Goal: Task Accomplishment & Management: Use online tool/utility

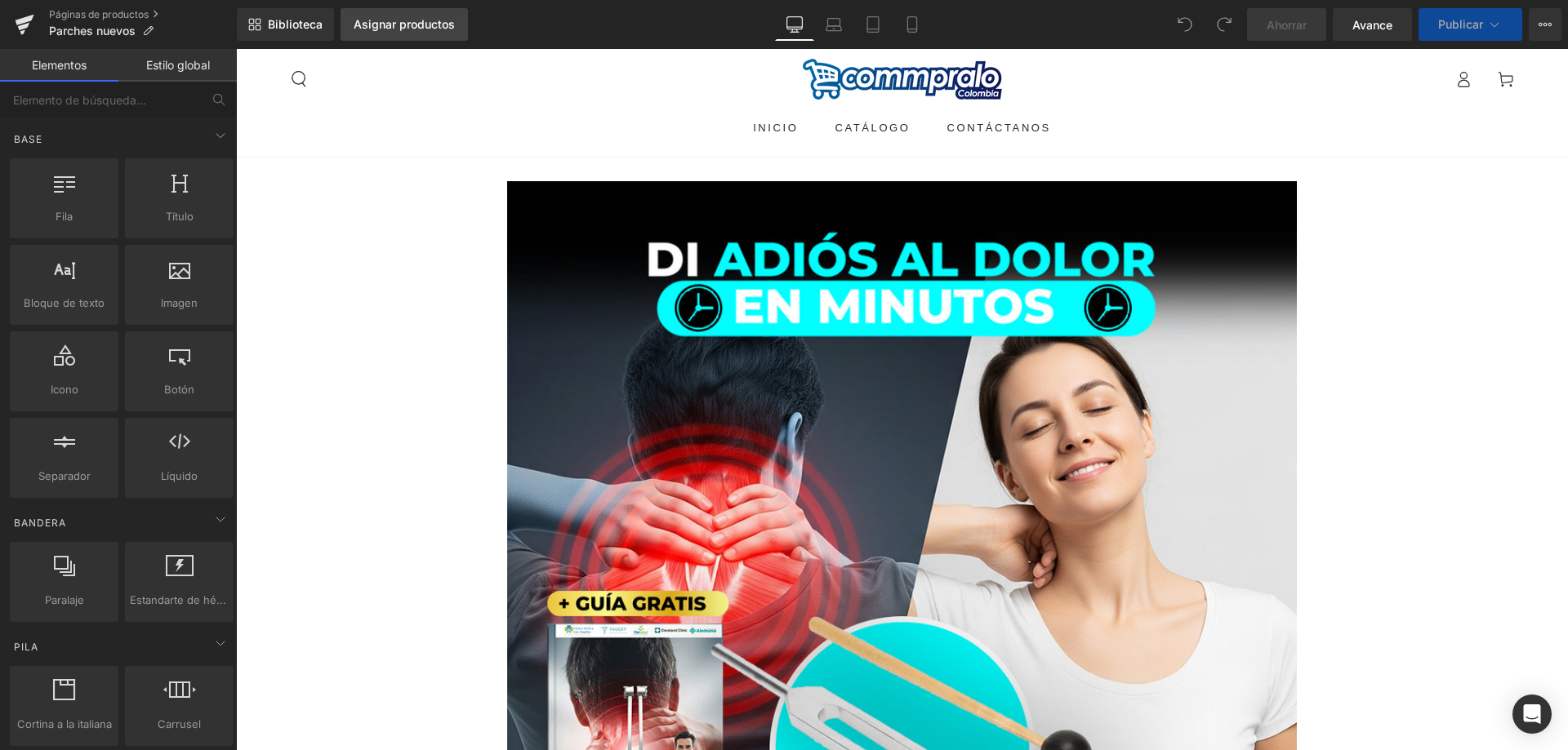
click at [426, 36] on link "Asignar productos" at bounding box center [404, 25] width 127 height 33
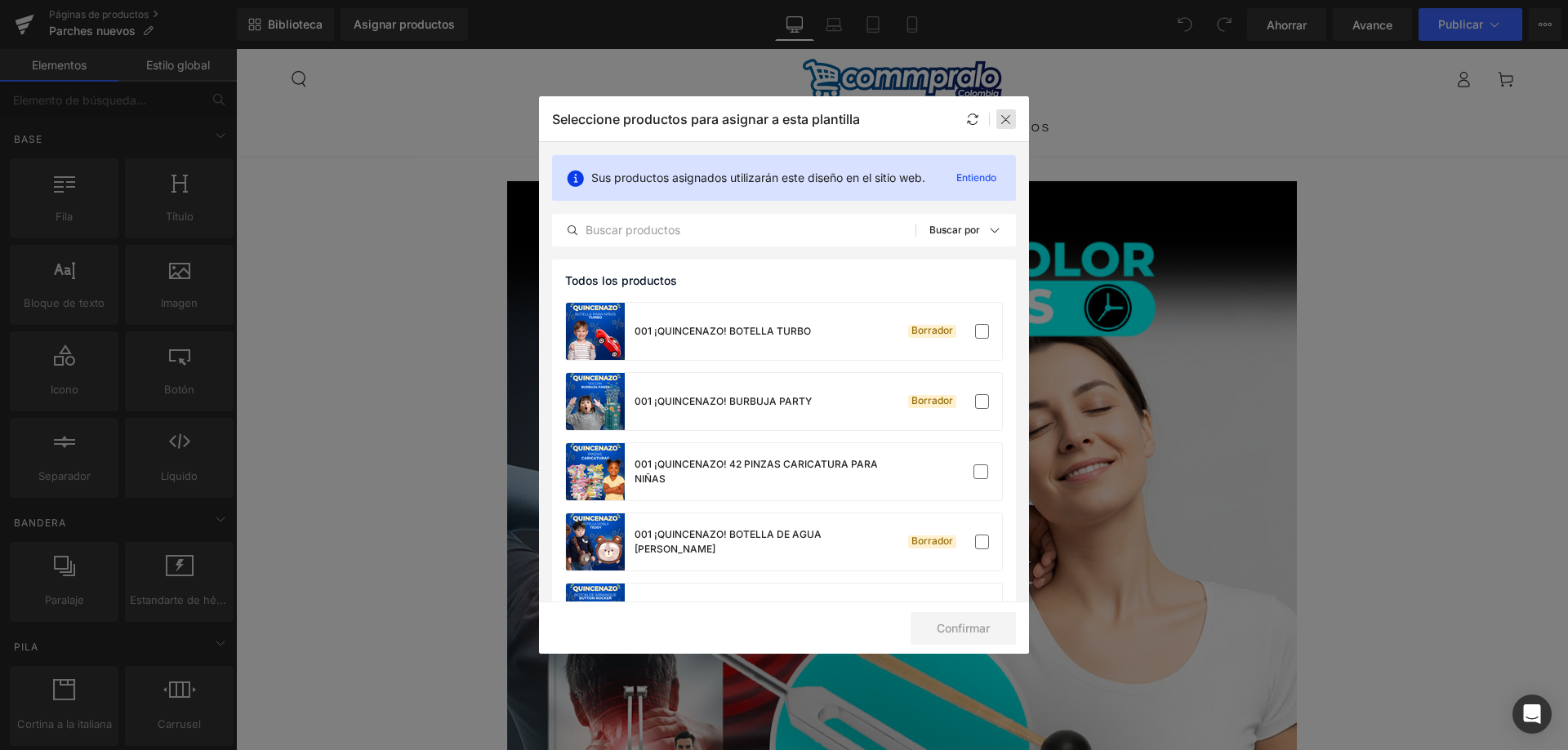
click at [0, 0] on icon at bounding box center [0, 0] width 0 height 0
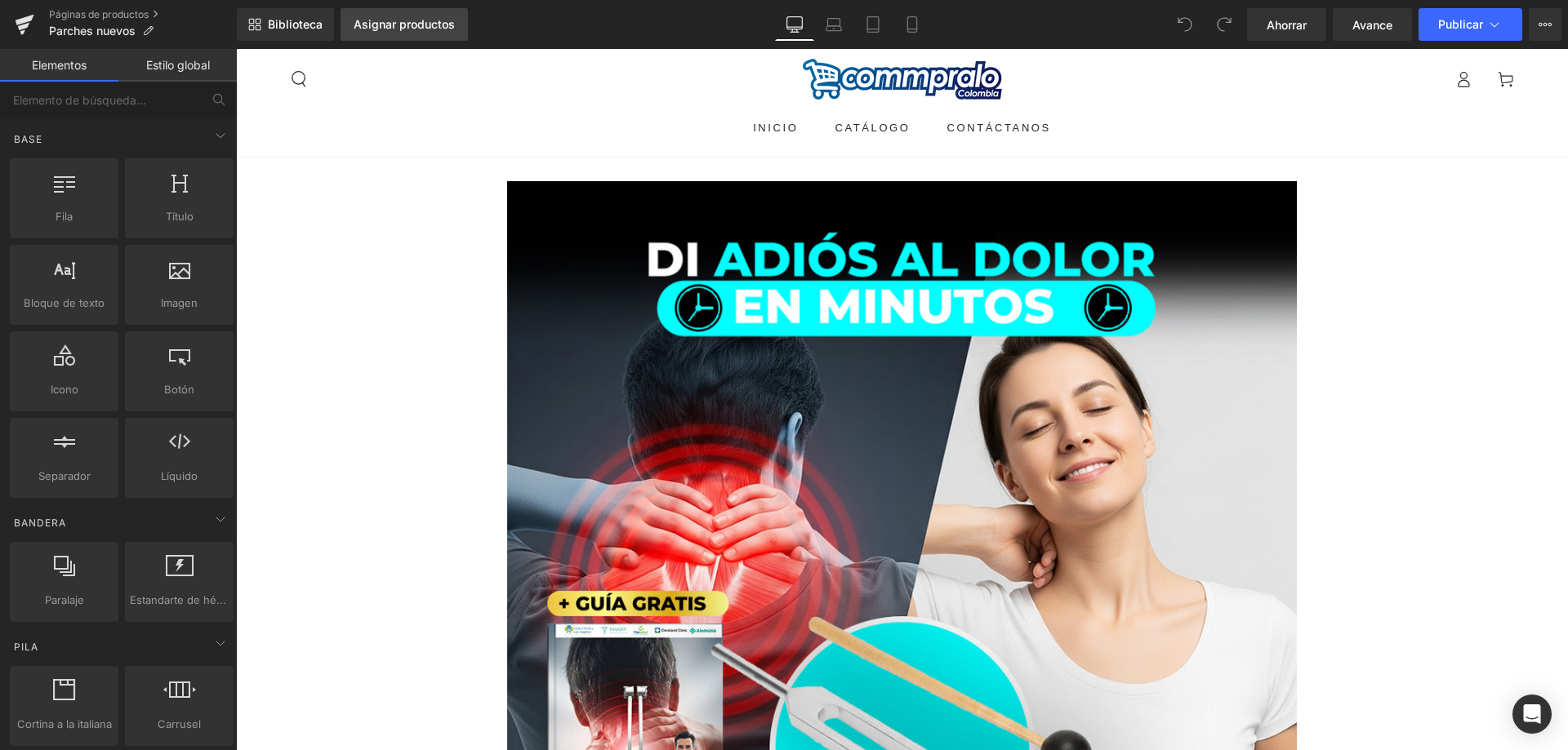
click at [380, 21] on font "Asignar productos" at bounding box center [404, 24] width 101 height 14
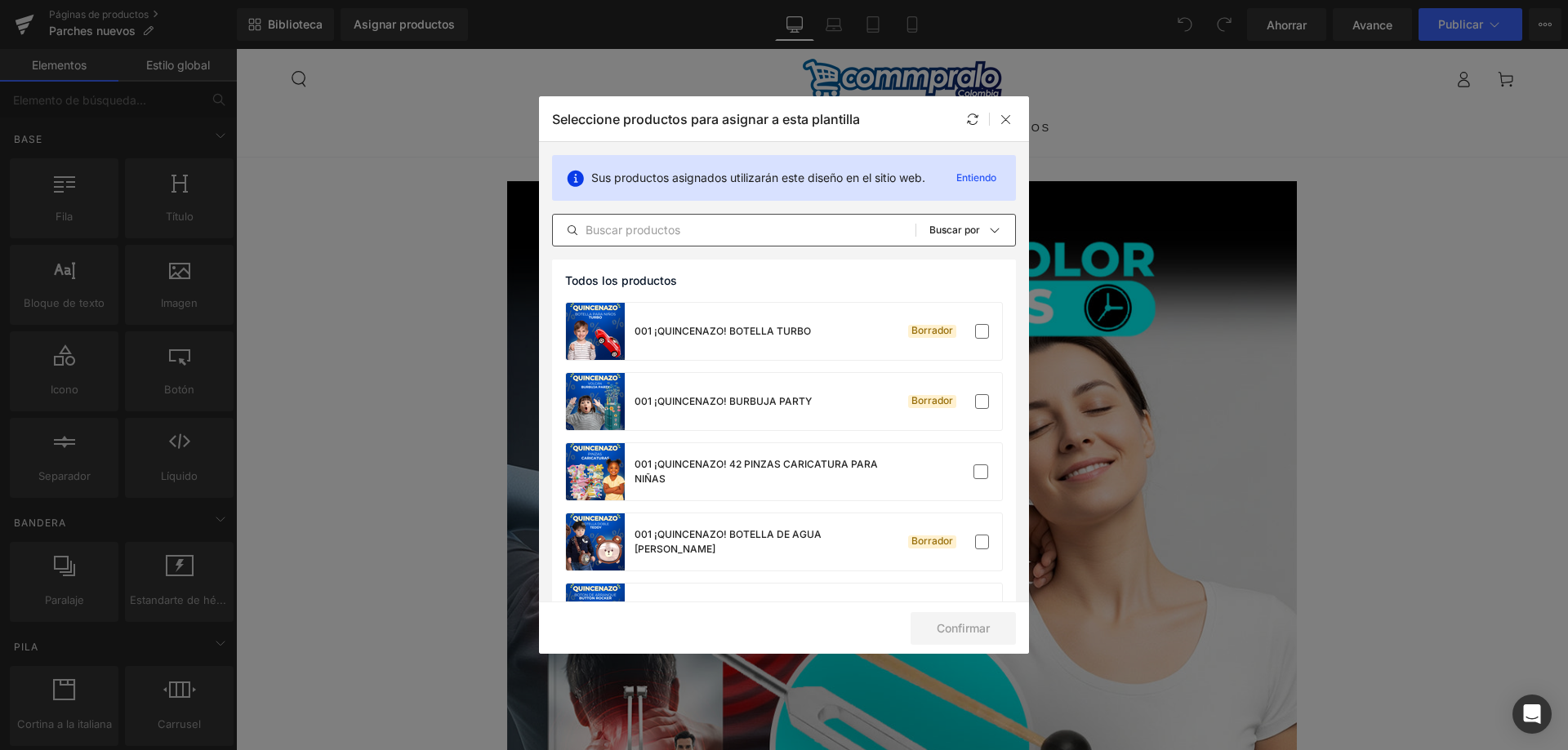
click at [677, 226] on input "text" at bounding box center [734, 230] width 363 height 19
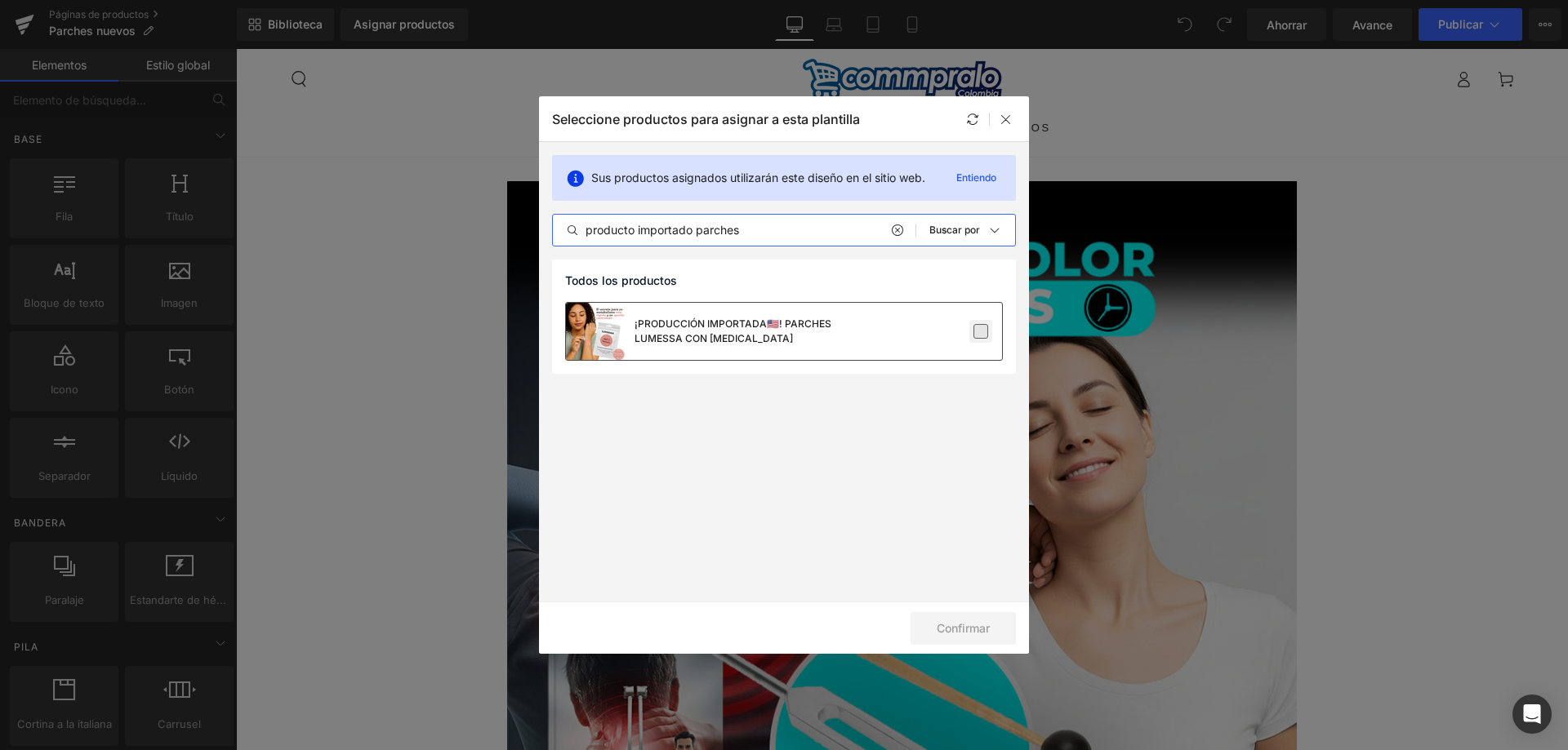
type input "producto importado parches"
click at [979, 331] on label at bounding box center [980, 331] width 14 height 14
click at [981, 331] on input "checkbox" at bounding box center [981, 331] width 0 height 0
click at [953, 627] on font "Confirmar" at bounding box center [963, 628] width 53 height 14
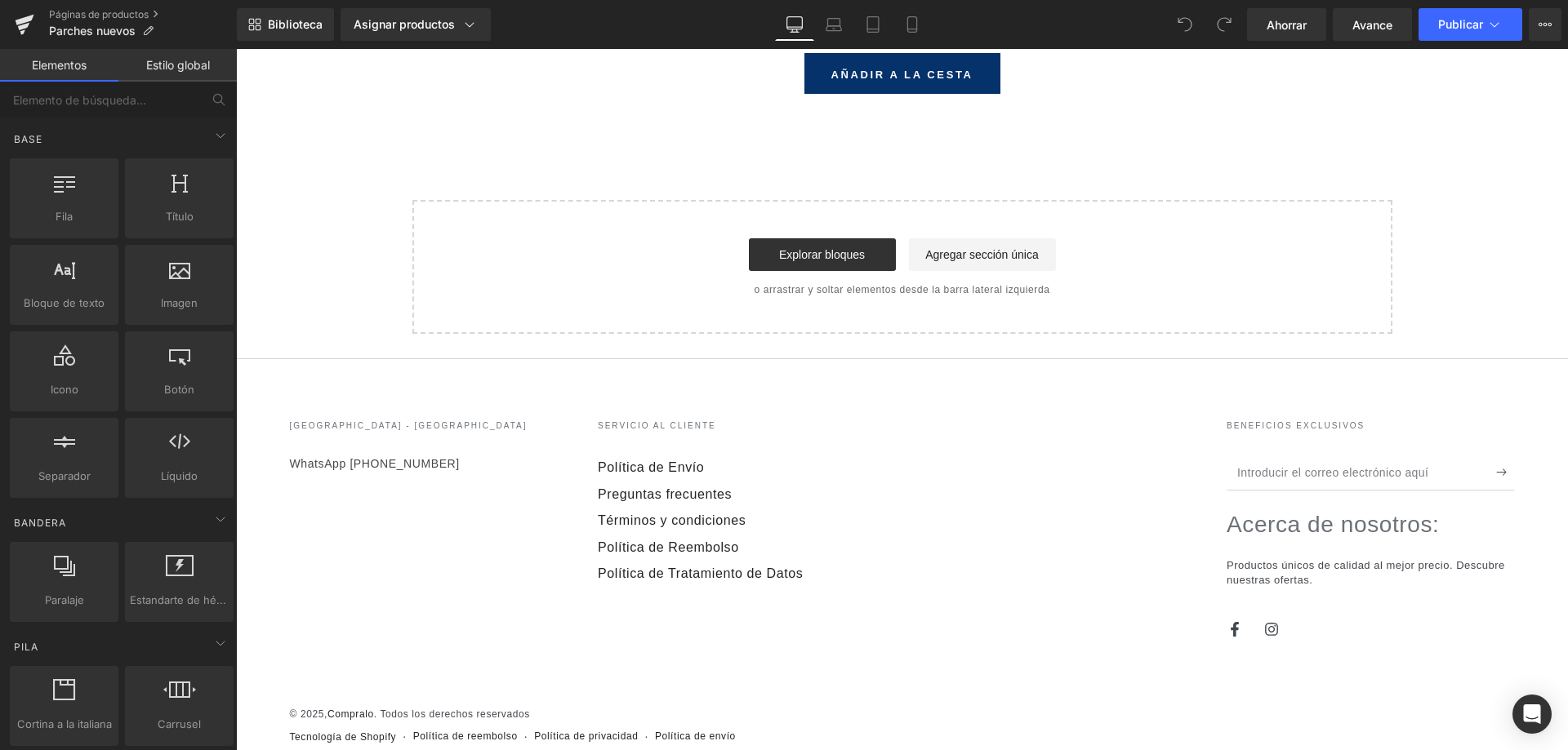
scroll to position [935, 0]
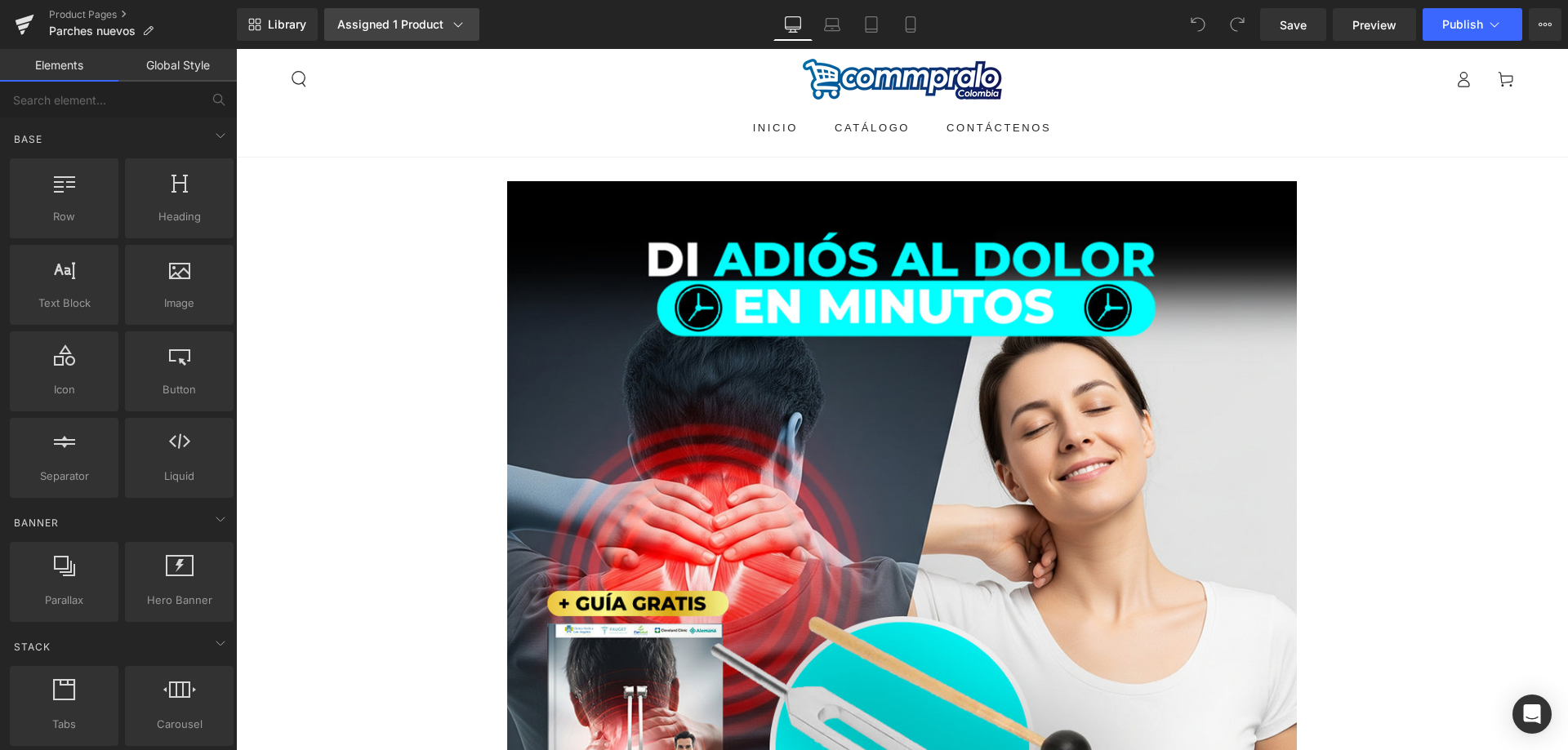
click at [414, 25] on div "Assigned 1 Product" at bounding box center [401, 24] width 129 height 16
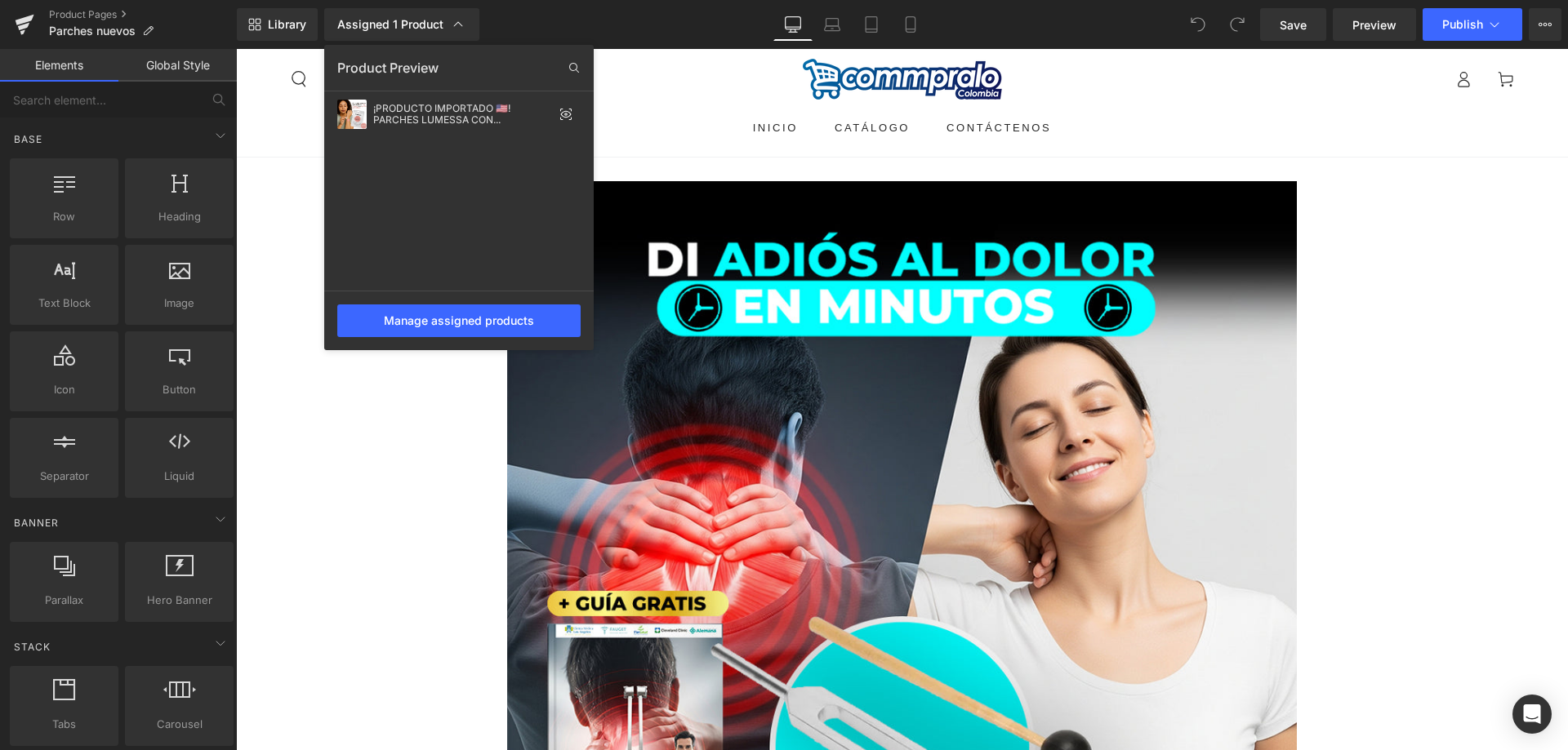
click at [1305, 124] on div at bounding box center [903, 399] width 1333 height 701
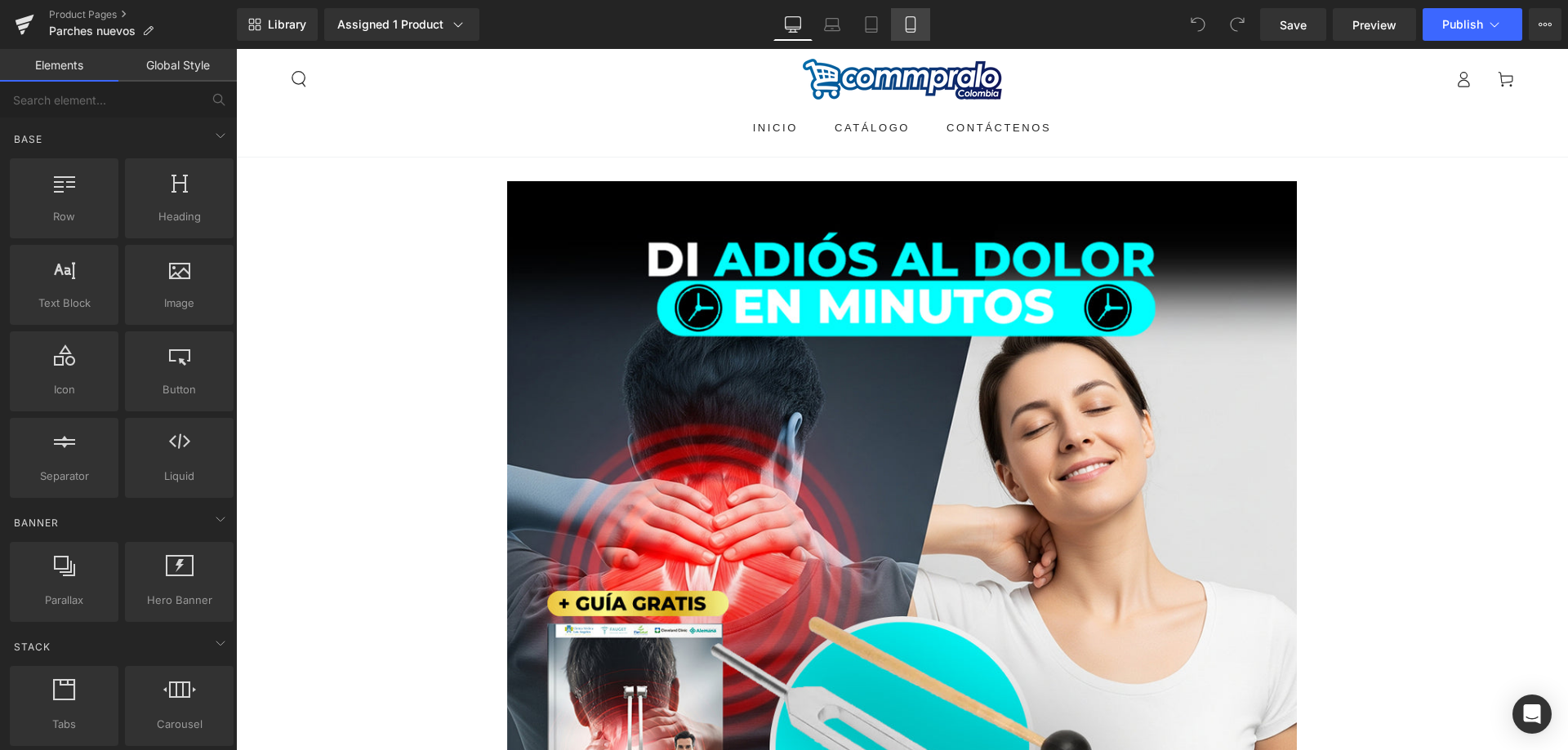
click at [910, 25] on icon at bounding box center [910, 24] width 16 height 16
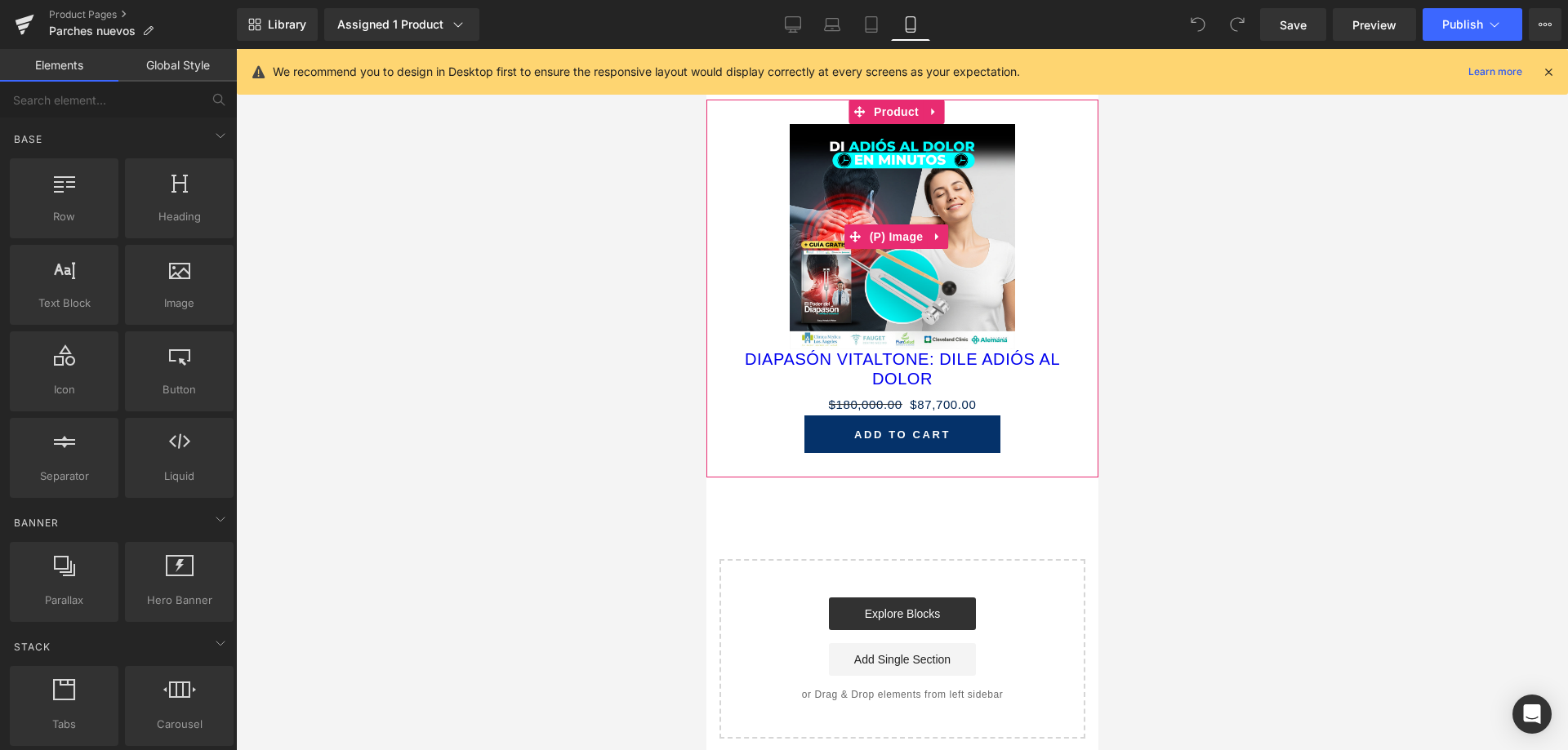
click at [835, 226] on img at bounding box center [901, 236] width 225 height 225
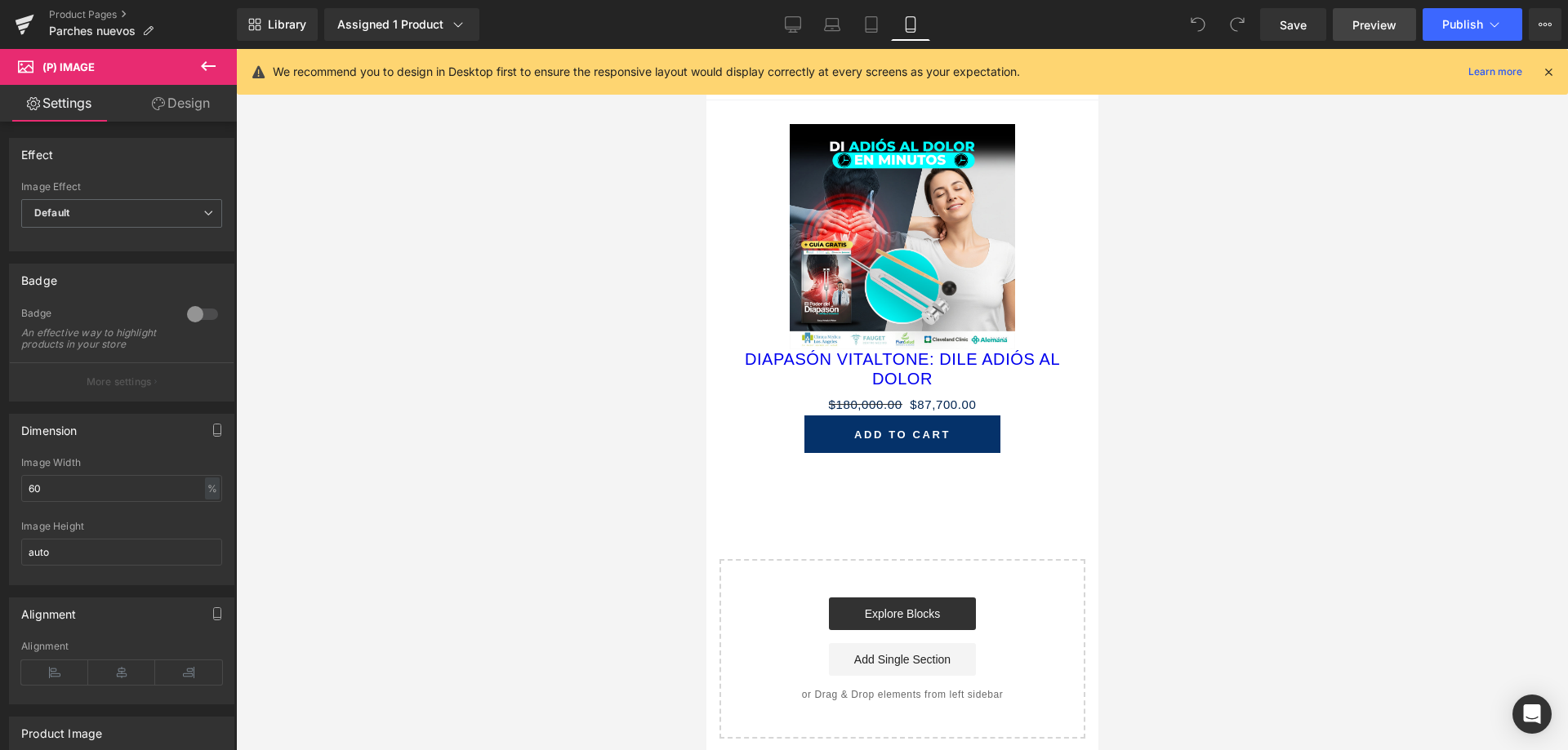
click at [1356, 19] on span "Preview" at bounding box center [1375, 25] width 44 height 17
click at [1546, 73] on icon at bounding box center [1548, 71] width 14 height 14
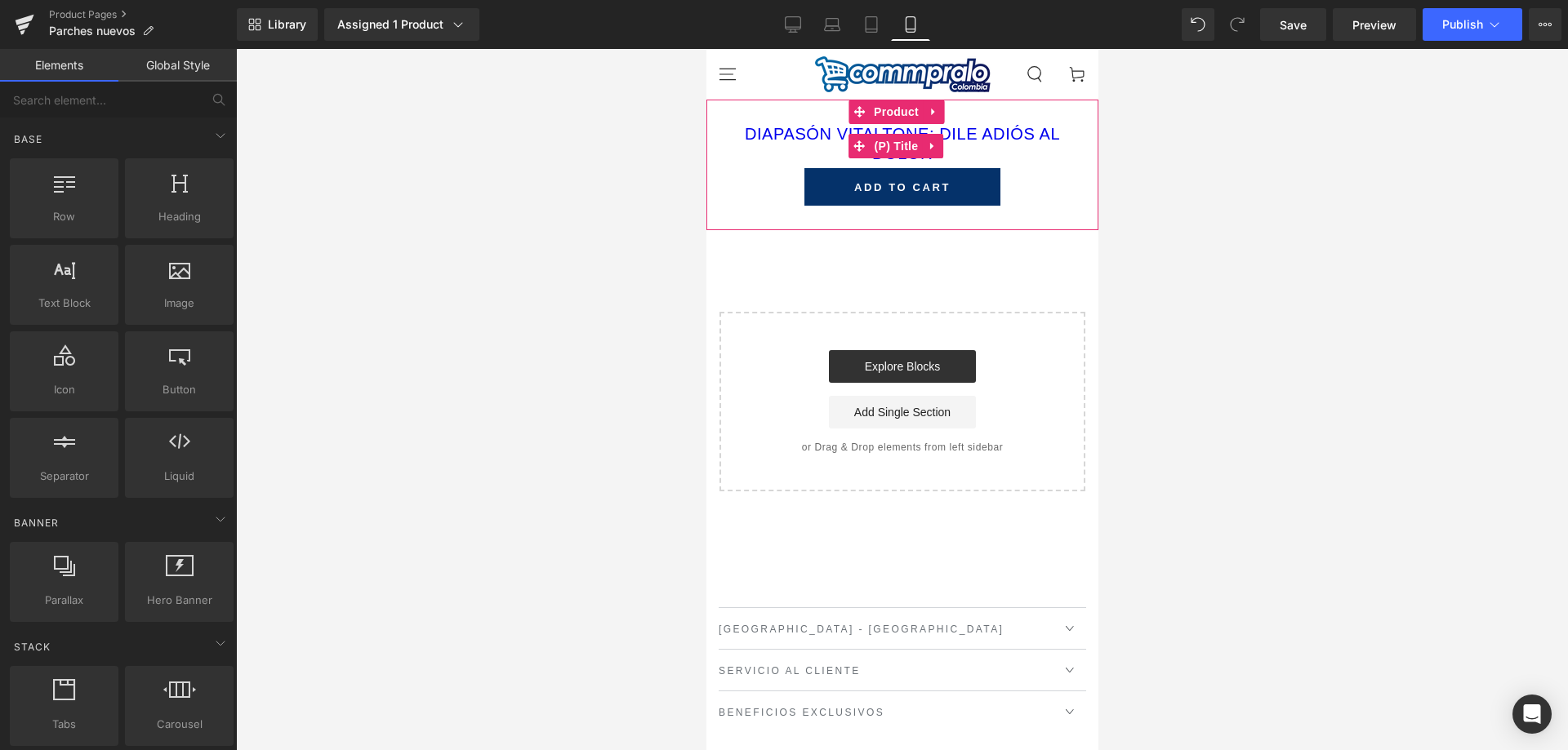
click at [977, 131] on link "DIAPASÓN VITALTONE: DILE ADIÓS AL DOLOR" at bounding box center [902, 143] width 375 height 39
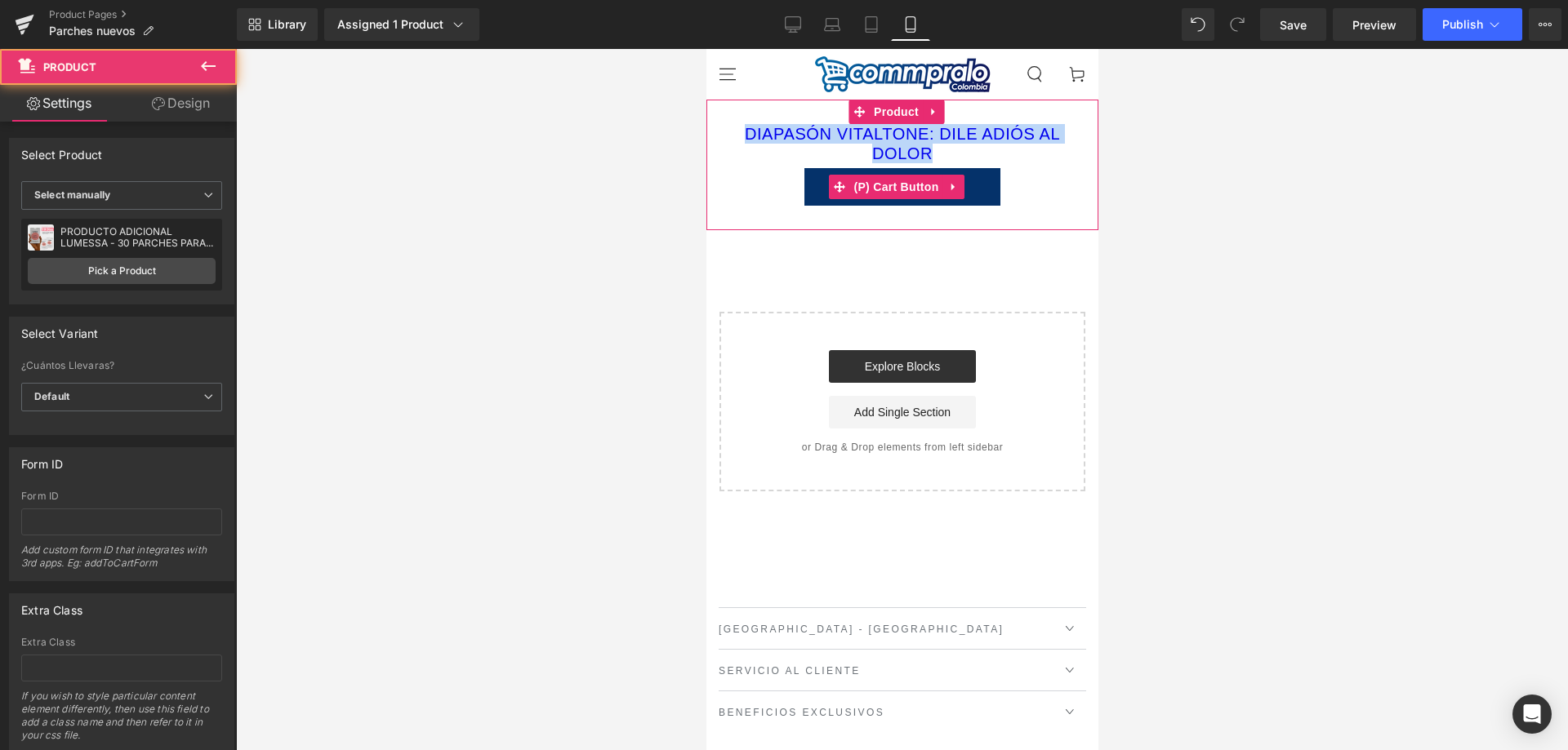
drag, startPoint x: 977, startPoint y: 120, endPoint x: 965, endPoint y: 170, distance: 51.4
click at [965, 170] on div "DIAPASÓN VITALTONE: DILE ADIÓS AL DOLOR (P) Title Add To Cart (P) Cart Button P…" at bounding box center [902, 165] width 392 height 131
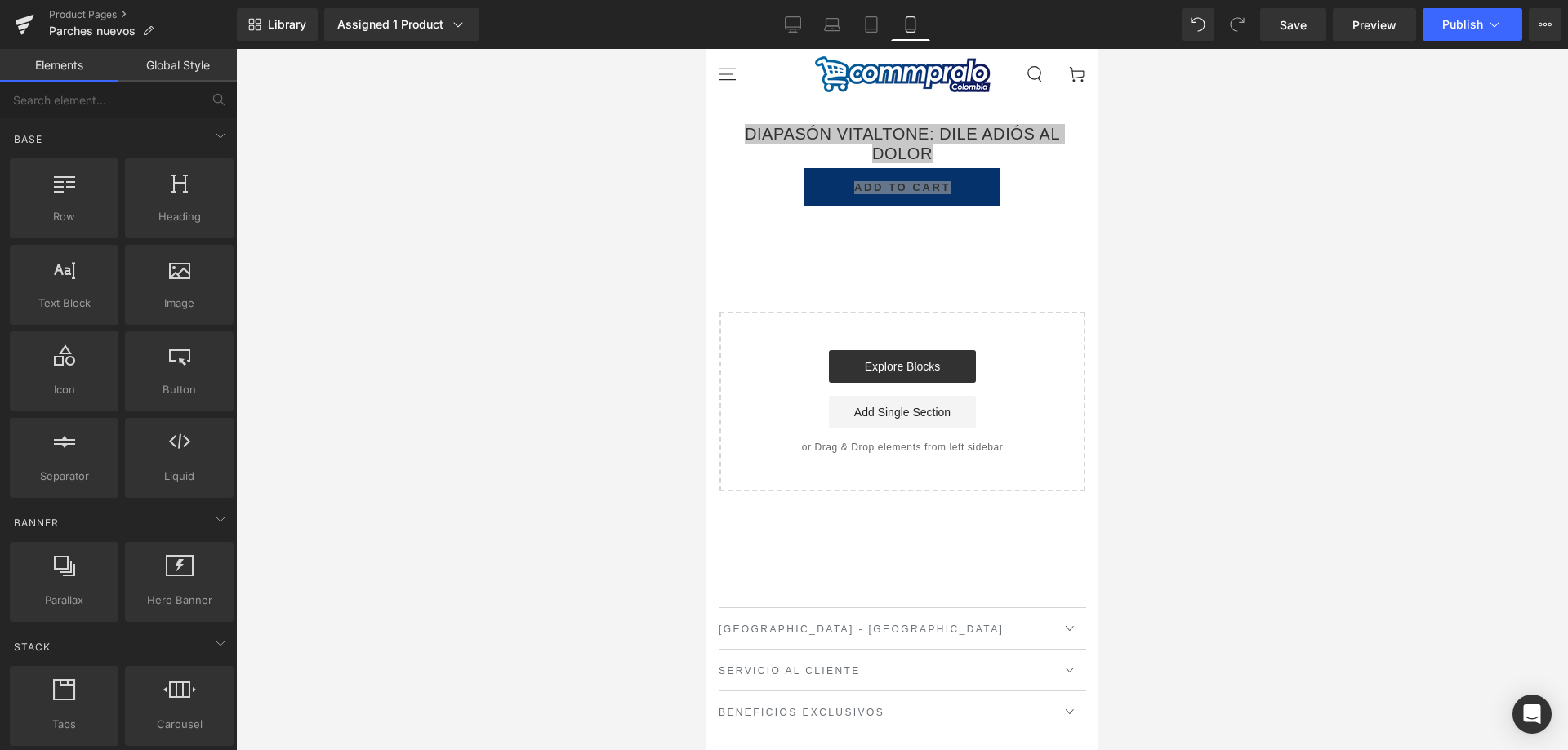
click at [1219, 191] on div at bounding box center [903, 399] width 1333 height 701
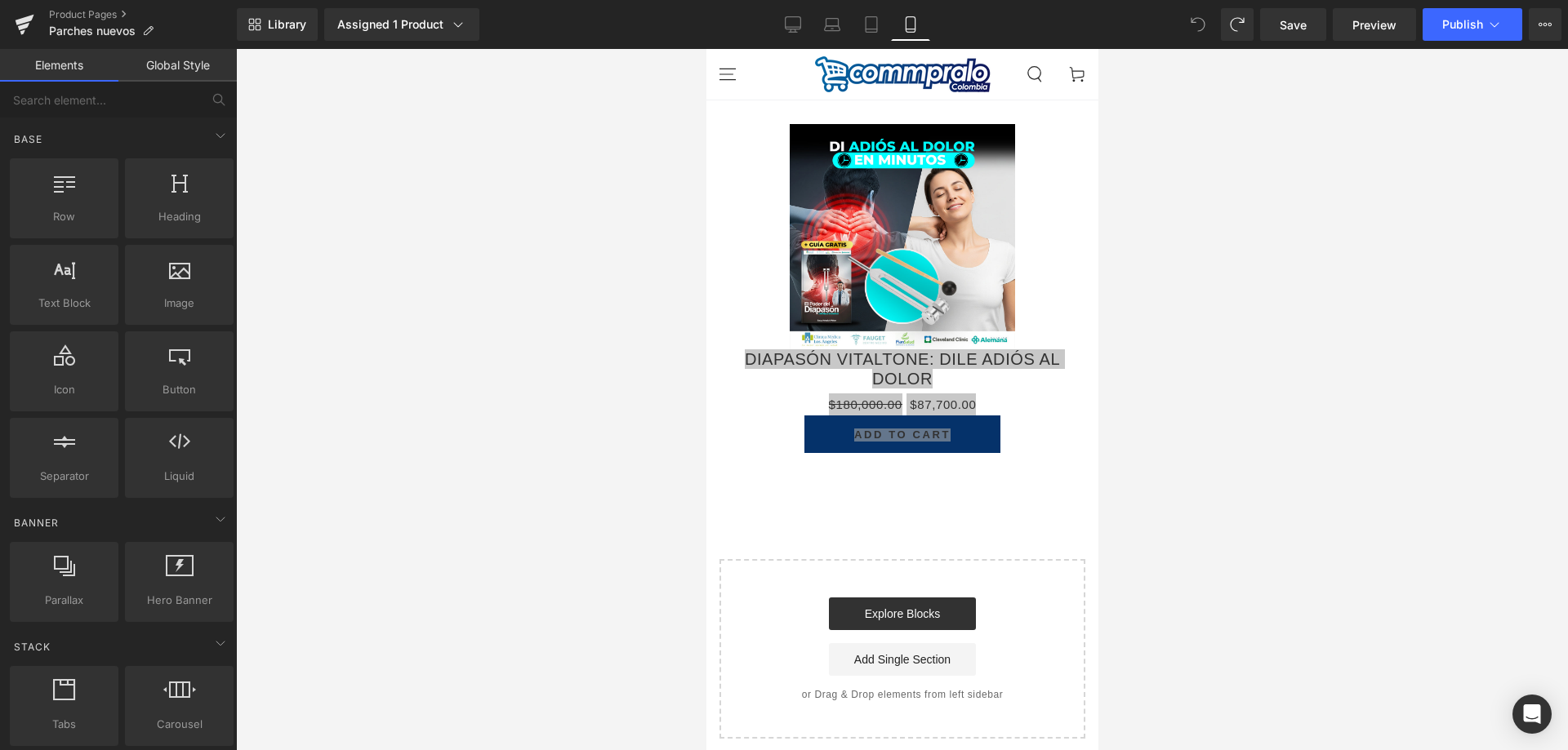
click at [1217, 190] on div at bounding box center [903, 399] width 1333 height 701
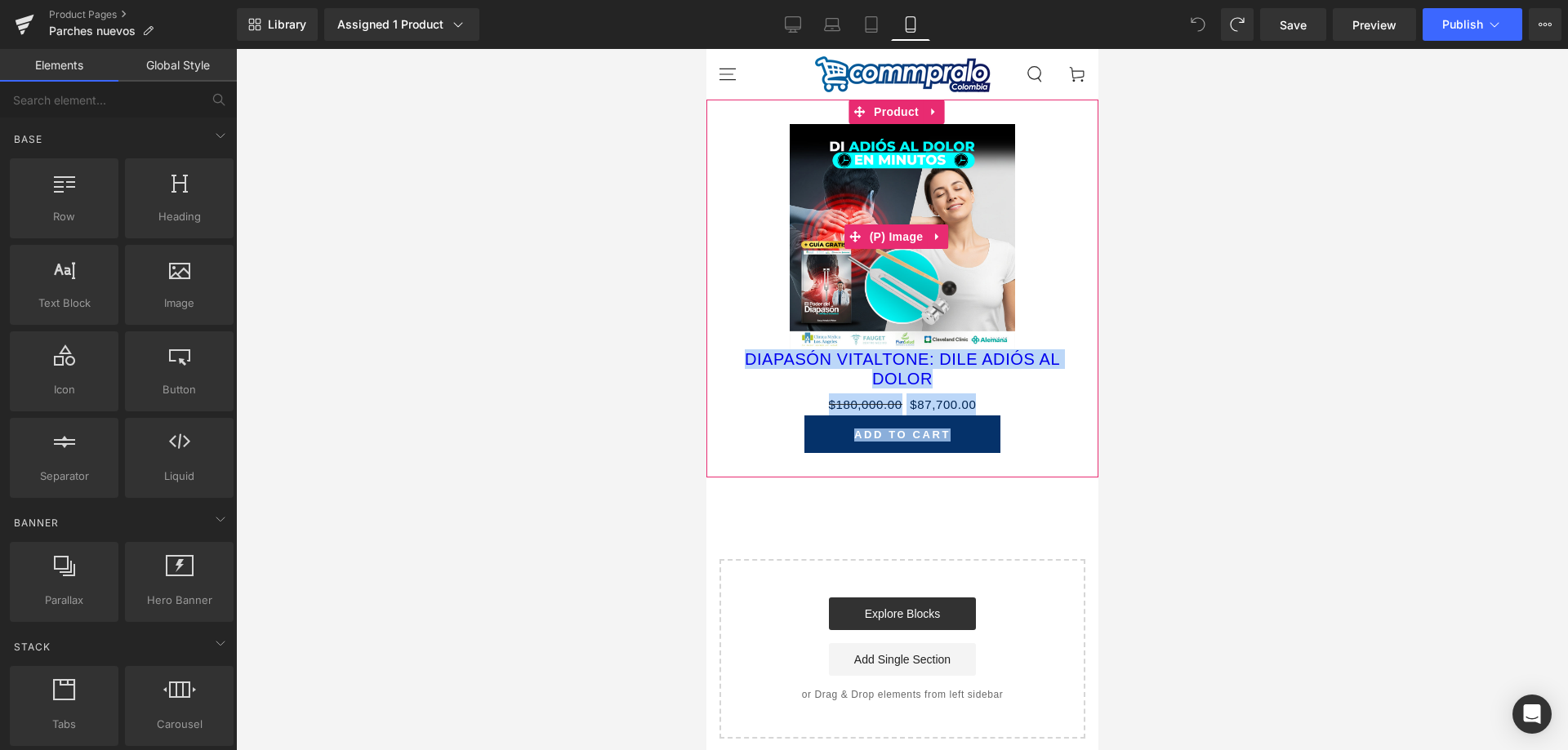
click at [941, 173] on img at bounding box center [901, 236] width 225 height 225
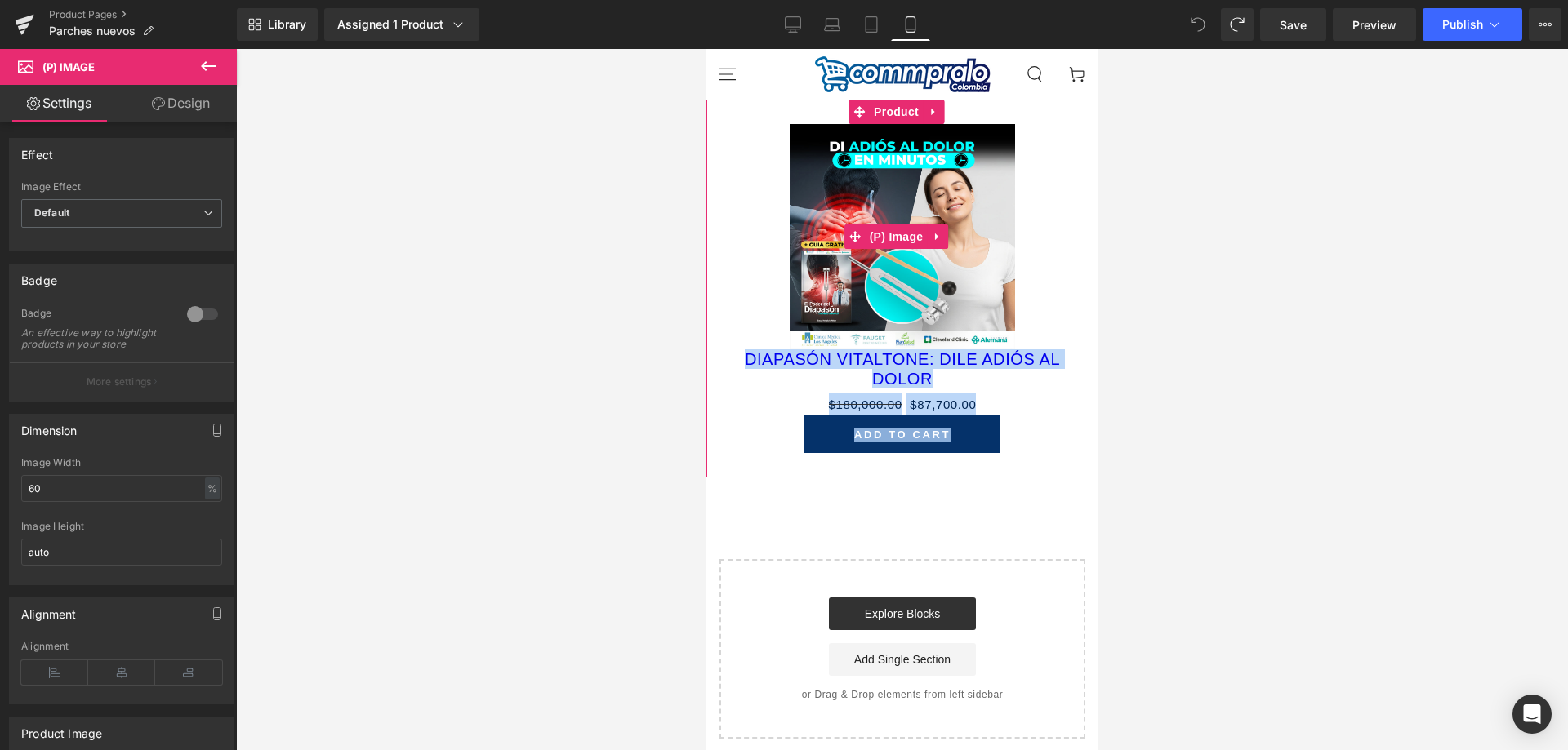
click at [832, 172] on img at bounding box center [901, 236] width 225 height 225
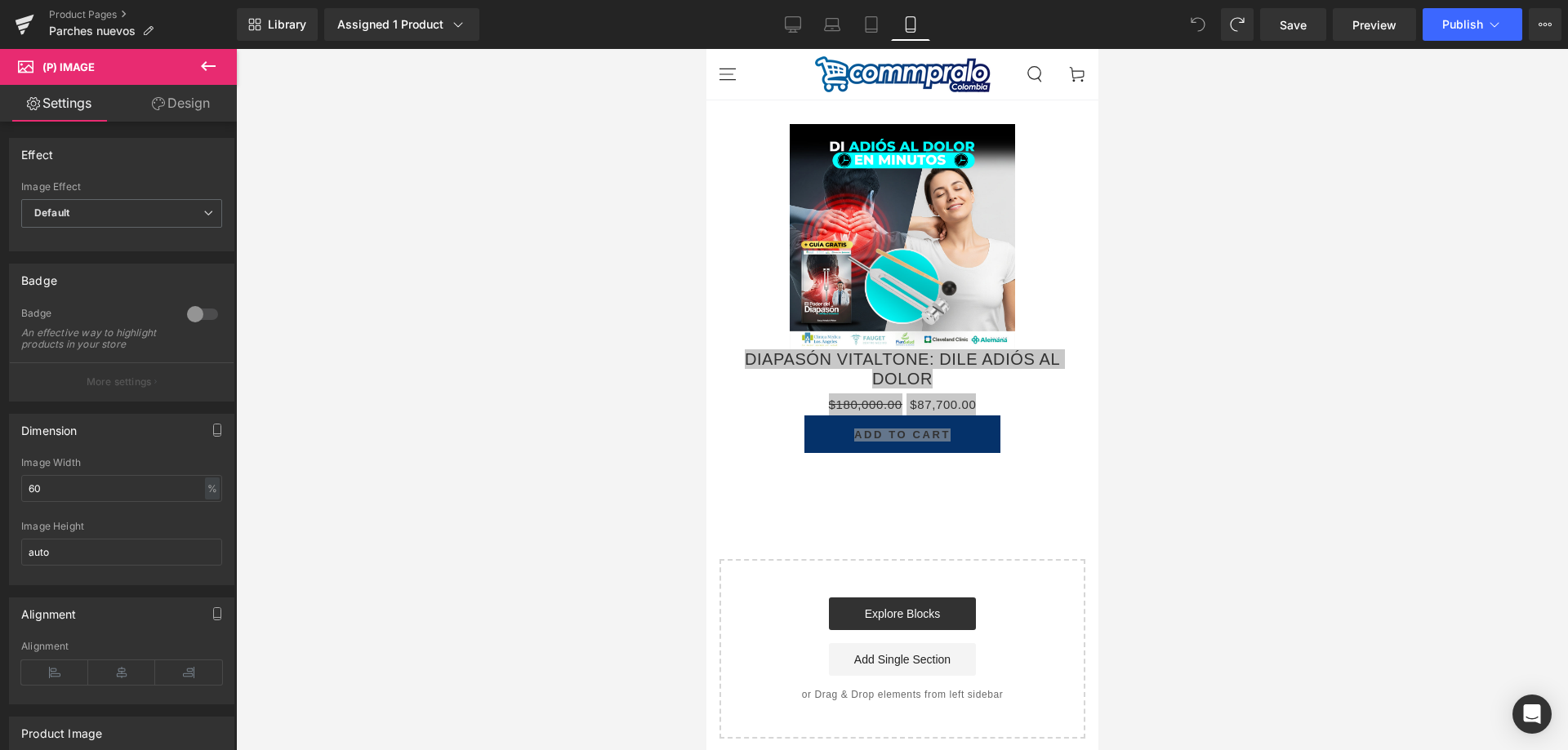
click at [212, 62] on icon at bounding box center [208, 66] width 19 height 19
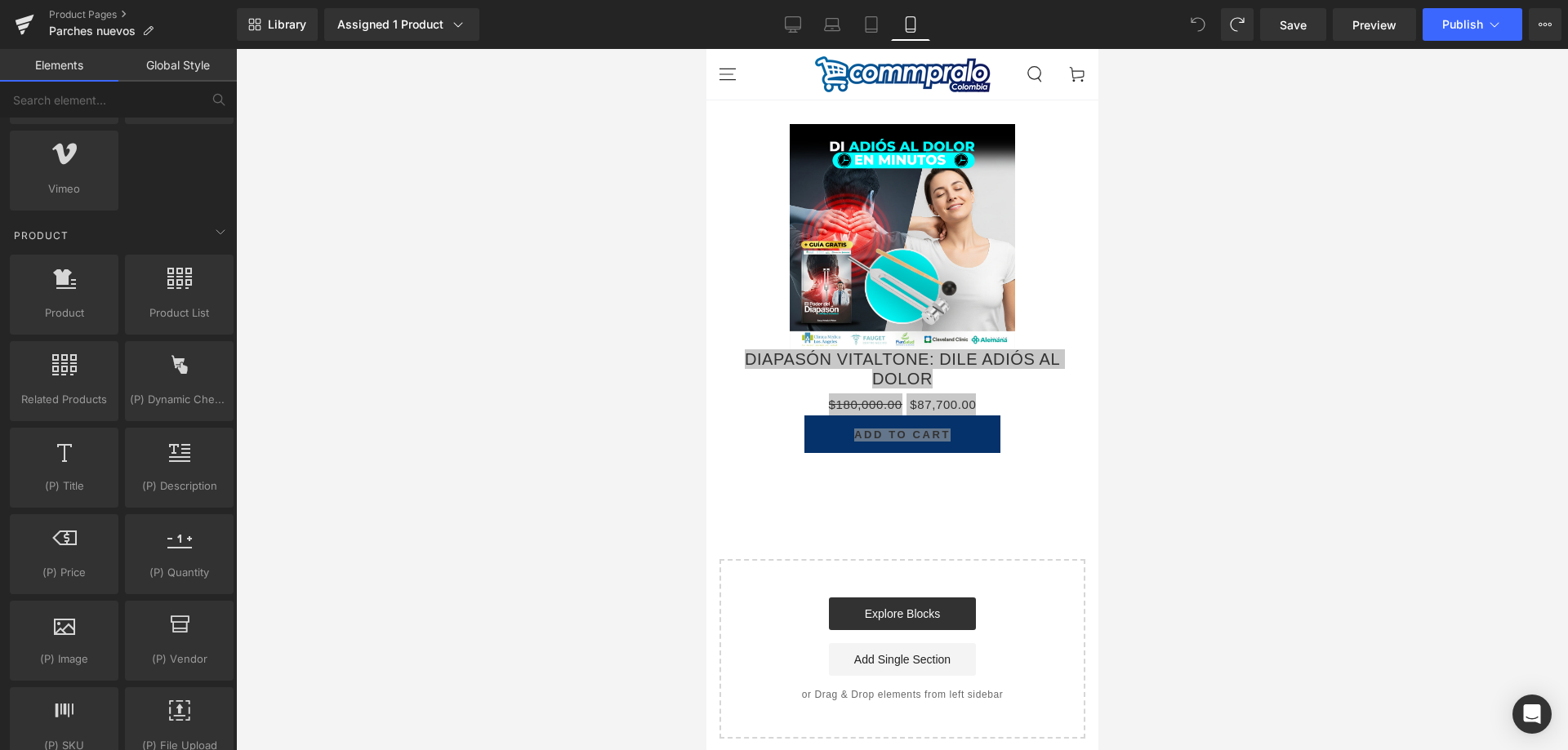
scroll to position [1306, 0]
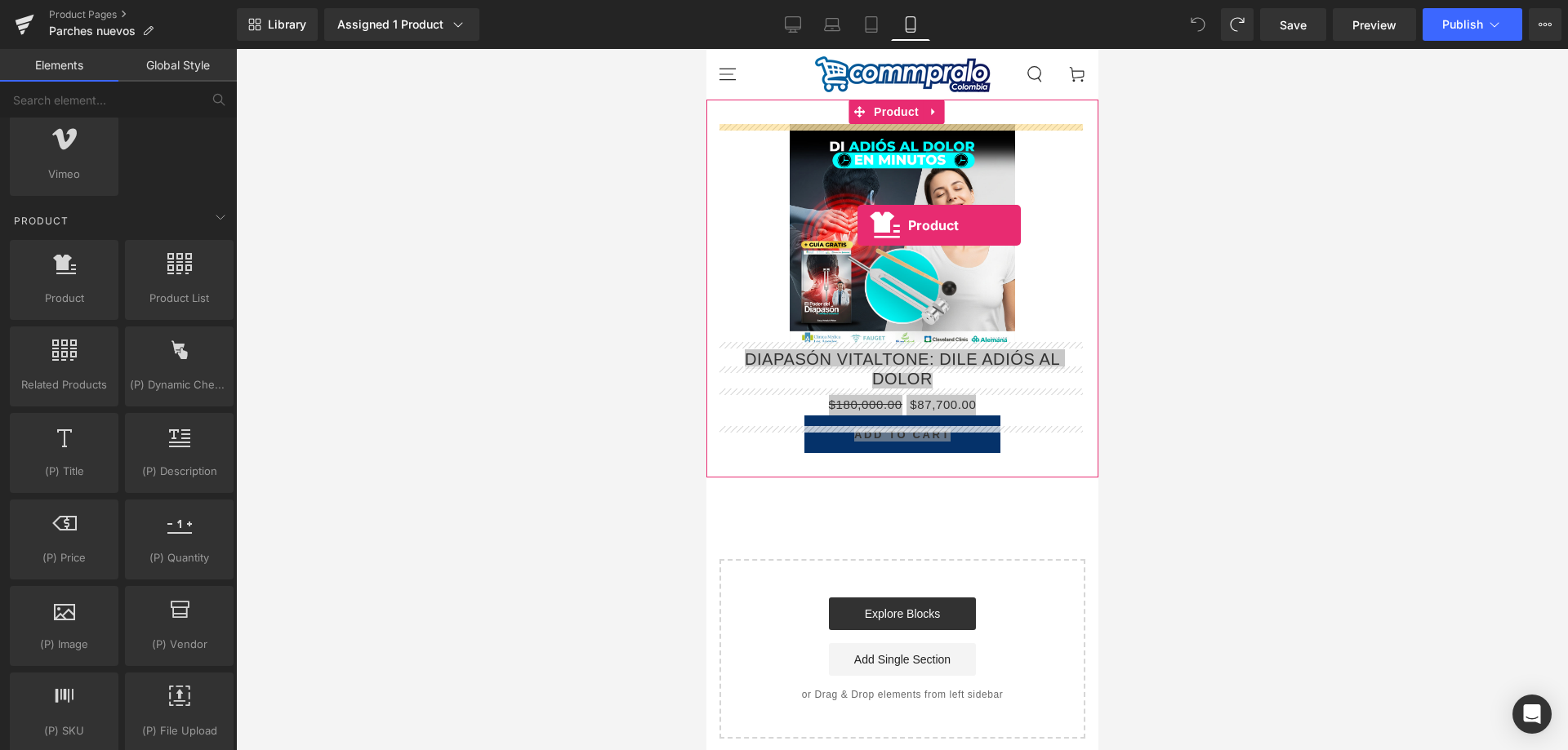
drag, startPoint x: 783, startPoint y: 325, endPoint x: 857, endPoint y: 225, distance: 124.4
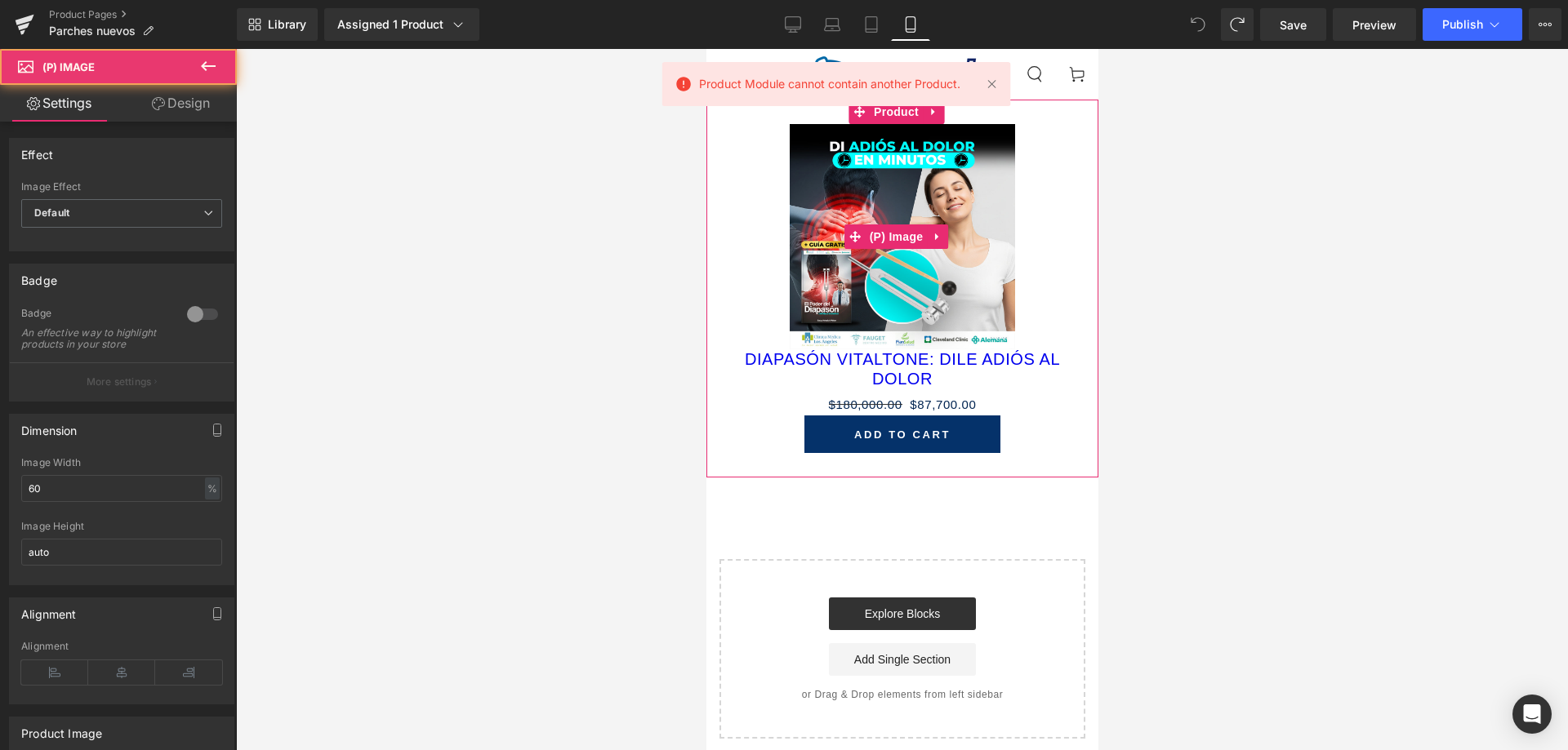
drag, startPoint x: 1025, startPoint y: 130, endPoint x: 1012, endPoint y: 252, distance: 122.7
click at [1012, 252] on div "Sale Off" at bounding box center [902, 236] width 375 height 225
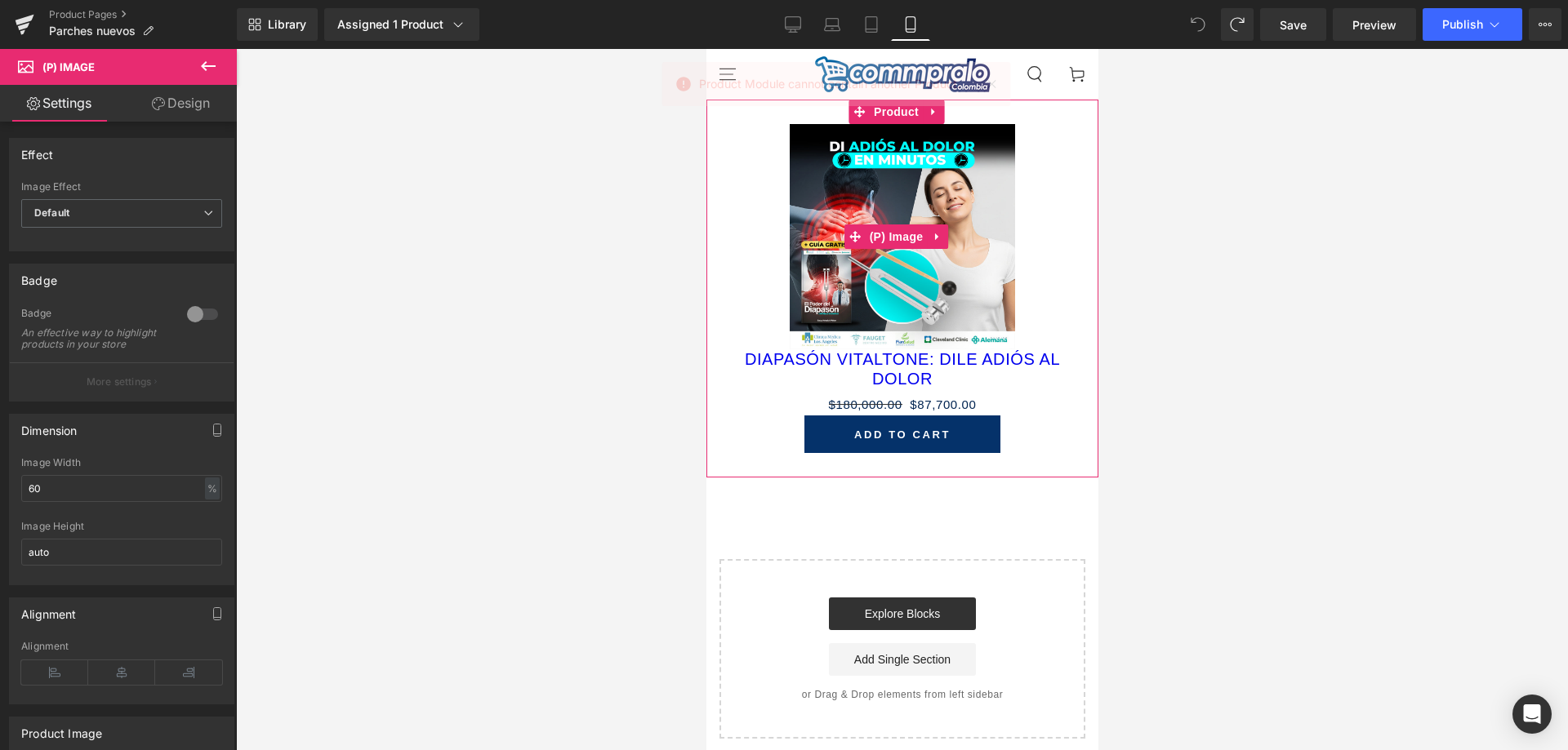
click at [1038, 276] on div "Sale Off" at bounding box center [902, 236] width 375 height 225
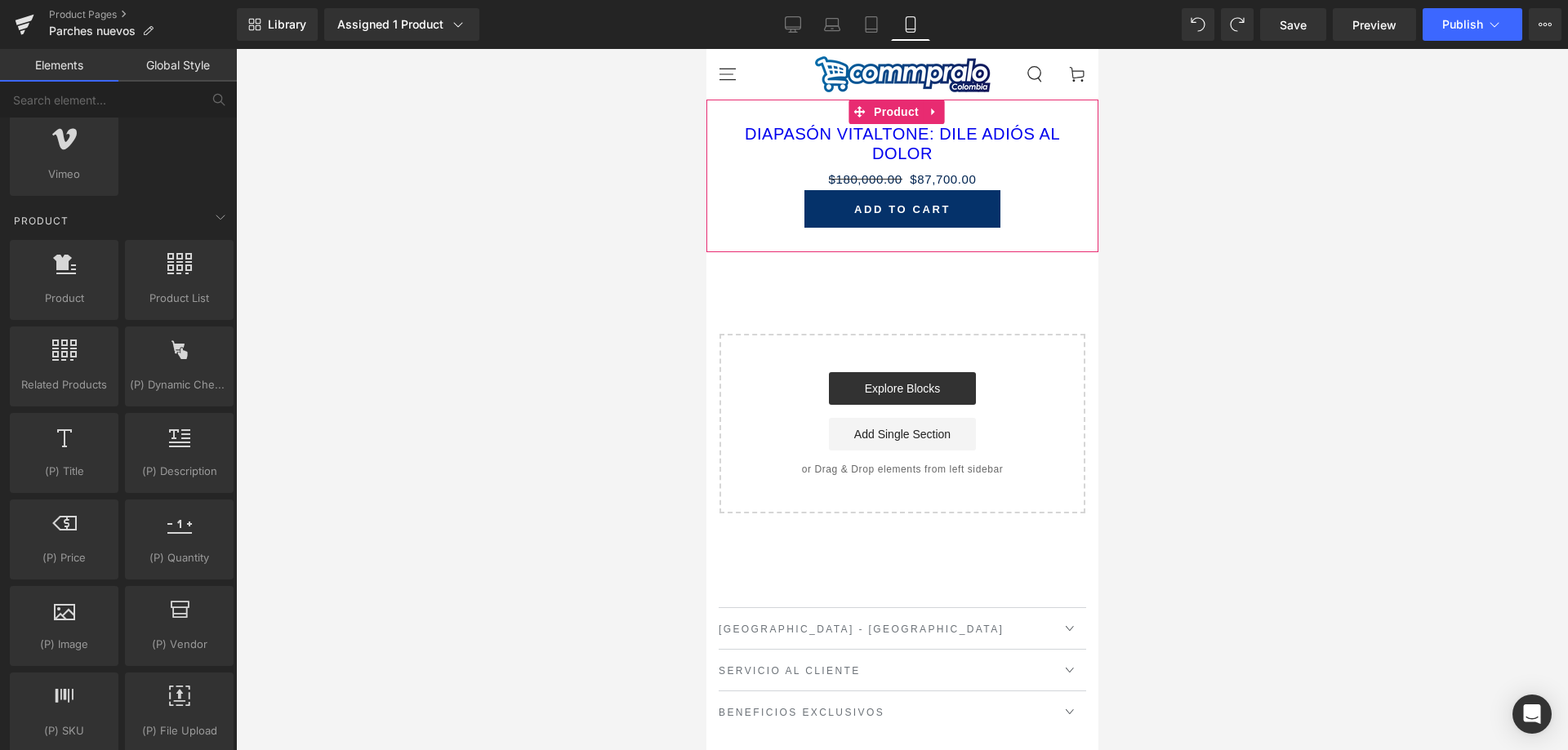
click at [979, 139] on link "DIAPASÓN VITALTONE: DILE ADIÓS AL DOLOR" at bounding box center [902, 143] width 375 height 39
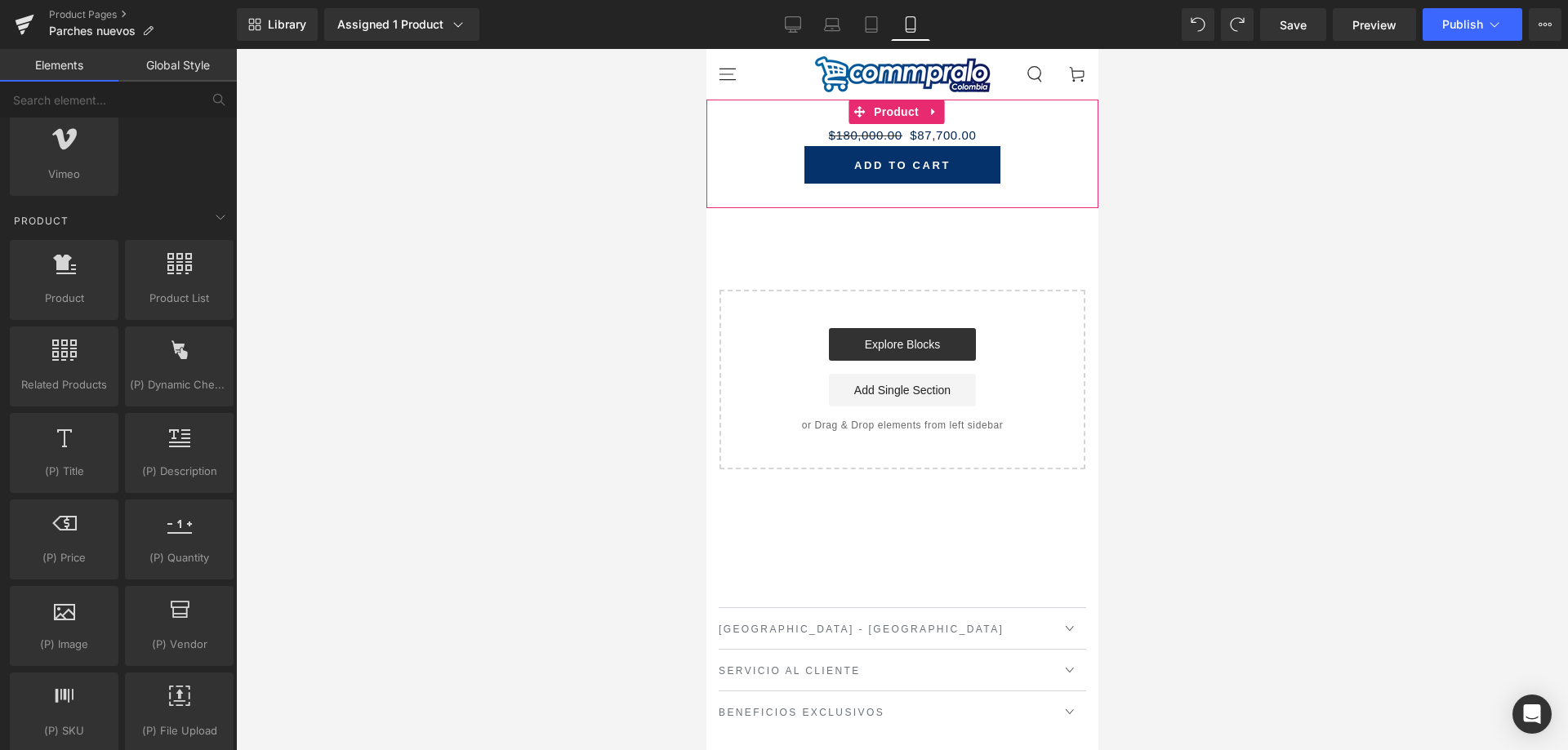
click at [928, 167] on span "(P) Cart Button" at bounding box center [896, 165] width 75 height 19
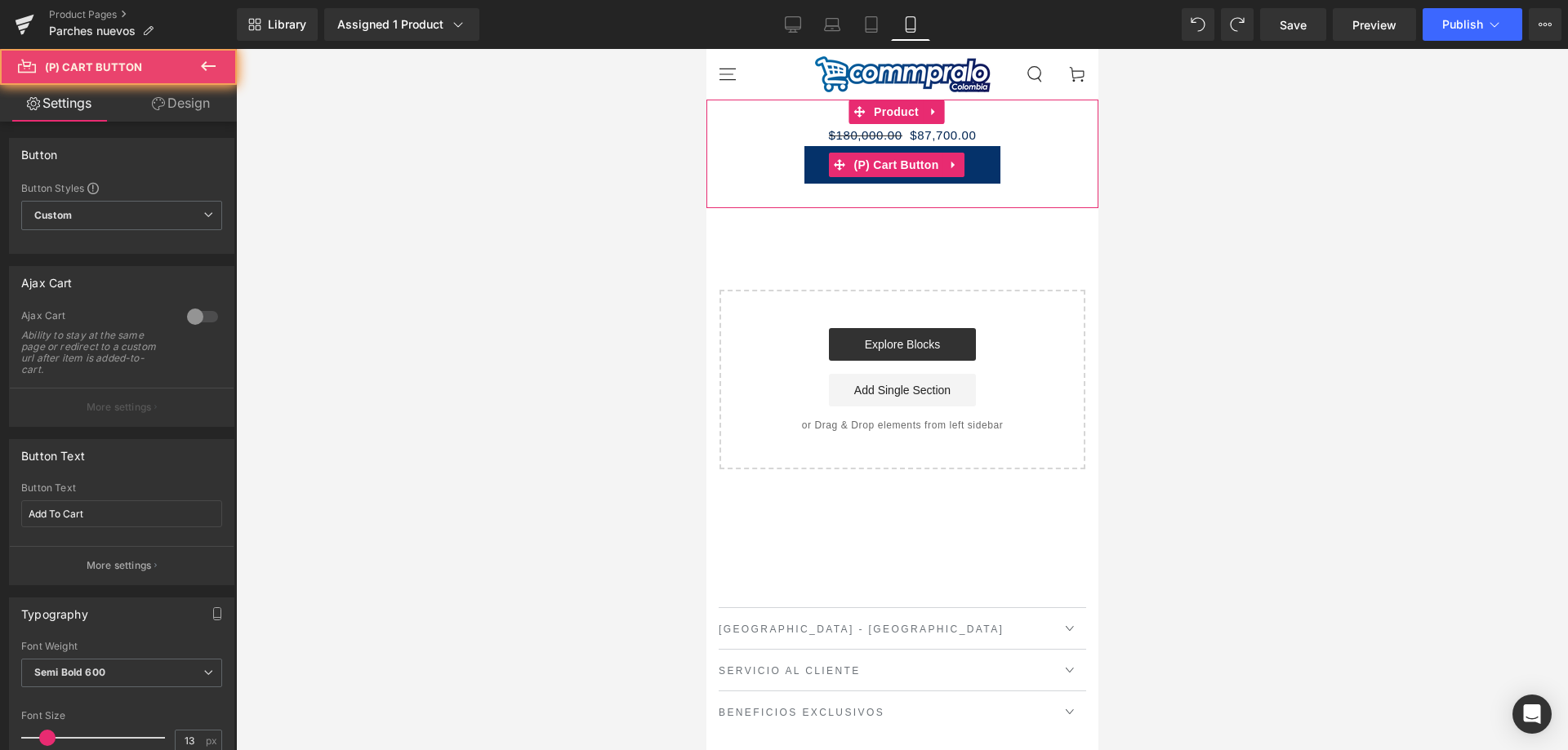
click at [1052, 154] on div "Add To Cart" at bounding box center [902, 165] width 375 height 37
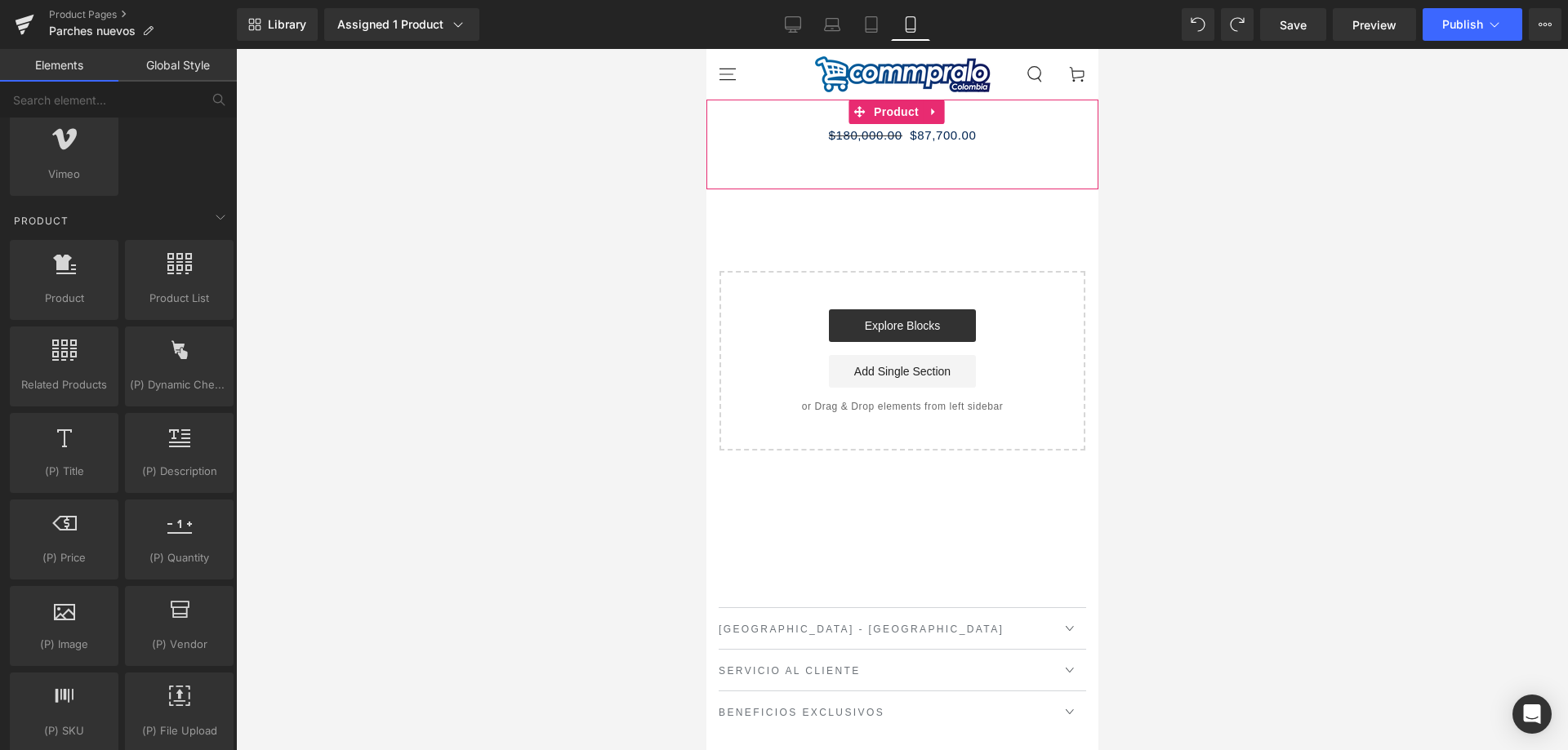
click at [1021, 150] on div "$180,000.00 $87,700.00 (P) Price" at bounding box center [902, 144] width 375 height 41
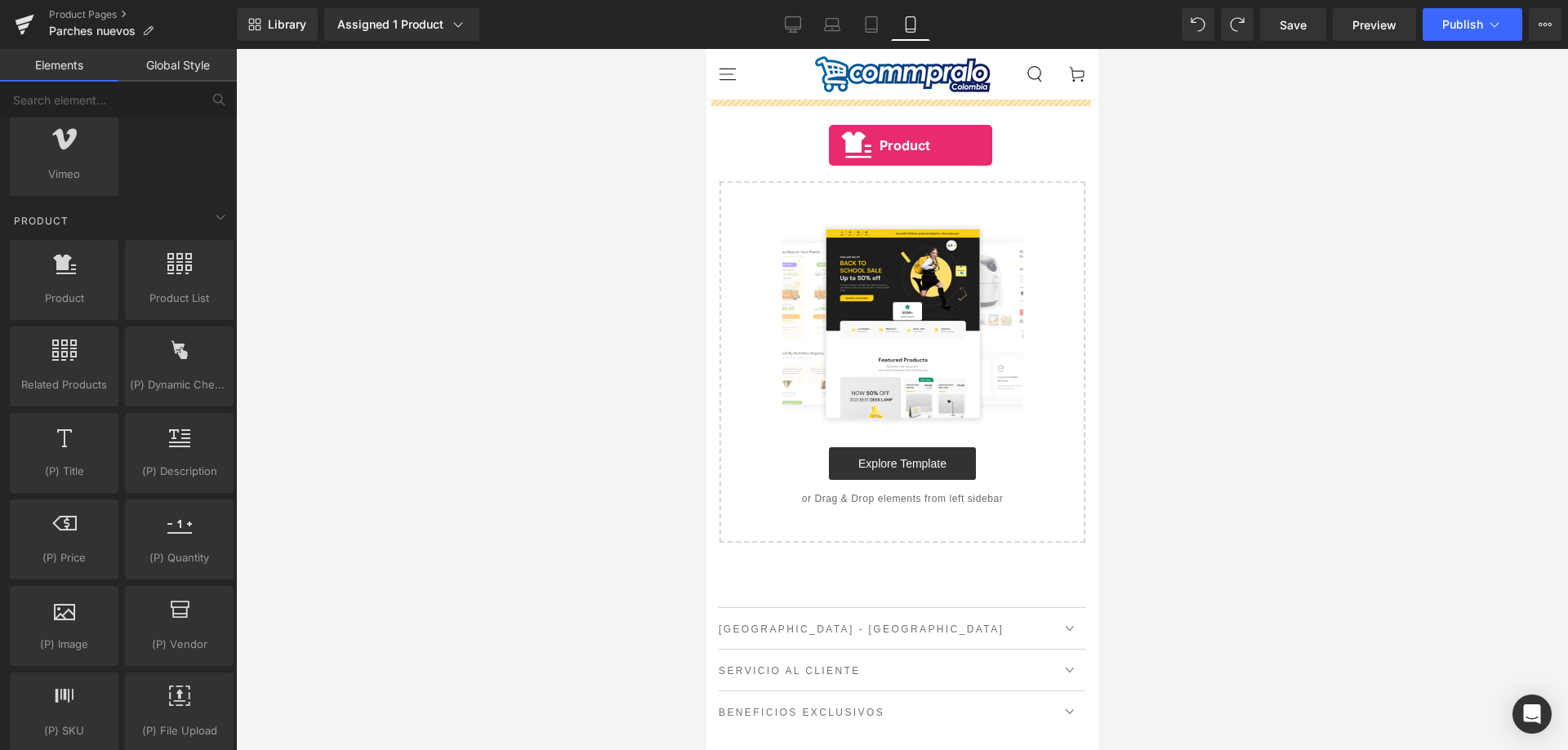
drag, startPoint x: 791, startPoint y: 337, endPoint x: 828, endPoint y: 145, distance: 195.5
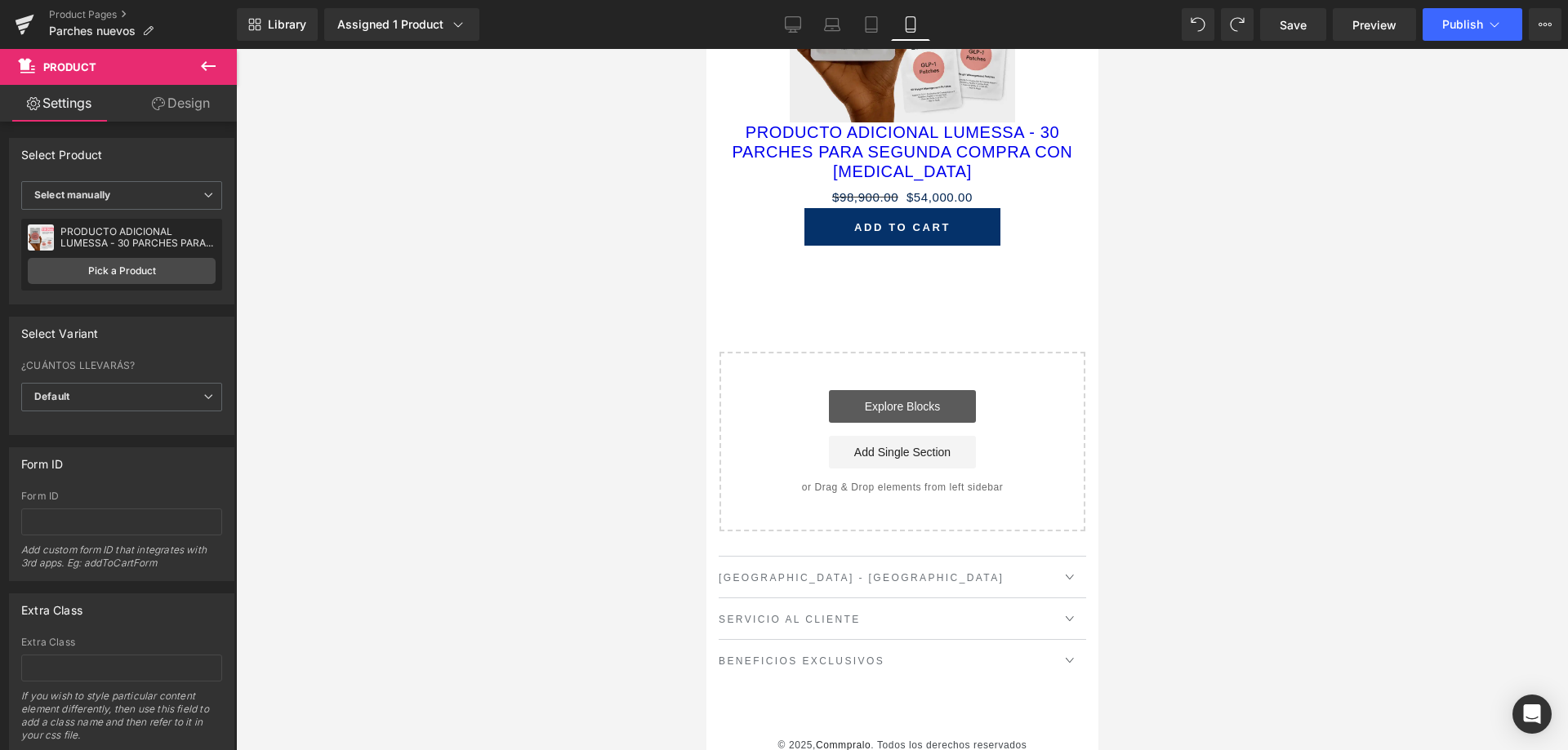
scroll to position [247, 0]
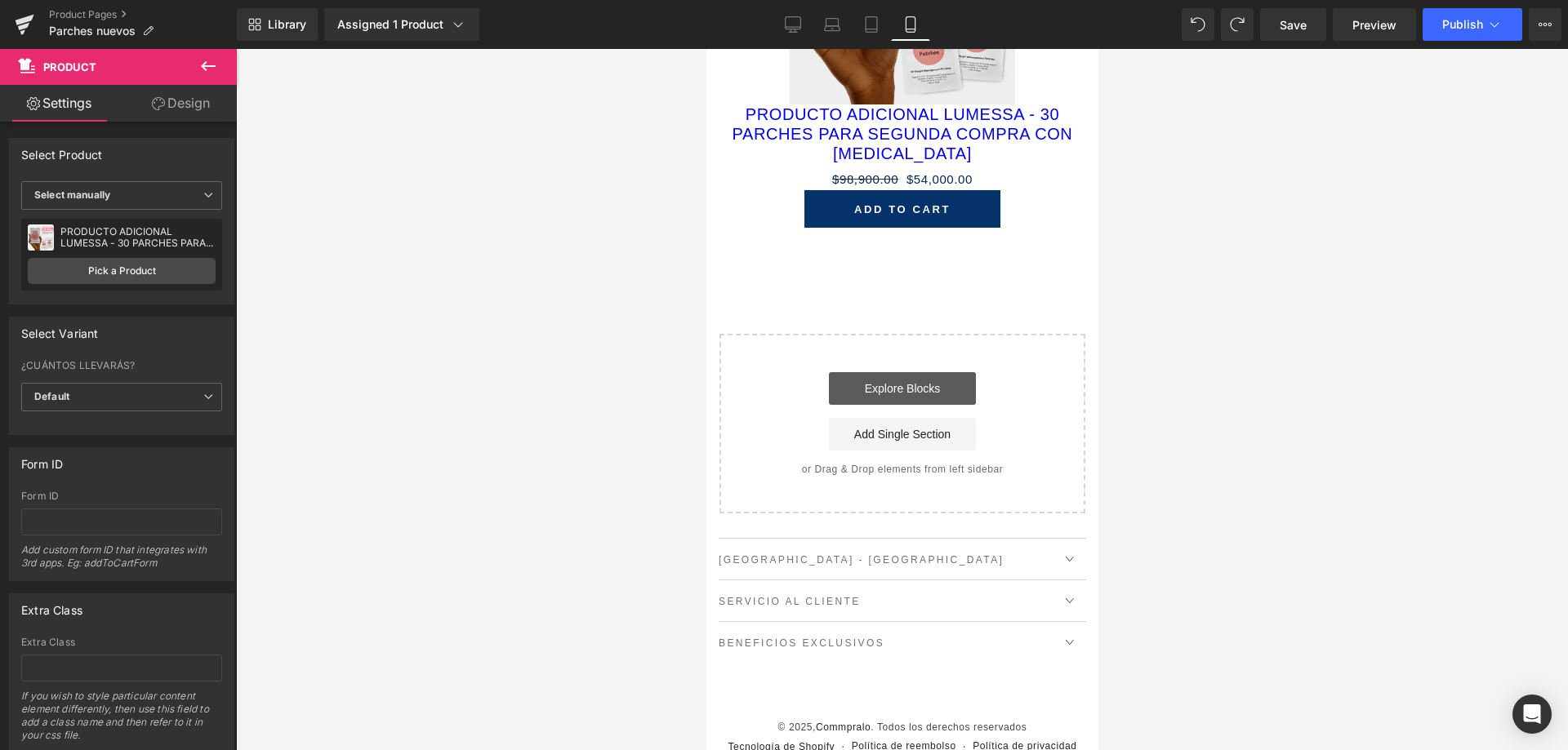
click at [905, 372] on link "Explore Blocks" at bounding box center [902, 388] width 147 height 33
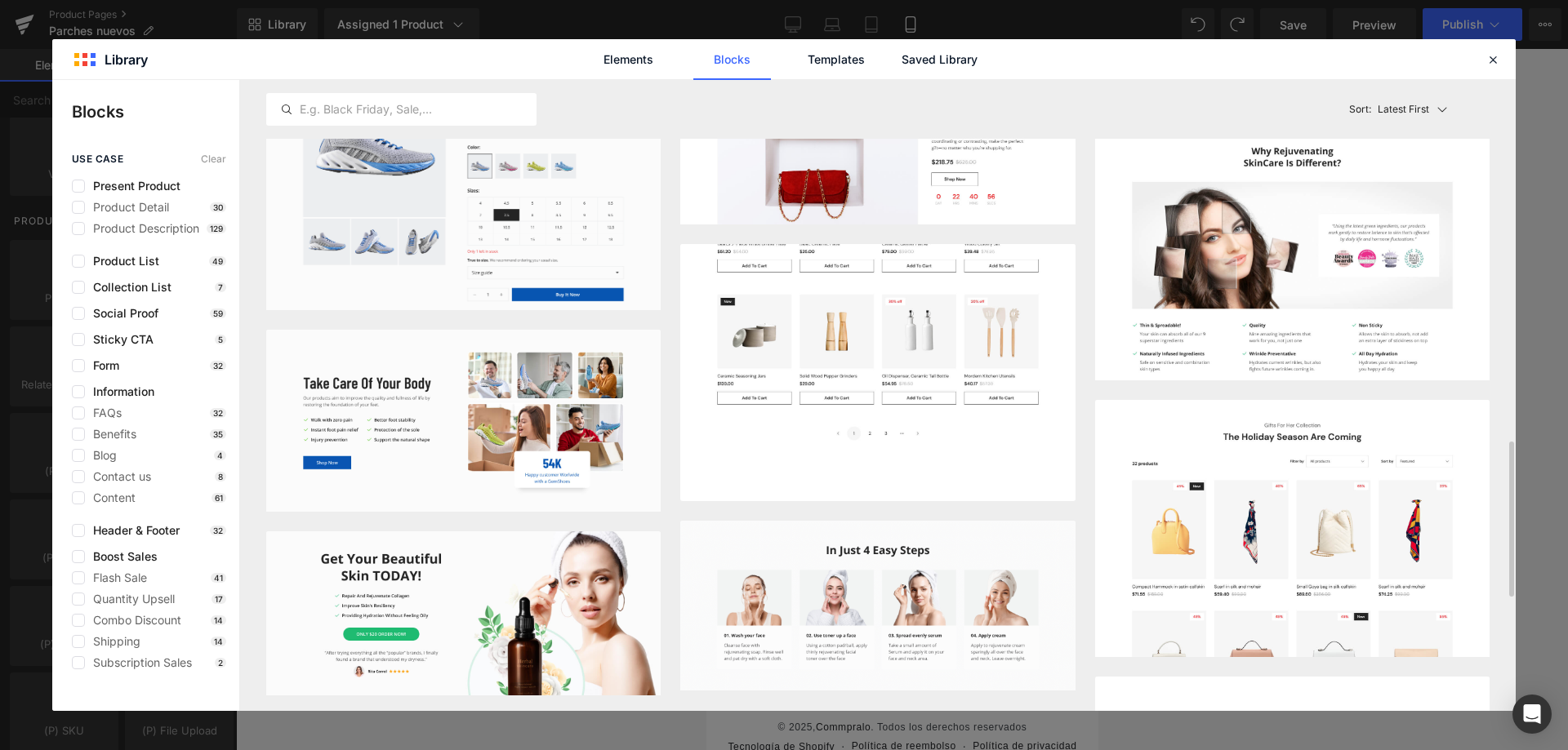
scroll to position [1388, 0]
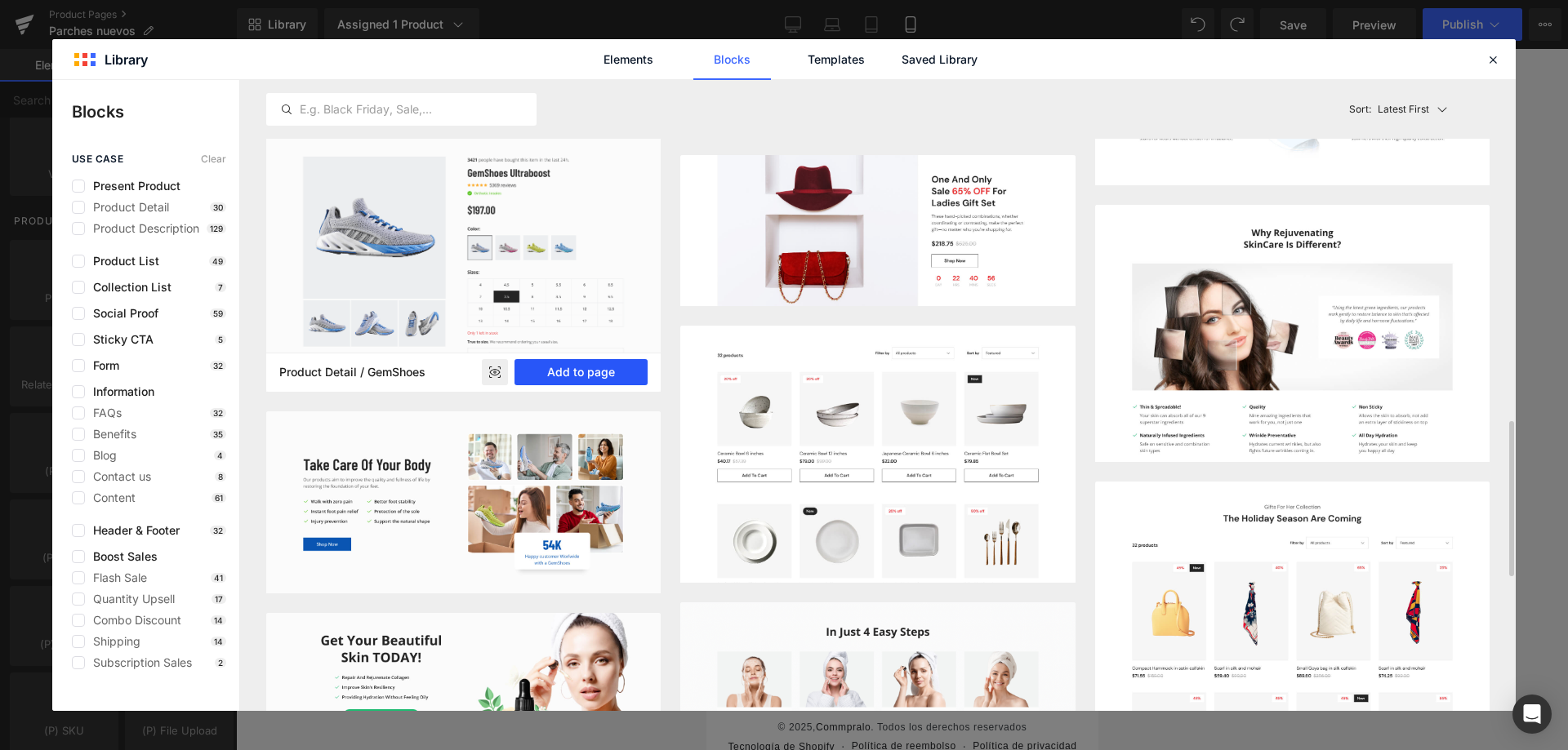
click at [585, 364] on button "Add to page" at bounding box center [581, 371] width 133 height 26
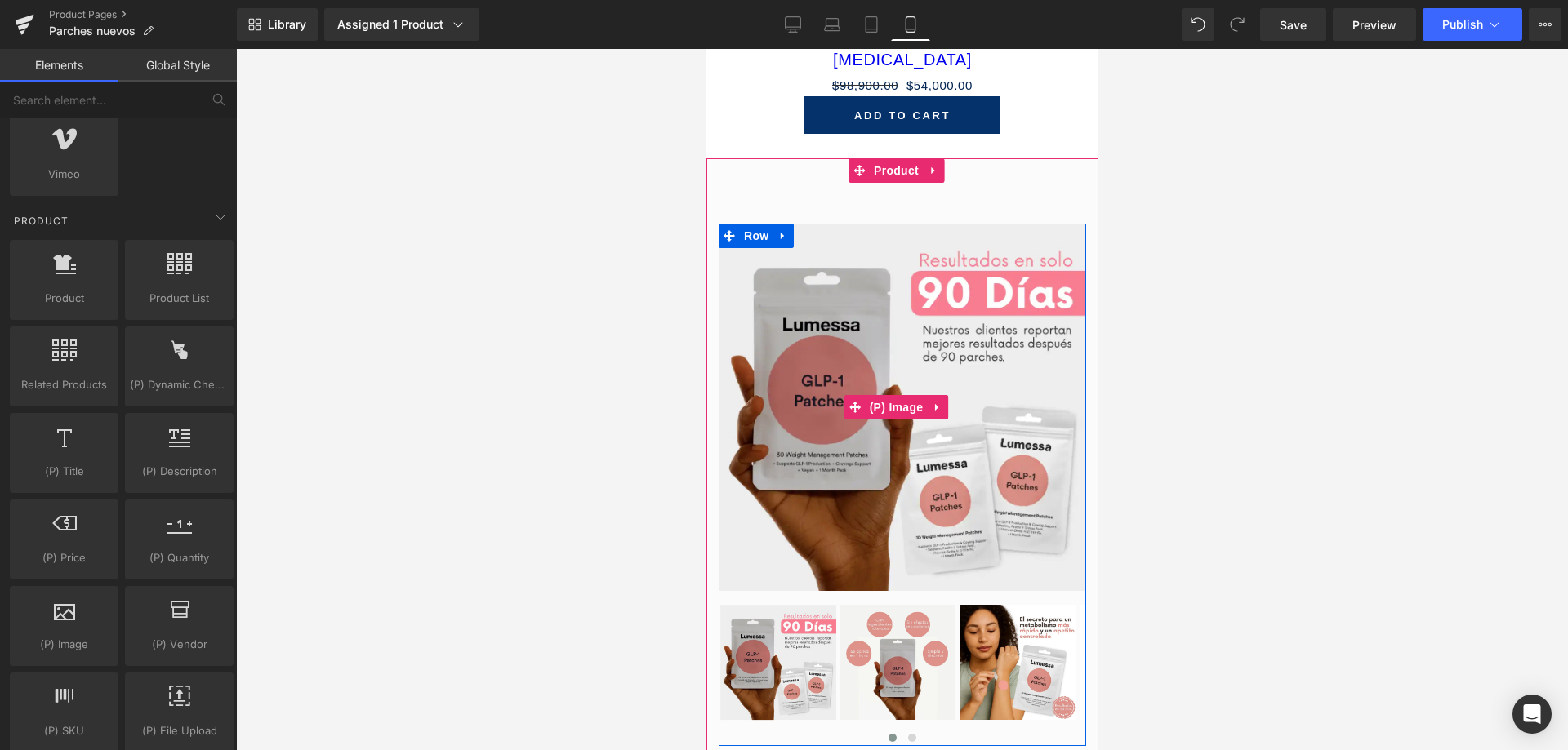
scroll to position [585, 0]
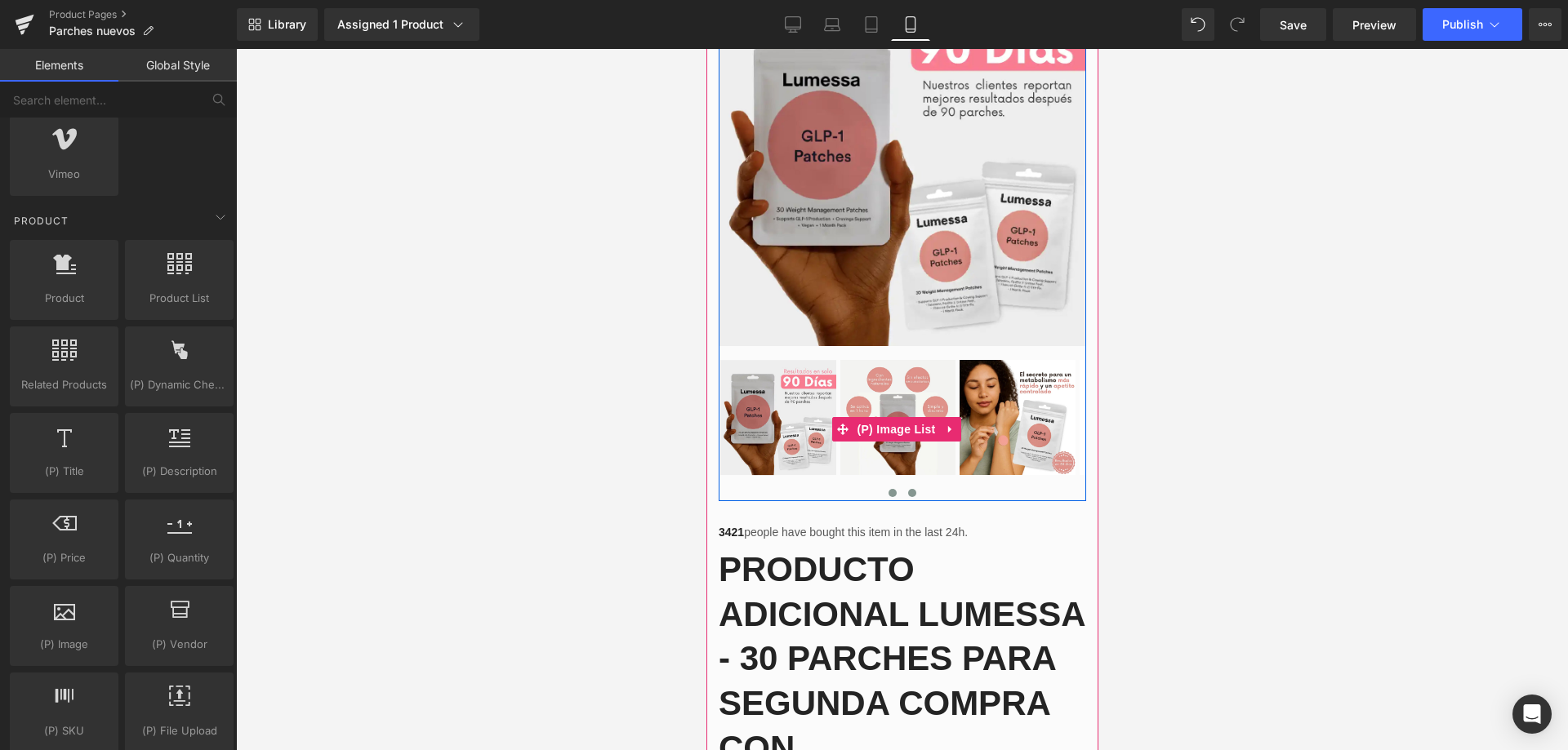
click at [907, 489] on span at bounding box center [911, 493] width 9 height 9
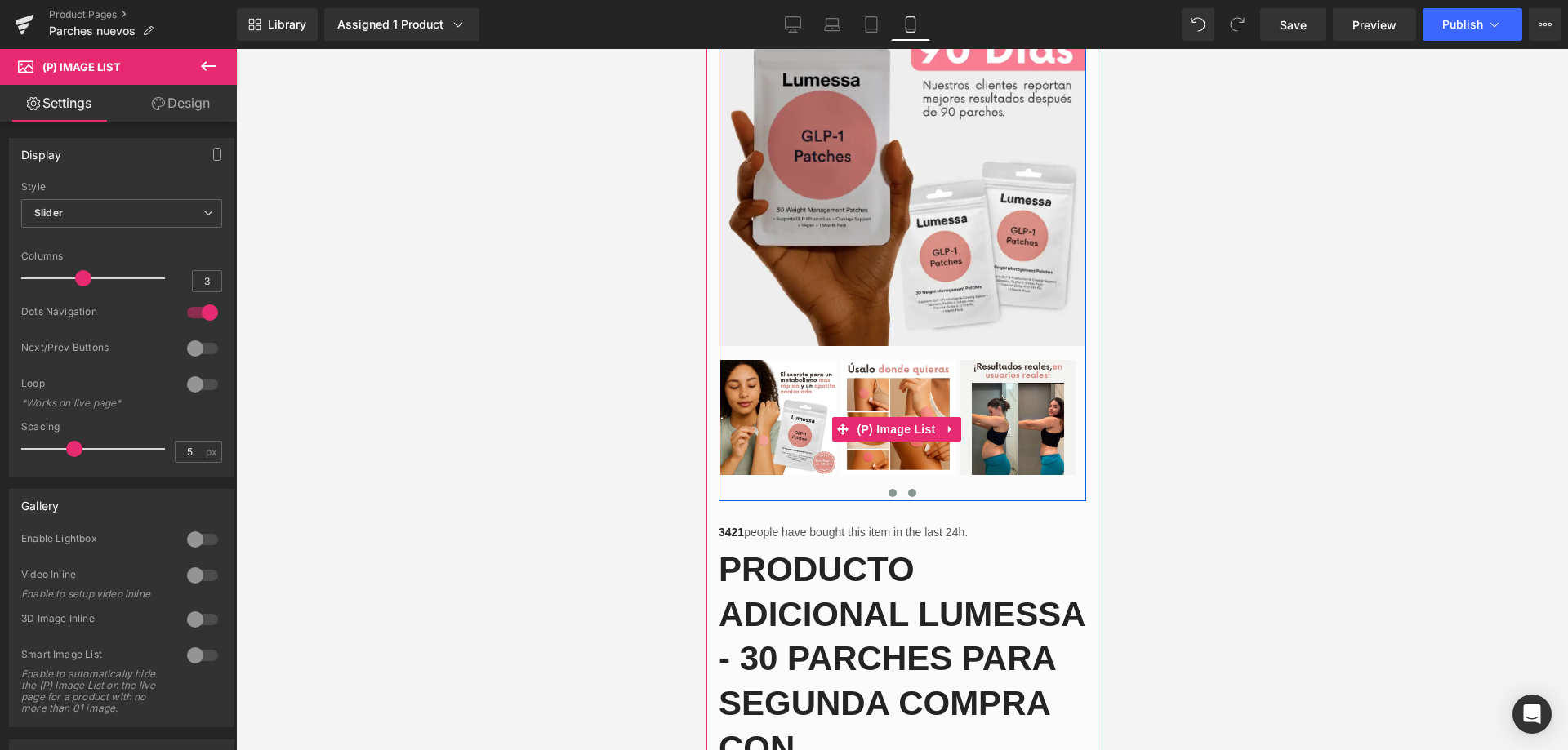
click at [887, 489] on span at bounding box center [891, 493] width 9 height 9
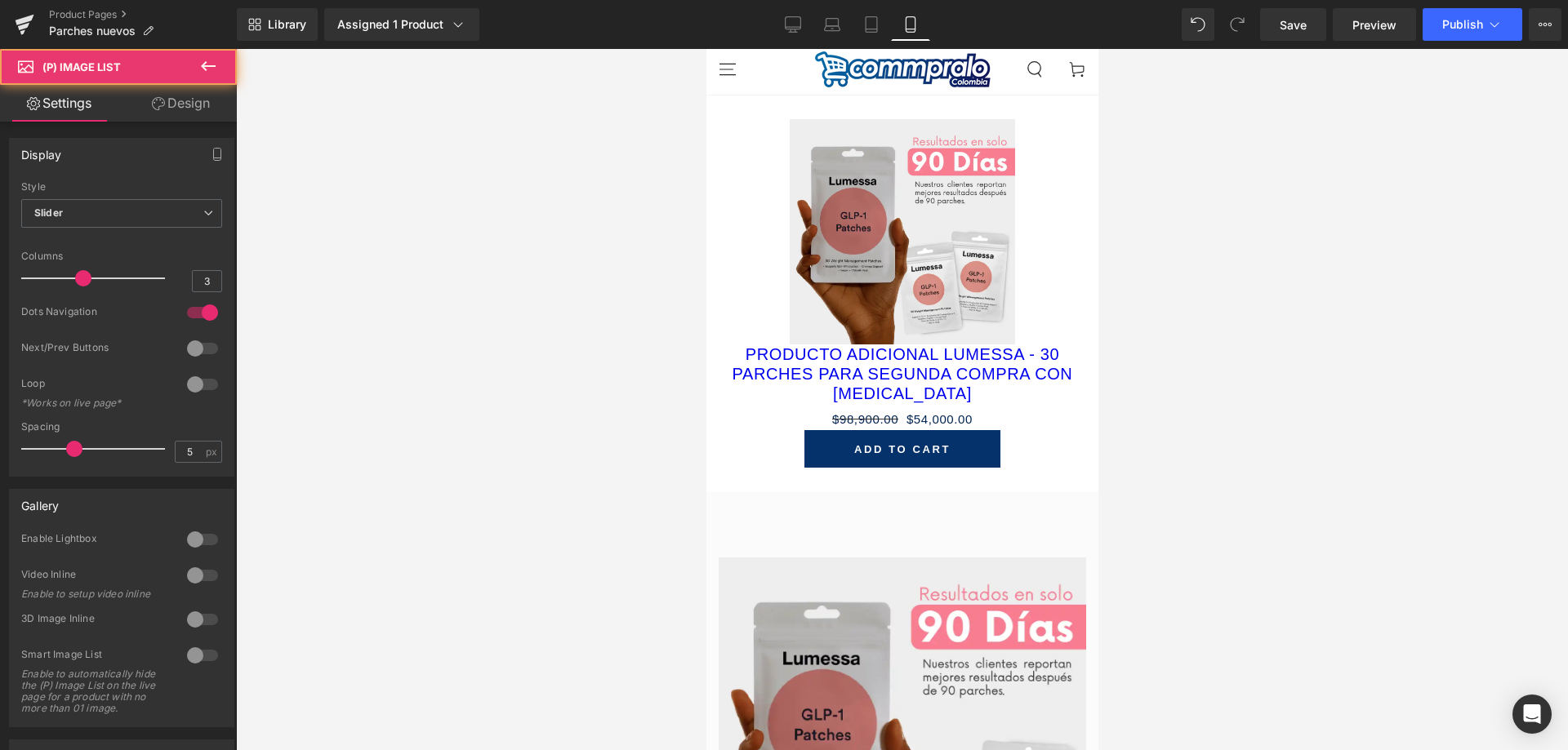
scroll to position [0, 0]
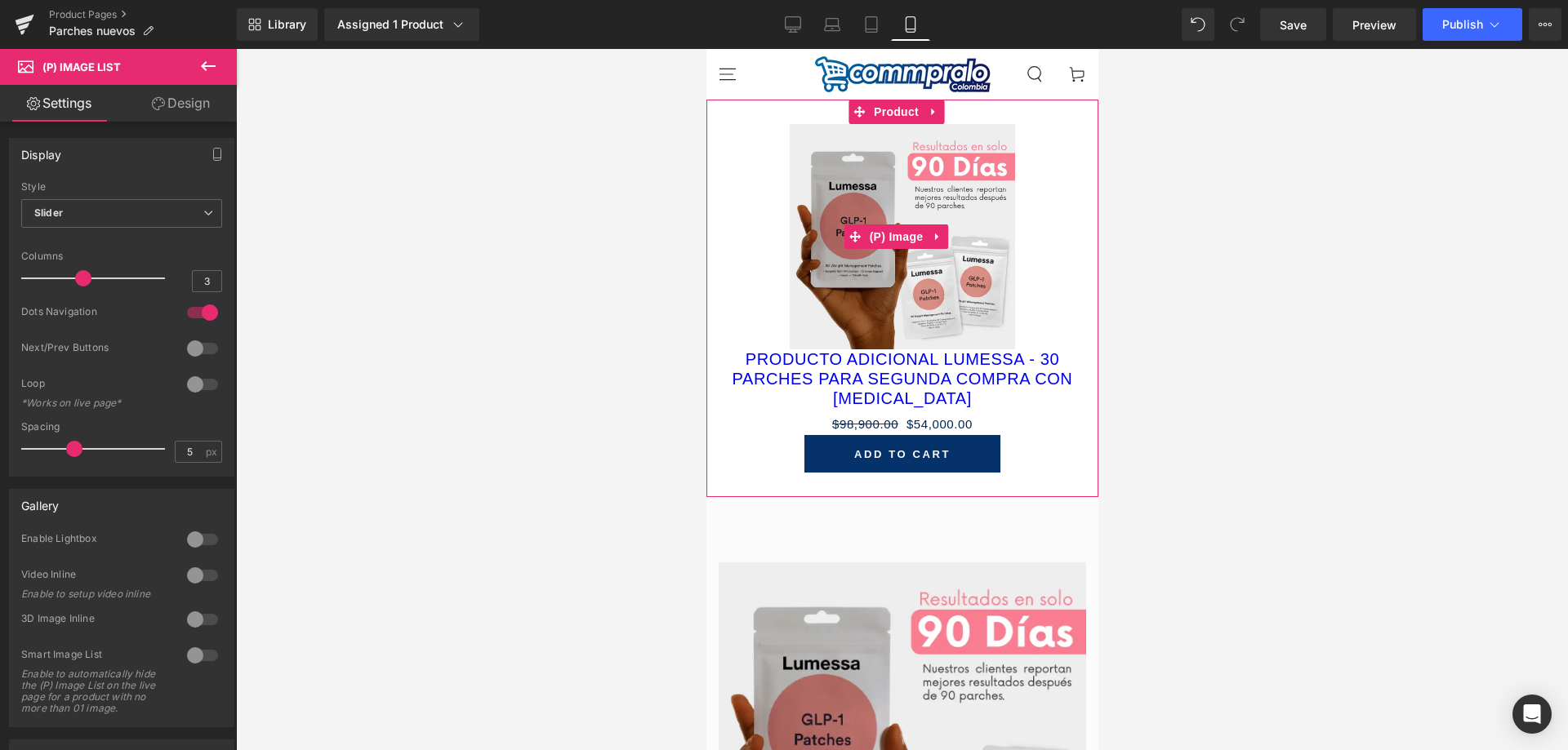
click at [1027, 181] on div "Sale Off" at bounding box center [902, 236] width 375 height 225
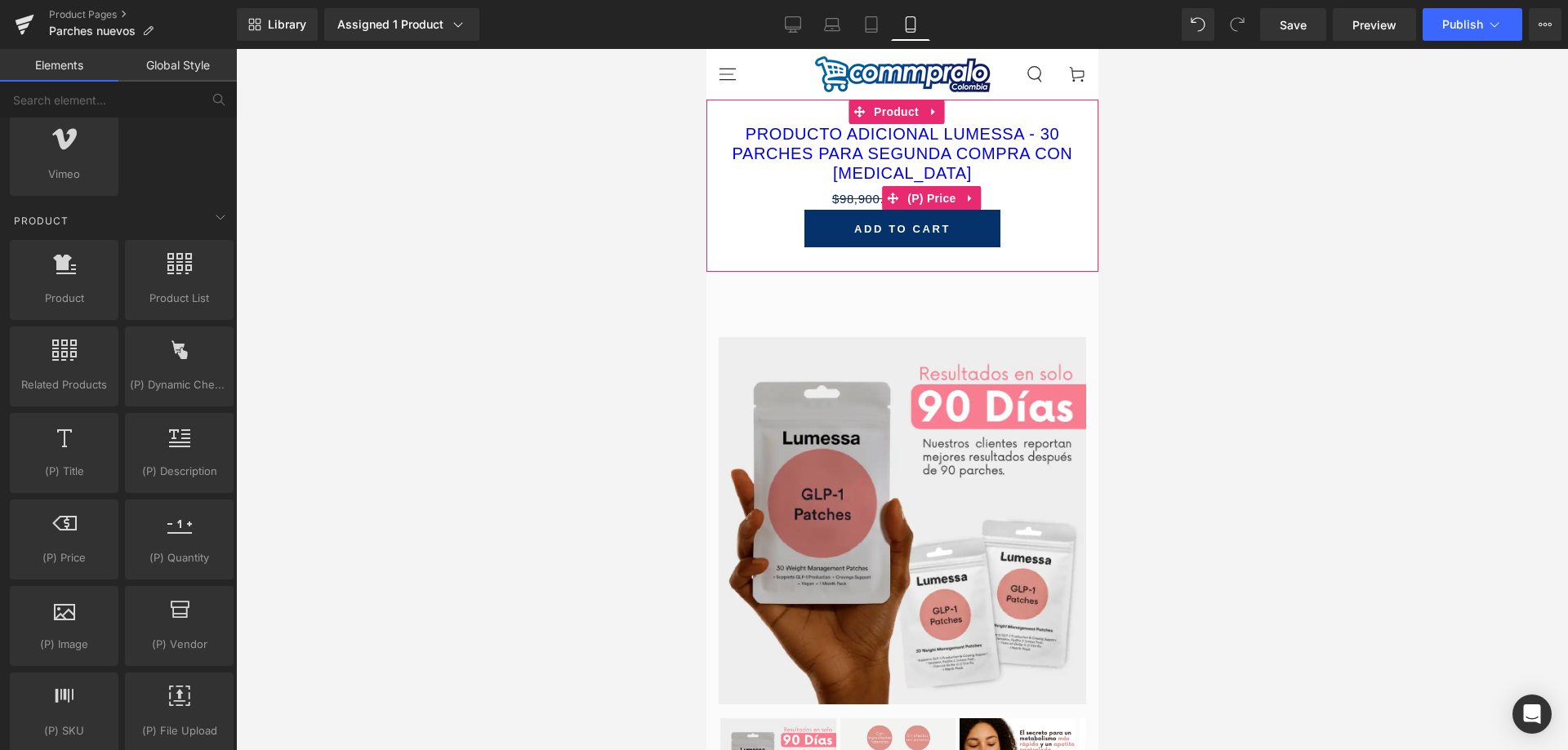
click at [1027, 188] on div "$98,900.00 $54,000.00" at bounding box center [902, 198] width 375 height 22
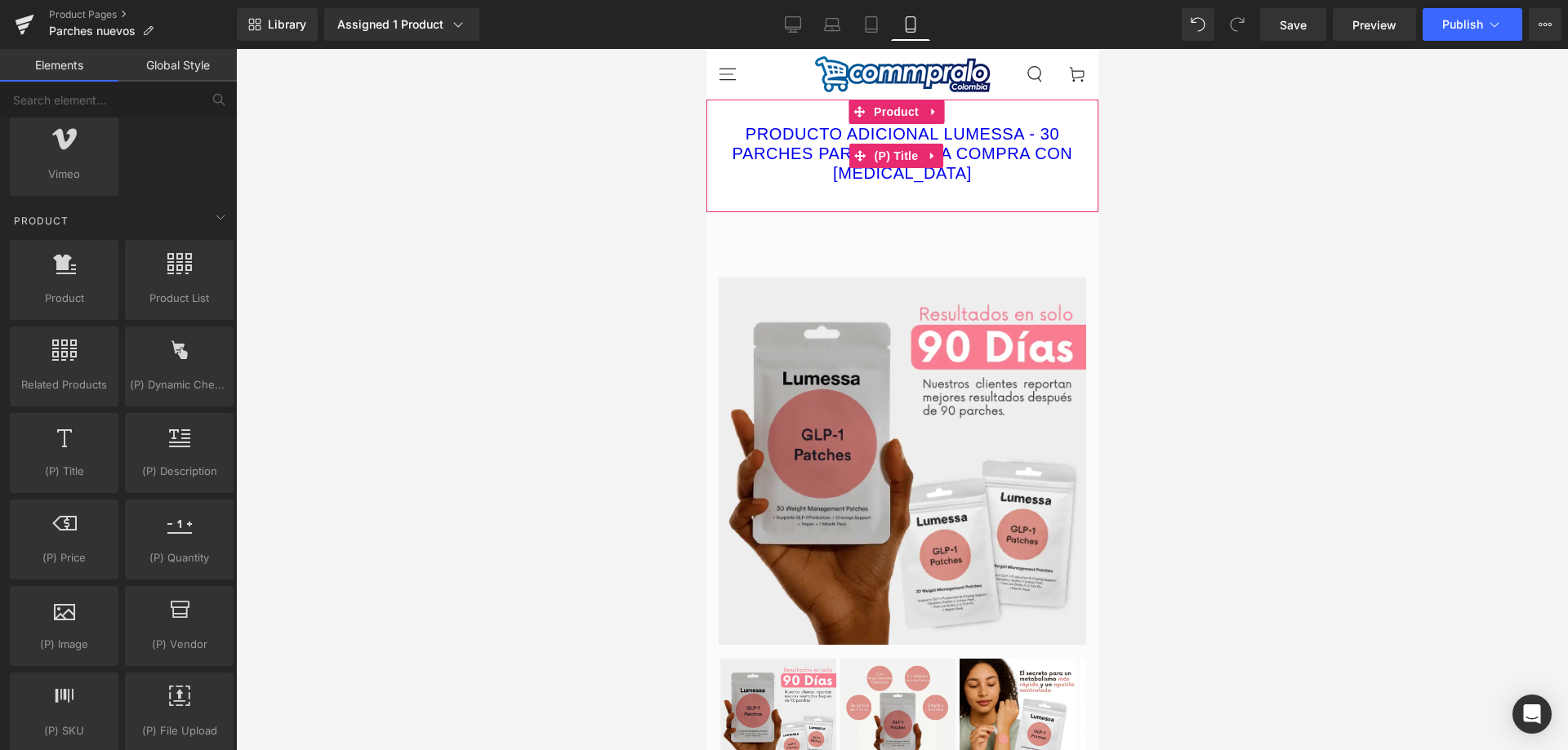
click at [1050, 121] on div "PRODUCTO ADICIONAL LUMESSA - 30 PARCHES PARA SEGUNDA COMPRA CON [MEDICAL_DATA] …" at bounding box center [902, 156] width 392 height 113
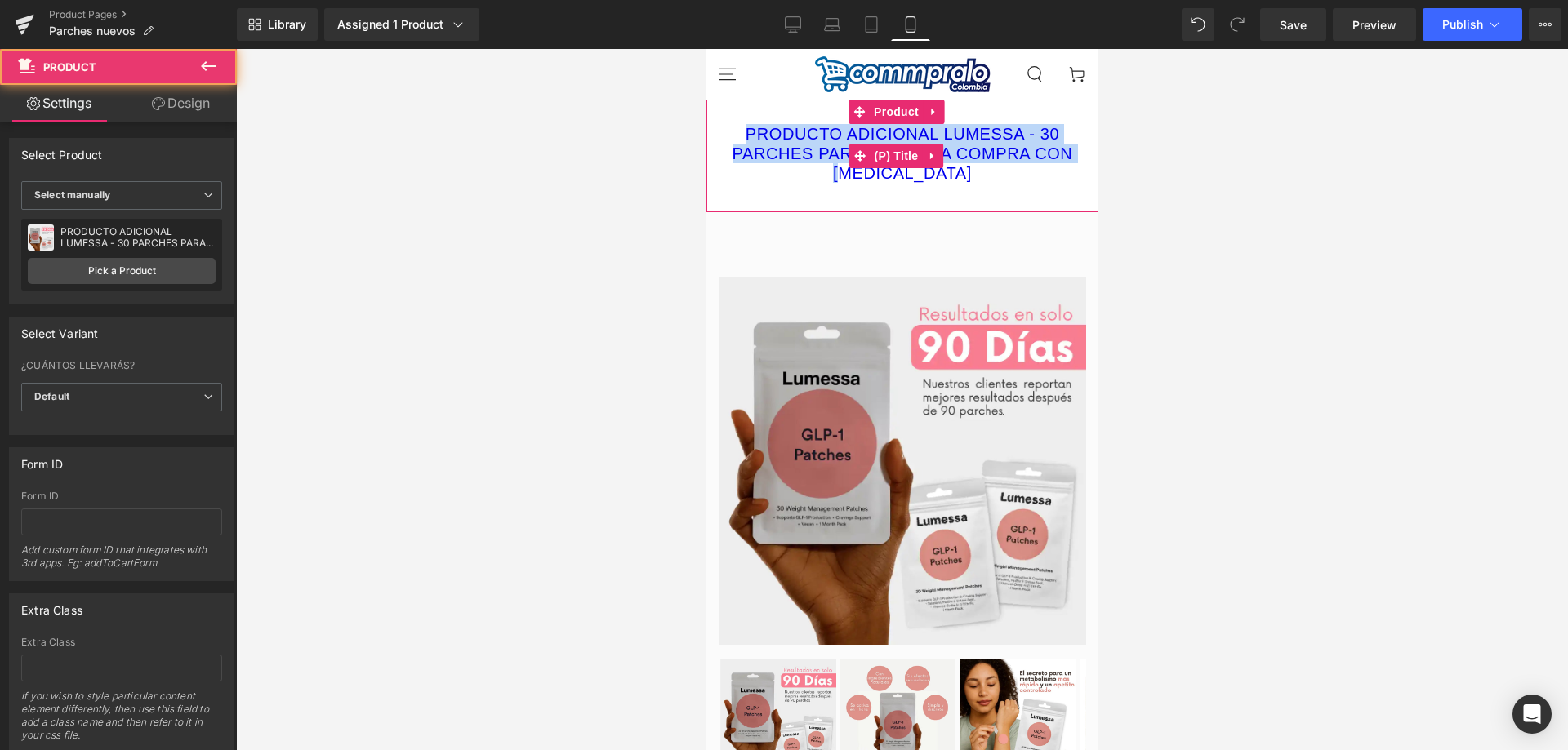
drag, startPoint x: 1042, startPoint y: 117, endPoint x: 1043, endPoint y: 148, distance: 31.0
click at [1043, 148] on div "PRODUCTO ADICIONAL LUMESSA - 30 PARCHES PARA SEGUNDA COMPRA CON [MEDICAL_DATA] …" at bounding box center [902, 156] width 392 height 113
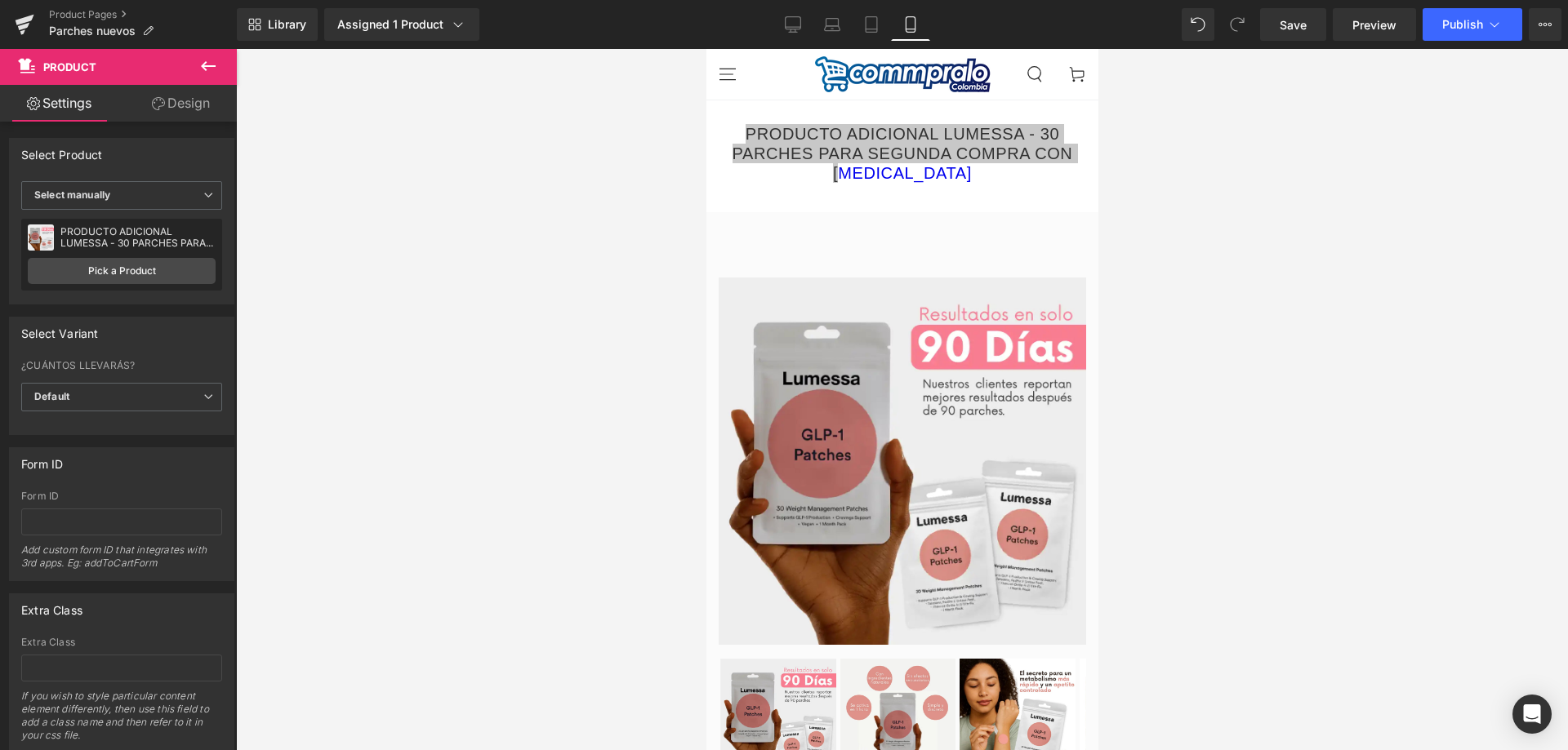
click at [1184, 126] on div at bounding box center [903, 399] width 1333 height 701
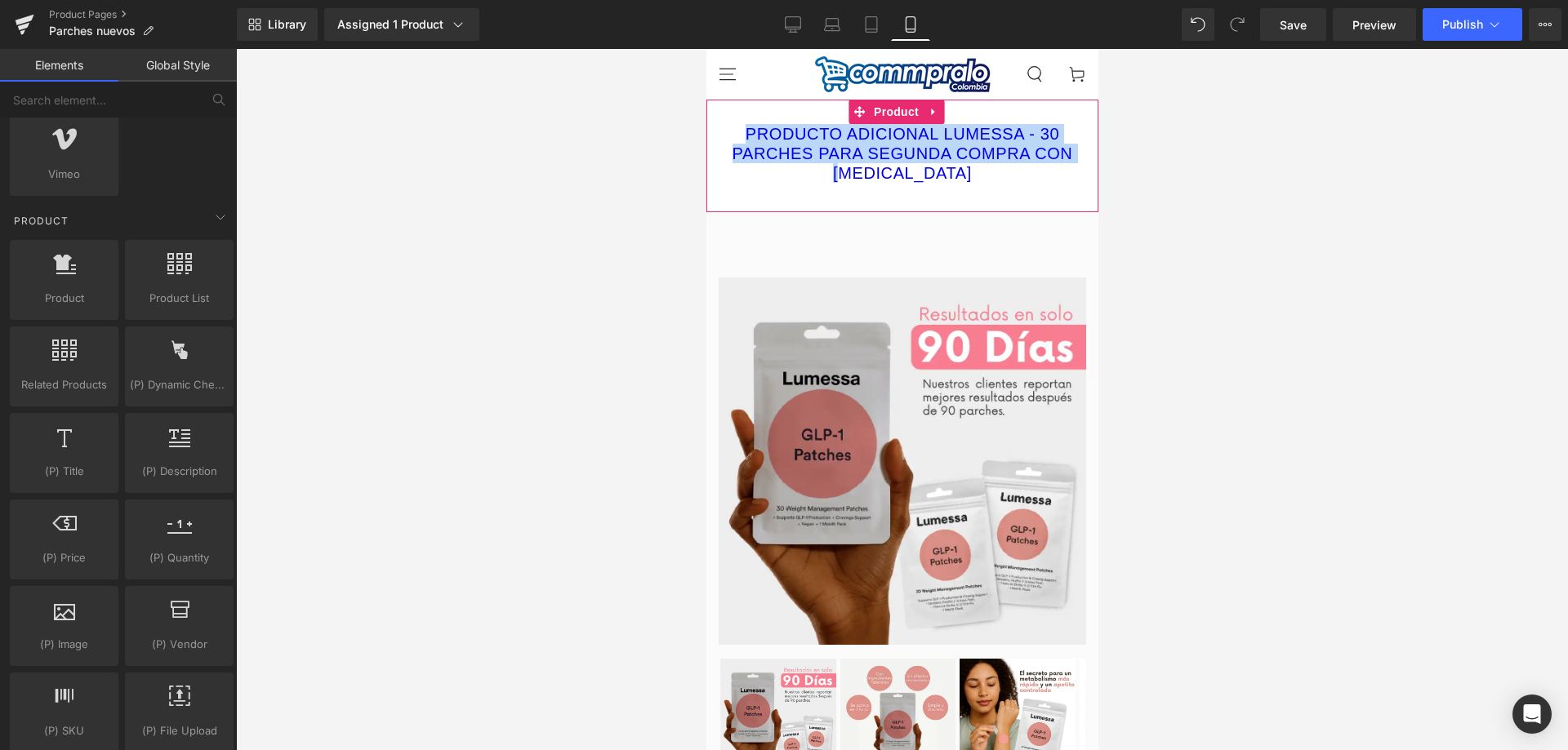
click at [1066, 112] on div "PRODUCTO ADICIONAL LUMESSA - 30 PARCHES PARA SEGUNDA COMPRA CON [MEDICAL_DATA] …" at bounding box center [902, 156] width 392 height 113
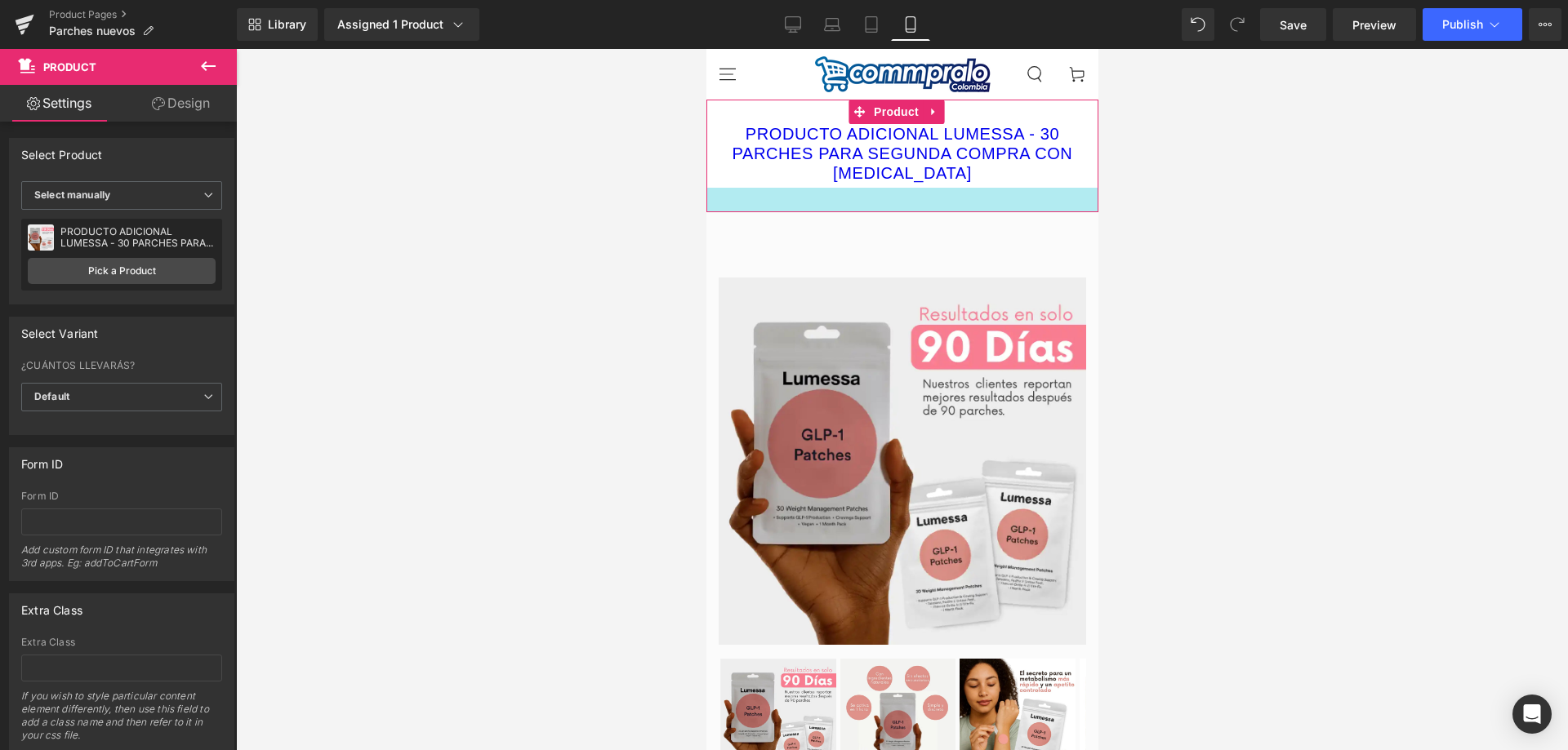
click at [750, 188] on div at bounding box center [902, 200] width 392 height 25
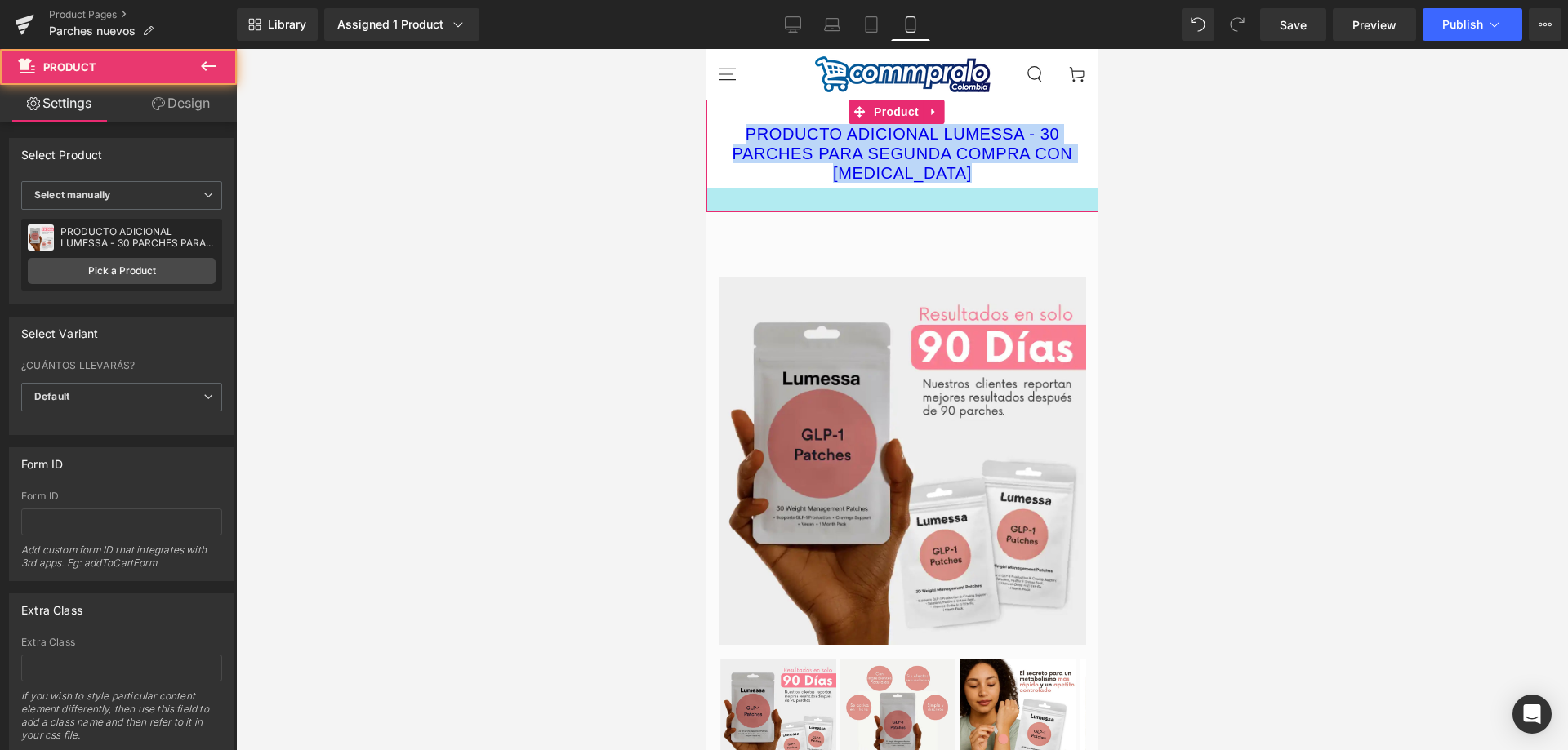
drag, startPoint x: 722, startPoint y: 114, endPoint x: 772, endPoint y: 170, distance: 75.1
click at [772, 170] on div "PRODUCTO ADICIONAL LUMESSA - 30 PARCHES PARA SEGUNDA COMPRA CON [MEDICAL_DATA] …" at bounding box center [902, 156] width 392 height 113
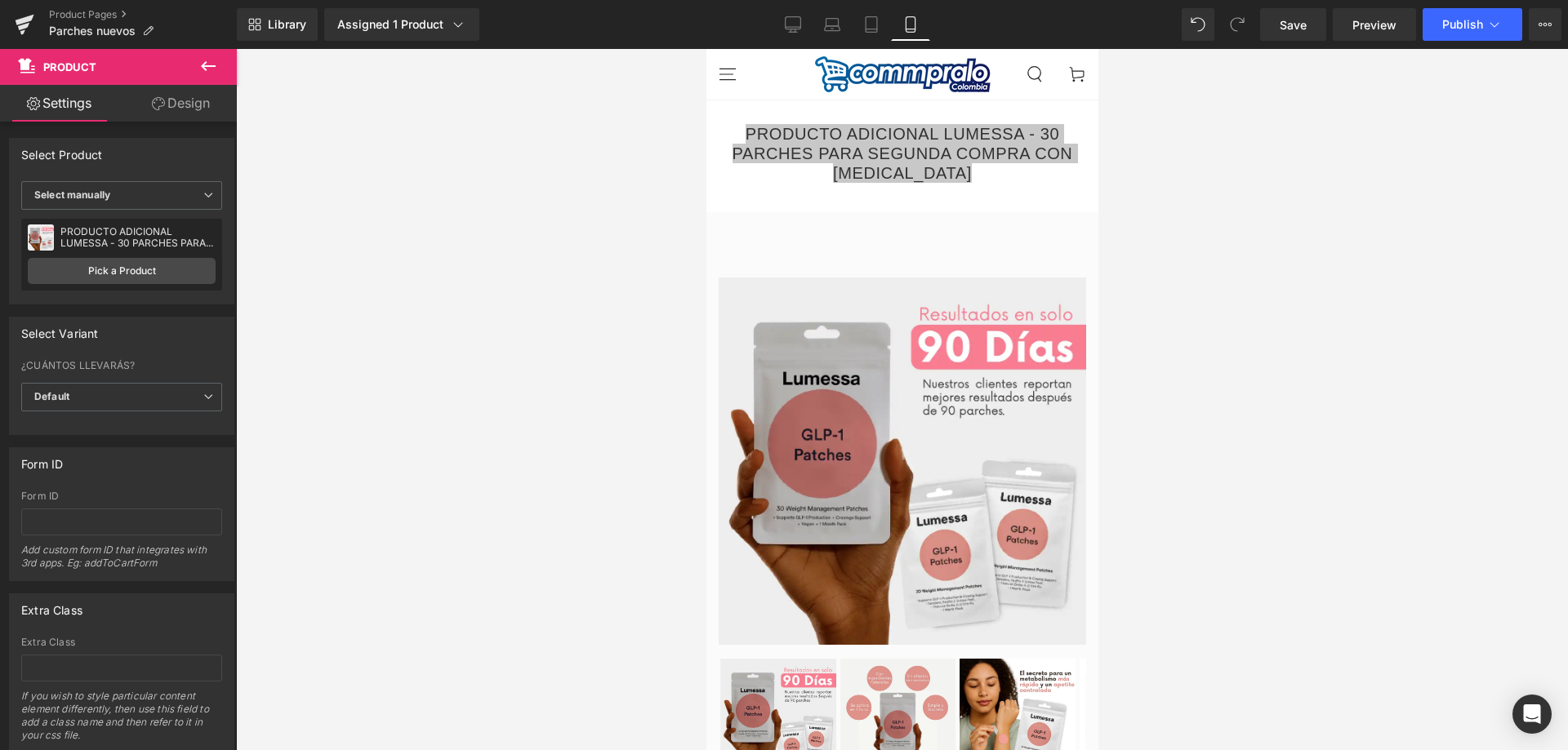
click at [1162, 175] on div at bounding box center [903, 399] width 1333 height 701
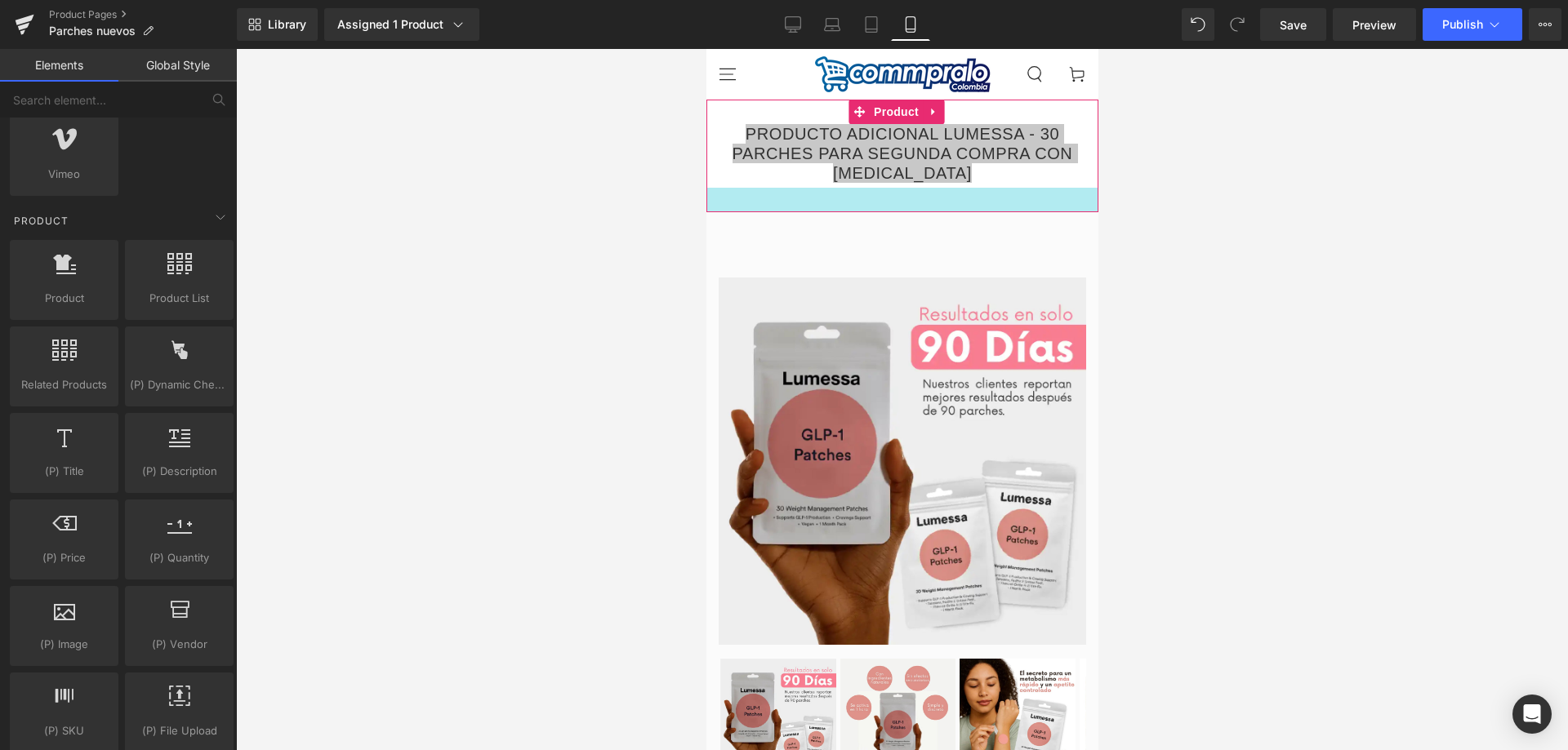
click at [1013, 188] on div at bounding box center [902, 200] width 392 height 25
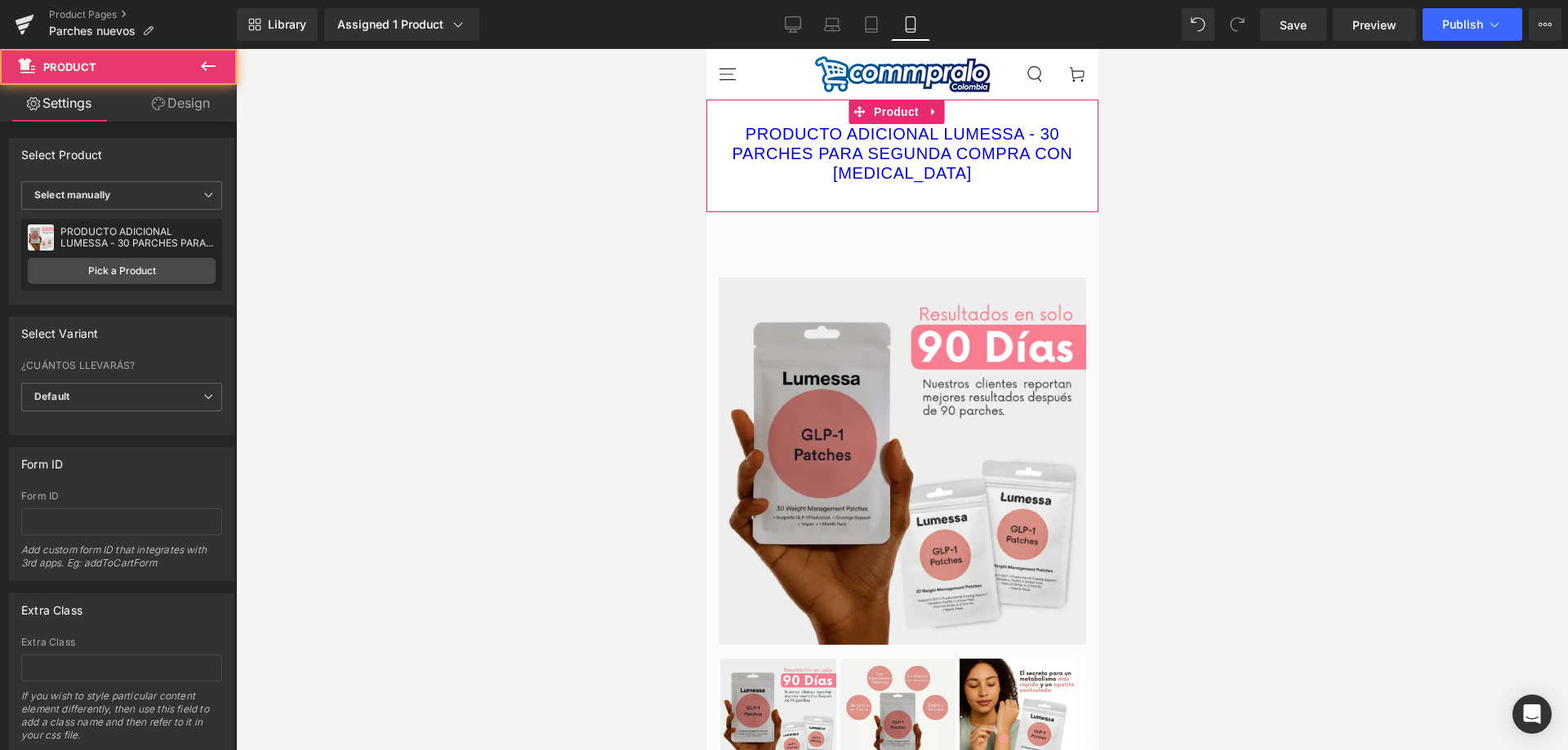
click at [1007, 107] on div "PRODUCTO ADICIONAL LUMESSA - 30 PARCHES PARA SEGUNDA COMPRA CON [MEDICAL_DATA] …" at bounding box center [902, 156] width 392 height 113
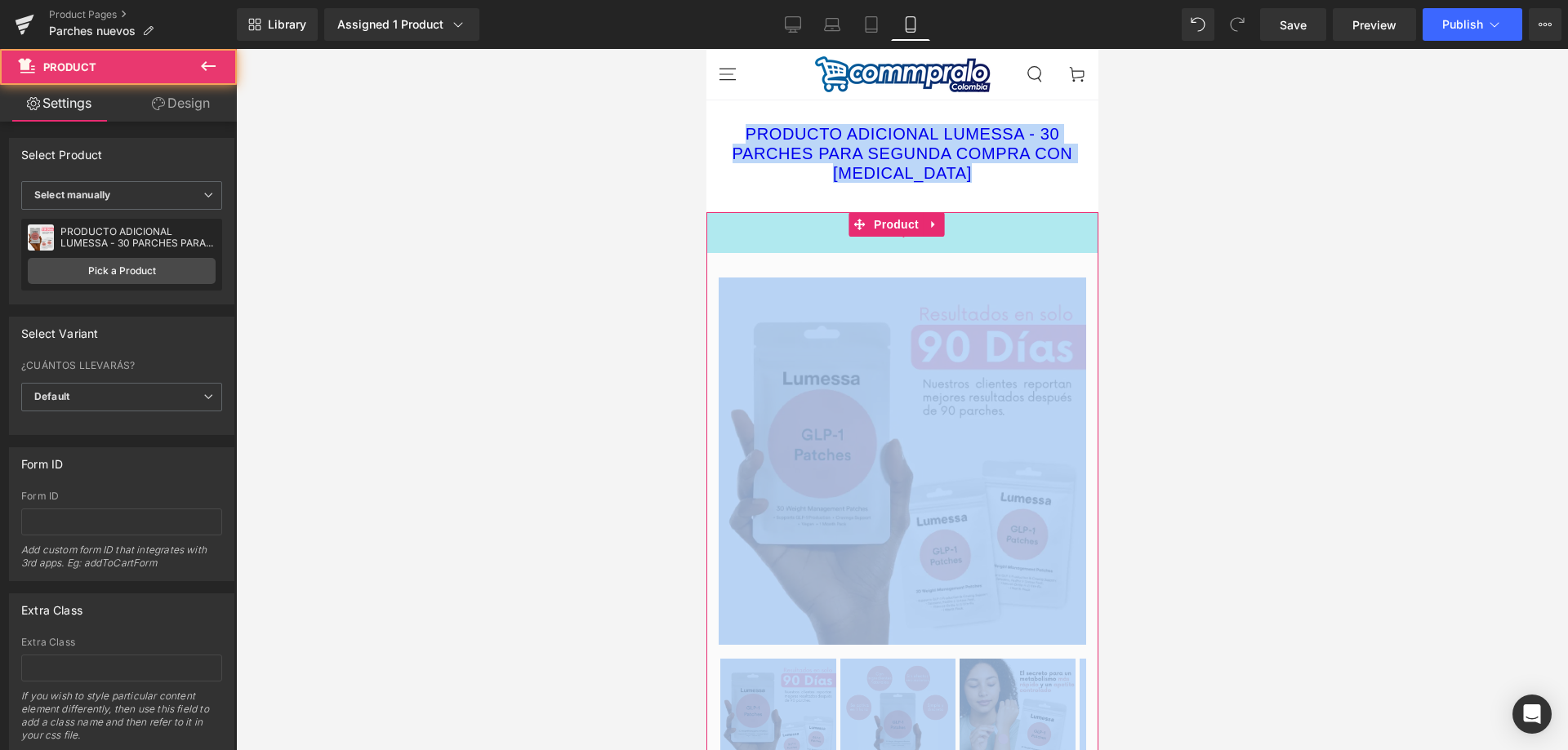
drag, startPoint x: 1007, startPoint y: 107, endPoint x: 1008, endPoint y: 200, distance: 93.0
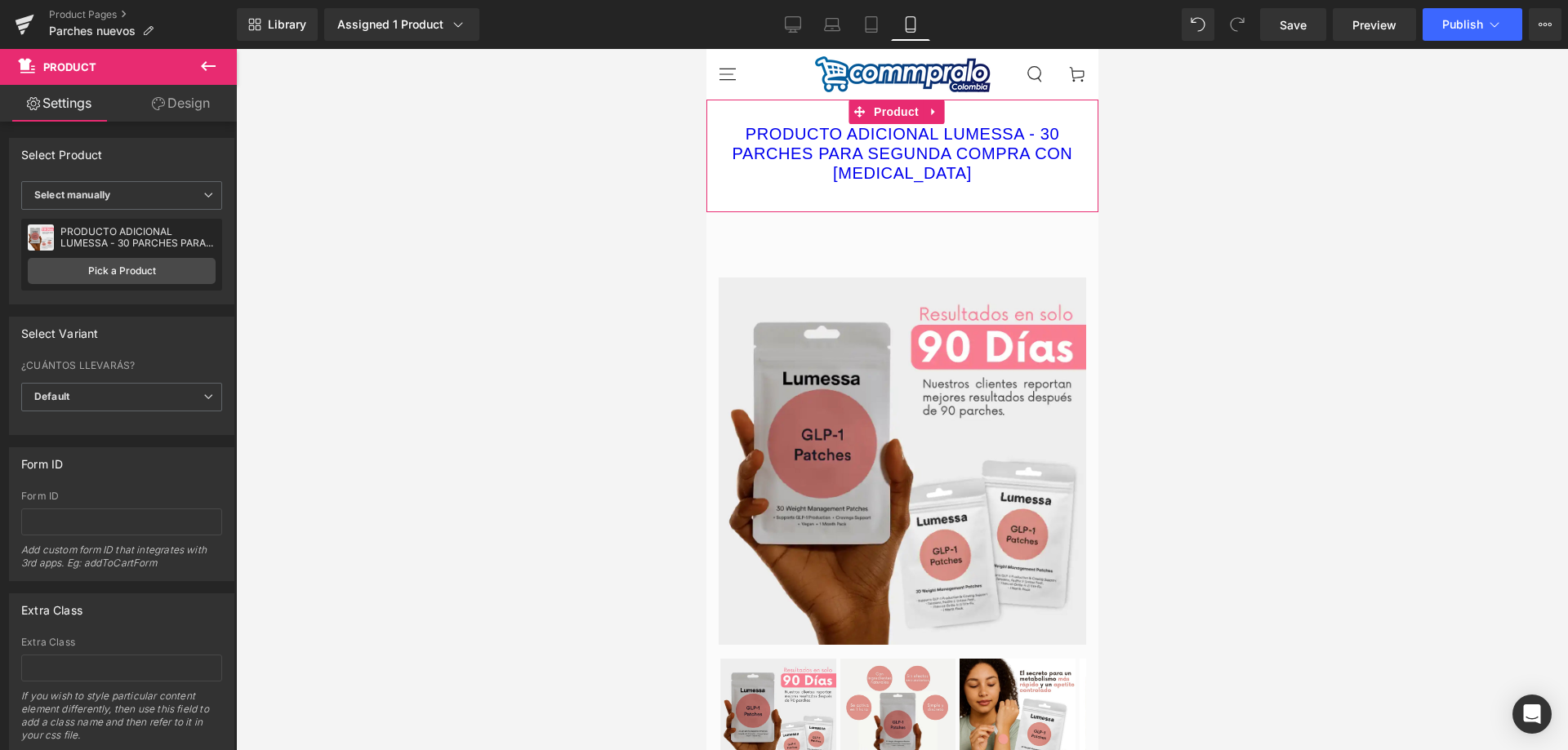
click at [1056, 119] on div "PRODUCTO ADICIONAL LUMESSA - 30 PARCHES PARA SEGUNDA COMPRA CON [MEDICAL_DATA] …" at bounding box center [902, 156] width 392 height 113
click at [927, 117] on icon at bounding box center [932, 112] width 11 height 12
click at [940, 114] on icon at bounding box center [944, 112] width 11 height 11
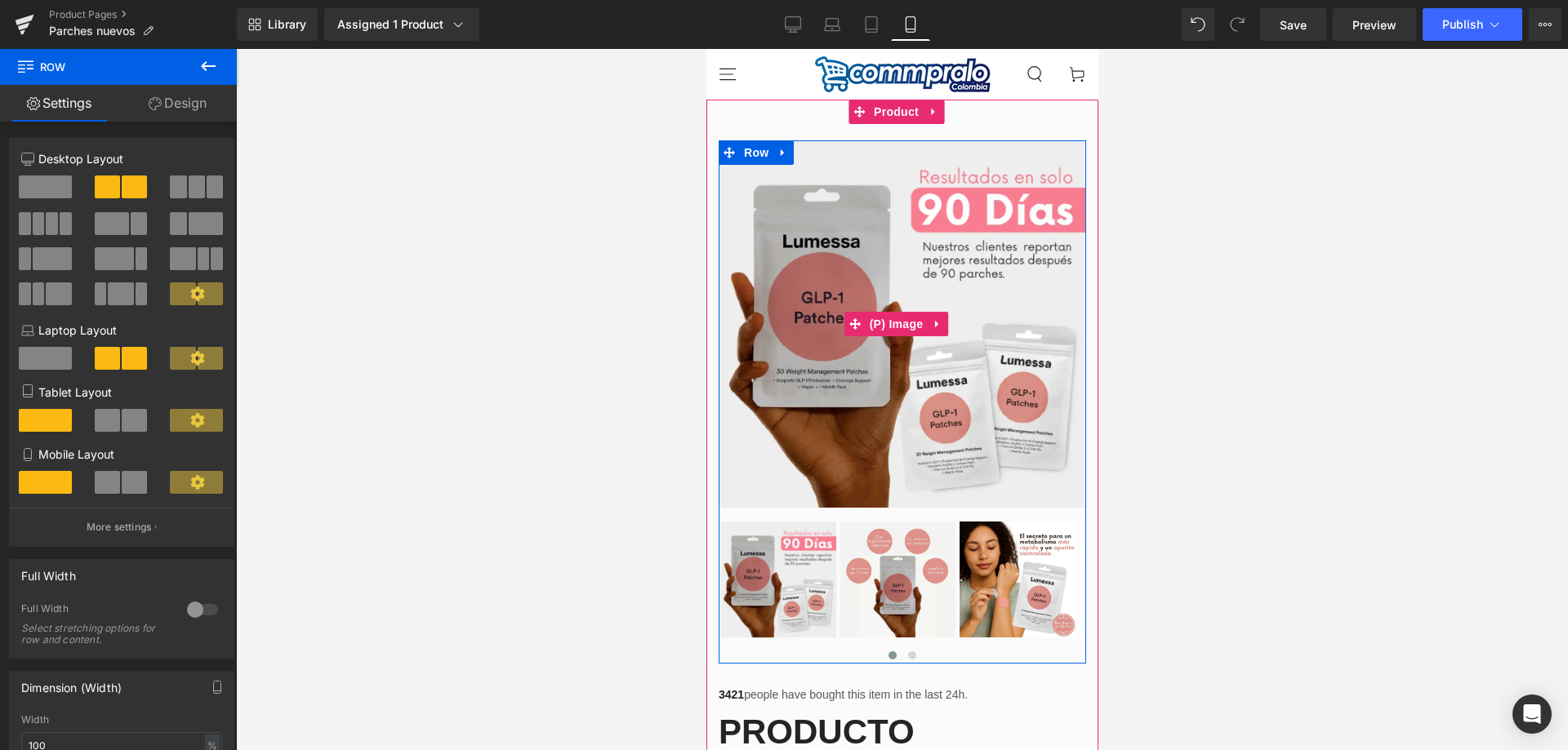
drag, startPoint x: 905, startPoint y: 144, endPoint x: 1990, endPoint y: 272, distance: 1092.5
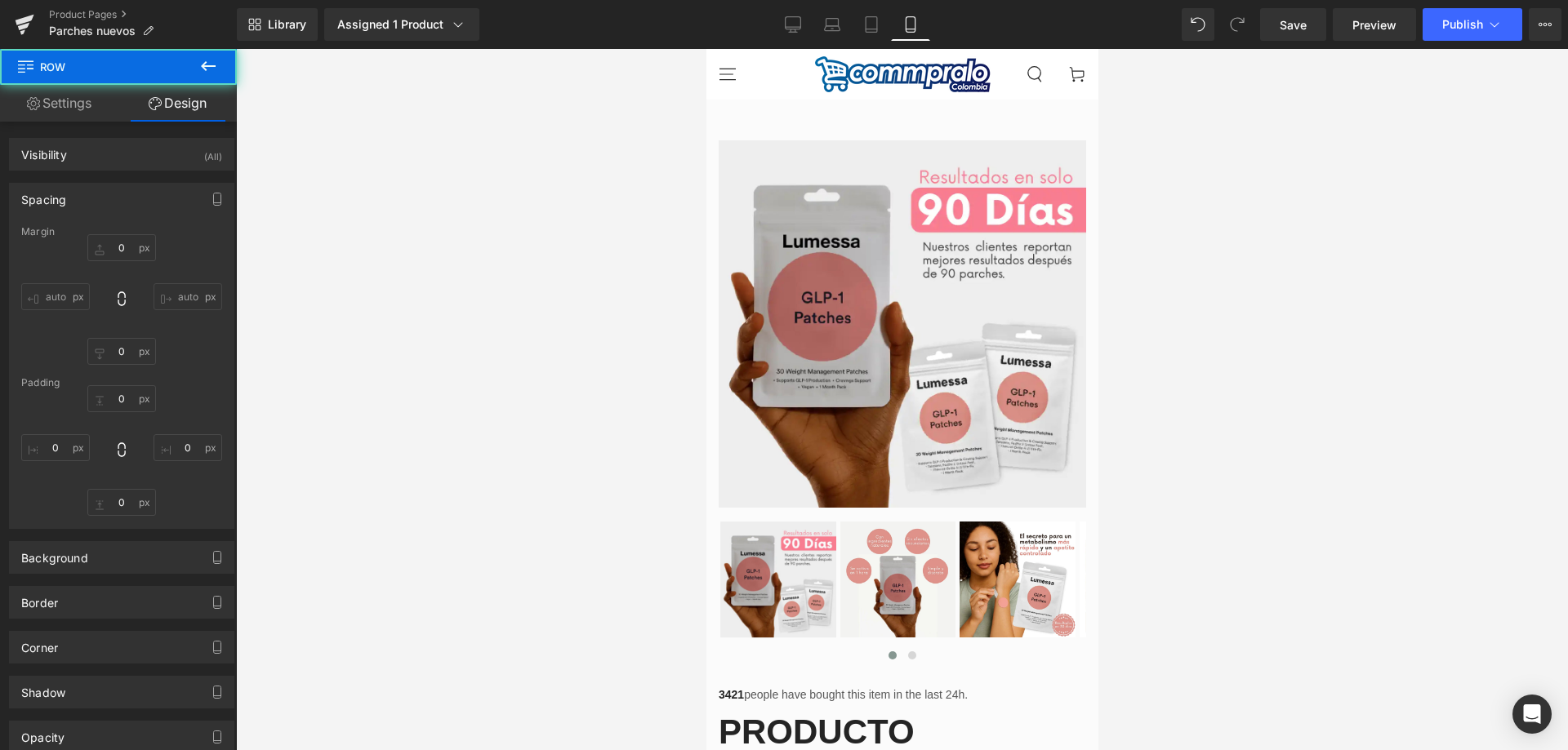
type input "0"
type input "10"
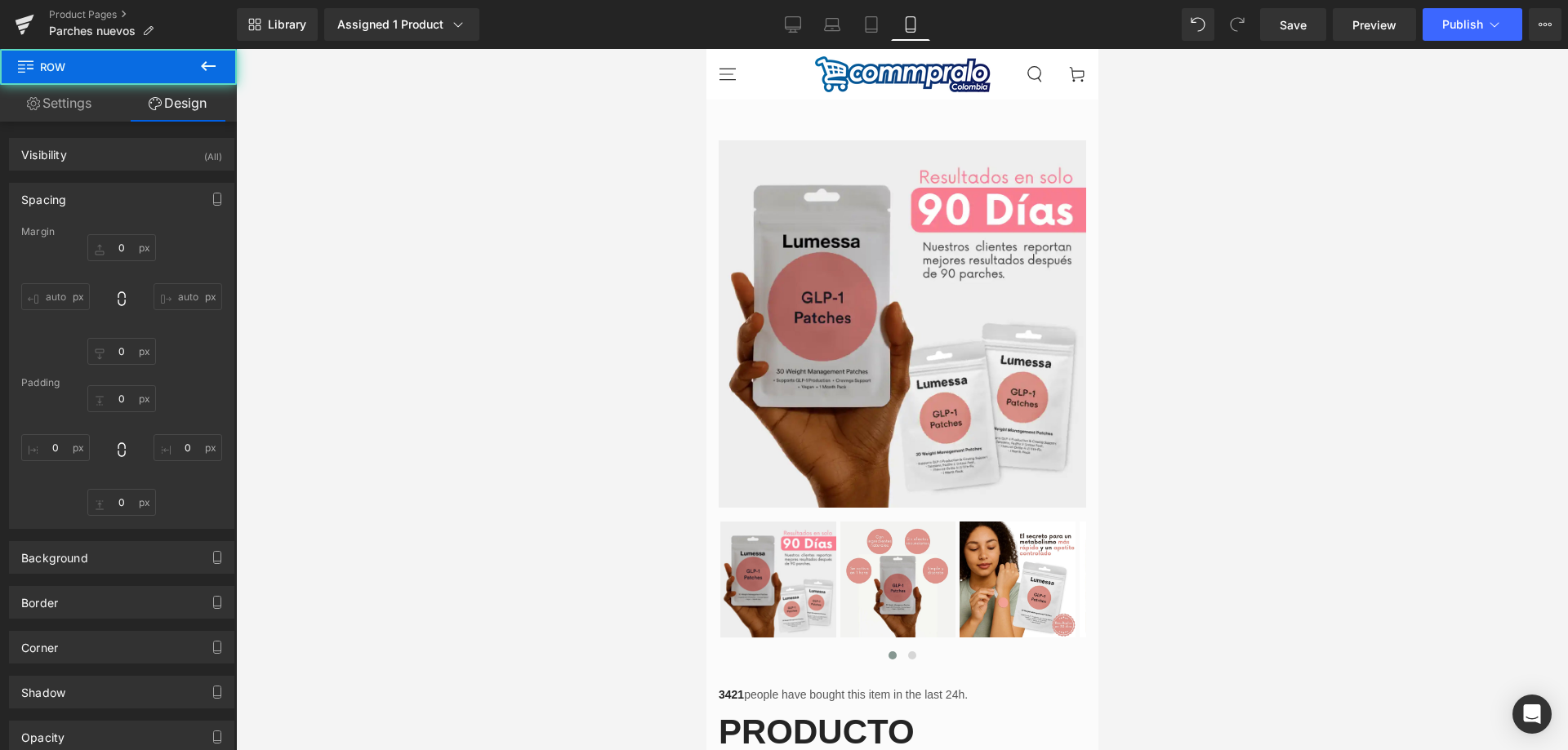
type input "0"
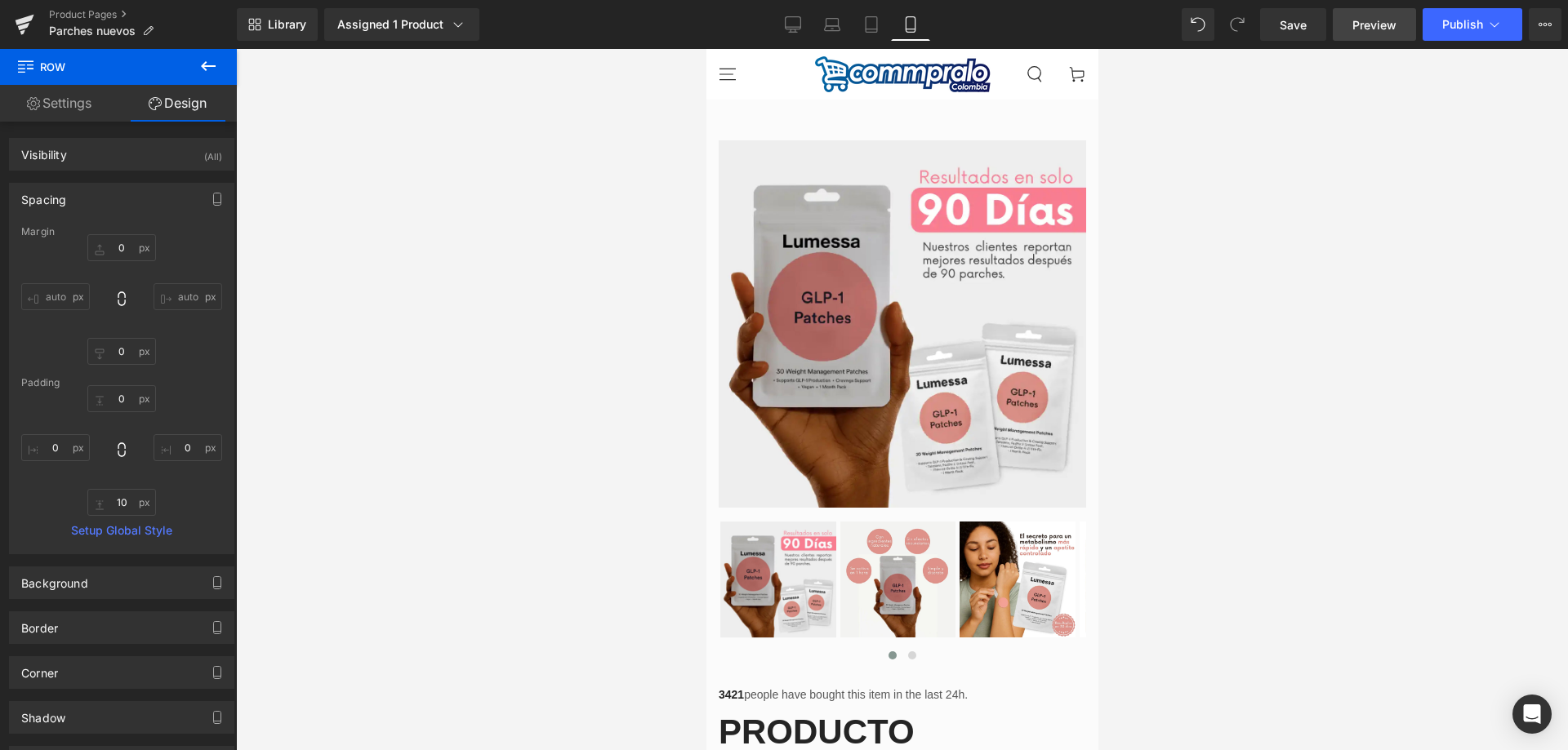
click at [1366, 21] on span "Preview" at bounding box center [1375, 25] width 44 height 17
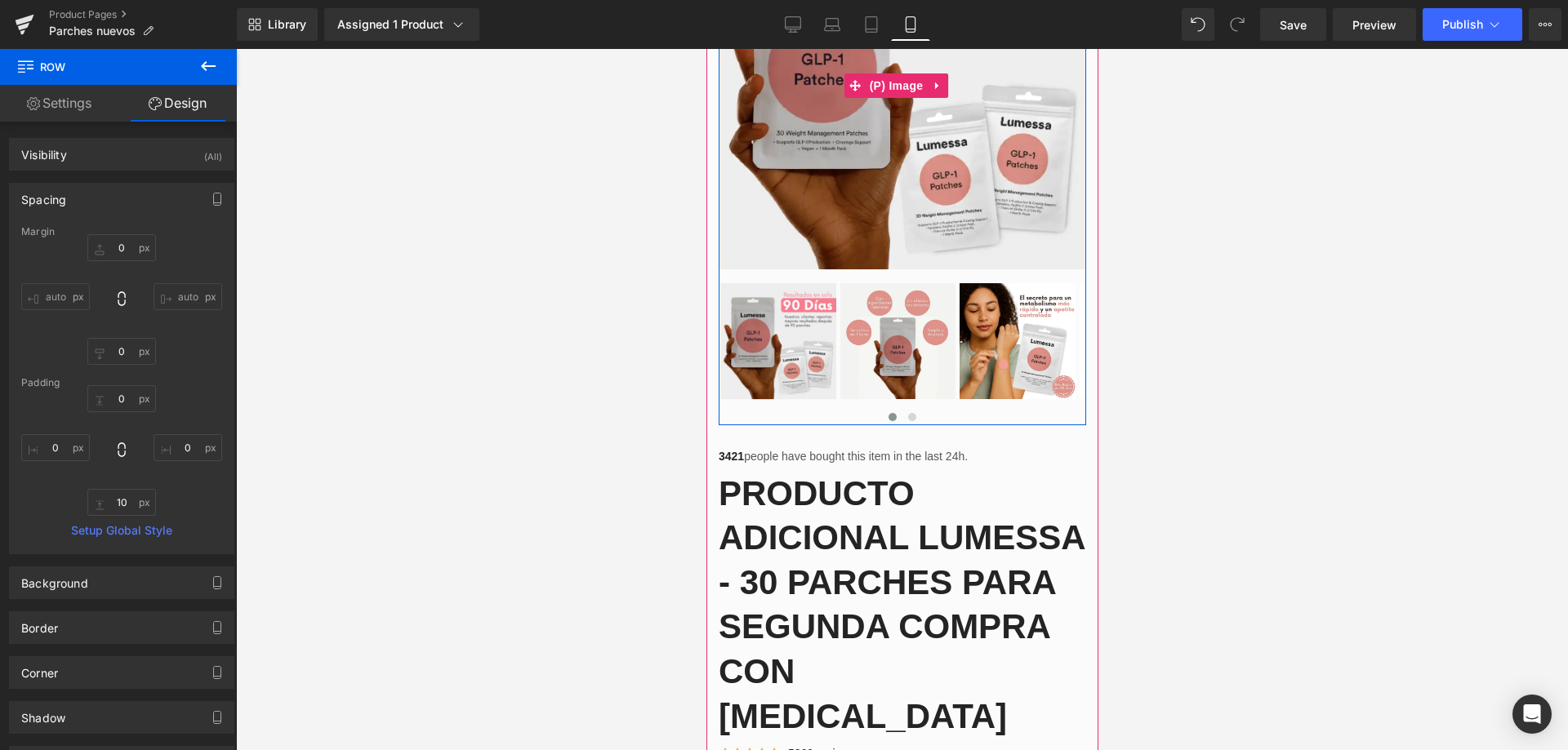
scroll to position [247, 0]
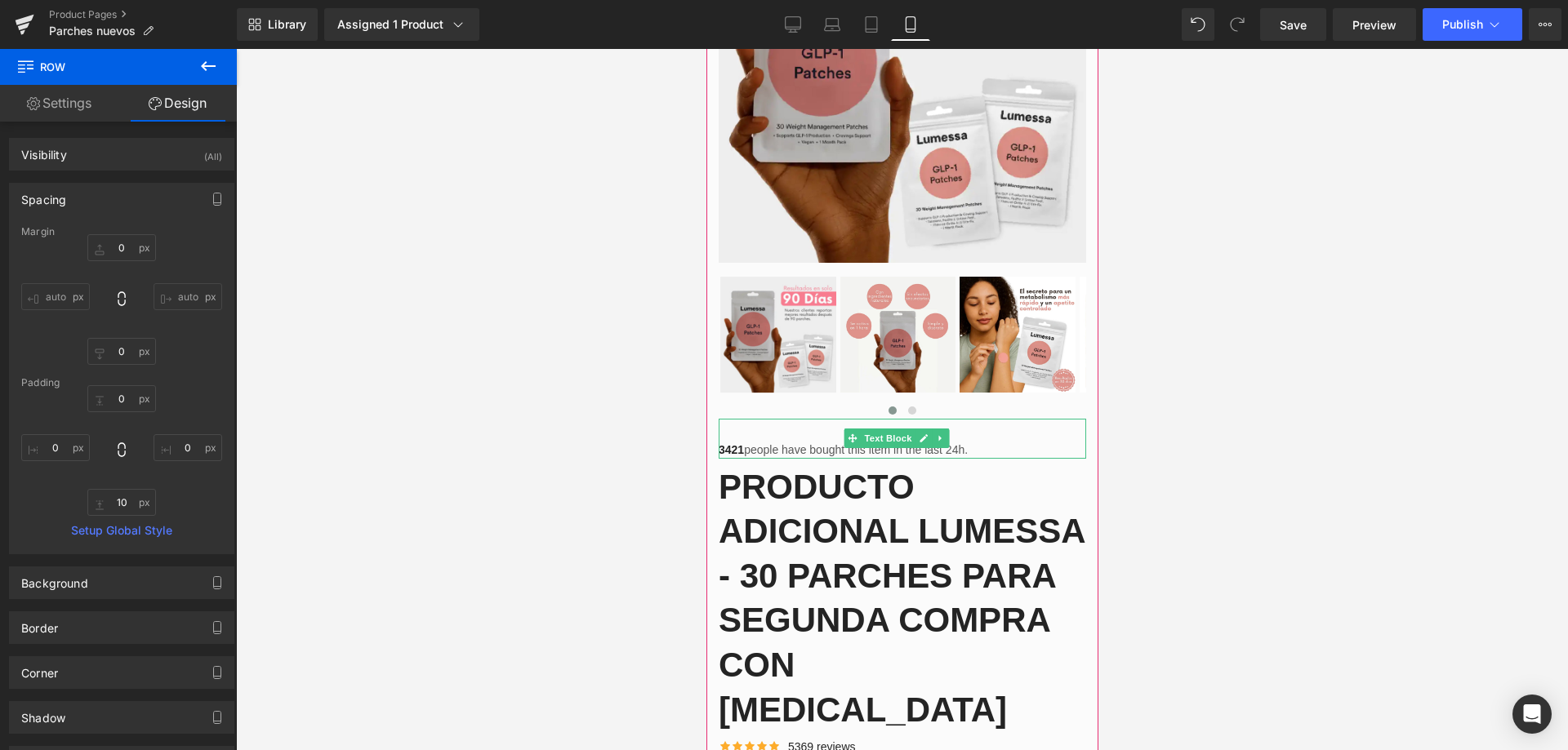
click at [965, 442] on p "3421 people have bought this item in the last 24h." at bounding box center [902, 451] width 368 height 17
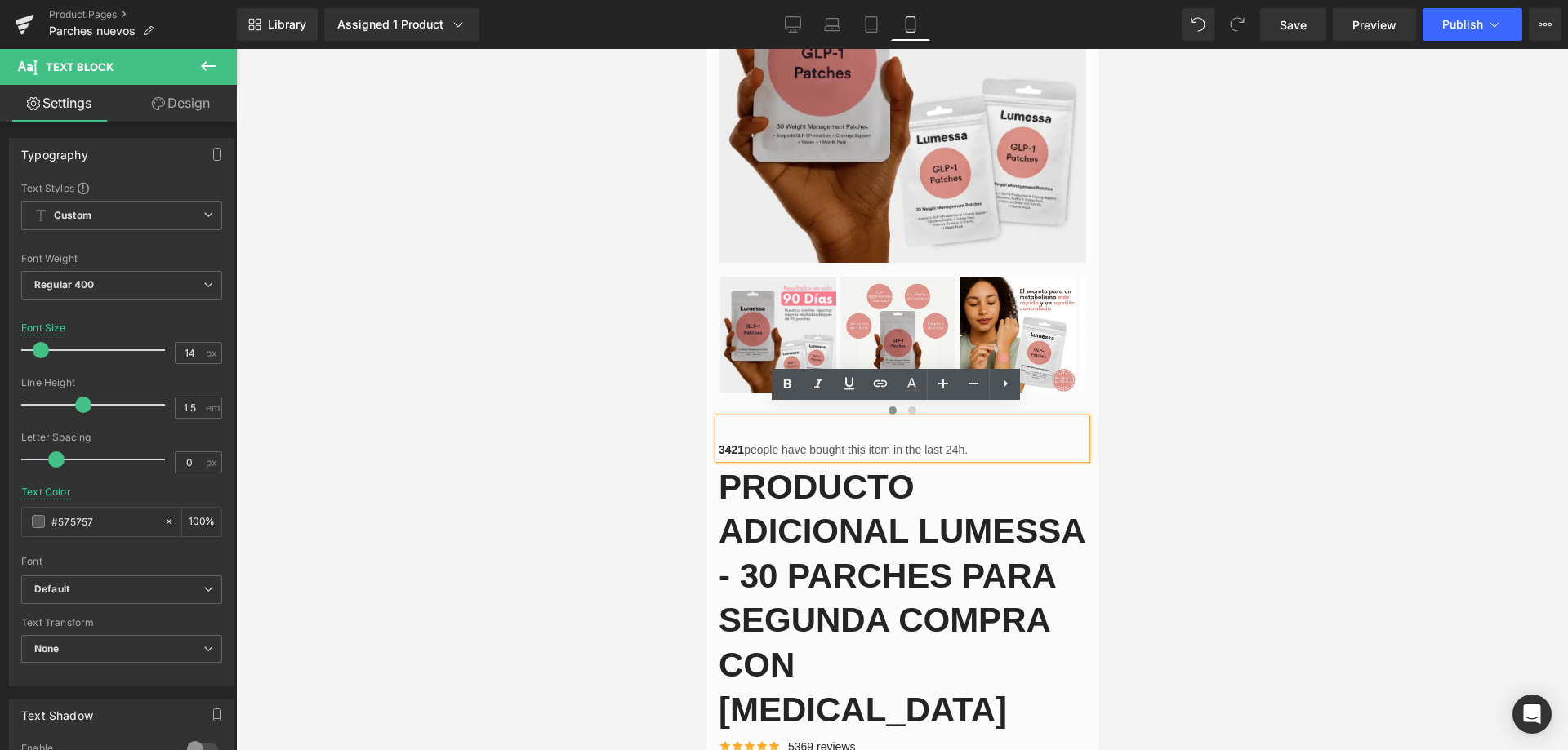
drag, startPoint x: 974, startPoint y: 437, endPoint x: 753, endPoint y: 443, distance: 221.1
click at [753, 443] on p "3421 people have bought this item in the last 24h." at bounding box center [902, 451] width 368 height 17
click at [1234, 483] on div at bounding box center [903, 399] width 1333 height 701
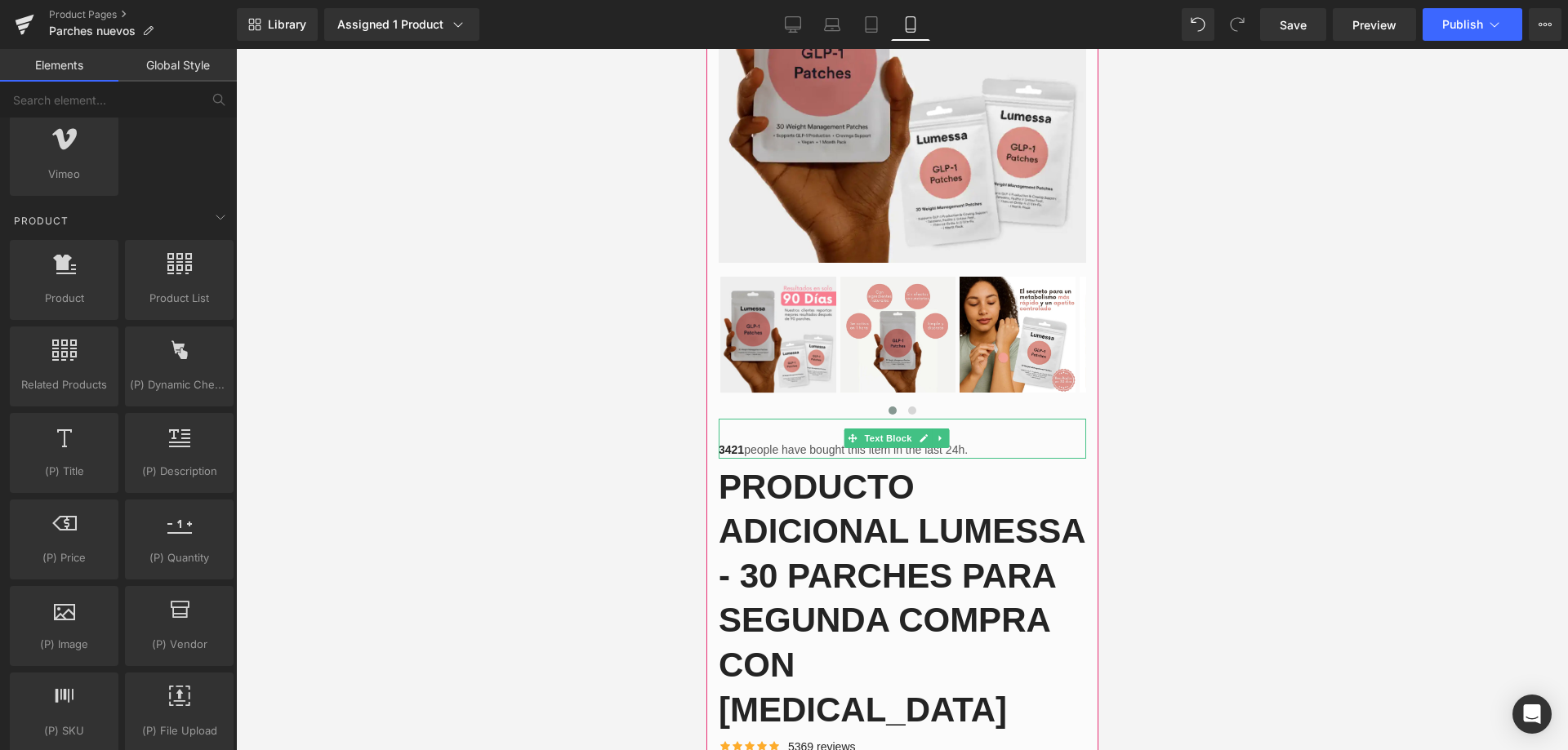
click at [995, 426] on div "3421 people have bought this item in the last 24h." at bounding box center [902, 439] width 368 height 40
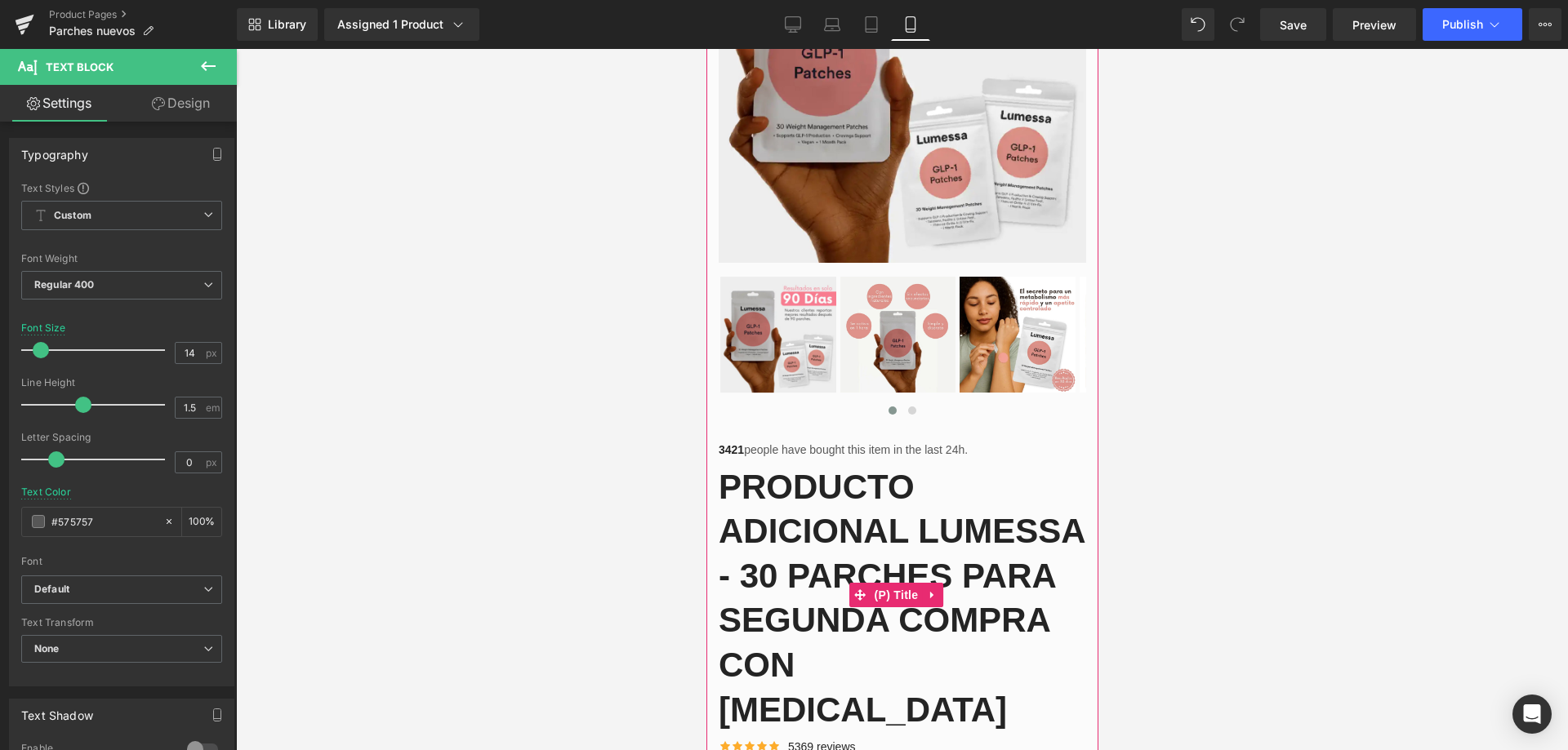
click at [918, 483] on link "PRODUCTO ADICIONAL LUMESSA - 30 PARCHES PARA SEGUNDA COMPRA CON [MEDICAL_DATA]" at bounding box center [902, 596] width 368 height 275
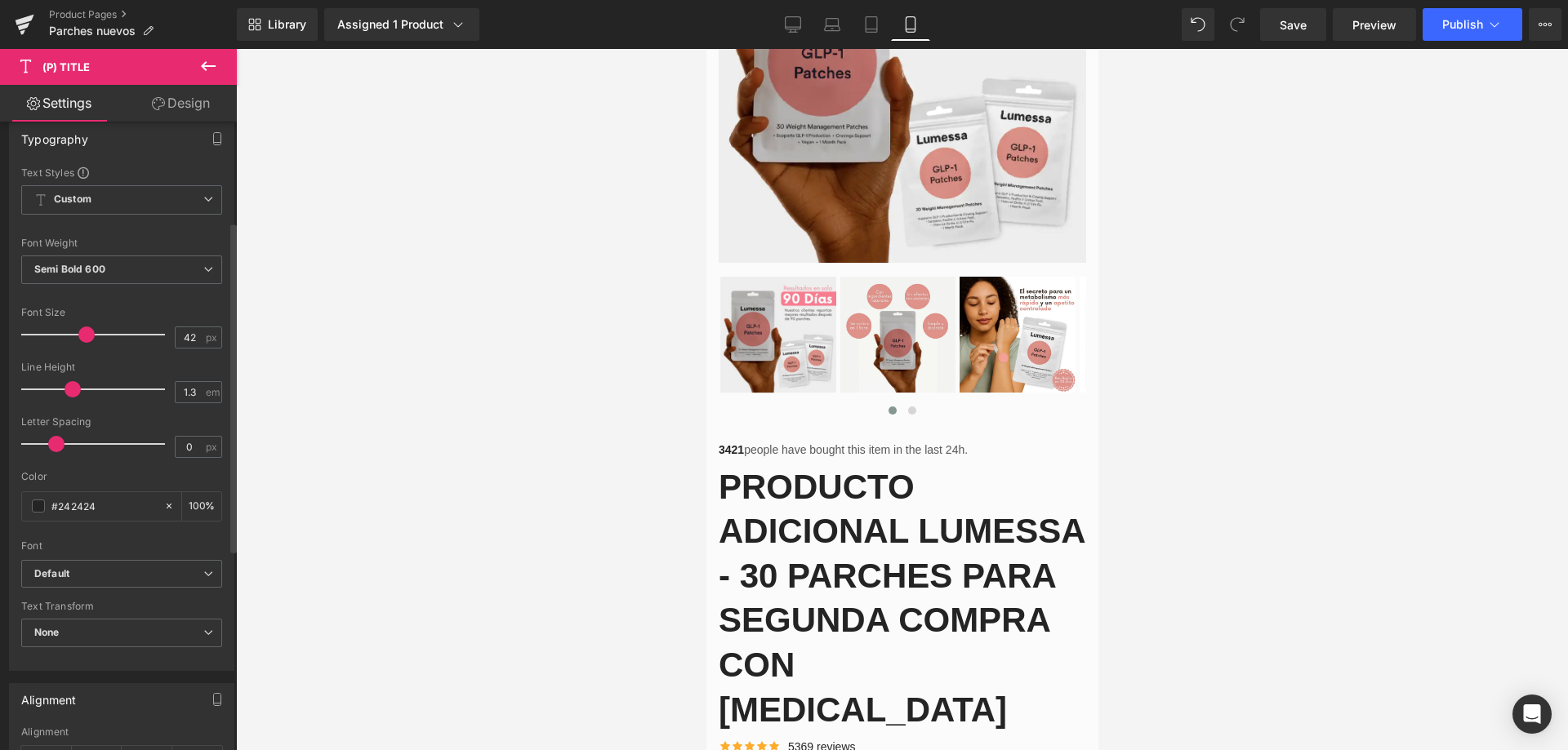
scroll to position [81, 0]
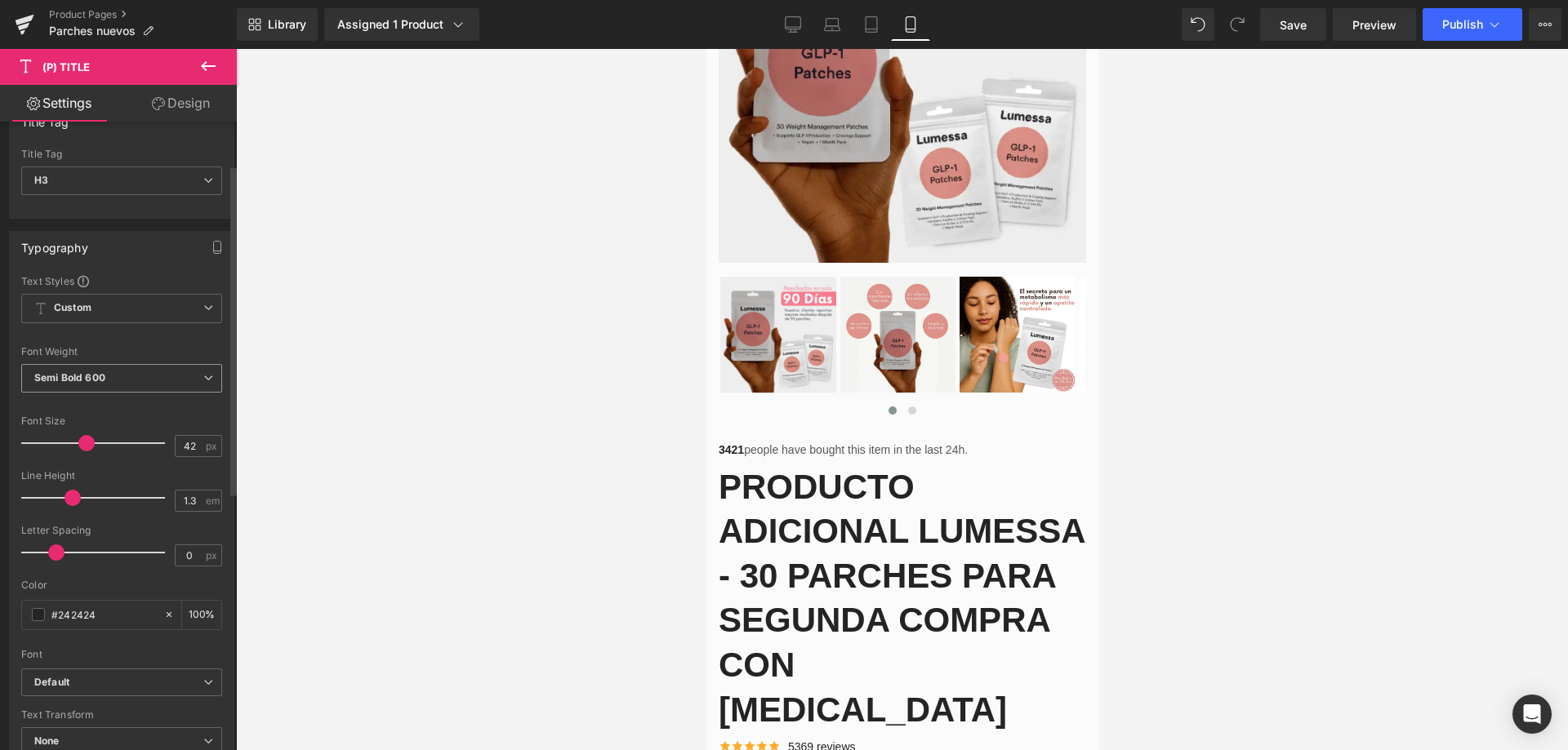
click at [123, 374] on span "Semi Bold 600" at bounding box center [122, 379] width 201 height 29
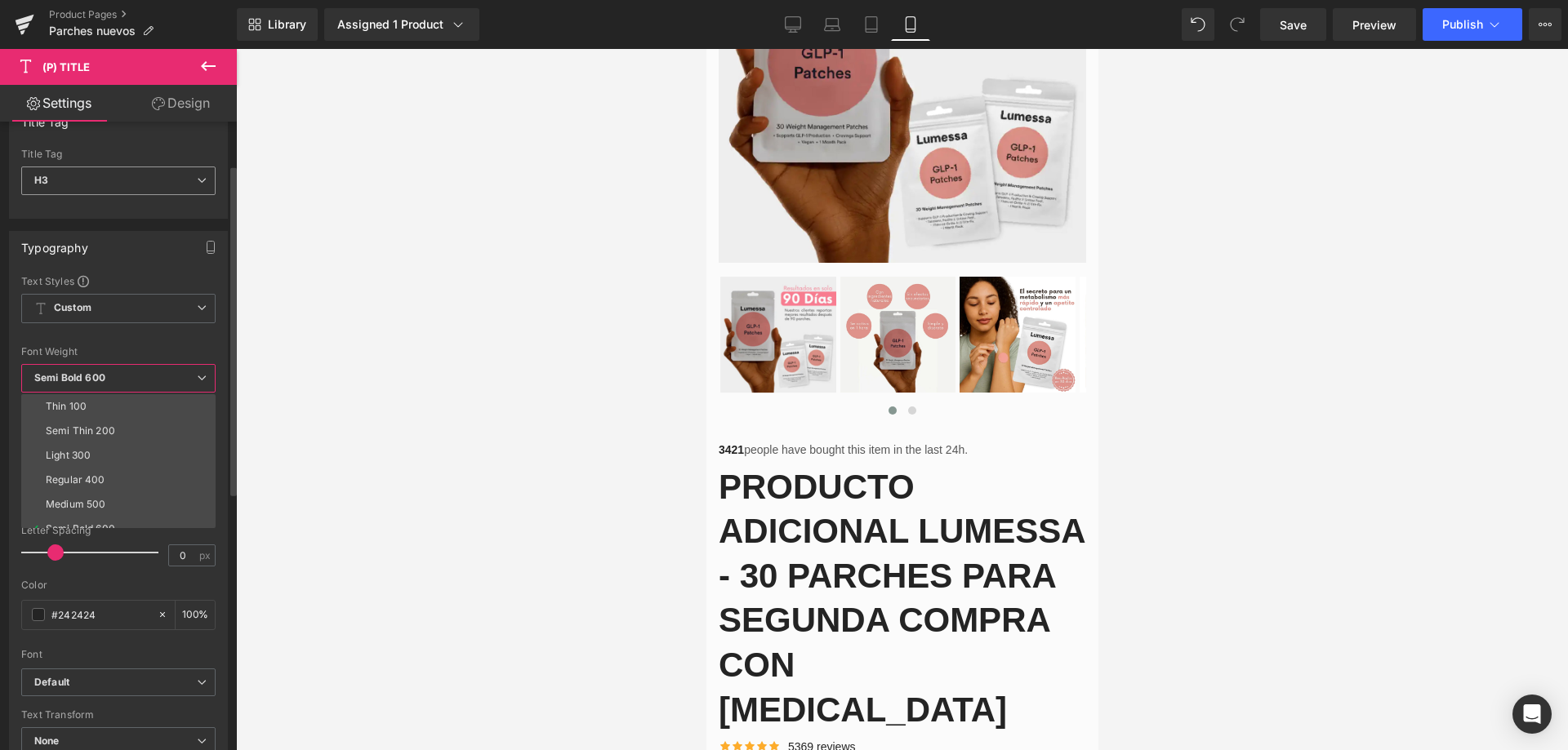
click at [182, 177] on span "H3" at bounding box center [118, 181] width 194 height 29
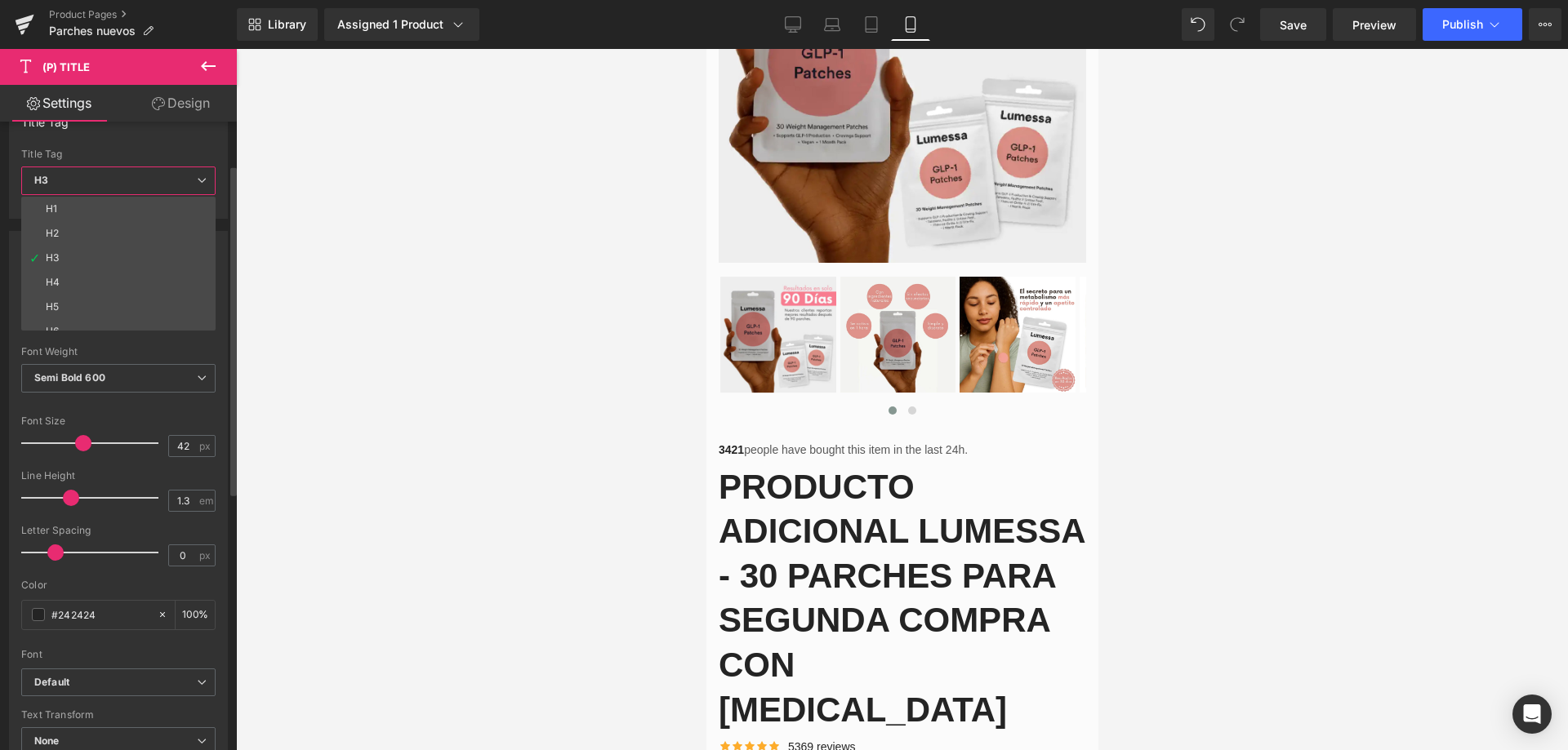
click at [182, 177] on span "H3" at bounding box center [118, 181] width 194 height 29
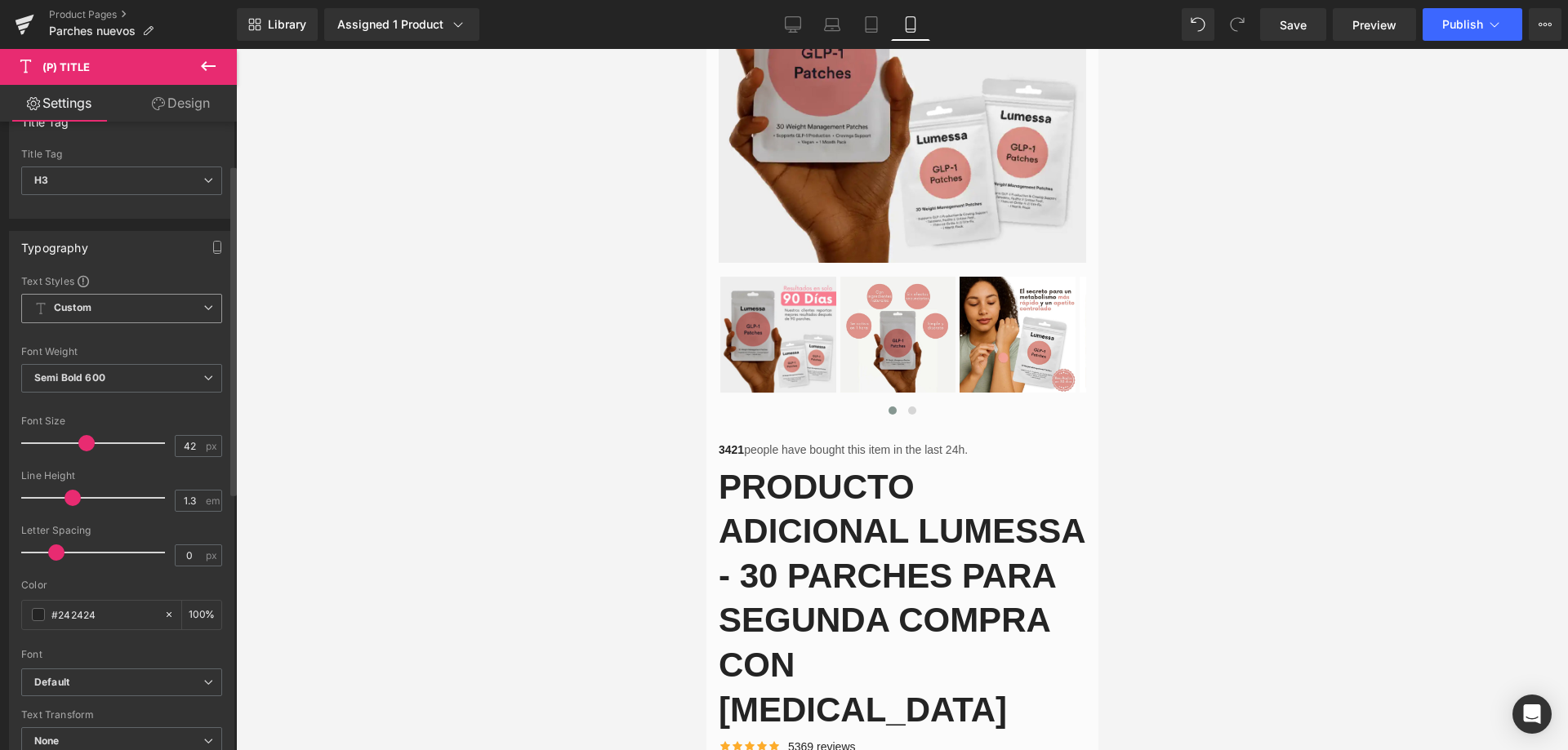
click at [146, 306] on span "Custom Setup Global Style" at bounding box center [122, 308] width 201 height 30
click at [146, 307] on span "Custom Setup Global Style" at bounding box center [118, 308] width 194 height 30
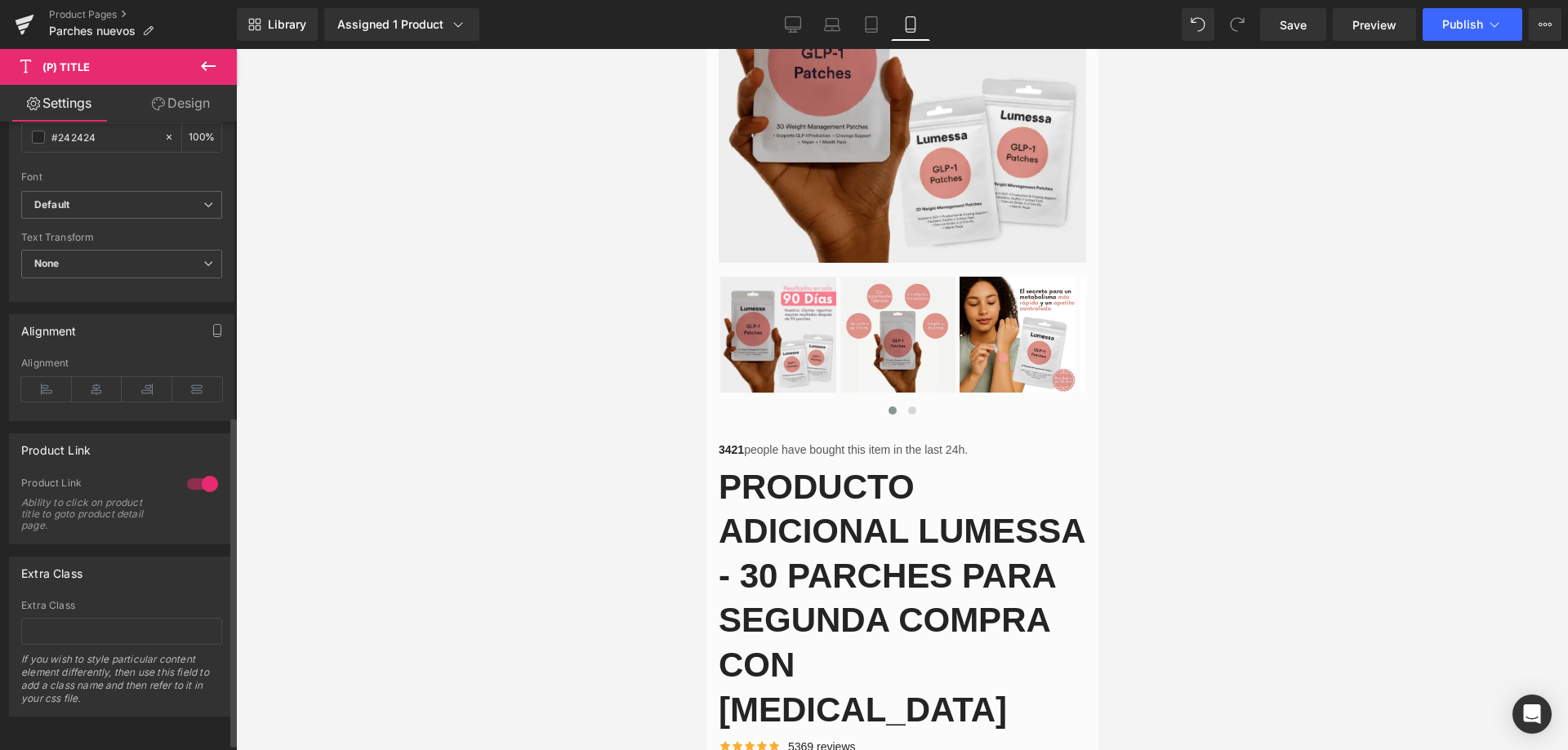
scroll to position [490, 0]
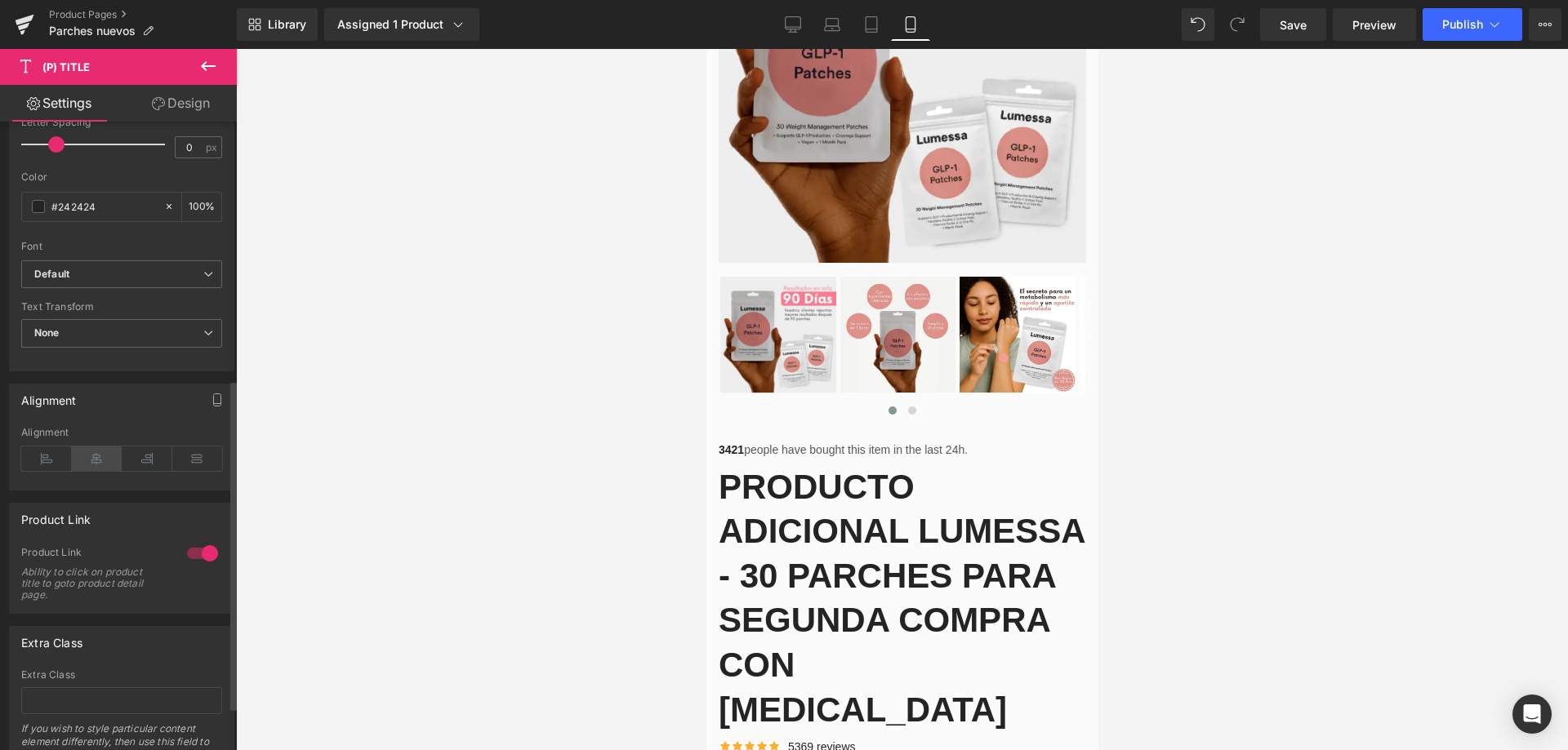
click at [99, 459] on icon at bounding box center [97, 459] width 51 height 25
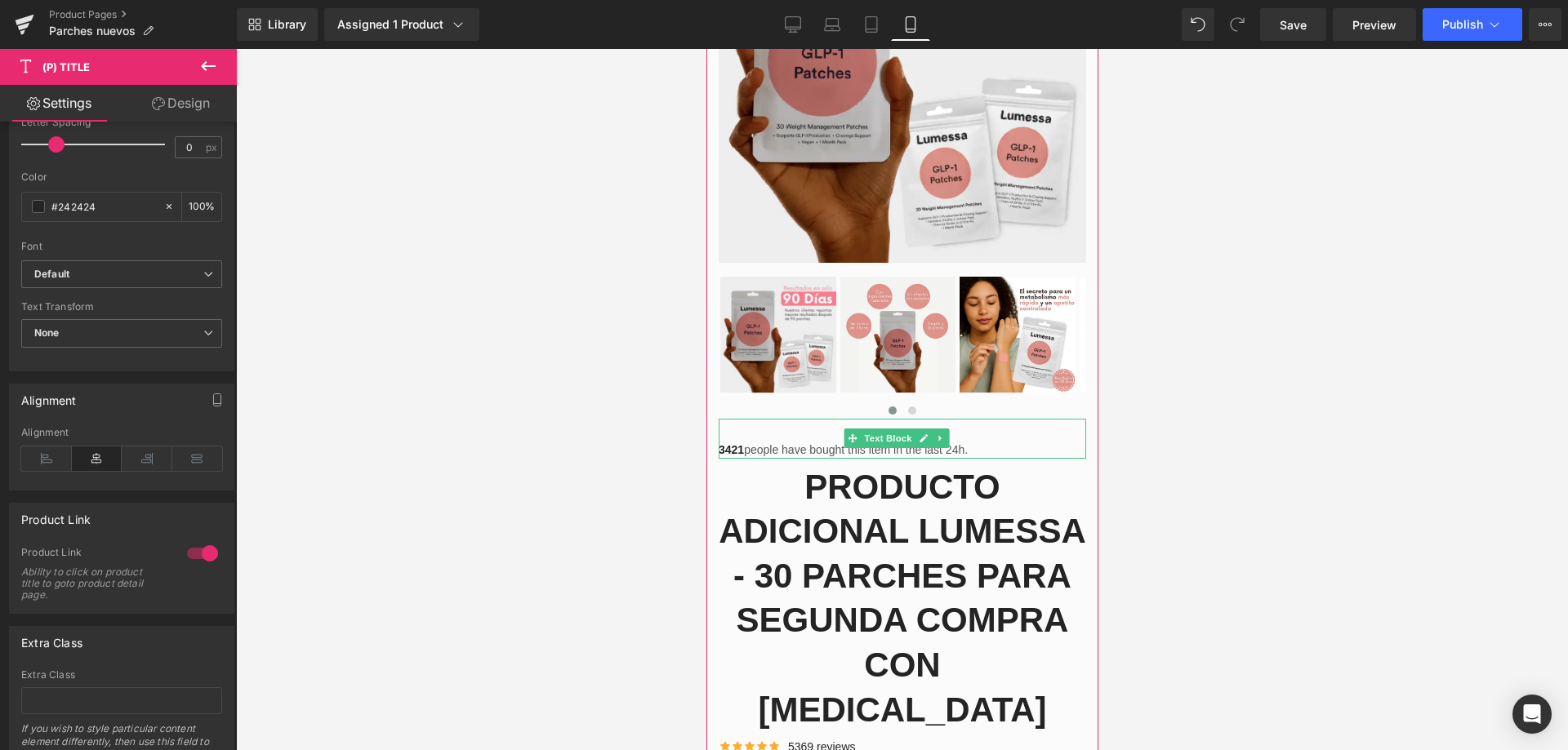
click at [962, 442] on p "3421 people have bought this item in the last 24h." at bounding box center [902, 451] width 368 height 17
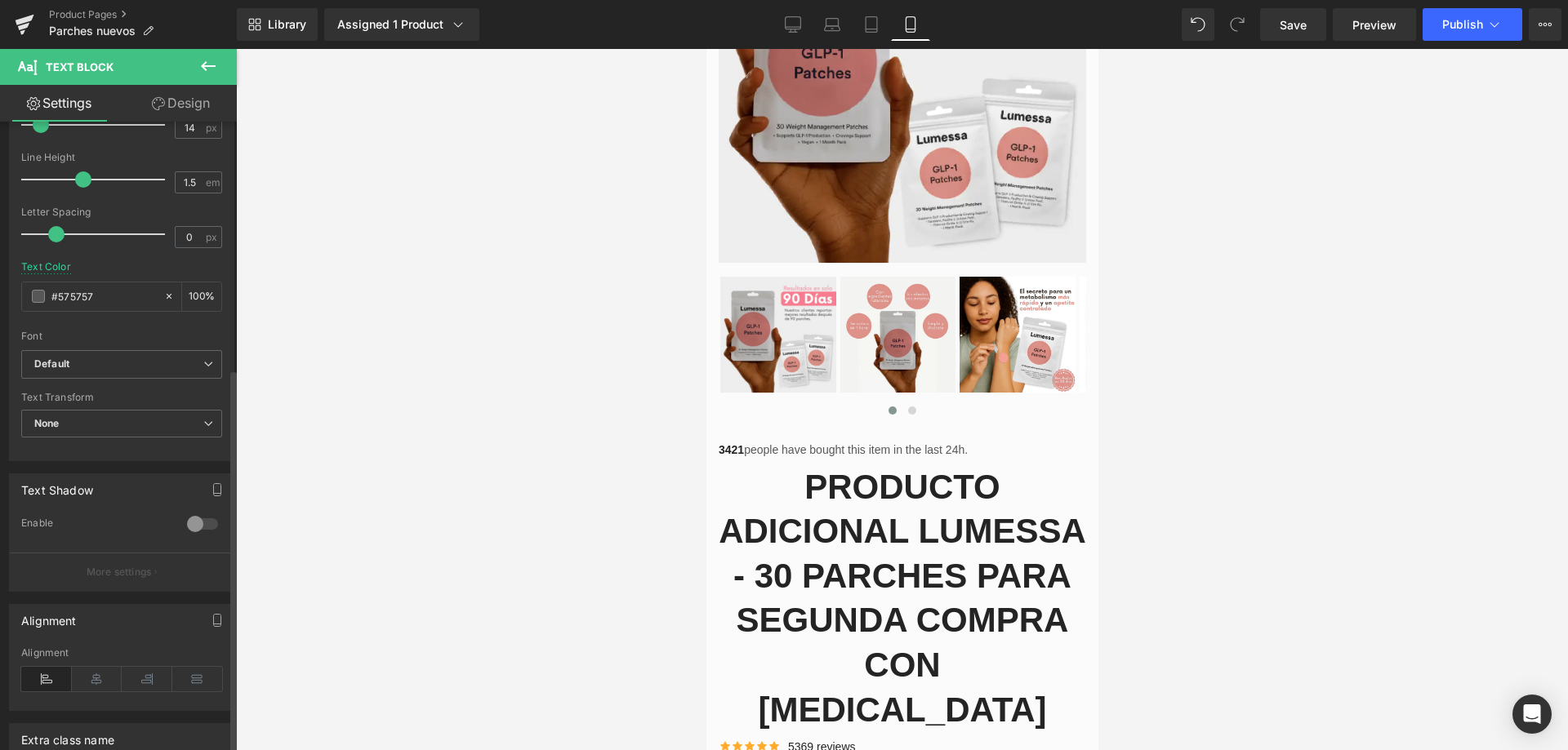
scroll to position [404, 0]
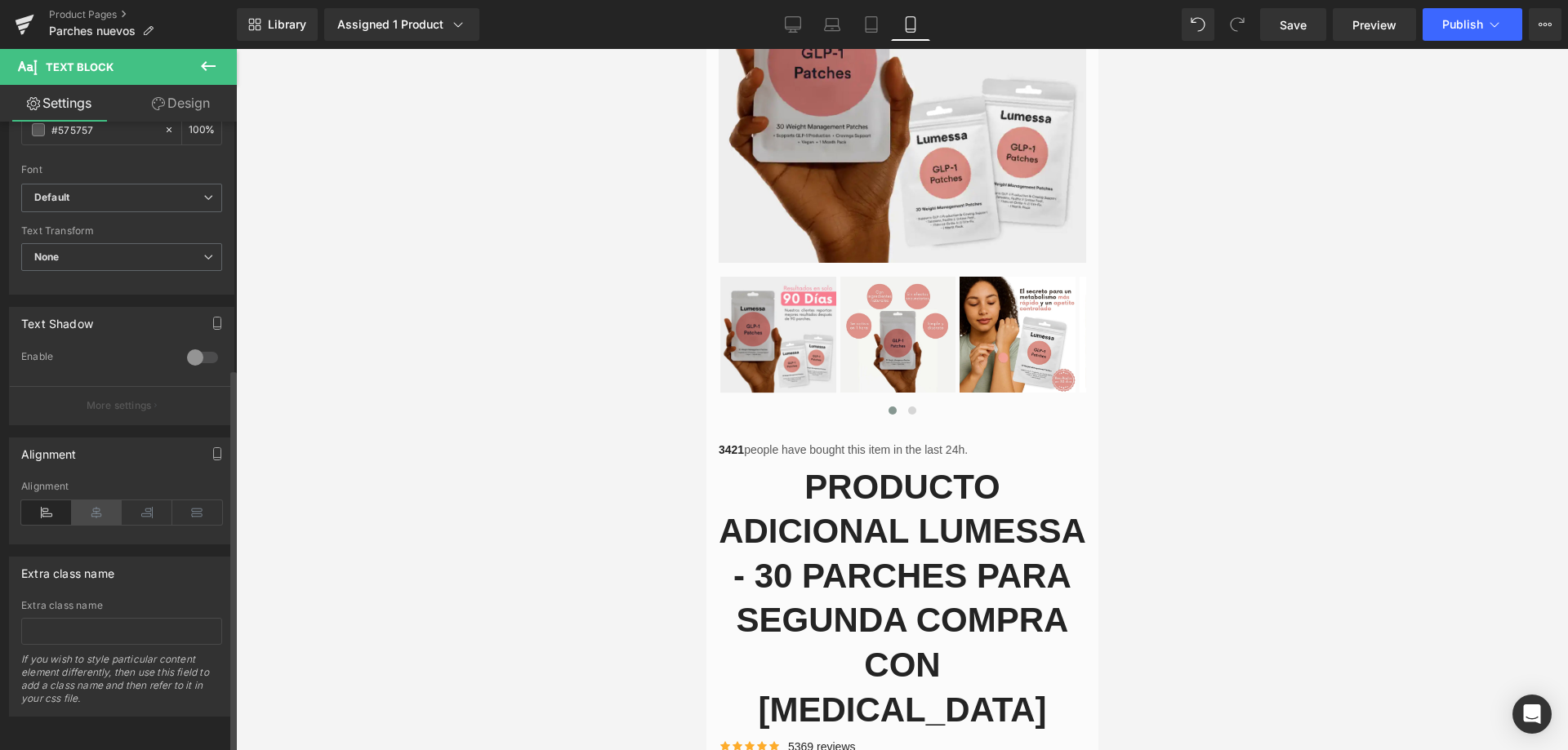
click at [90, 500] on icon at bounding box center [97, 513] width 51 height 25
click at [1277, 500] on div at bounding box center [903, 399] width 1333 height 701
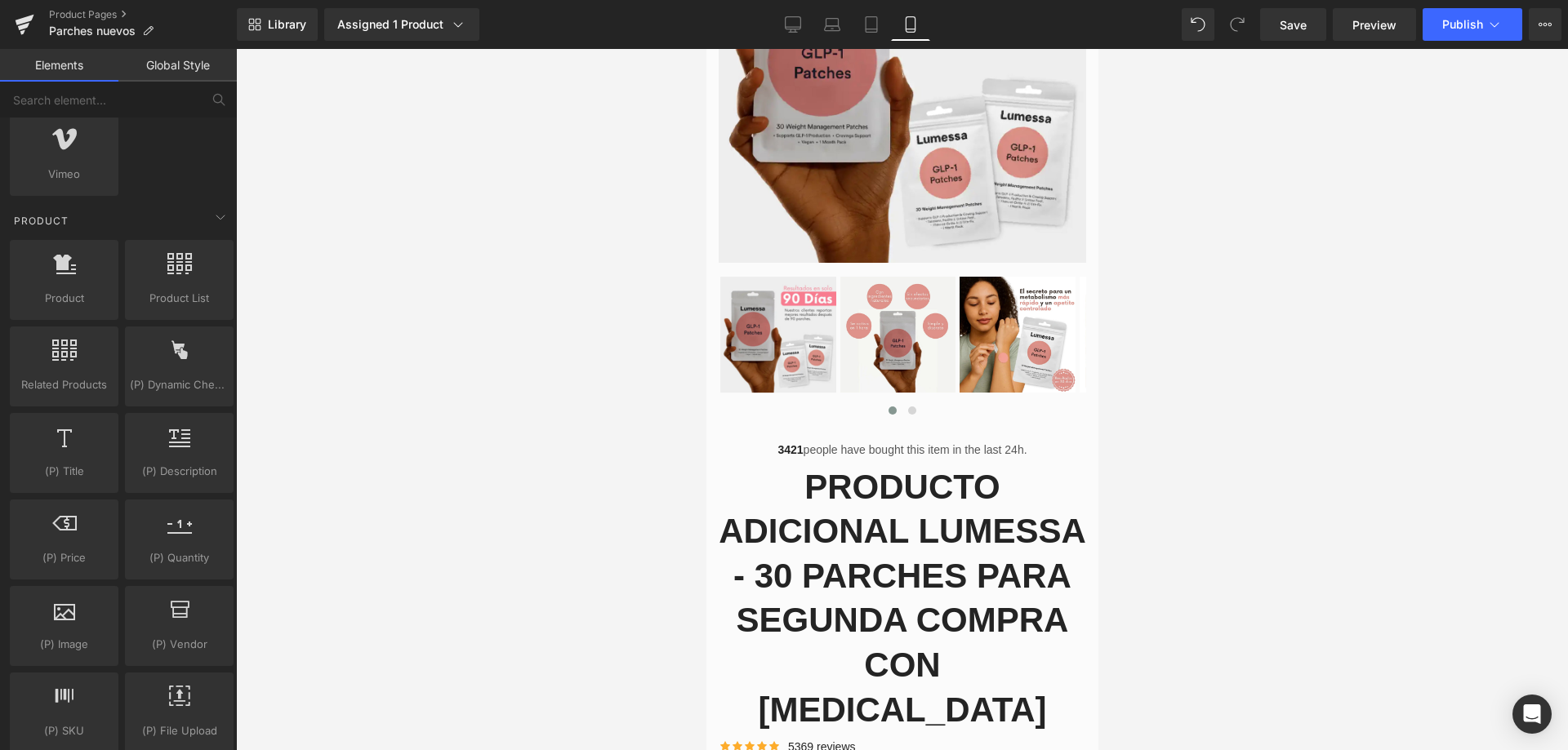
click at [816, 692] on div "Rendering Content" at bounding box center [784, 685] width 101 height 18
click at [745, 693] on div "Rendering Content" at bounding box center [784, 685] width 101 height 18
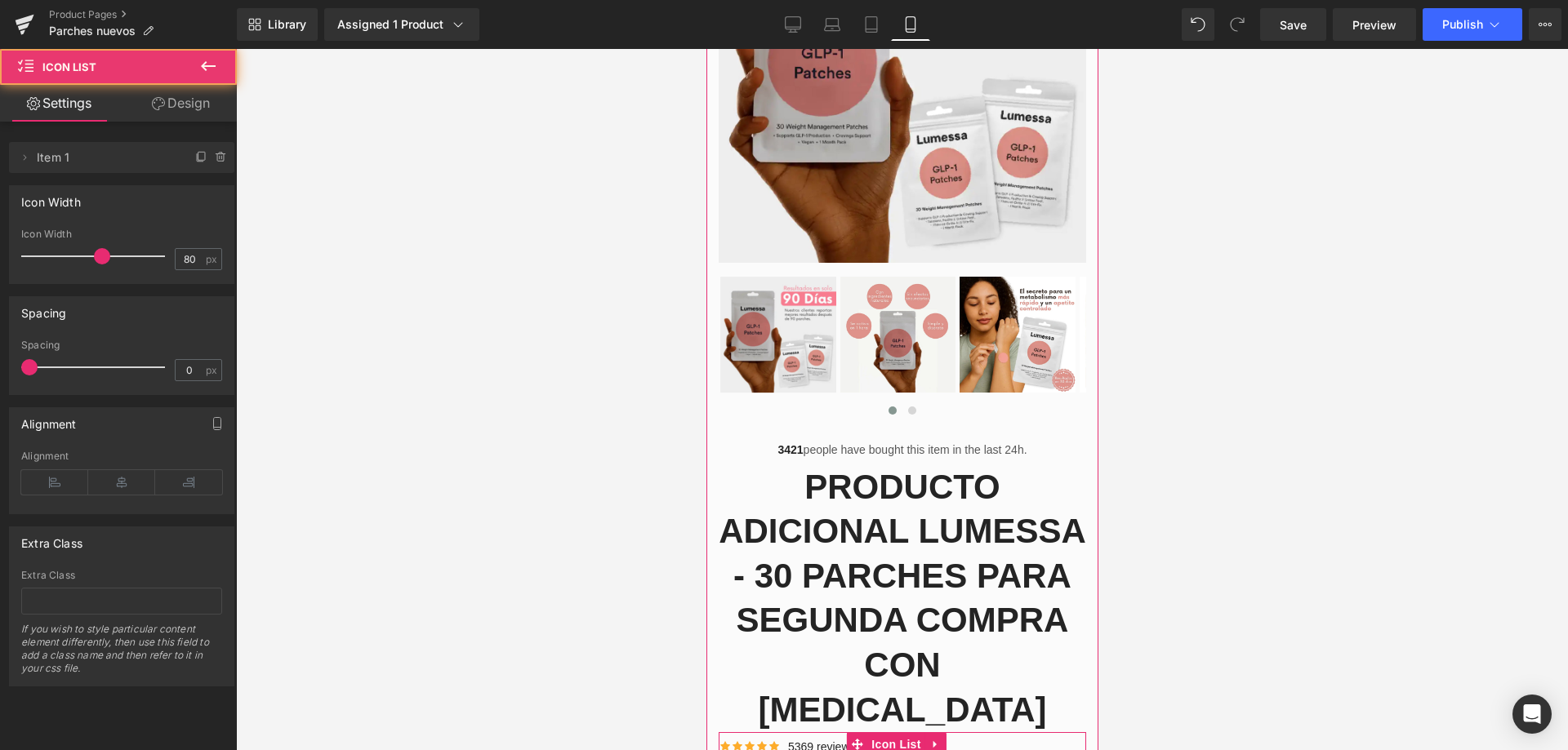
click at [1003, 739] on div "Icon Icon Icon Icon Icon Icon List Hoz 5369 reviews Text Block" at bounding box center [902, 750] width 368 height 24
click at [130, 484] on icon at bounding box center [122, 482] width 67 height 25
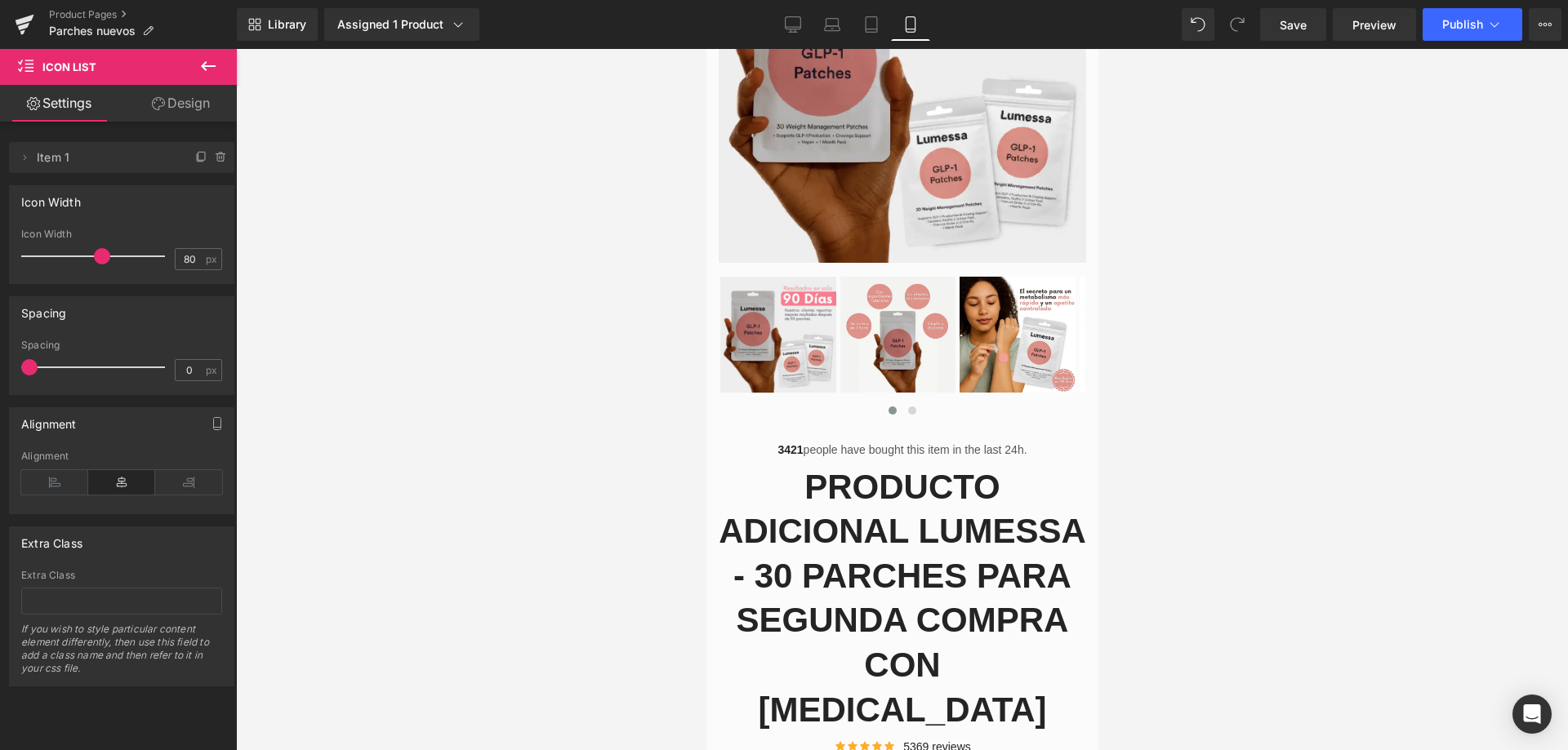
click at [1248, 616] on div at bounding box center [903, 399] width 1333 height 701
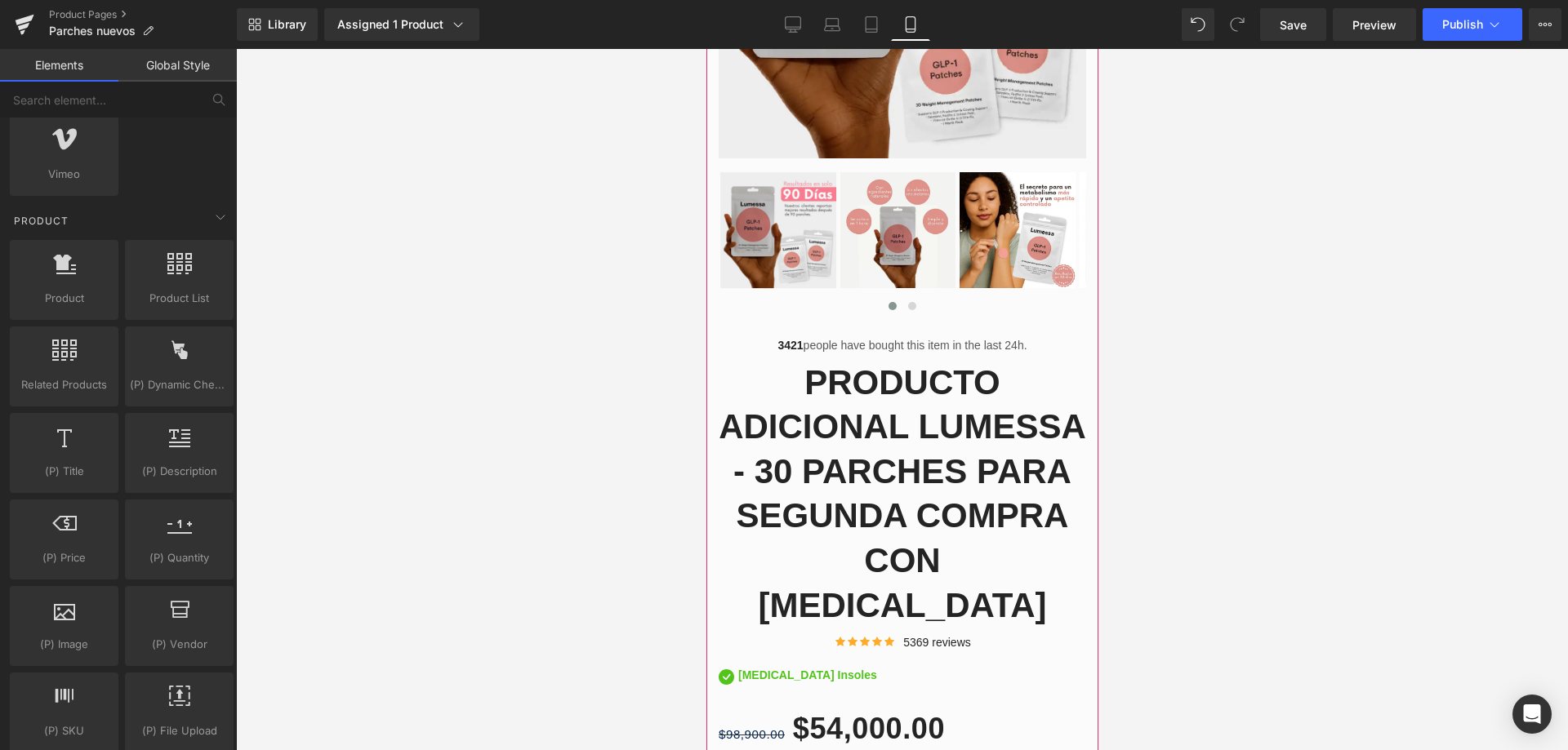
scroll to position [492, 0]
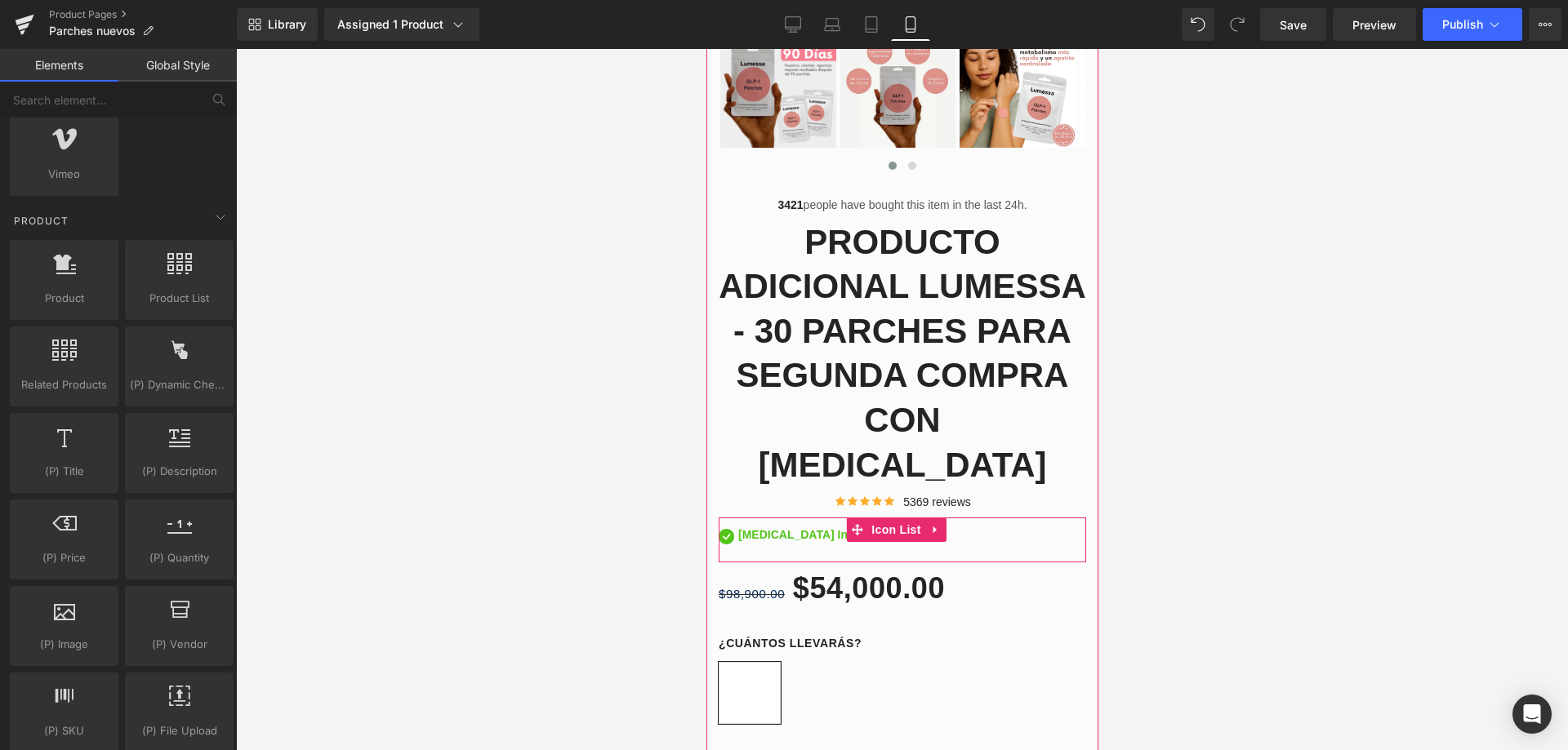
click at [835, 522] on div "Image [MEDICAL_DATA] Insoles Text Block" at bounding box center [902, 536] width 368 height 28
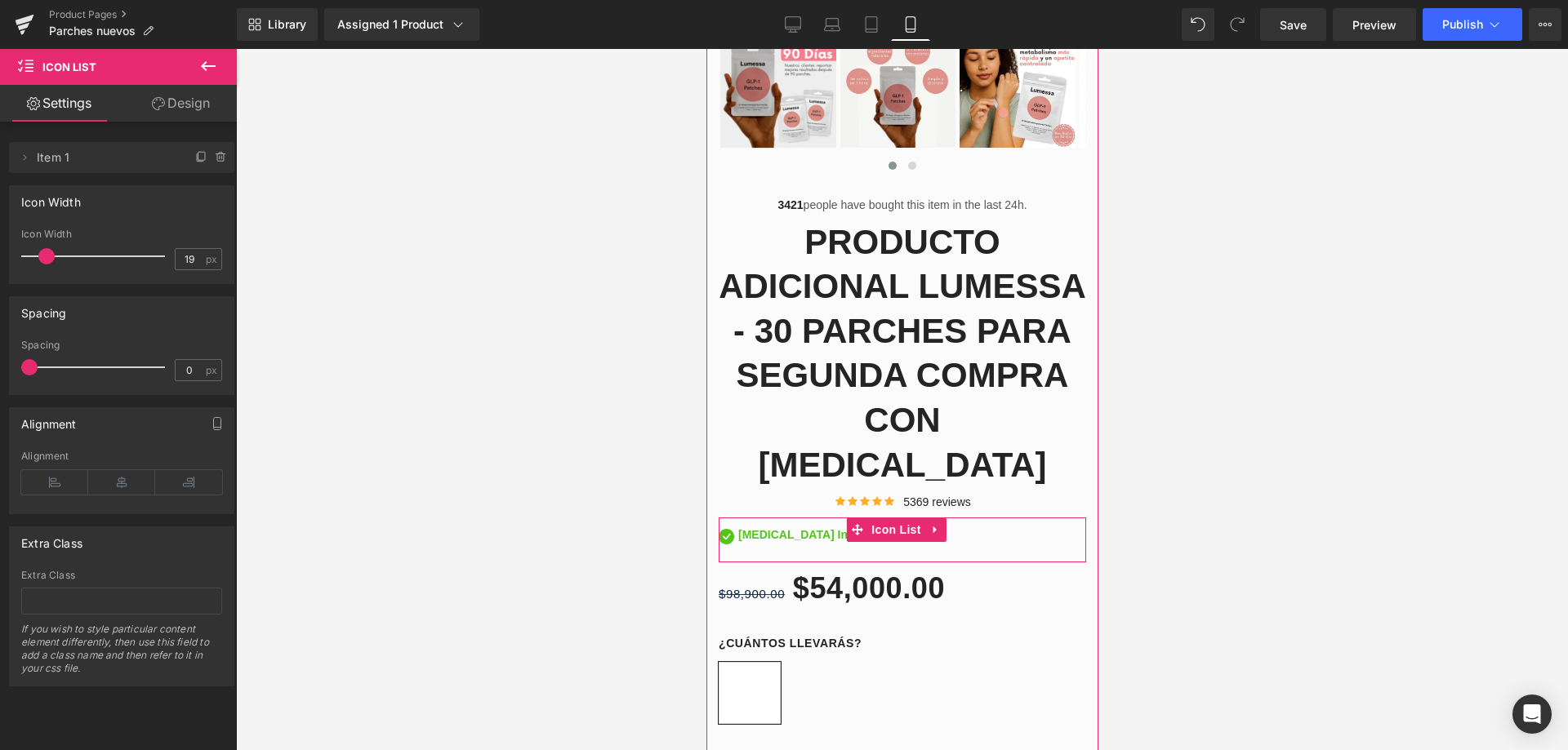
click at [829, 522] on div "Image [MEDICAL_DATA] Insoles Text Block" at bounding box center [902, 536] width 368 height 28
click at [782, 518] on div at bounding box center [902, 519] width 368 height 5
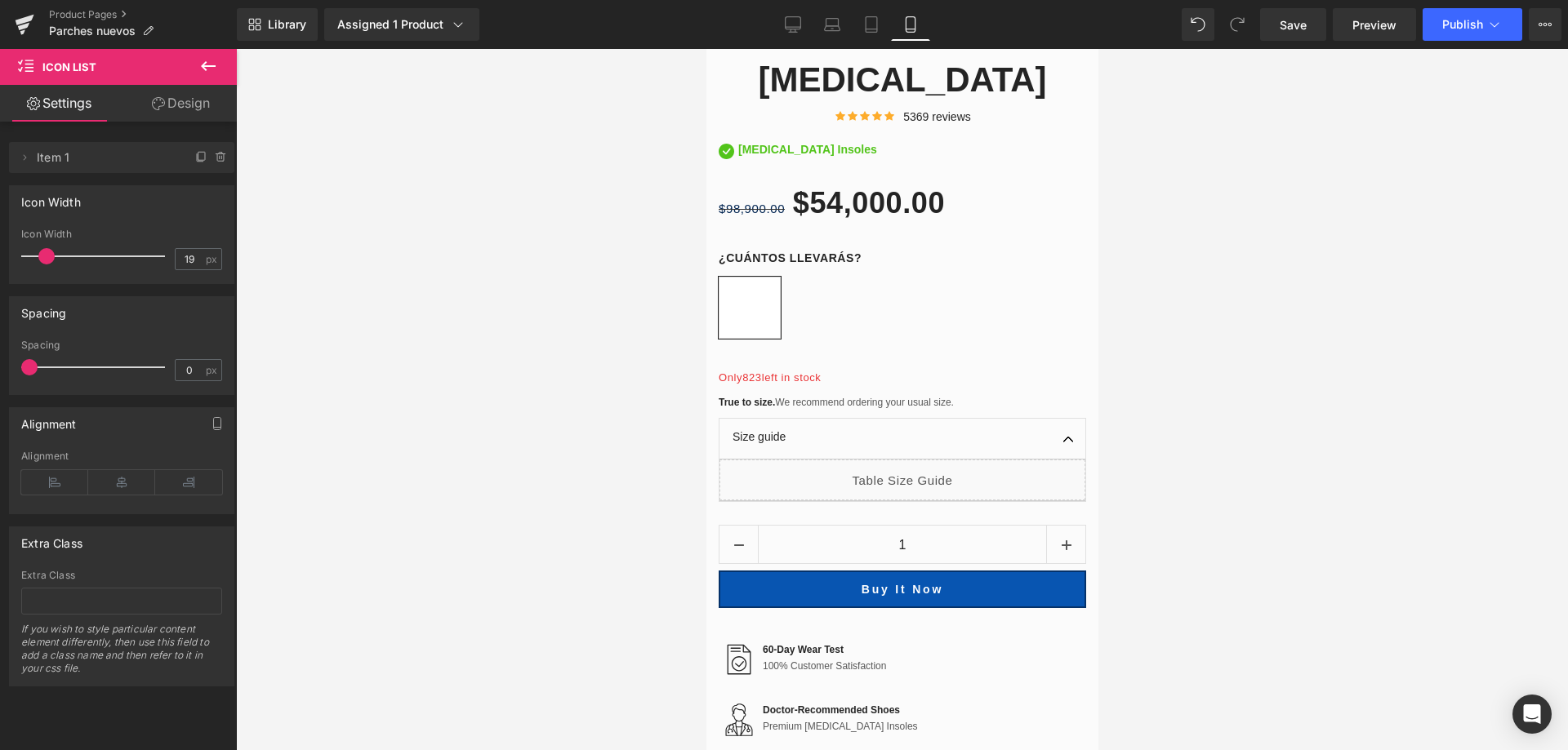
scroll to position [982, 0]
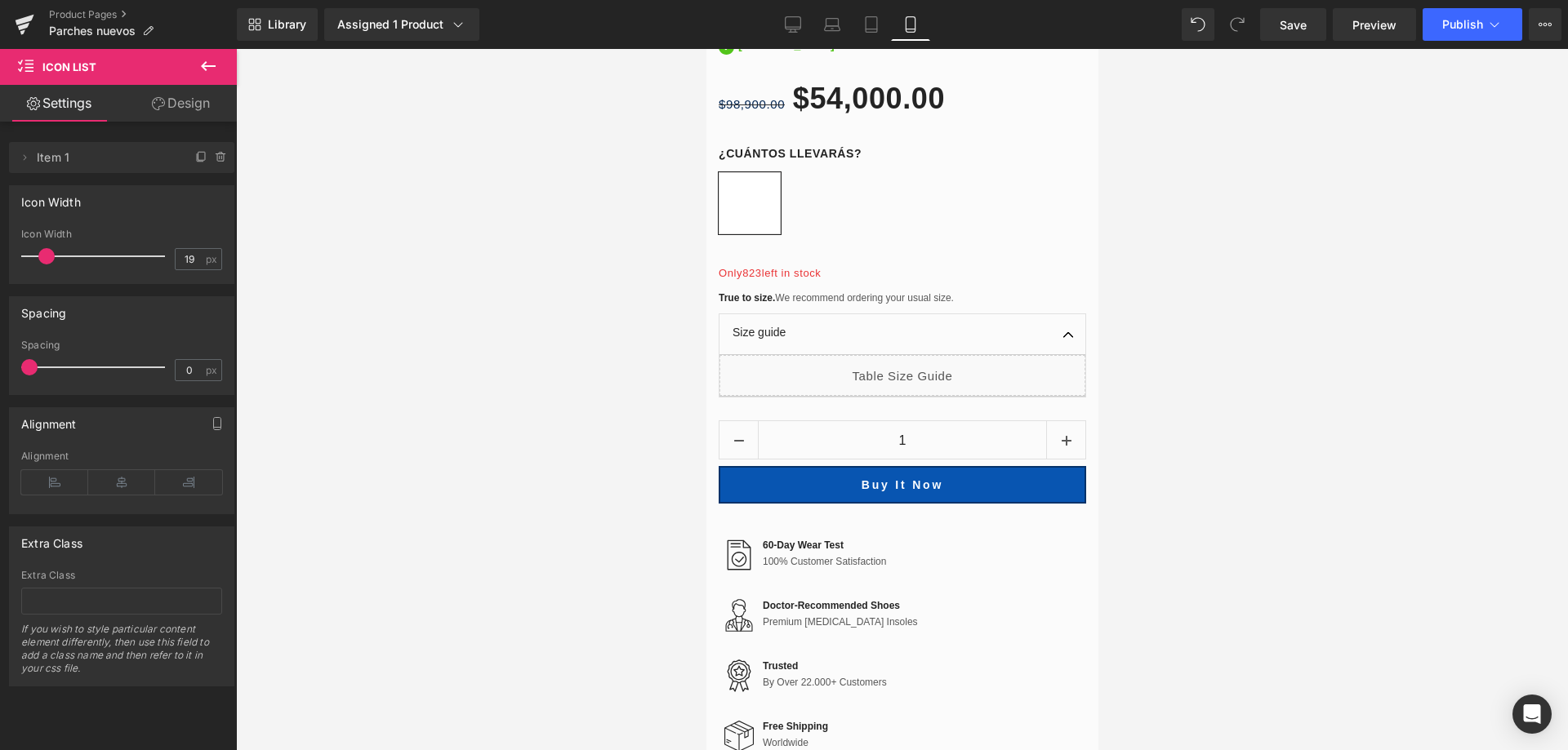
click at [203, 65] on icon at bounding box center [208, 66] width 14 height 10
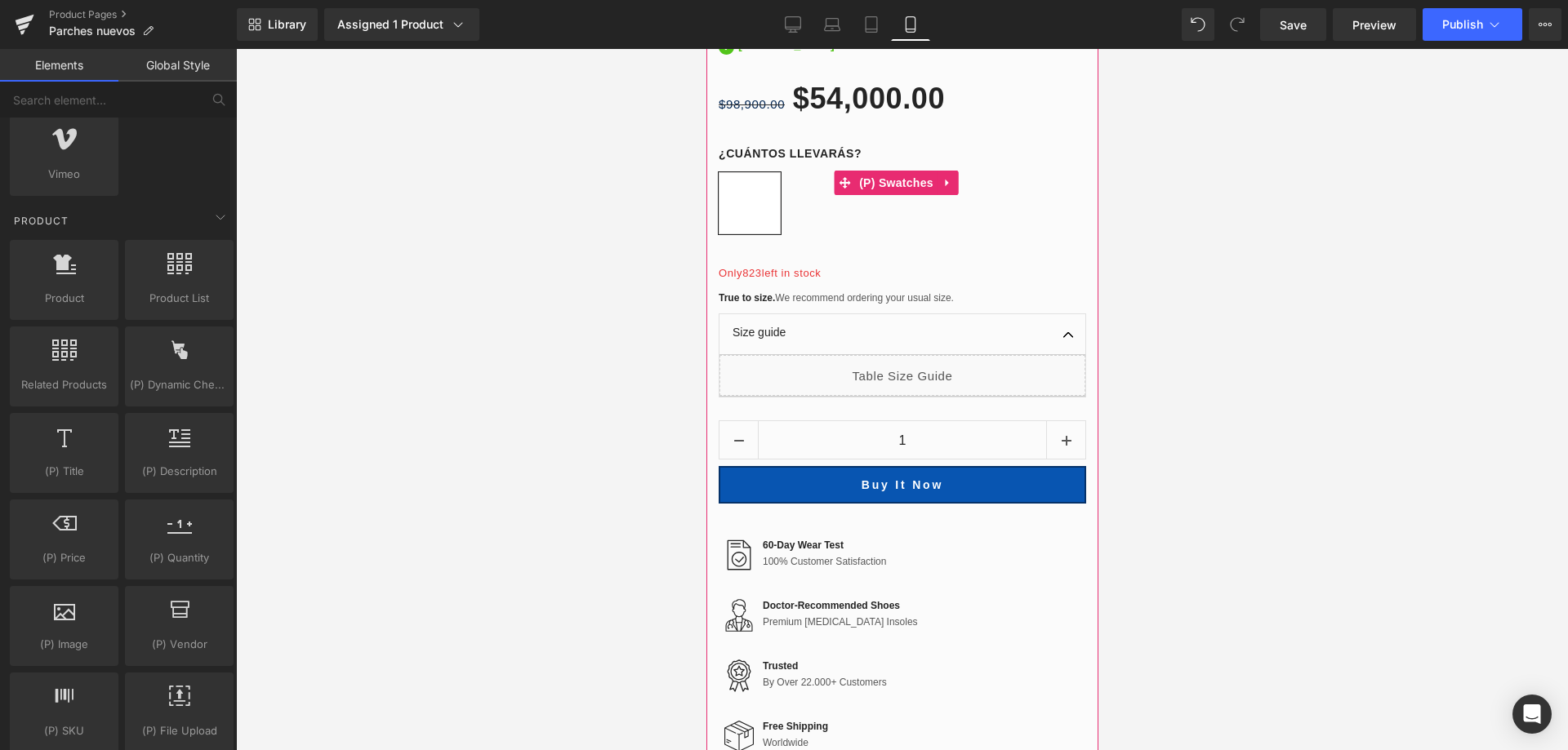
click at [823, 145] on div "¿CUÁNTOS LLEVARÁS? LLEVA 30 PARCHES LUMESSA CON [MEDICAL_DATA] ADICIONALES X $5…" at bounding box center [902, 194] width 368 height 99
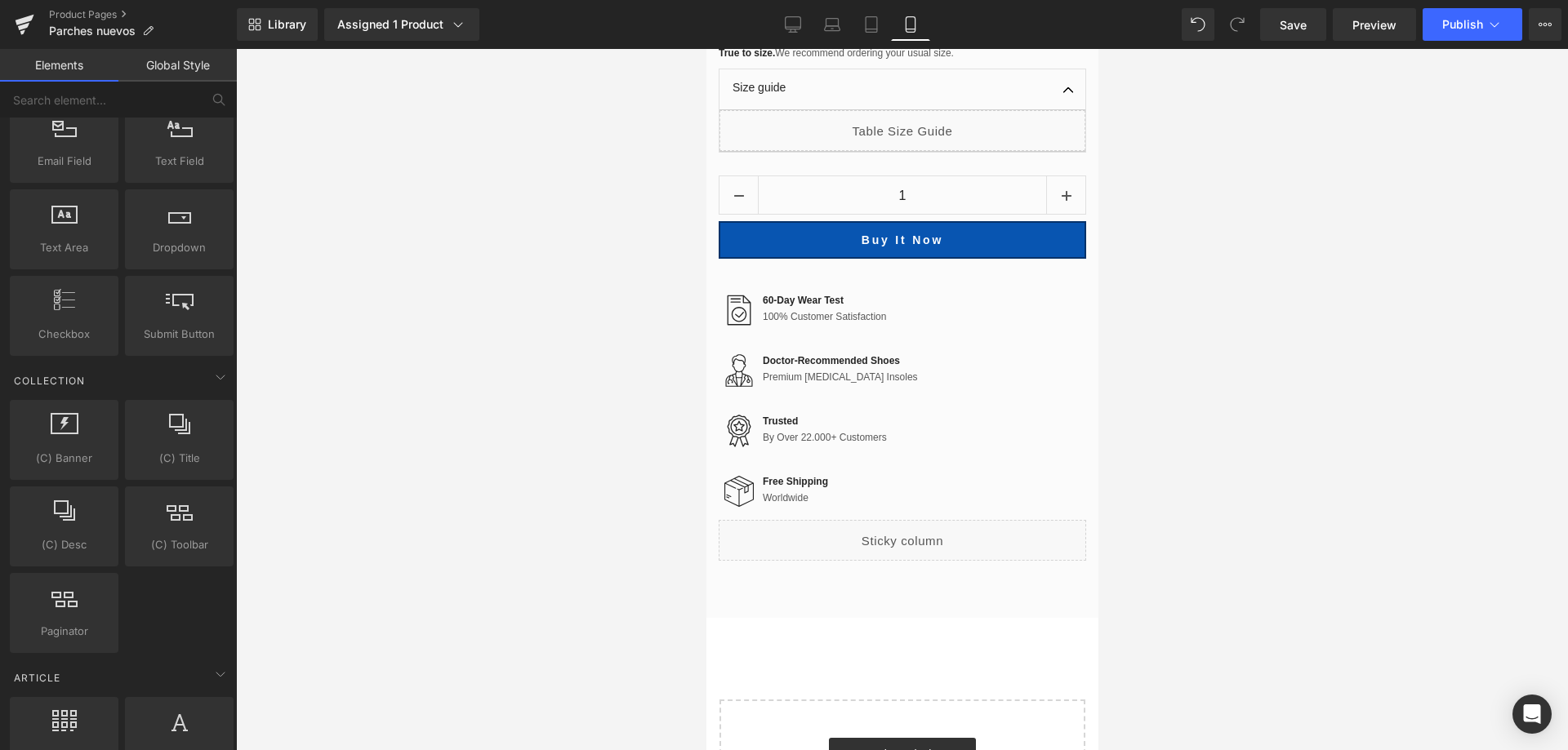
scroll to position [2478, 0]
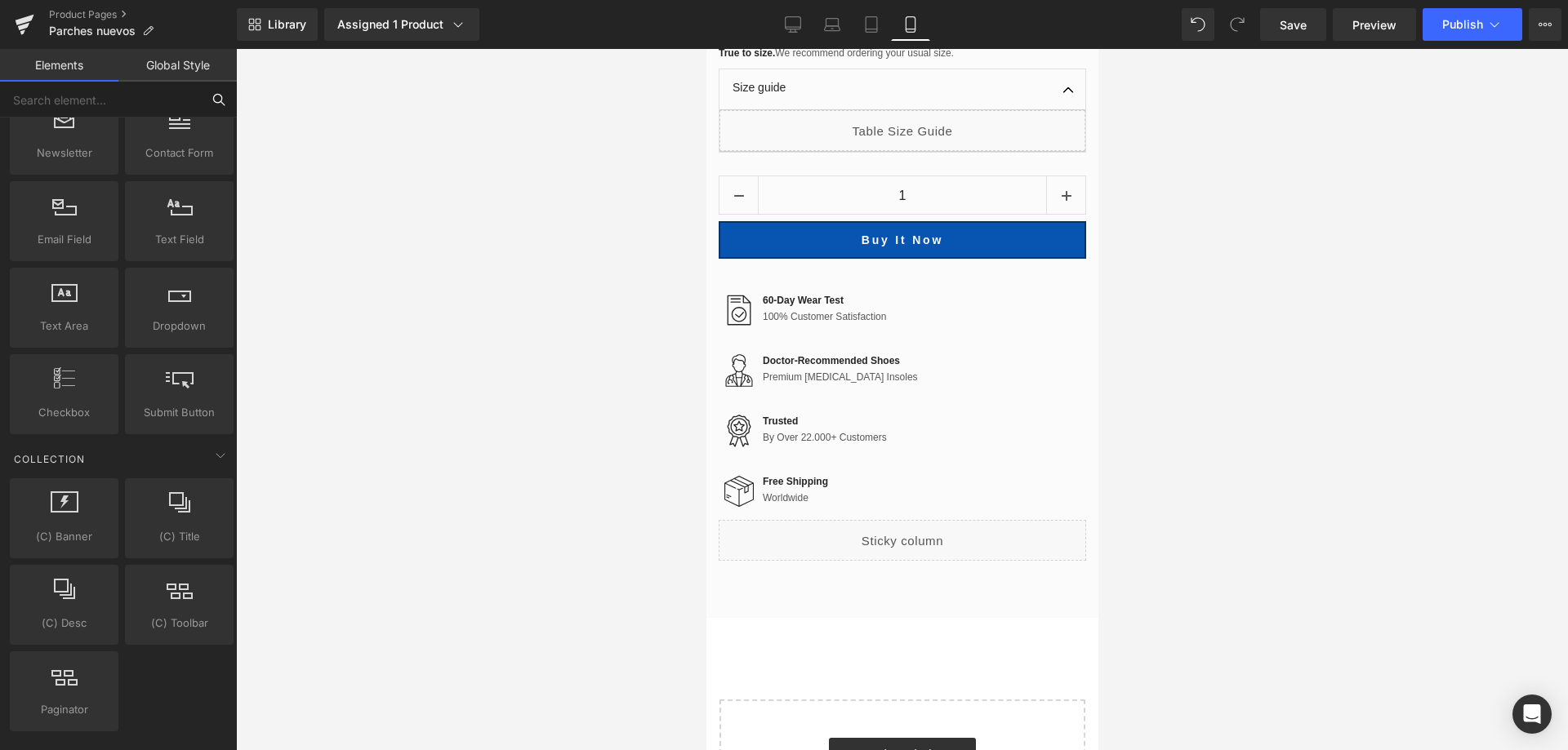
click at [136, 105] on input "text" at bounding box center [101, 99] width 201 height 36
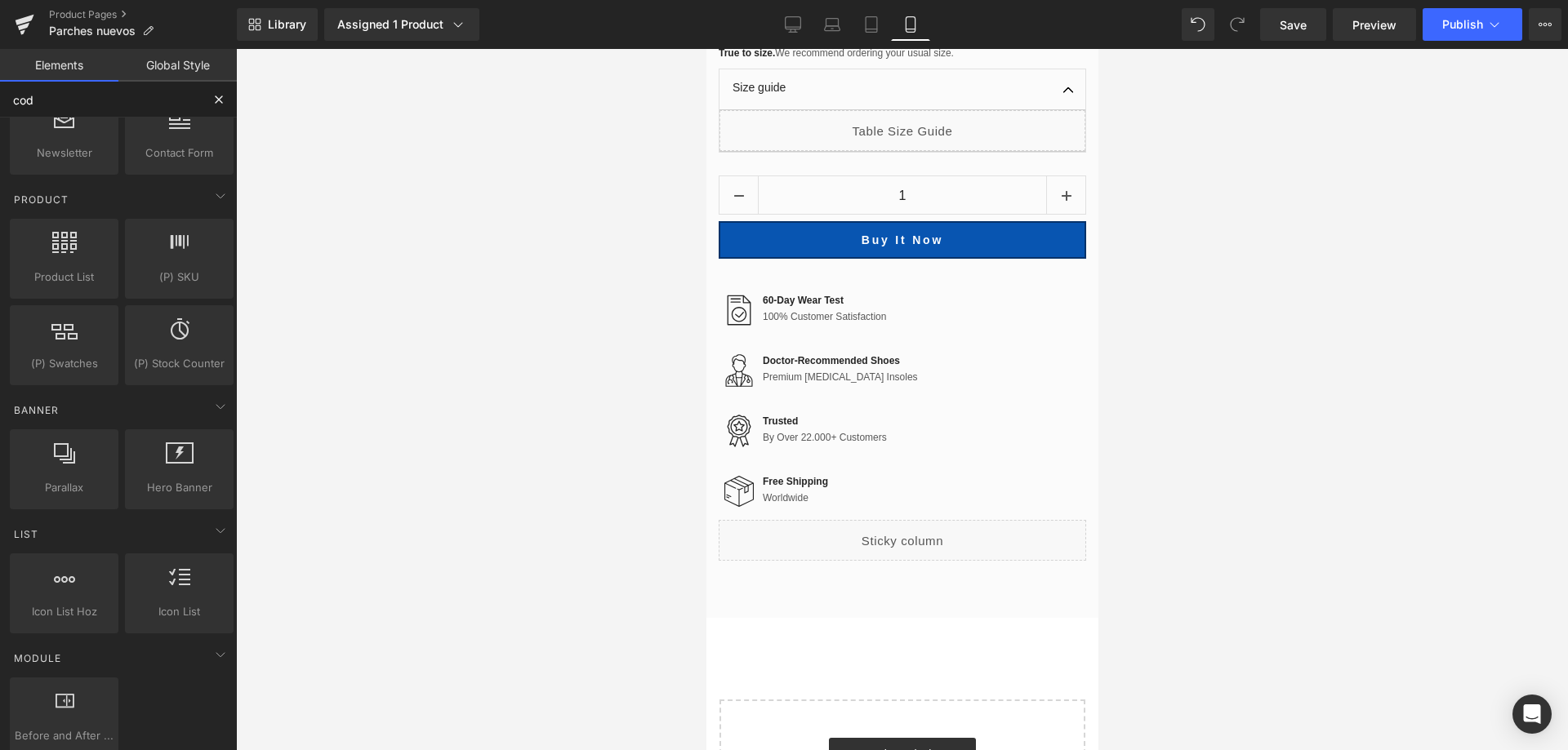
scroll to position [0, 0]
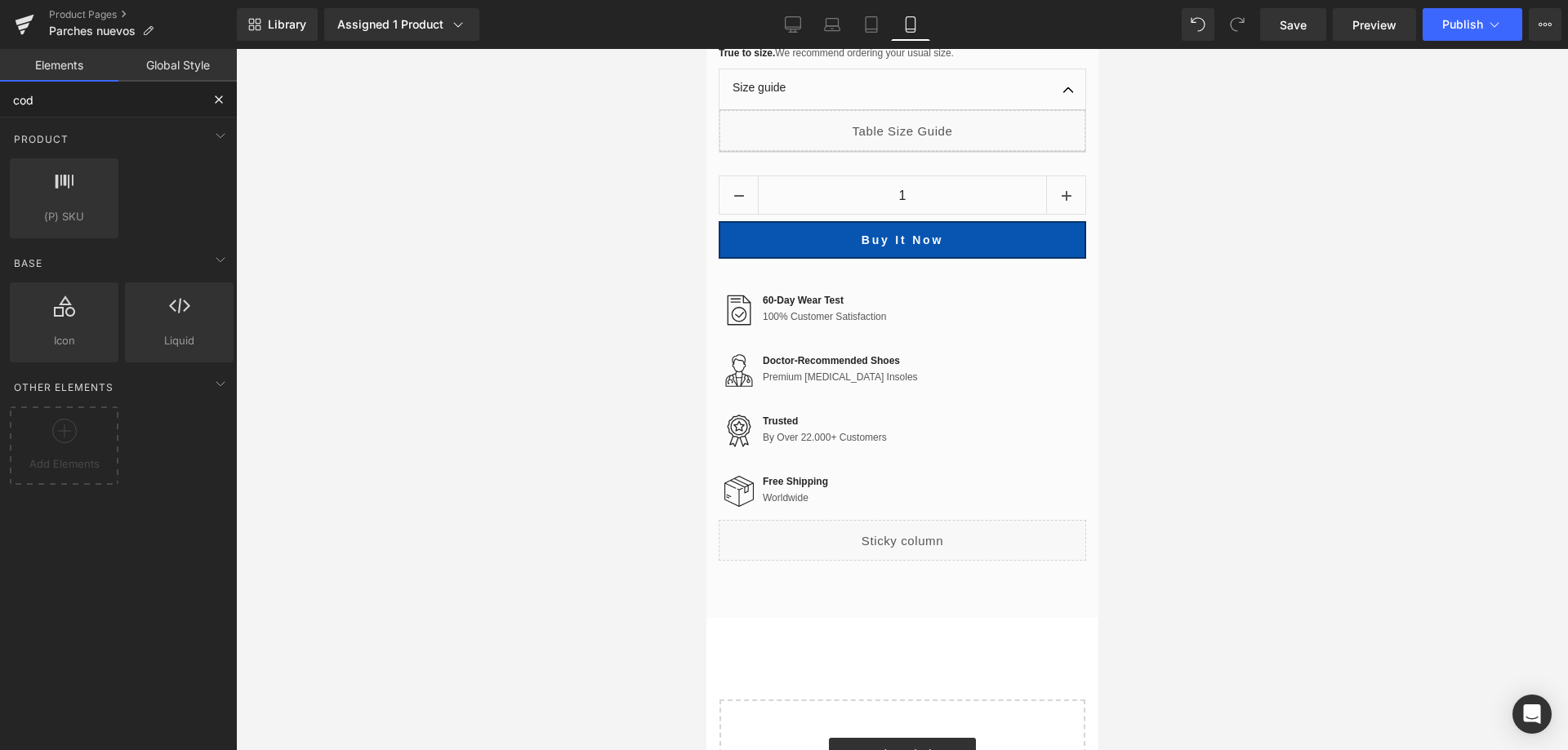
type input "code"
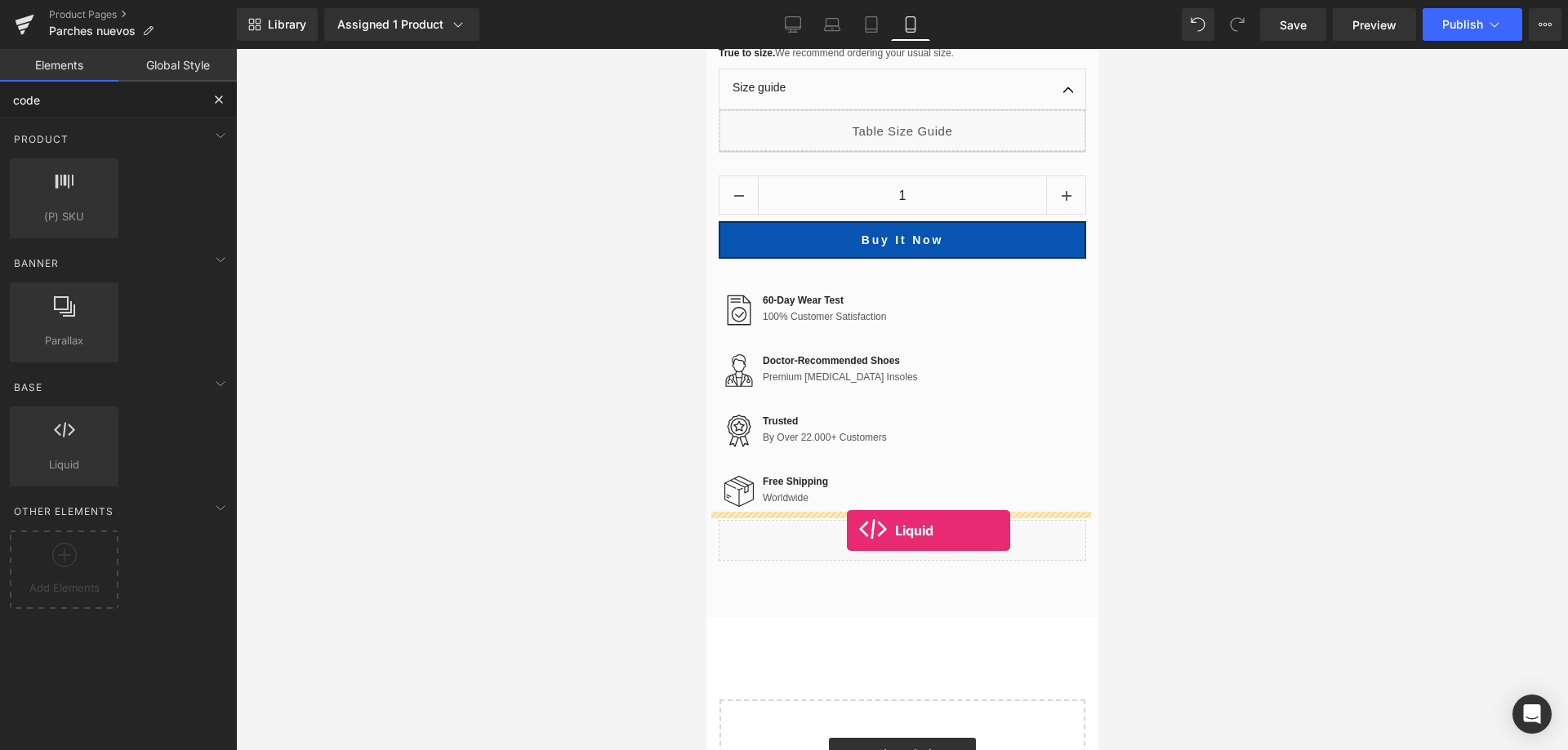
drag, startPoint x: 764, startPoint y: 497, endPoint x: 846, endPoint y: 531, distance: 88.8
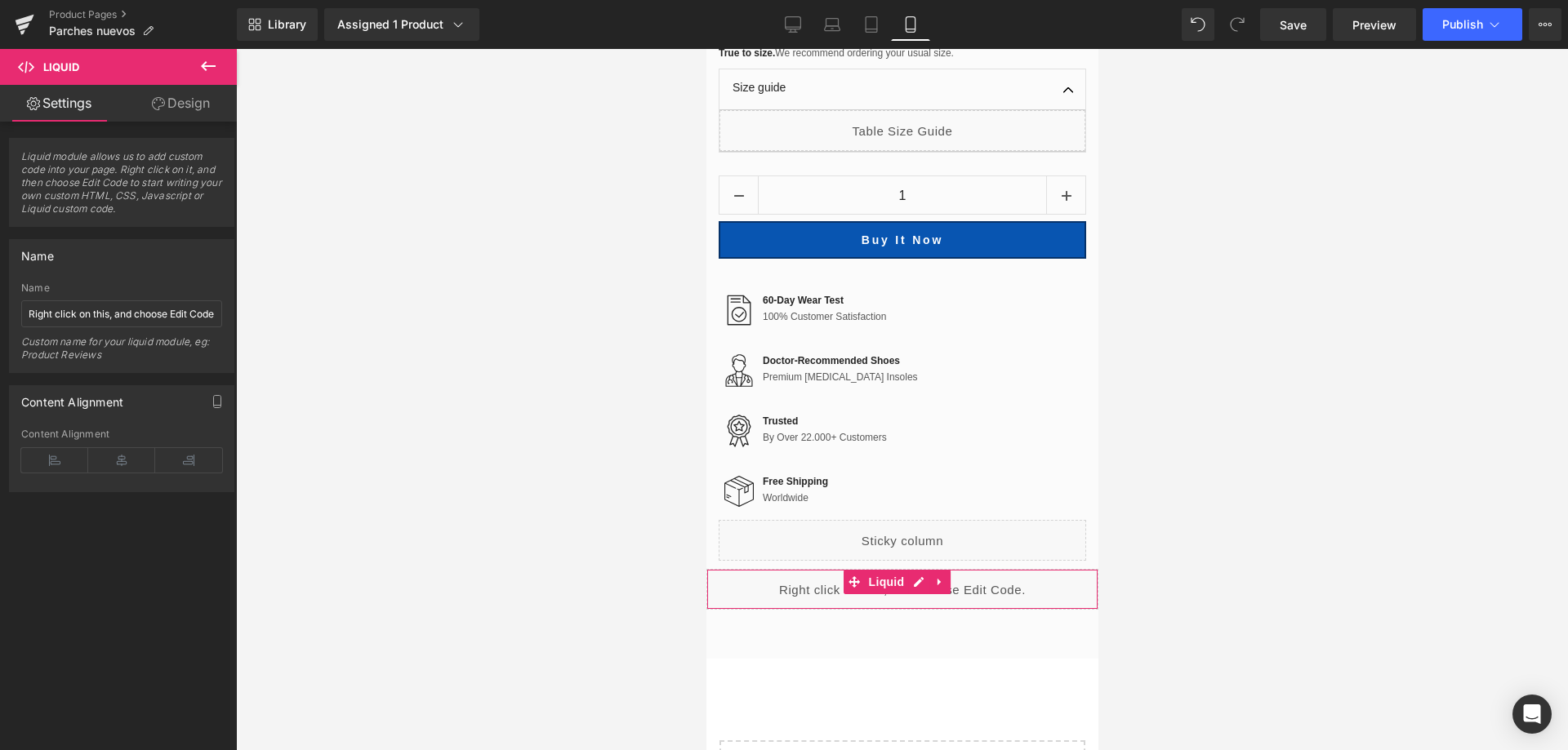
click at [151, 194] on span "Liquid module allows us to add custom code into your page. Right click on it, a…" at bounding box center [122, 188] width 201 height 76
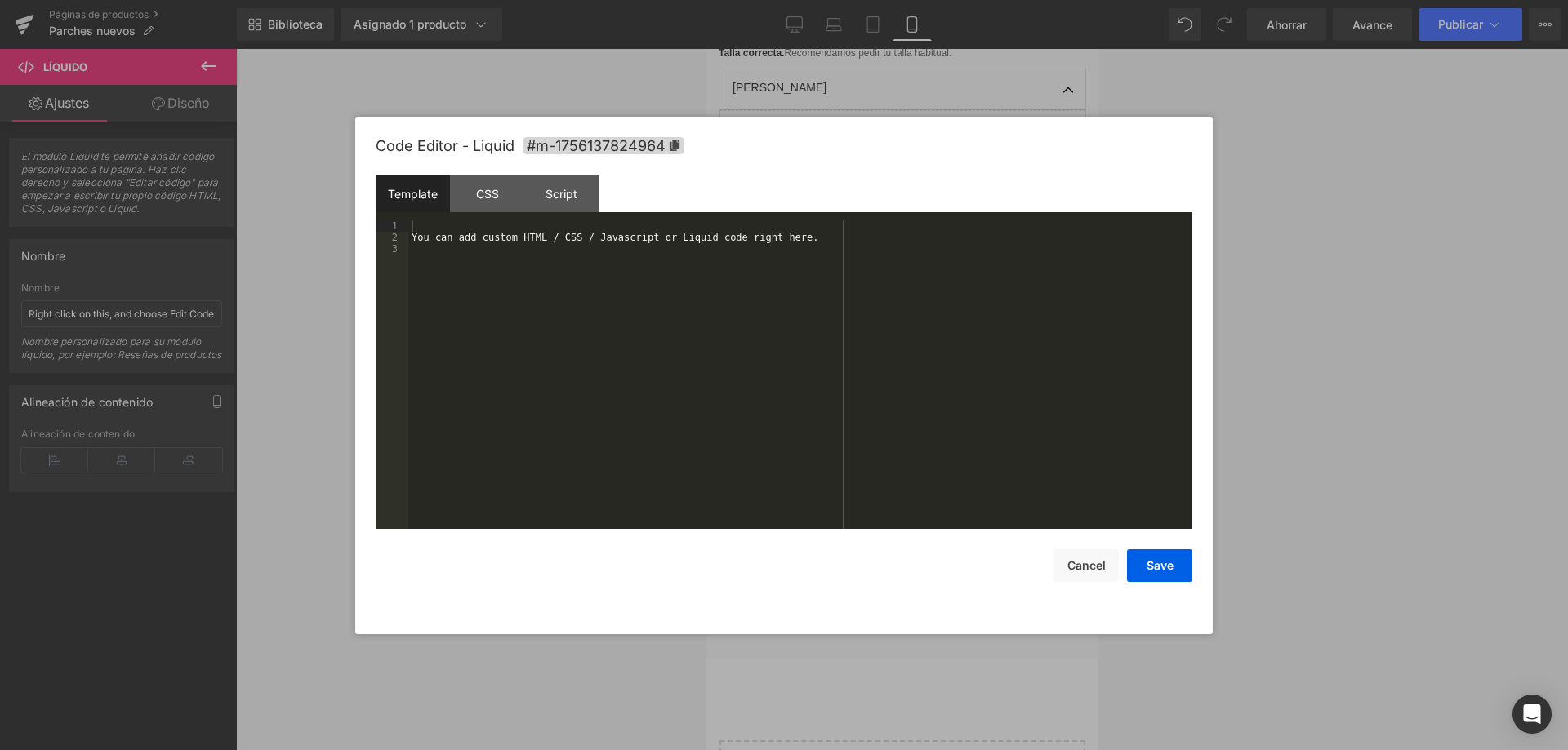
click at [786, 0] on div "Líquido Estás previsualizando cómo funciona el Reestilizará tu página. No puede…" at bounding box center [784, 0] width 1568 height 0
click at [417, 224] on div "Puede agregar código HTML / CSS / Javascript o Liquid personalizado aquí." at bounding box center [800, 386] width 784 height 331
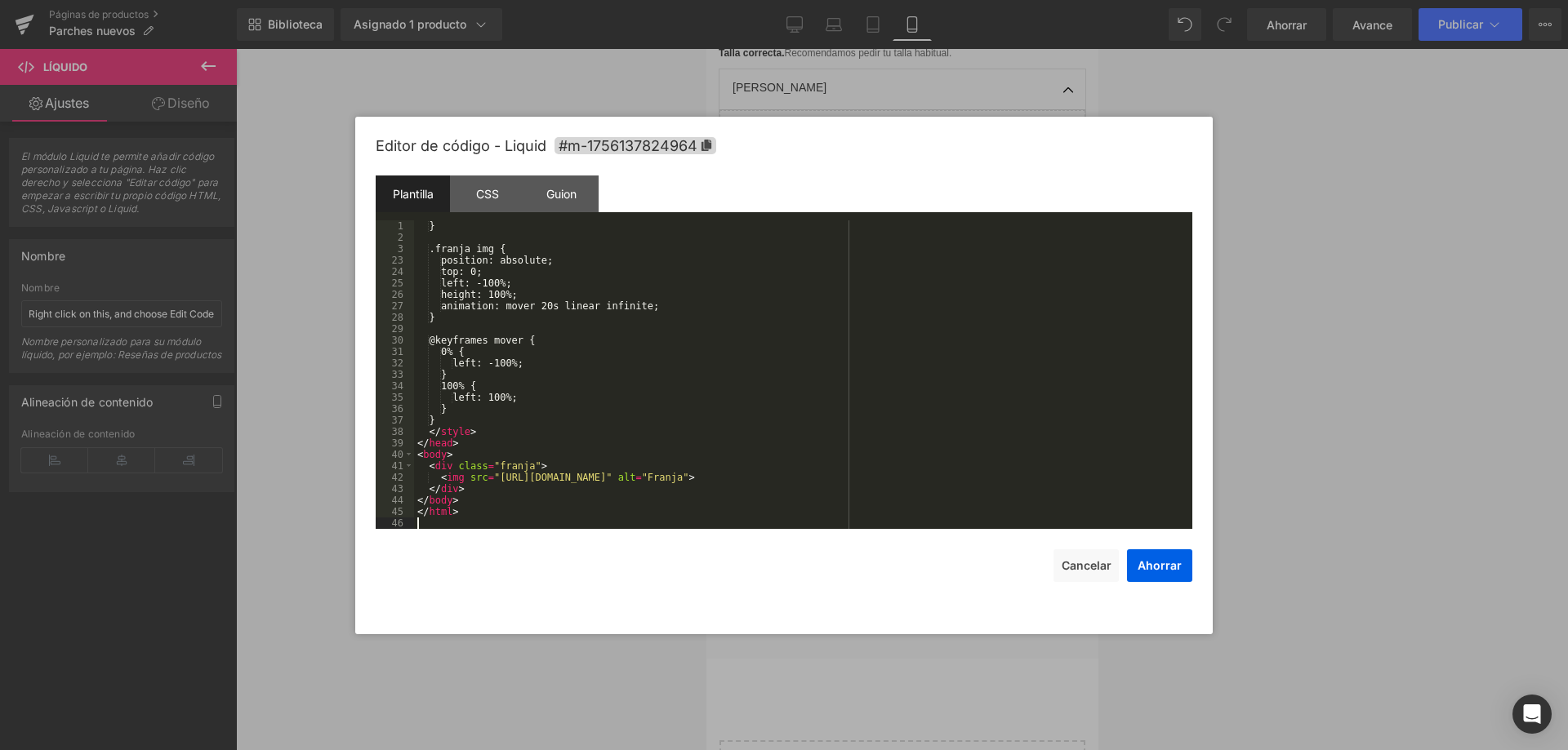
scroll to position [217, 0]
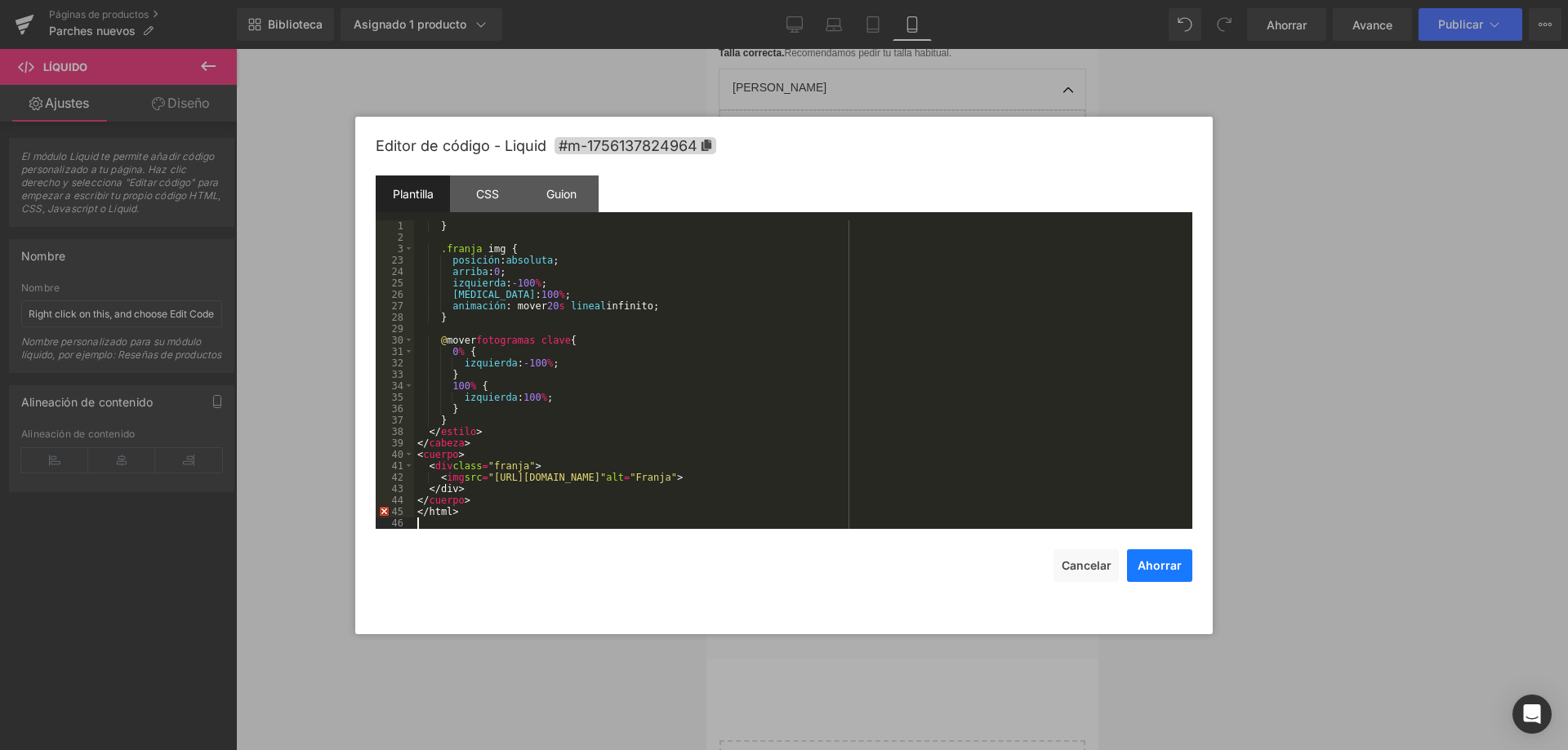
click at [1162, 571] on font "Ahorrar" at bounding box center [1160, 565] width 44 height 14
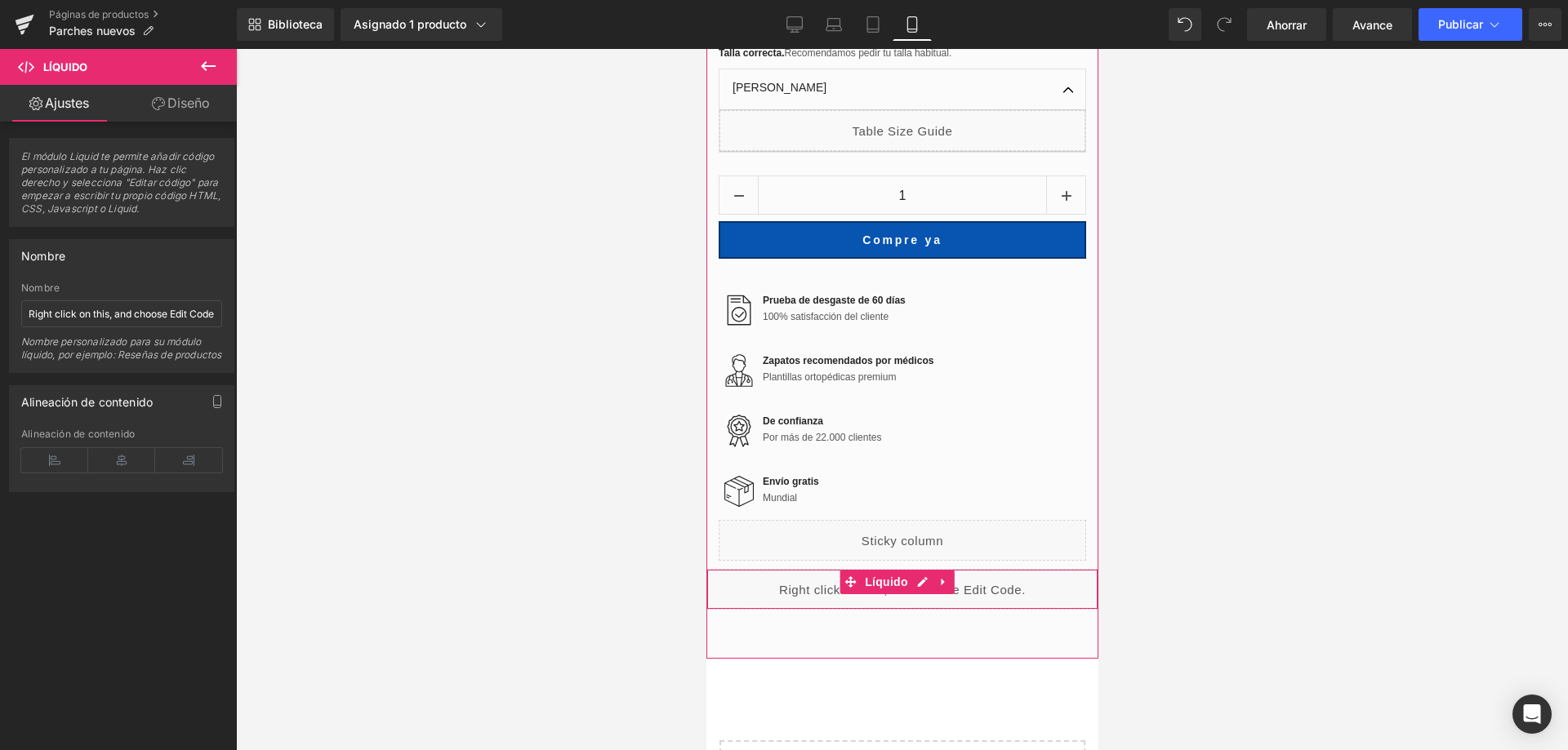
click at [1034, 569] on div "Líquido" at bounding box center [902, 589] width 392 height 41
click at [1436, 400] on div at bounding box center [903, 399] width 1333 height 701
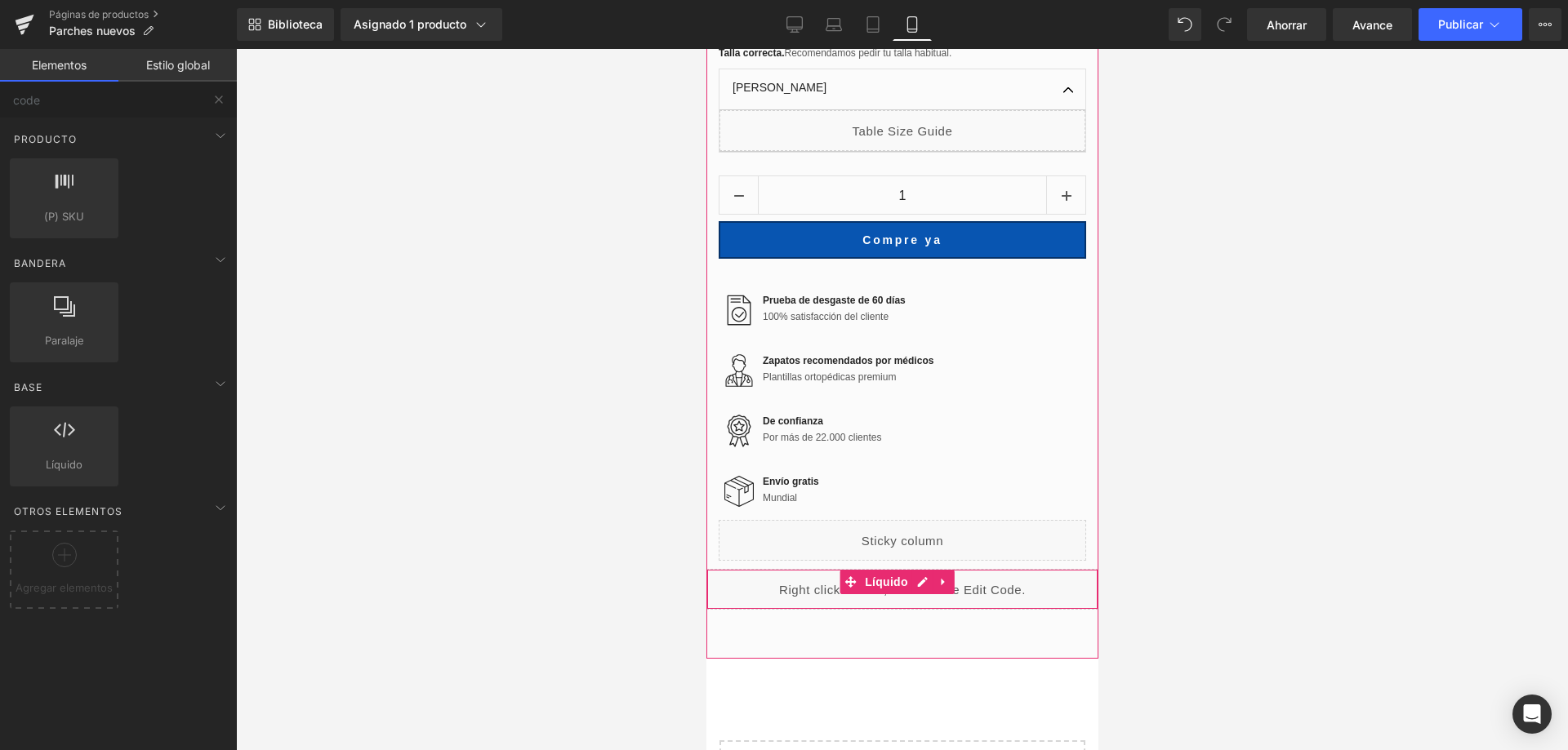
click at [818, 569] on div "Líquido" at bounding box center [902, 589] width 392 height 41
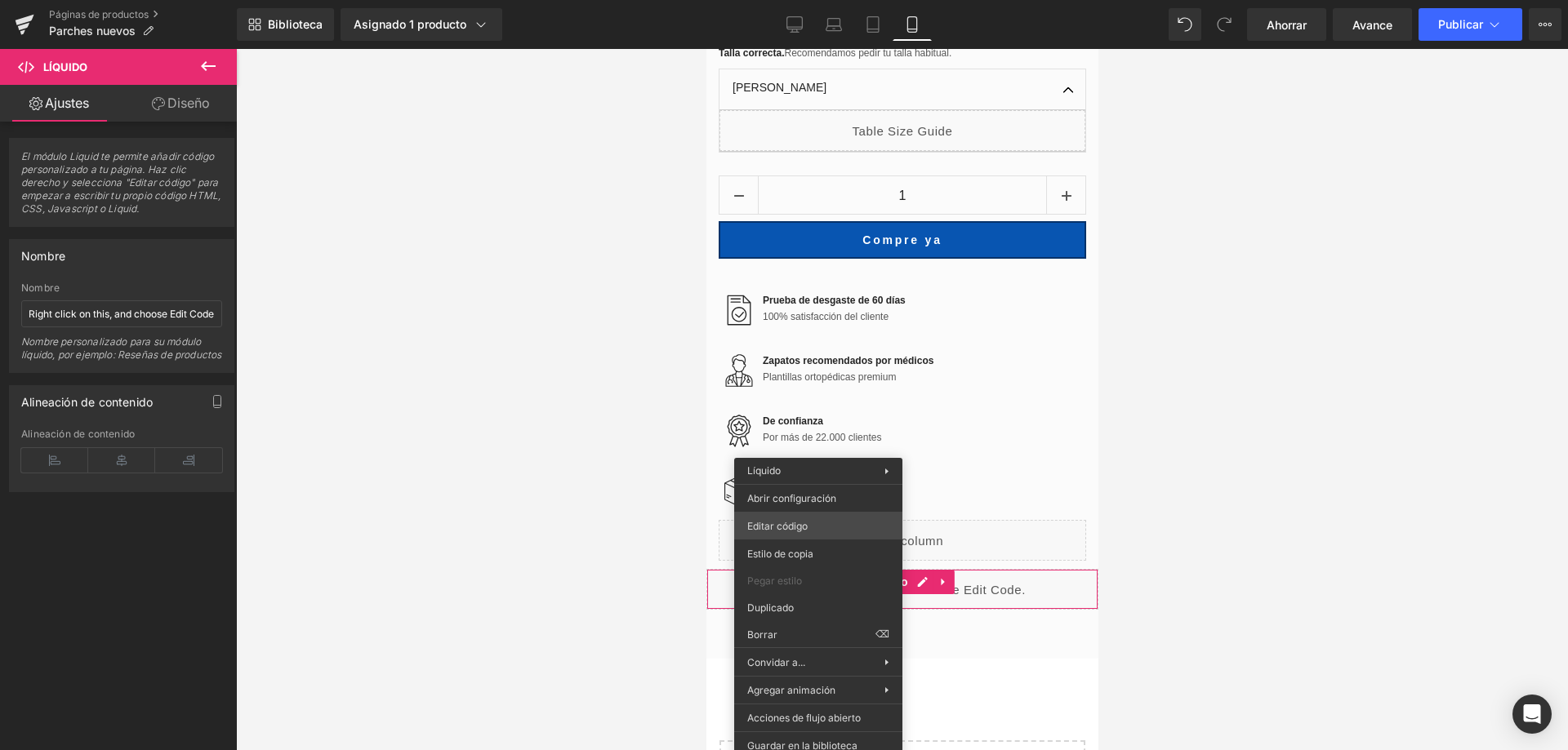
click at [802, 0] on div "Líquido Estás previsualizando cómo funciona el Reestilizará tu página. No puede…" at bounding box center [784, 0] width 1568 height 0
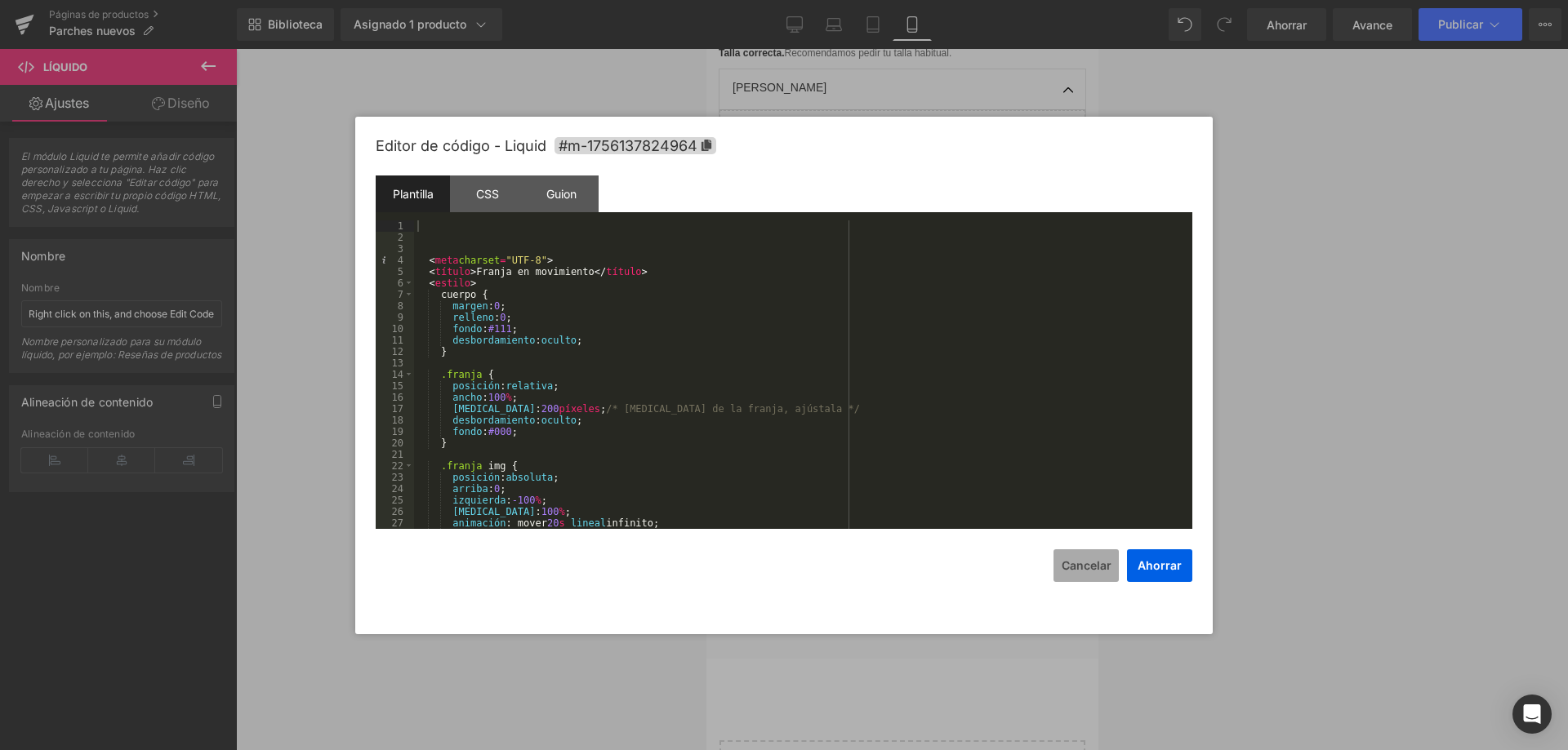
click at [1097, 566] on font "Cancelar" at bounding box center [1086, 565] width 50 height 14
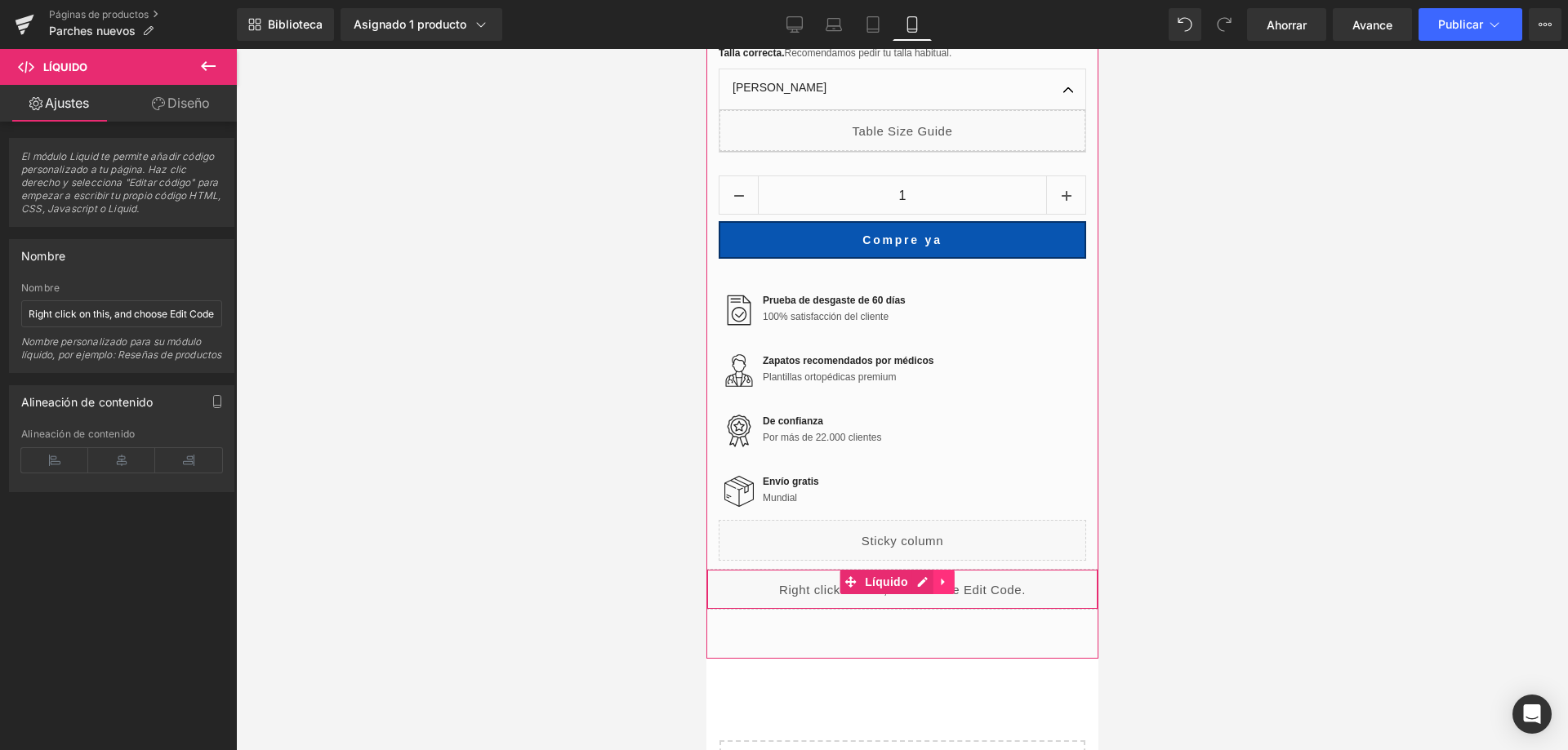
click at [943, 576] on icon at bounding box center [944, 582] width 11 height 12
click at [952, 576] on icon at bounding box center [954, 582] width 11 height 12
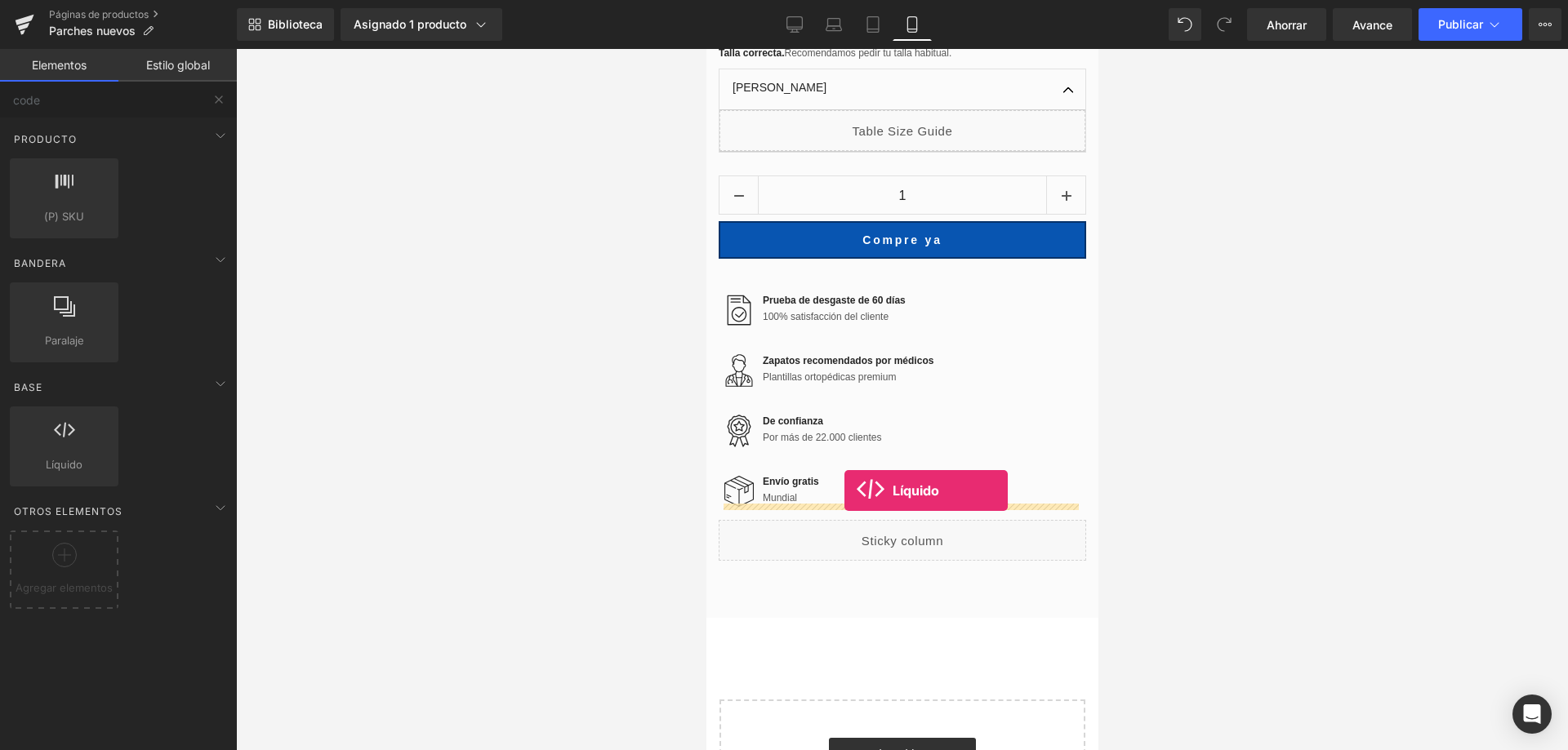
drag, startPoint x: 1407, startPoint y: 553, endPoint x: 843, endPoint y: 491, distance: 567.4
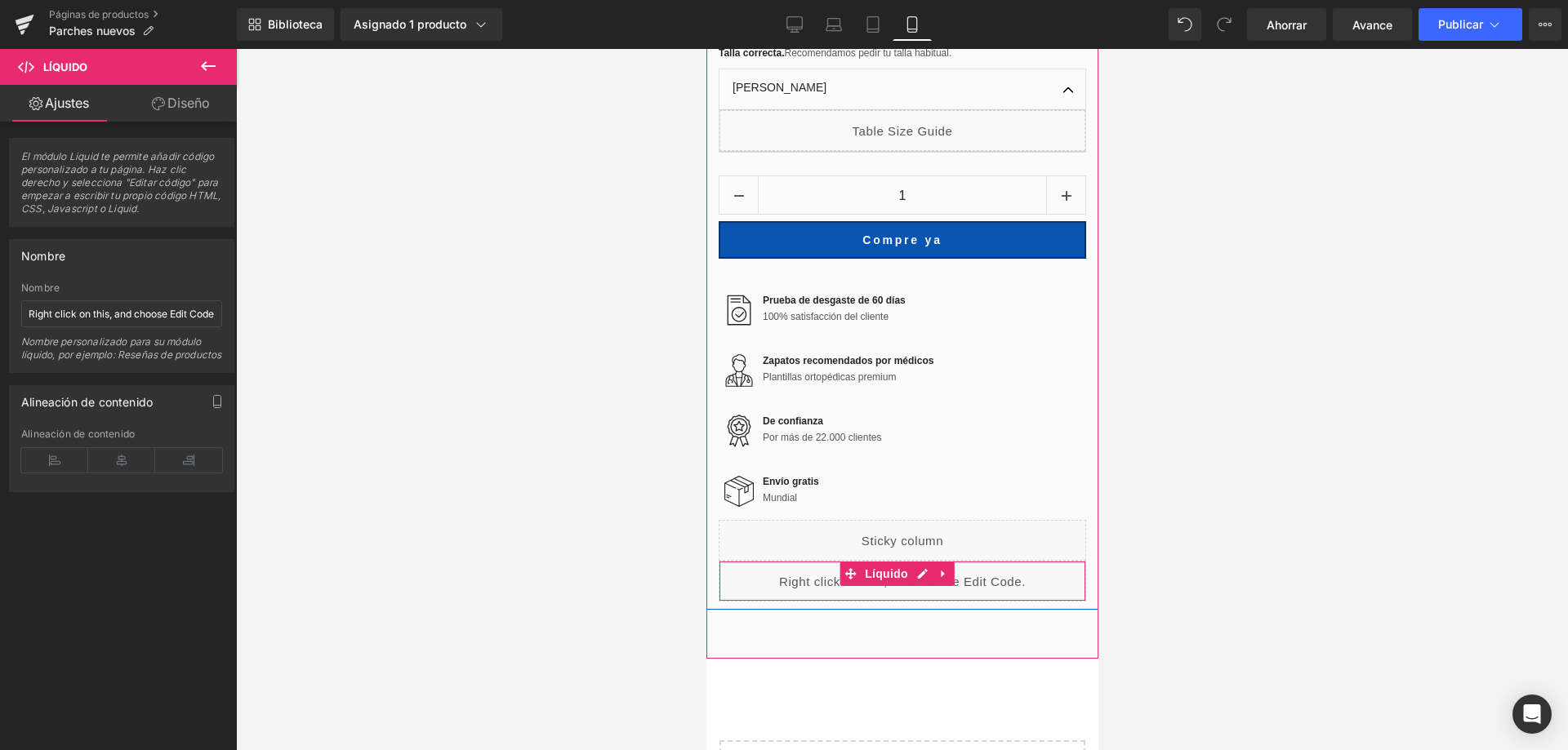
click at [981, 561] on div "Líquido" at bounding box center [902, 581] width 368 height 41
click at [999, 561] on div "Líquido" at bounding box center [902, 581] width 368 height 41
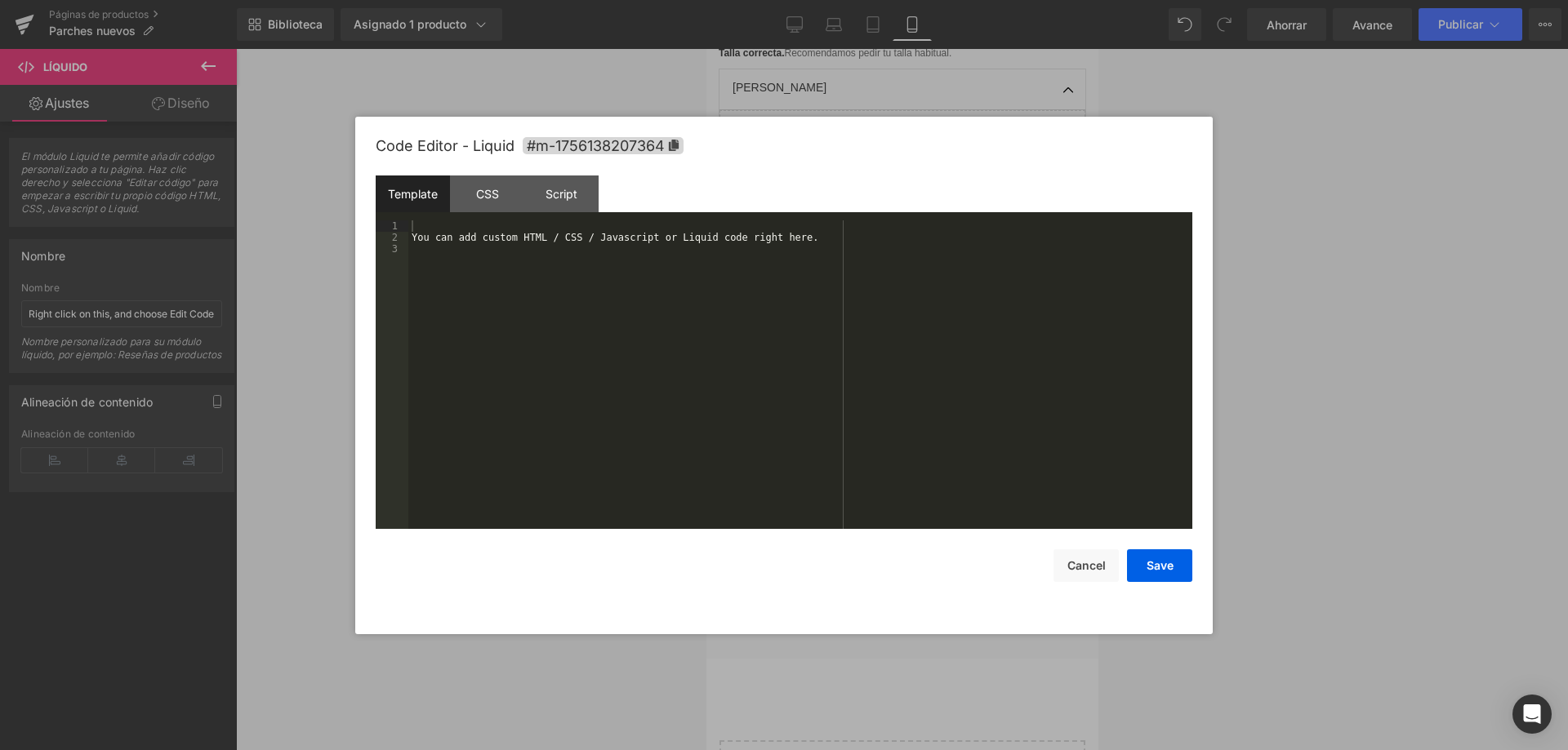
click at [798, 0] on div "Líquido Estás previsualizando cómo funciona el Reestilizará tu página. No puede…" at bounding box center [784, 0] width 1568 height 0
drag, startPoint x: 420, startPoint y: 232, endPoint x: 978, endPoint y: 232, distance: 558.0
click at [978, 232] on div "Puede agregar código HTML / CSS / Javascript o Liquid personalizado aquí." at bounding box center [800, 386] width 784 height 331
click at [978, 232] on div "Puede agregar código HTML / CSS / Javascript o Liquid personalizado aquí." at bounding box center [800, 374] width 784 height 309
drag, startPoint x: 821, startPoint y: 241, endPoint x: 310, endPoint y: 233, distance: 511.1
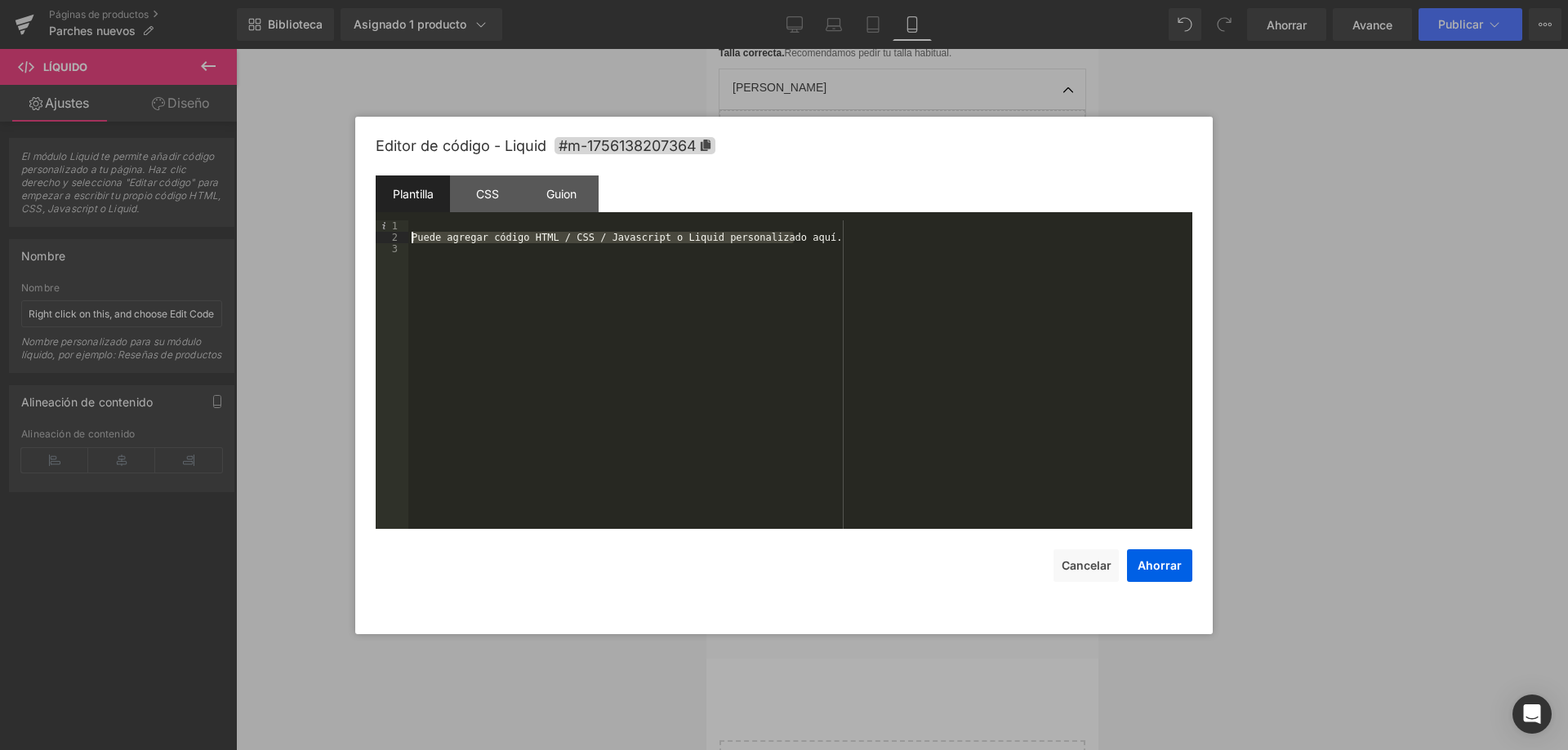
click at [310, 233] on body "Líquido Estás previsualizando cómo funciona el Reestilizará tu página. No puede…" at bounding box center [784, 375] width 1568 height 750
click at [415, 220] on div at bounding box center [800, 386] width 784 height 331
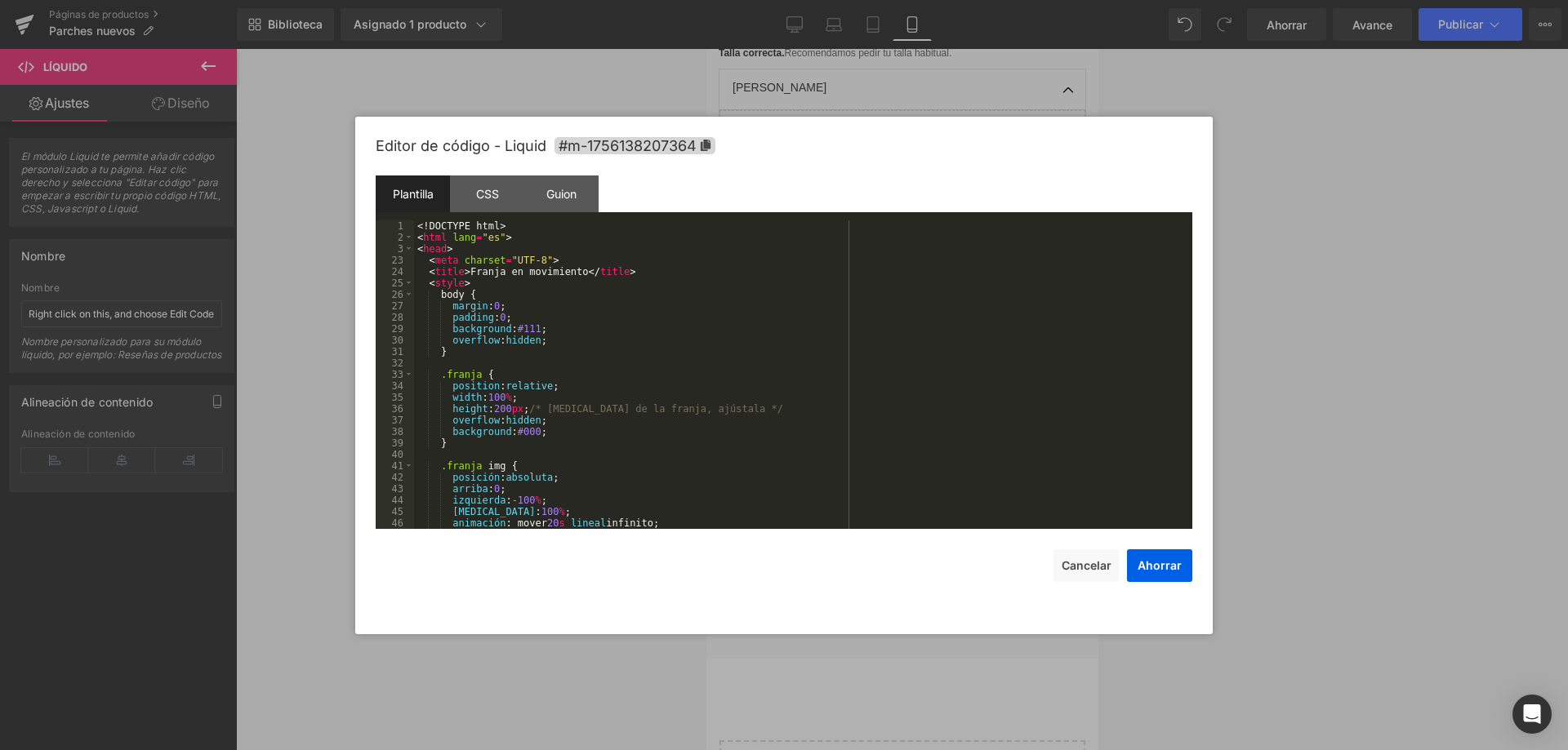
scroll to position [0, 0]
click at [1161, 567] on font "Ahorrar" at bounding box center [1160, 565] width 44 height 14
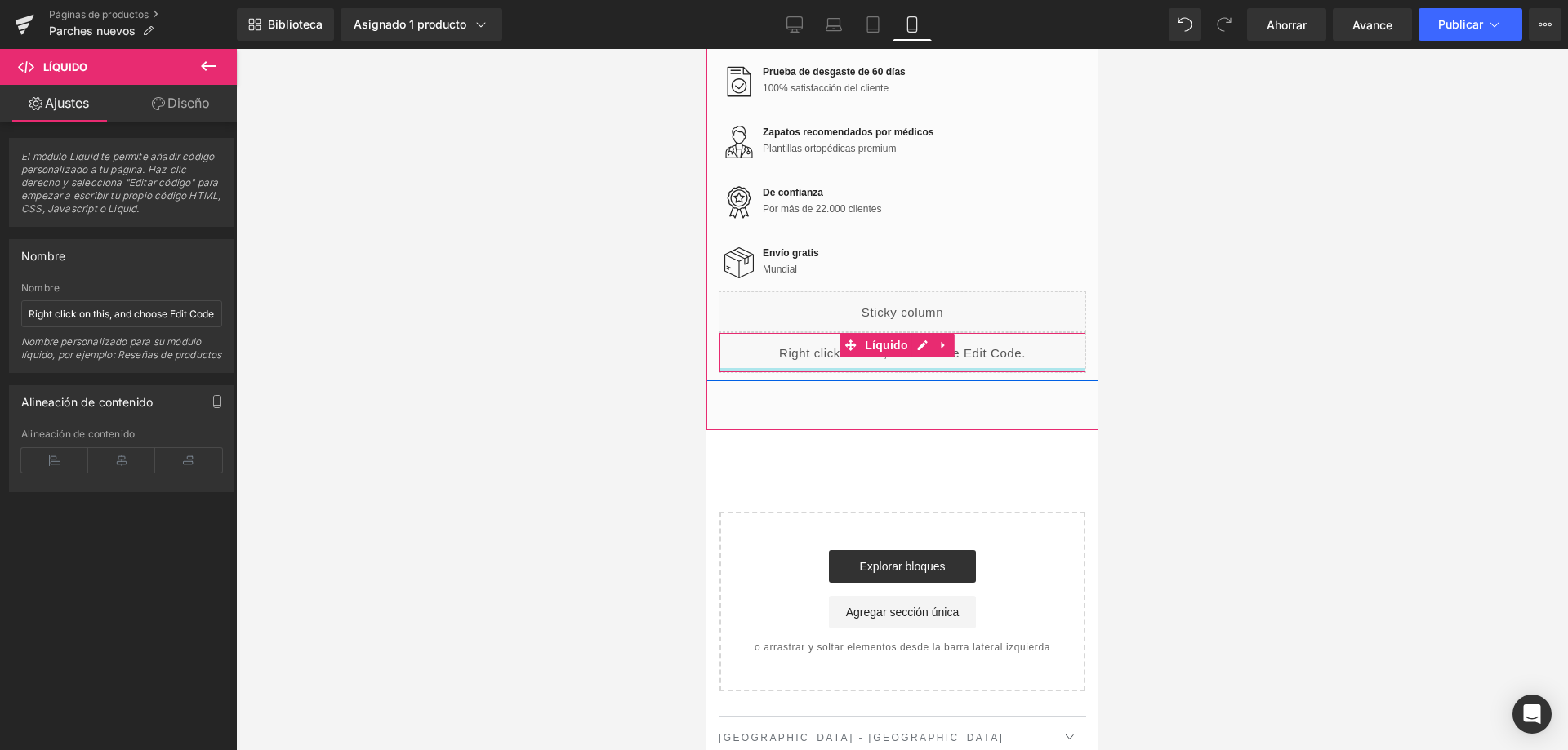
scroll to position [1471, 0]
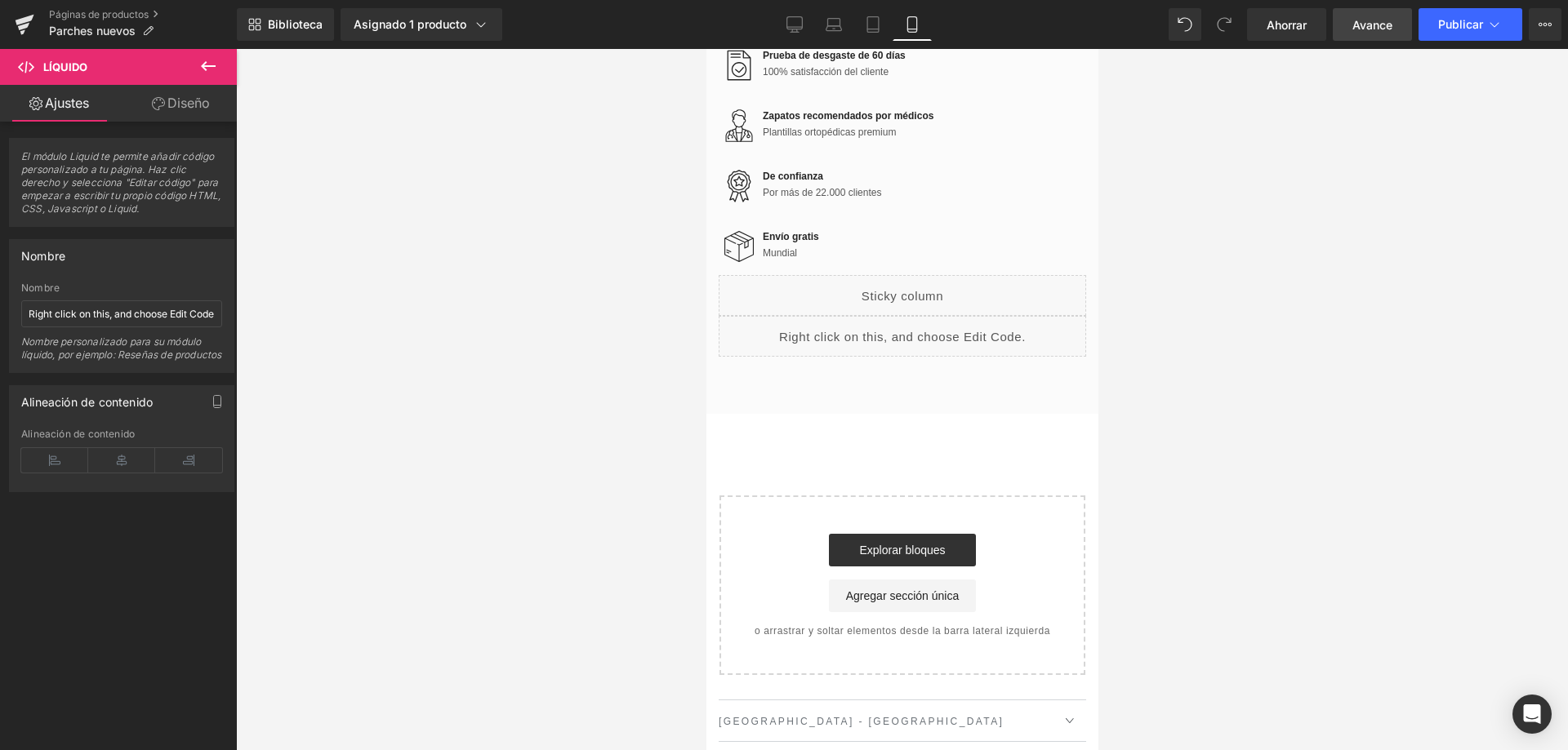
click at [1400, 30] on link "Avance" at bounding box center [1372, 25] width 79 height 33
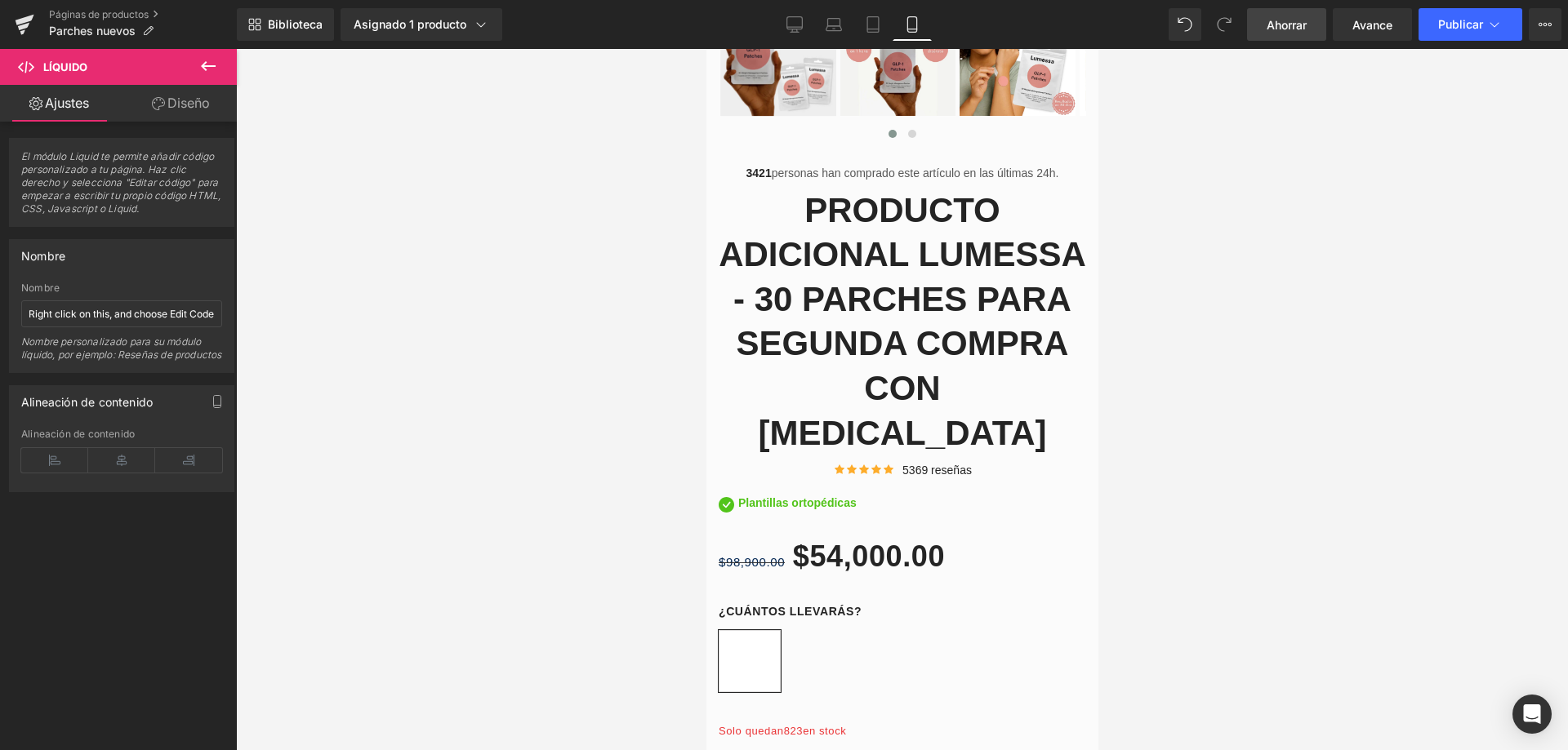
scroll to position [492, 0]
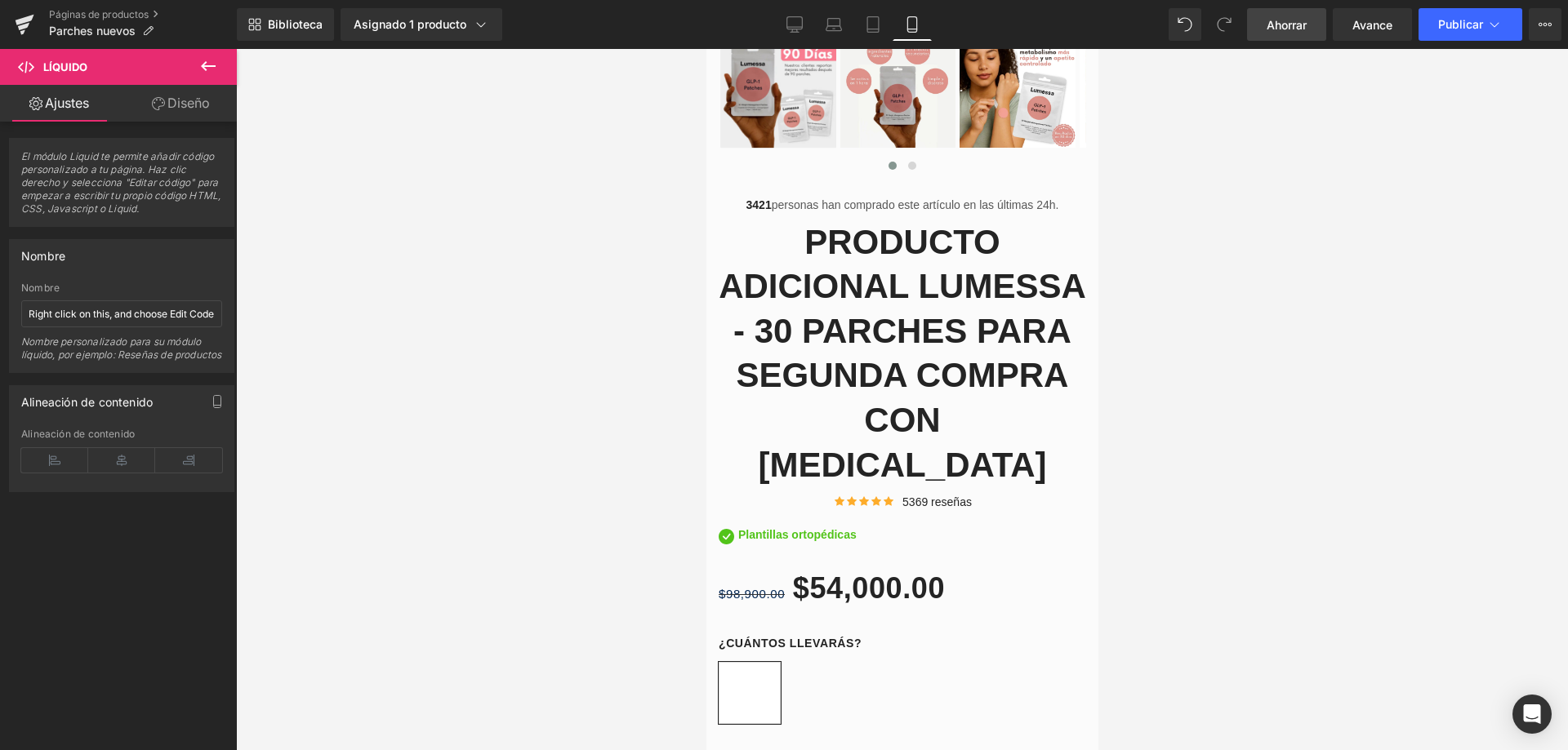
click at [1278, 23] on font "Ahorrar" at bounding box center [1287, 25] width 40 height 14
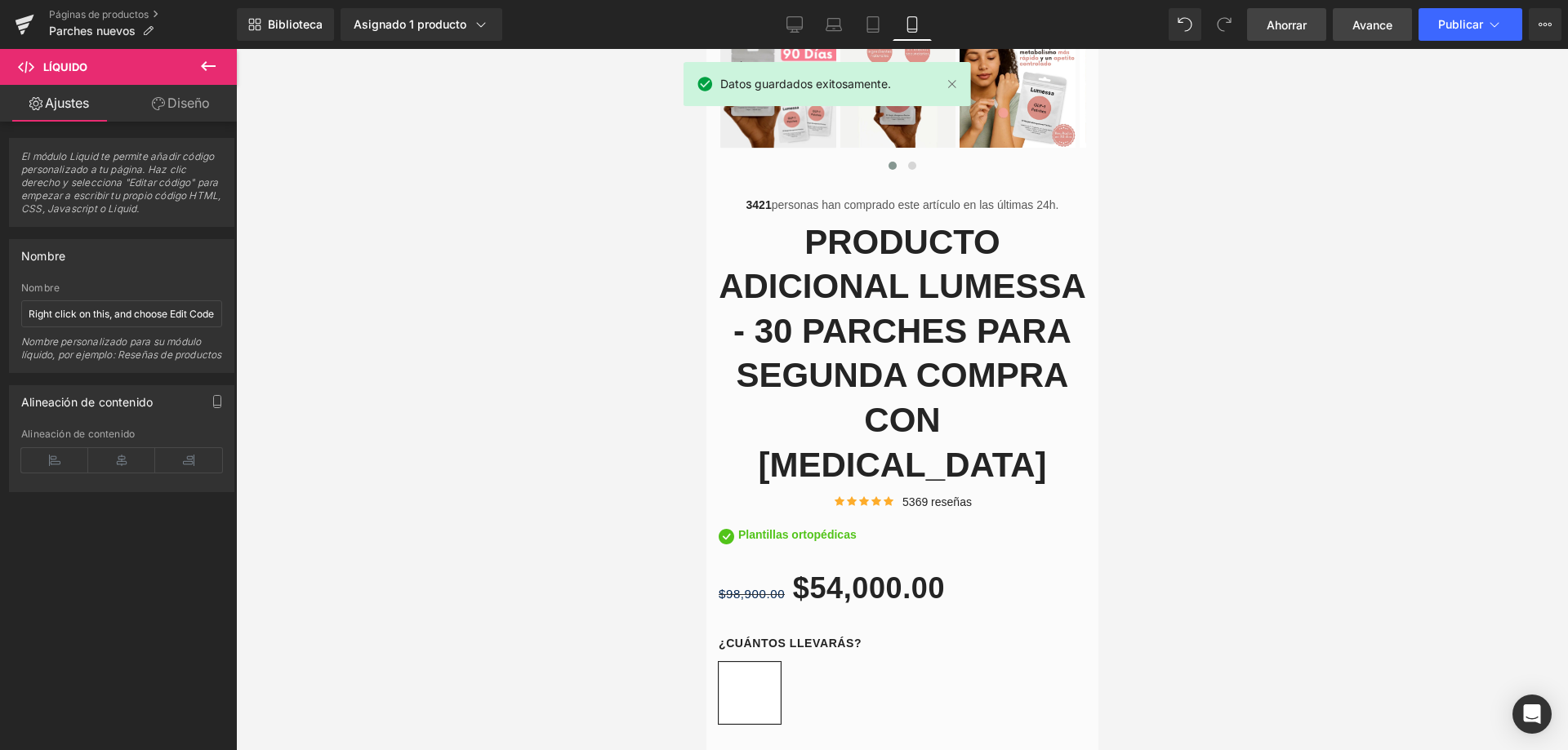
click at [1377, 20] on font "Avance" at bounding box center [1373, 25] width 40 height 14
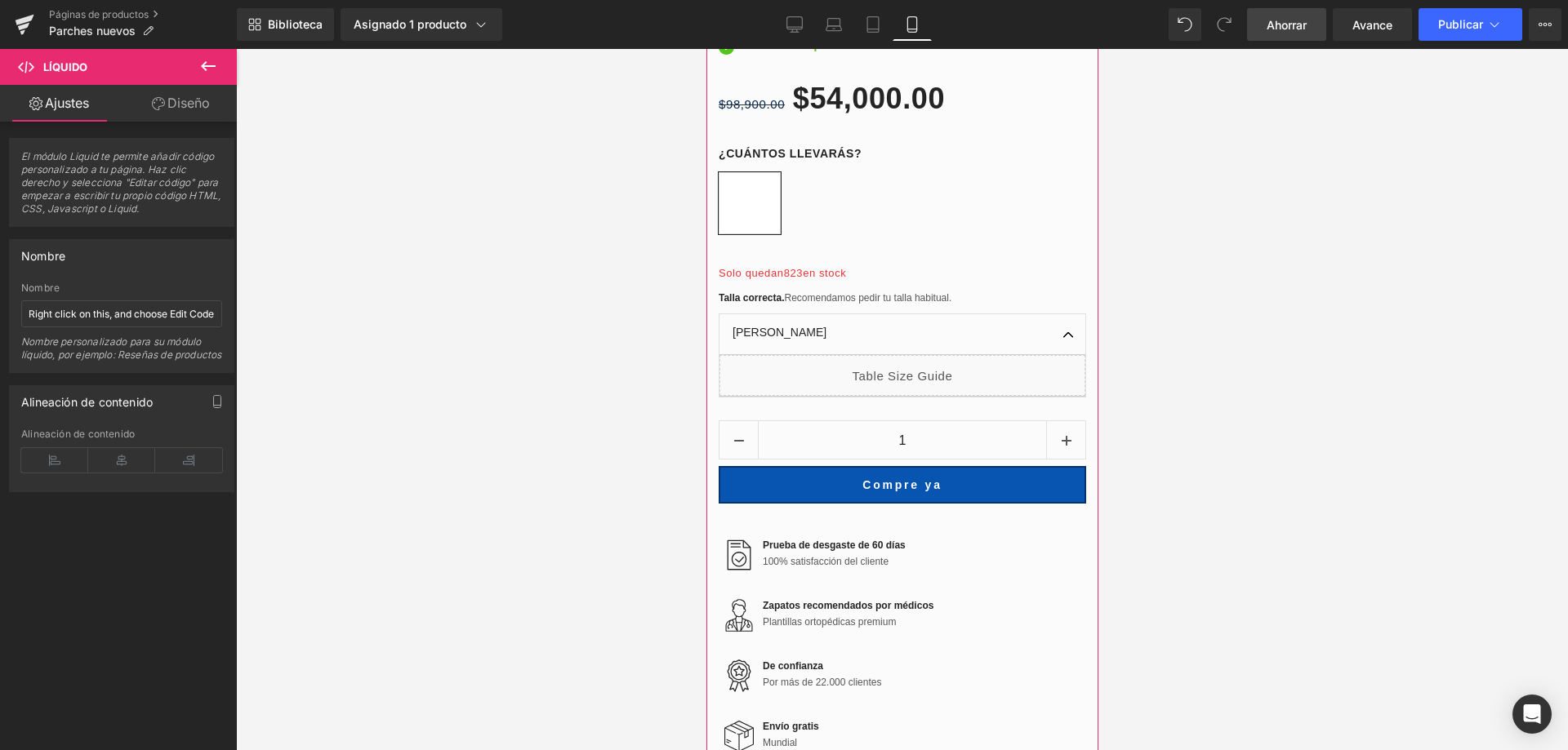
scroll to position [1226, 0]
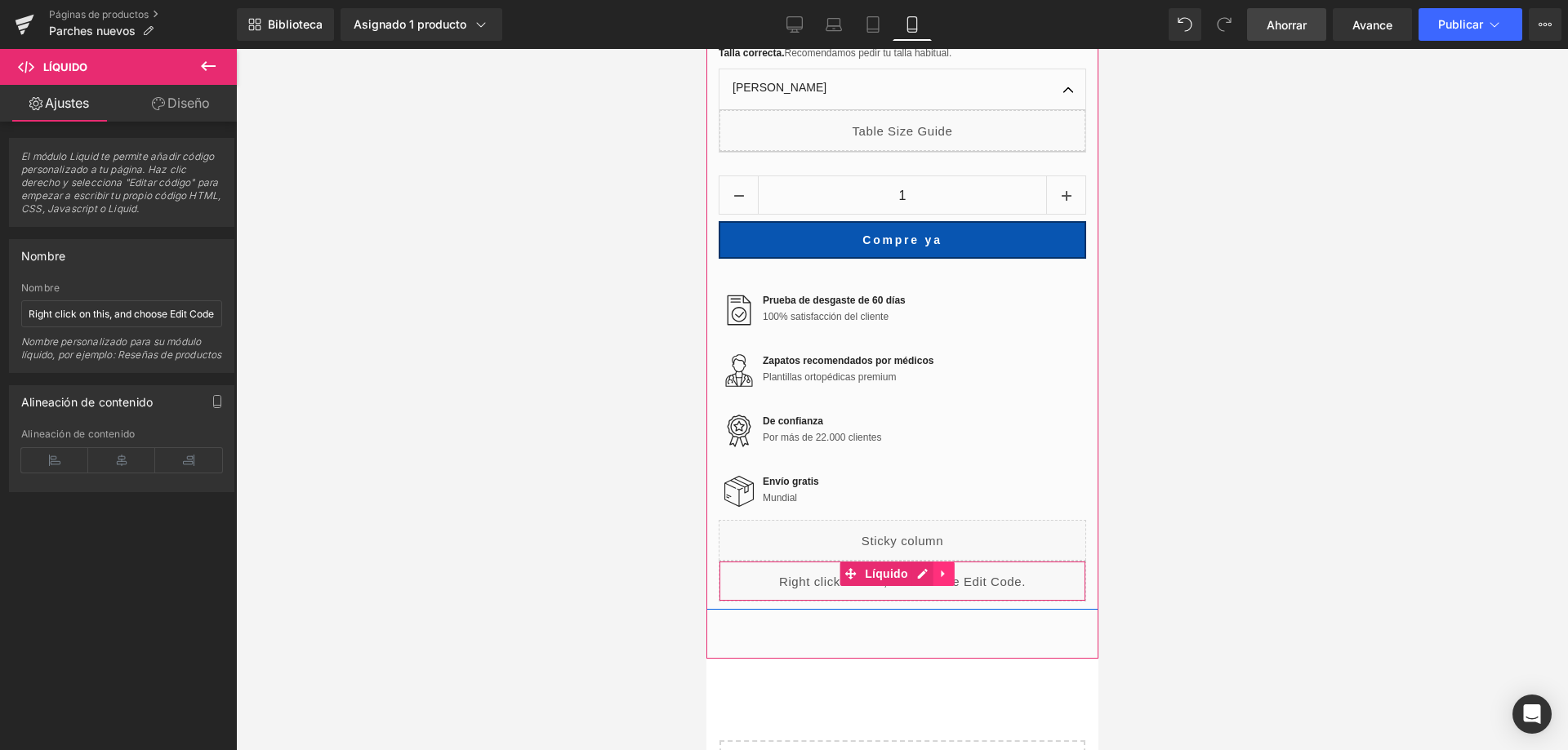
click at [942, 568] on icon at bounding box center [944, 574] width 11 height 12
click at [959, 562] on link at bounding box center [953, 574] width 21 height 25
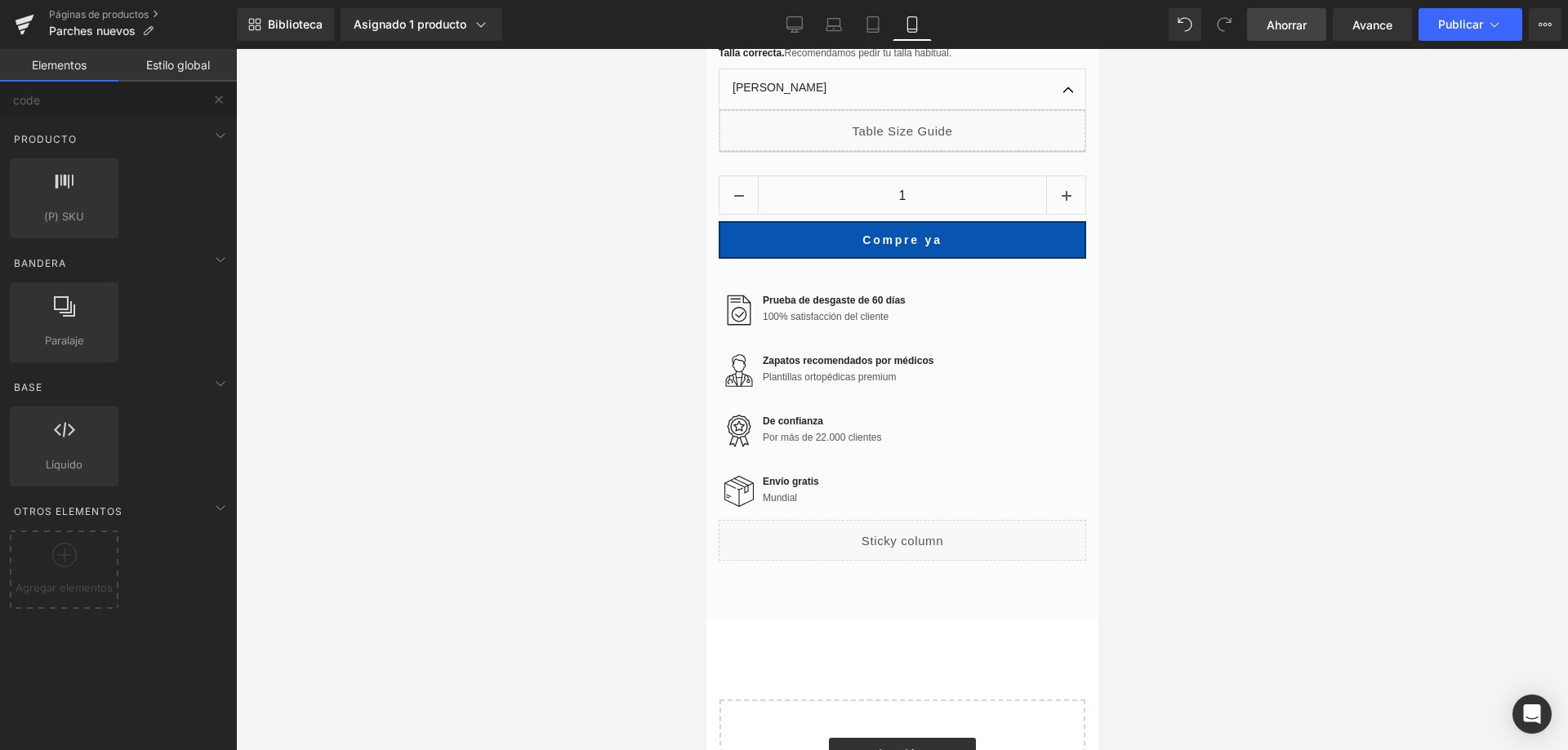
click at [1289, 30] on font "Ahorrar" at bounding box center [1287, 25] width 40 height 14
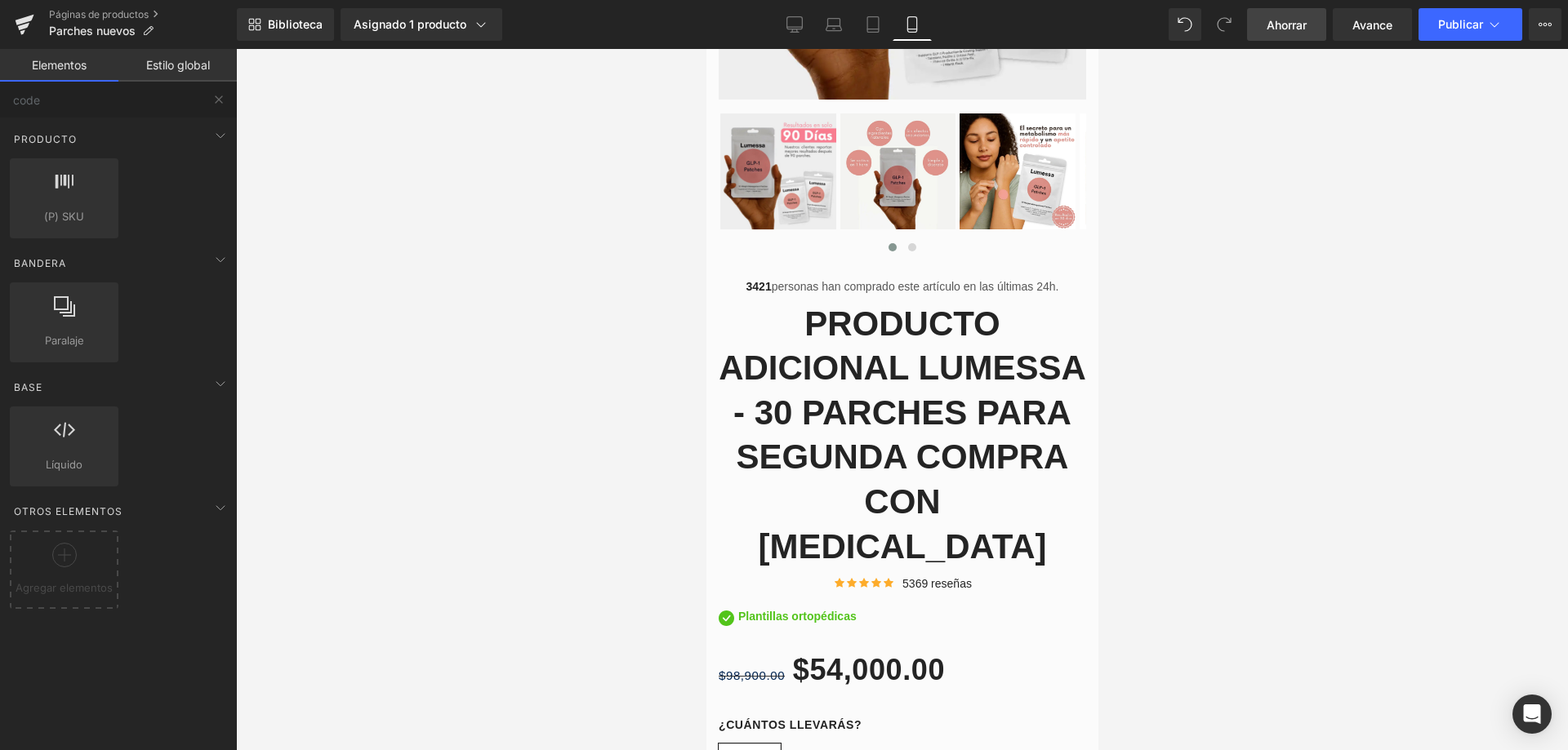
scroll to position [165, 0]
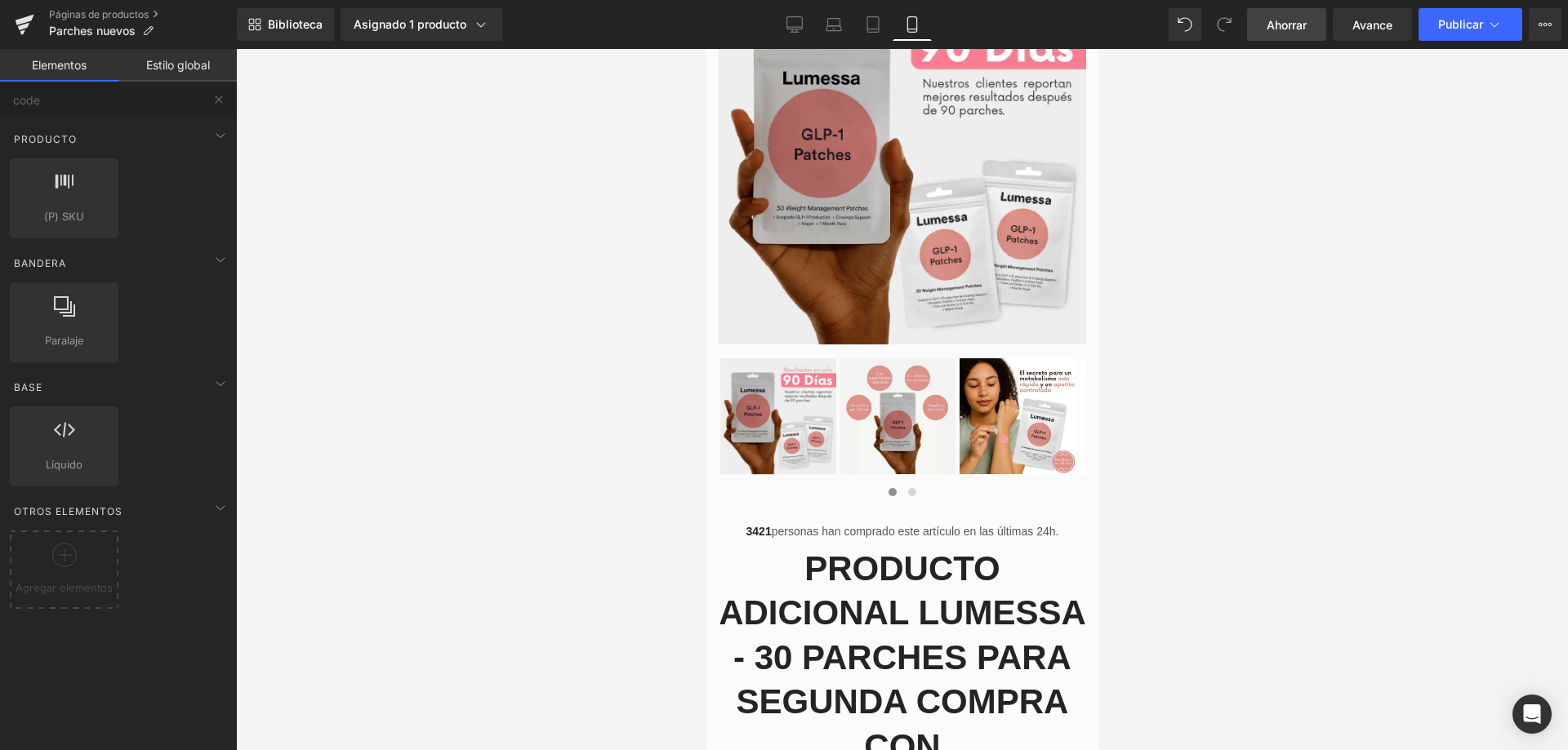
click at [889, 112] on img at bounding box center [902, 161] width 368 height 367
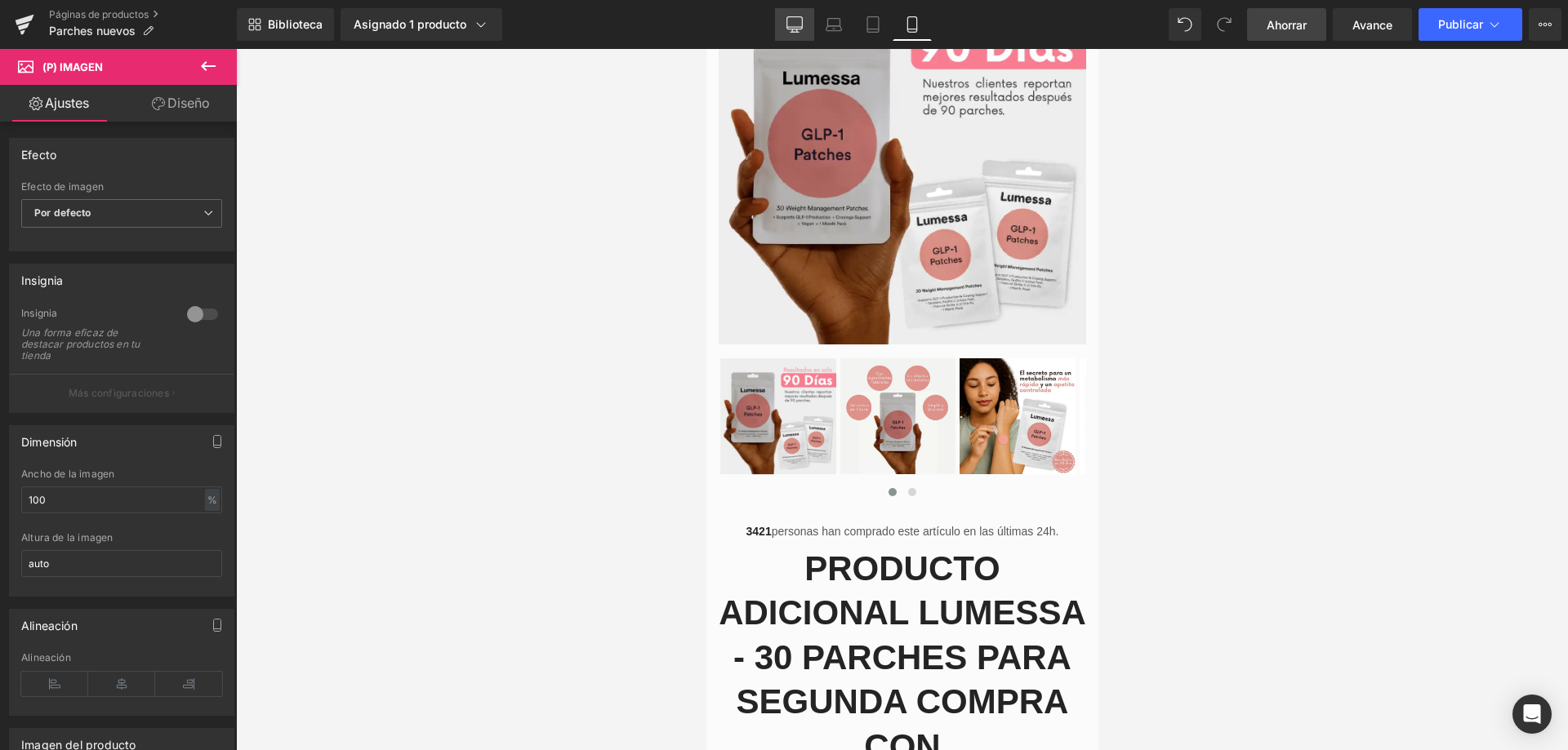
click at [805, 27] on link "De oficina" at bounding box center [795, 25] width 39 height 33
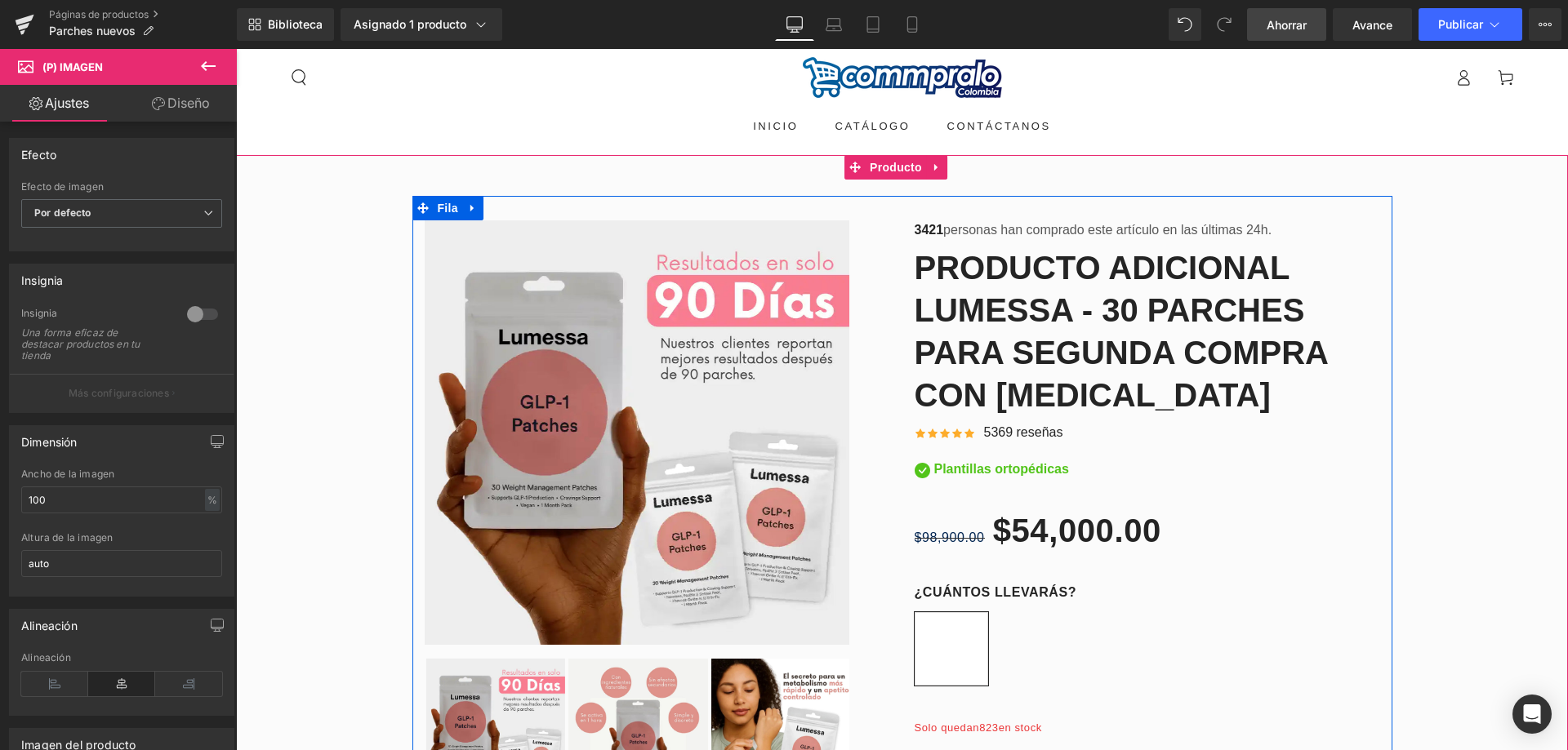
scroll to position [0, 0]
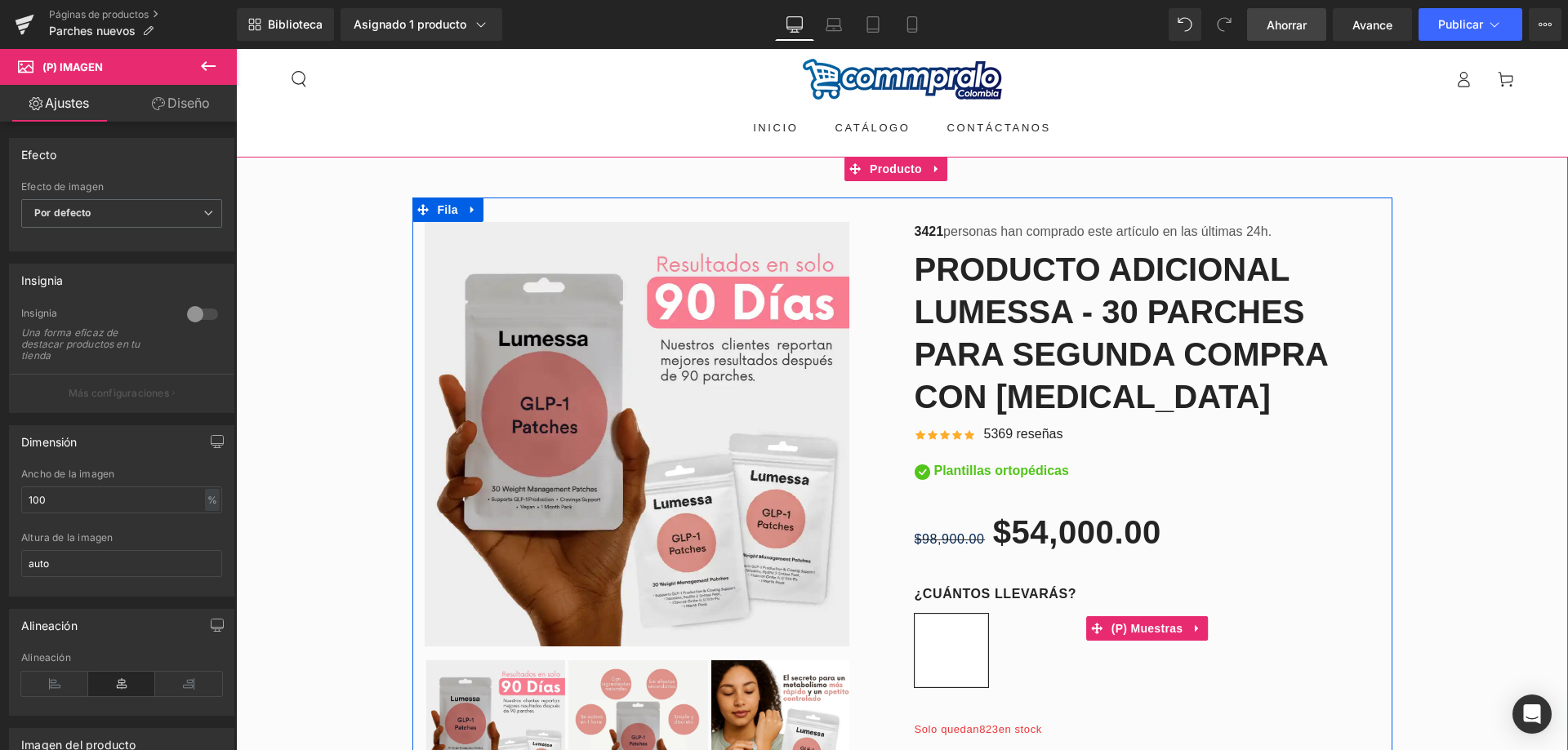
click at [972, 647] on span "LLEVA 30 PARCHES LUMESSA CON [MEDICAL_DATA] ADICIONALES X $54.000" at bounding box center [952, 651] width 74 height 74
click at [1019, 632] on div "¿CUÁNTOS LLEVARÁS? LLEVA 30 PARCHES LUMESSA CON [MEDICAL_DATA] ADICIONALES X $5…" at bounding box center [1148, 641] width 465 height 113
click at [1147, 631] on font "(P) Muestras" at bounding box center [1147, 629] width 72 height 13
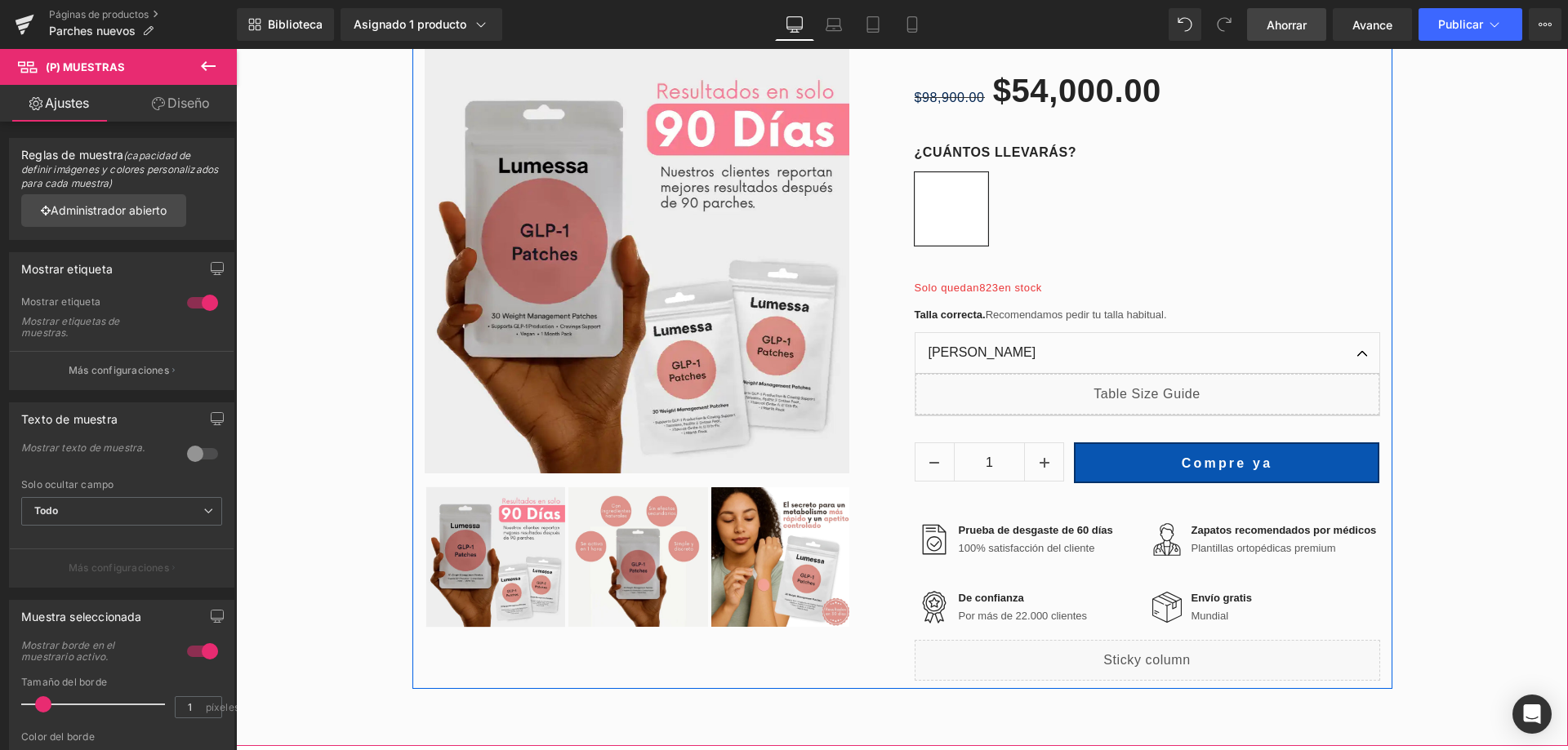
scroll to position [439, 0]
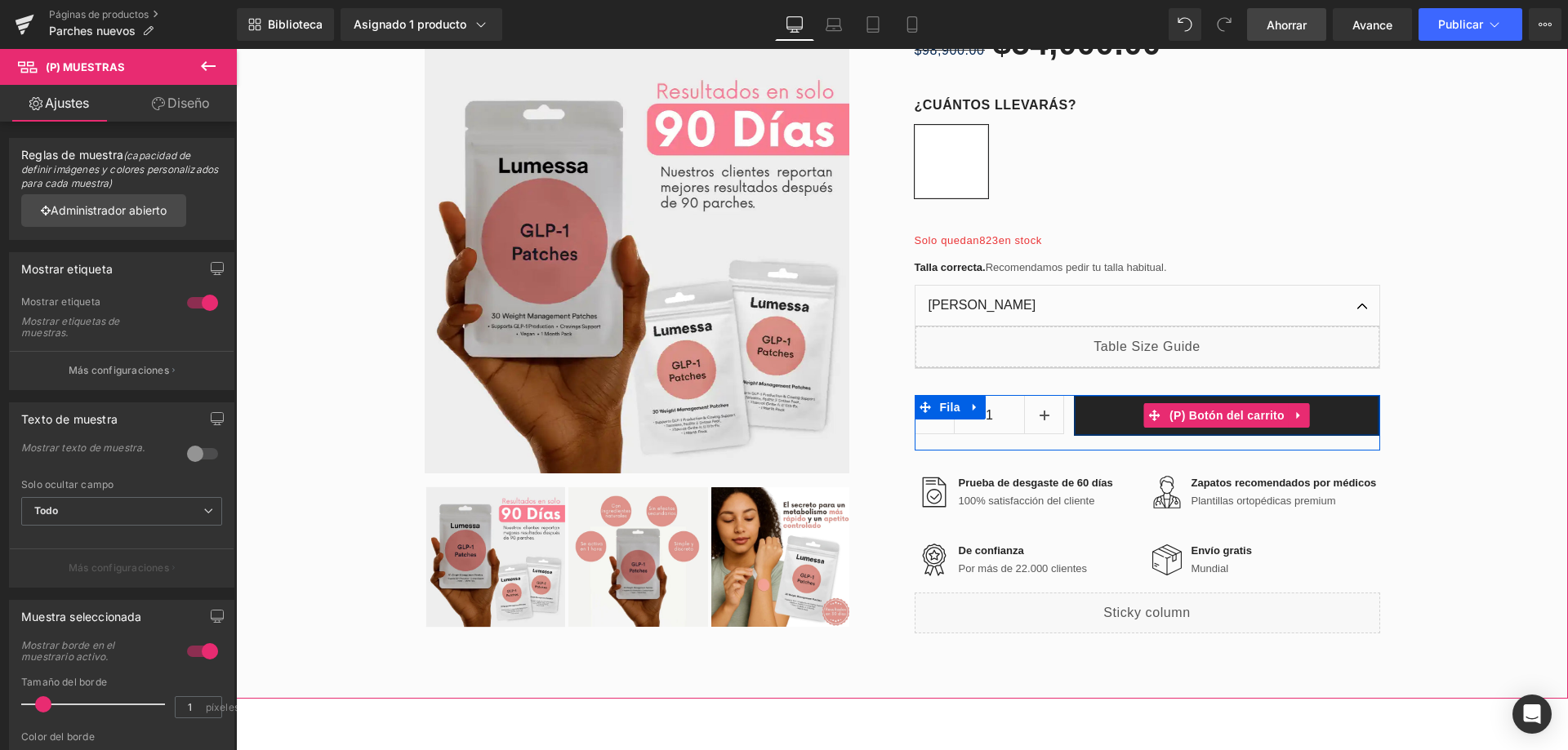
click at [1343, 409] on button "Compre ya" at bounding box center [1226, 415] width 305 height 41
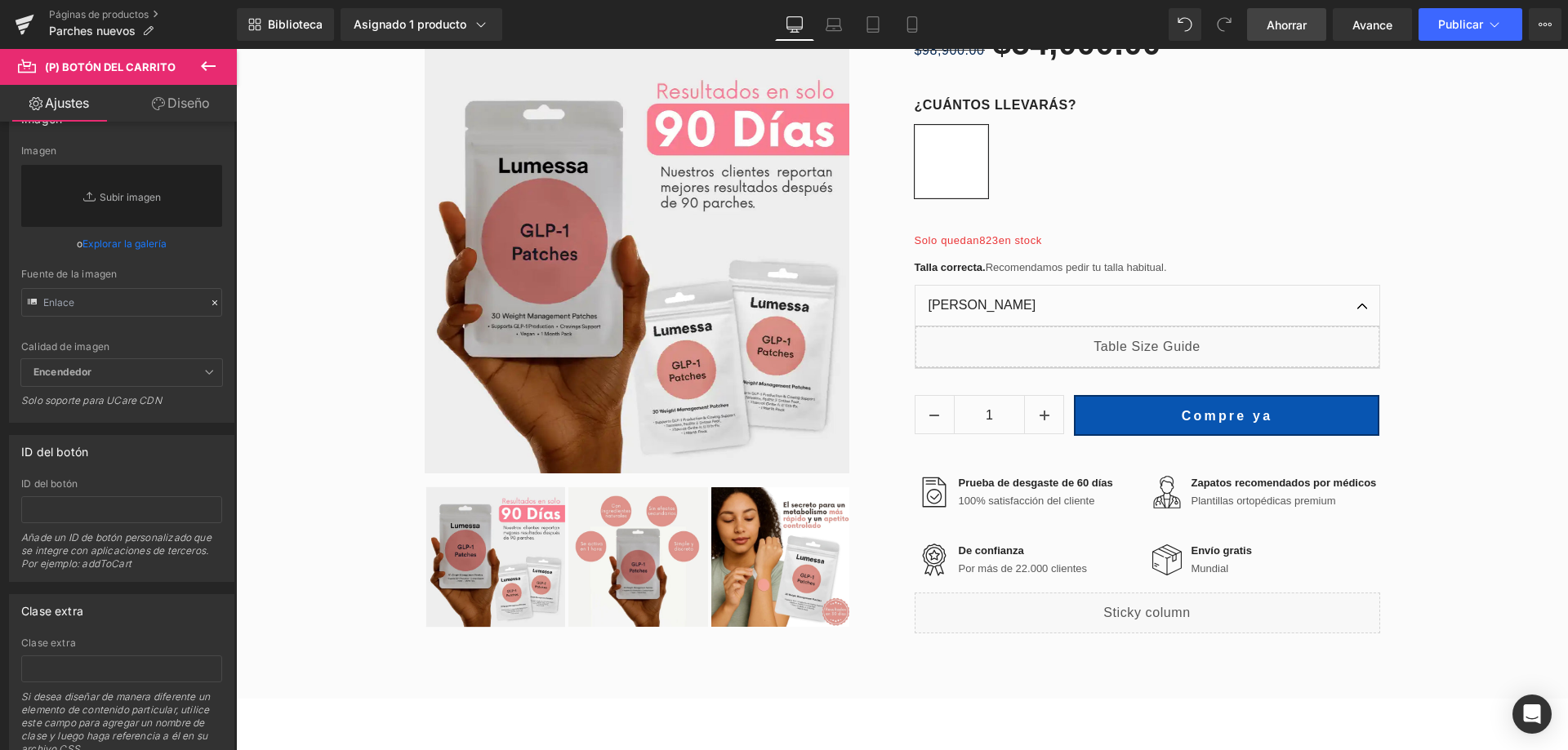
scroll to position [684, 0]
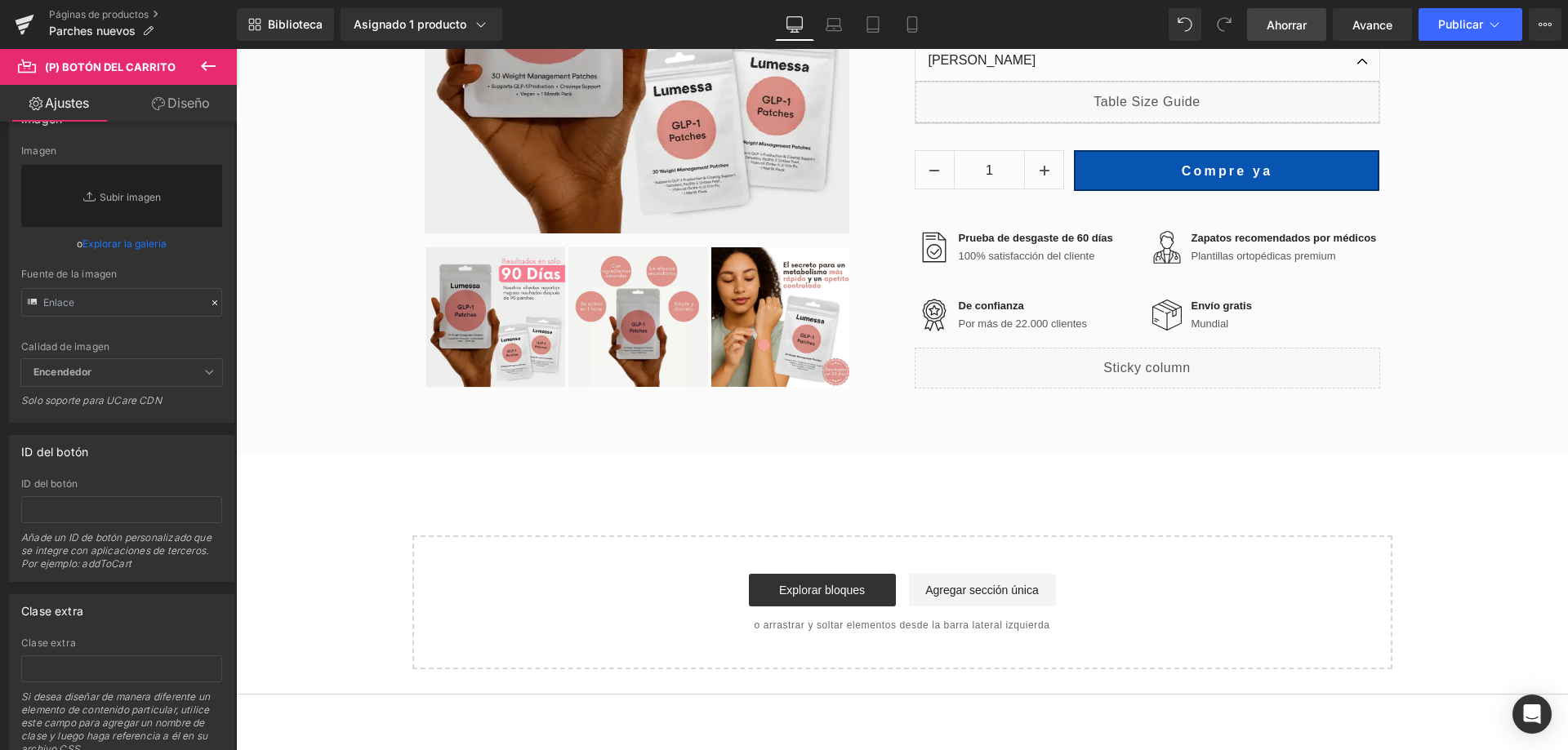
click at [209, 70] on icon at bounding box center [208, 66] width 19 height 19
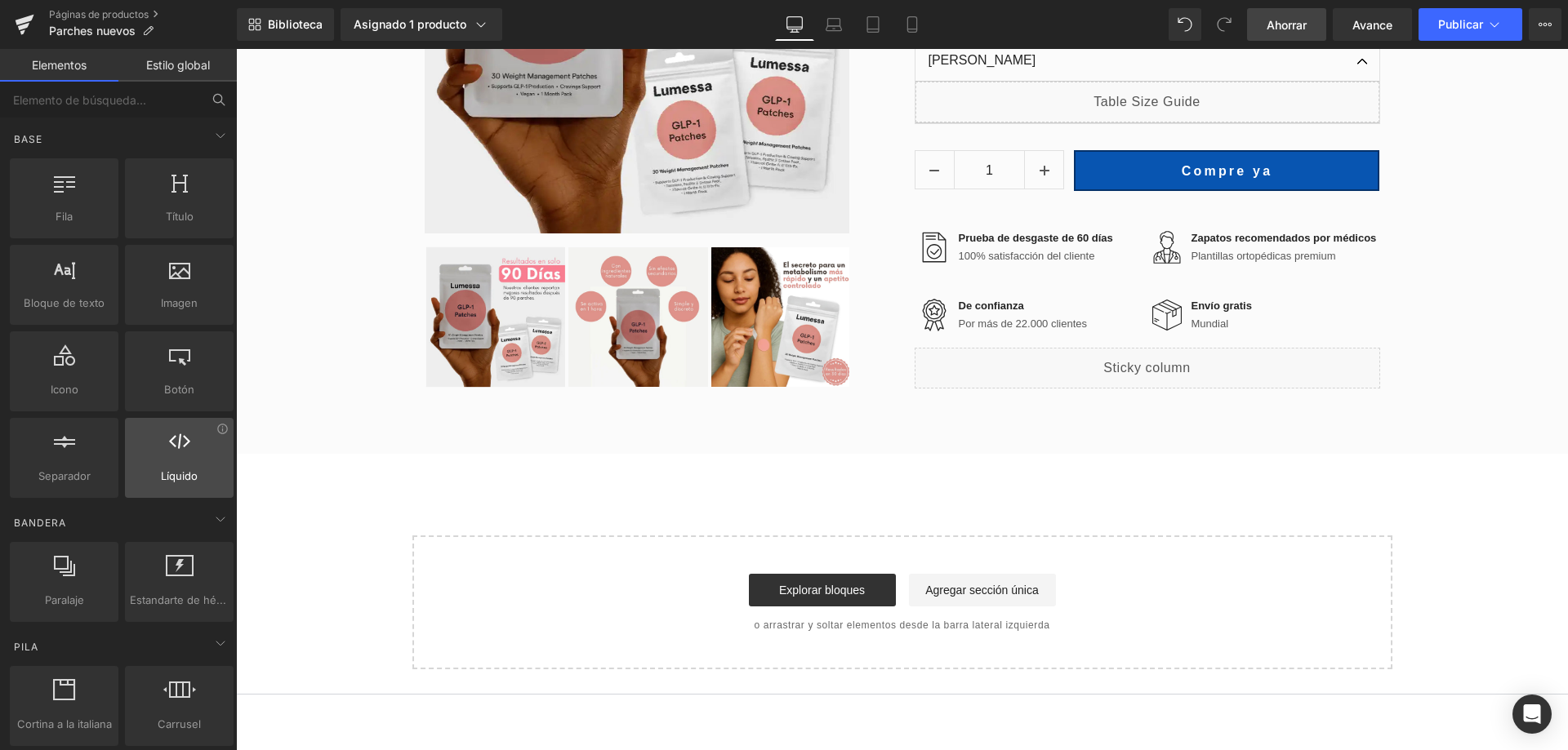
scroll to position [81, 0]
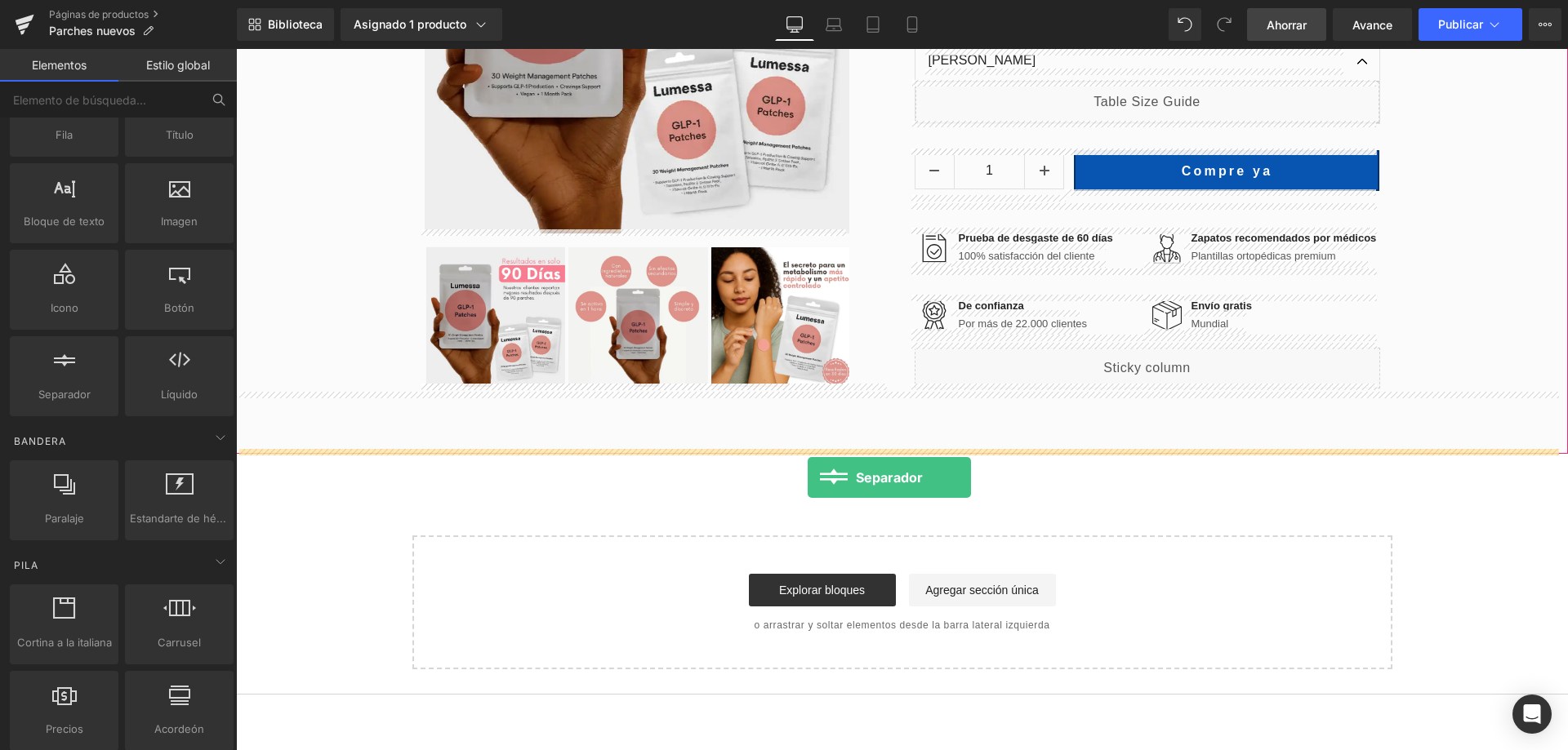
drag, startPoint x: 316, startPoint y: 438, endPoint x: 808, endPoint y: 477, distance: 493.5
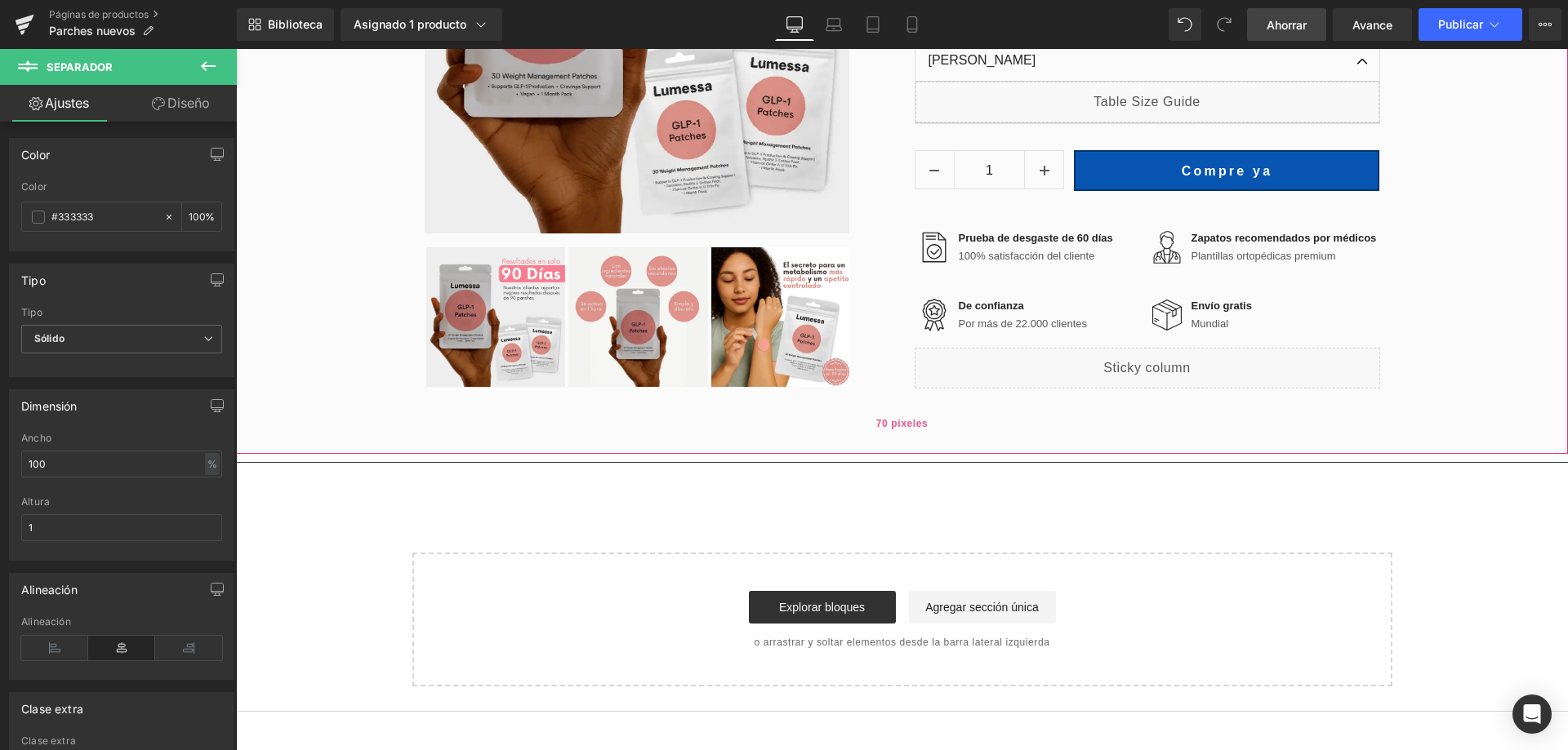
drag, startPoint x: 639, startPoint y: 430, endPoint x: 617, endPoint y: 436, distance: 22.8
click at [638, 430] on div "70 píxeles" at bounding box center [903, 426] width 1333 height 57
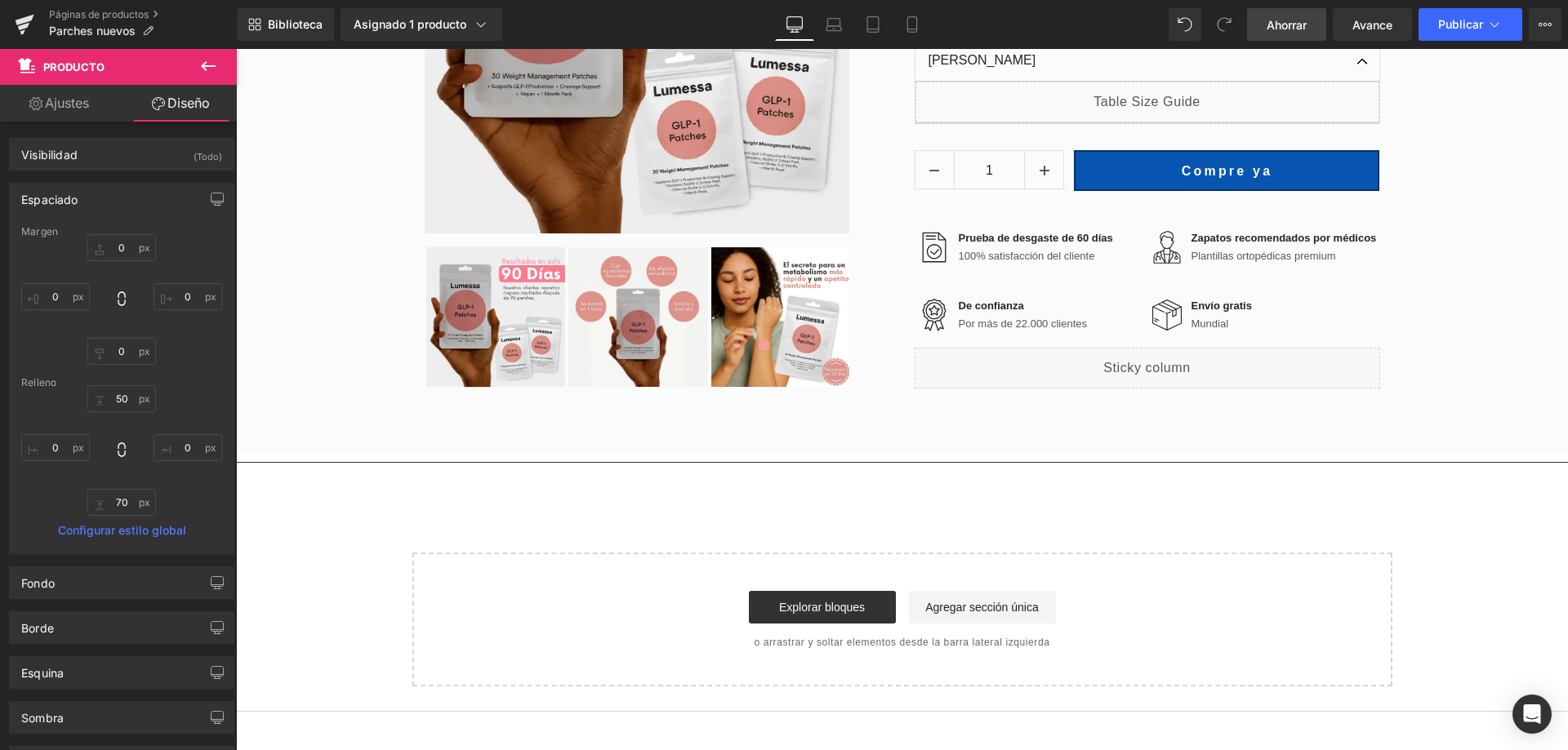
click at [206, 64] on icon at bounding box center [208, 66] width 19 height 19
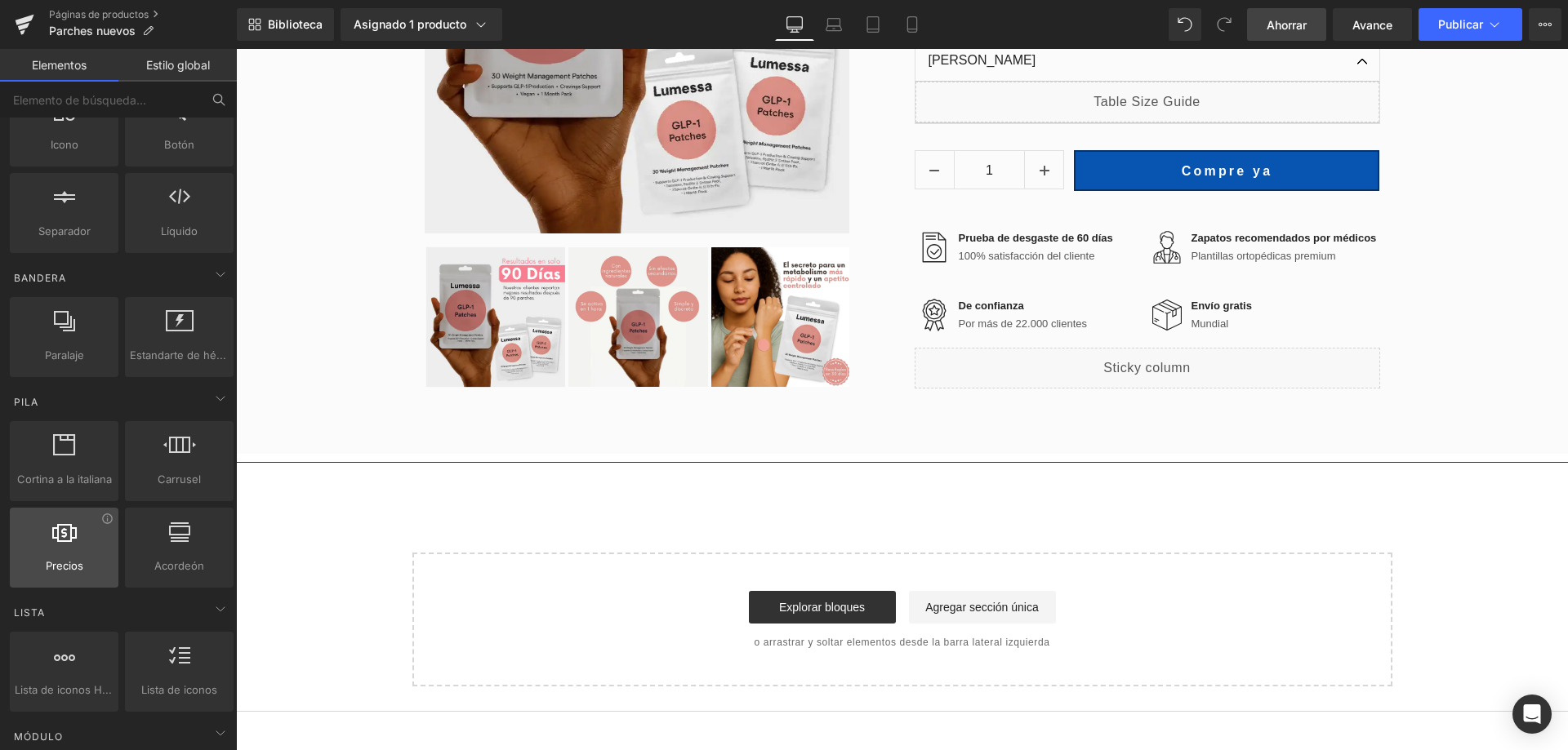
scroll to position [408, 0]
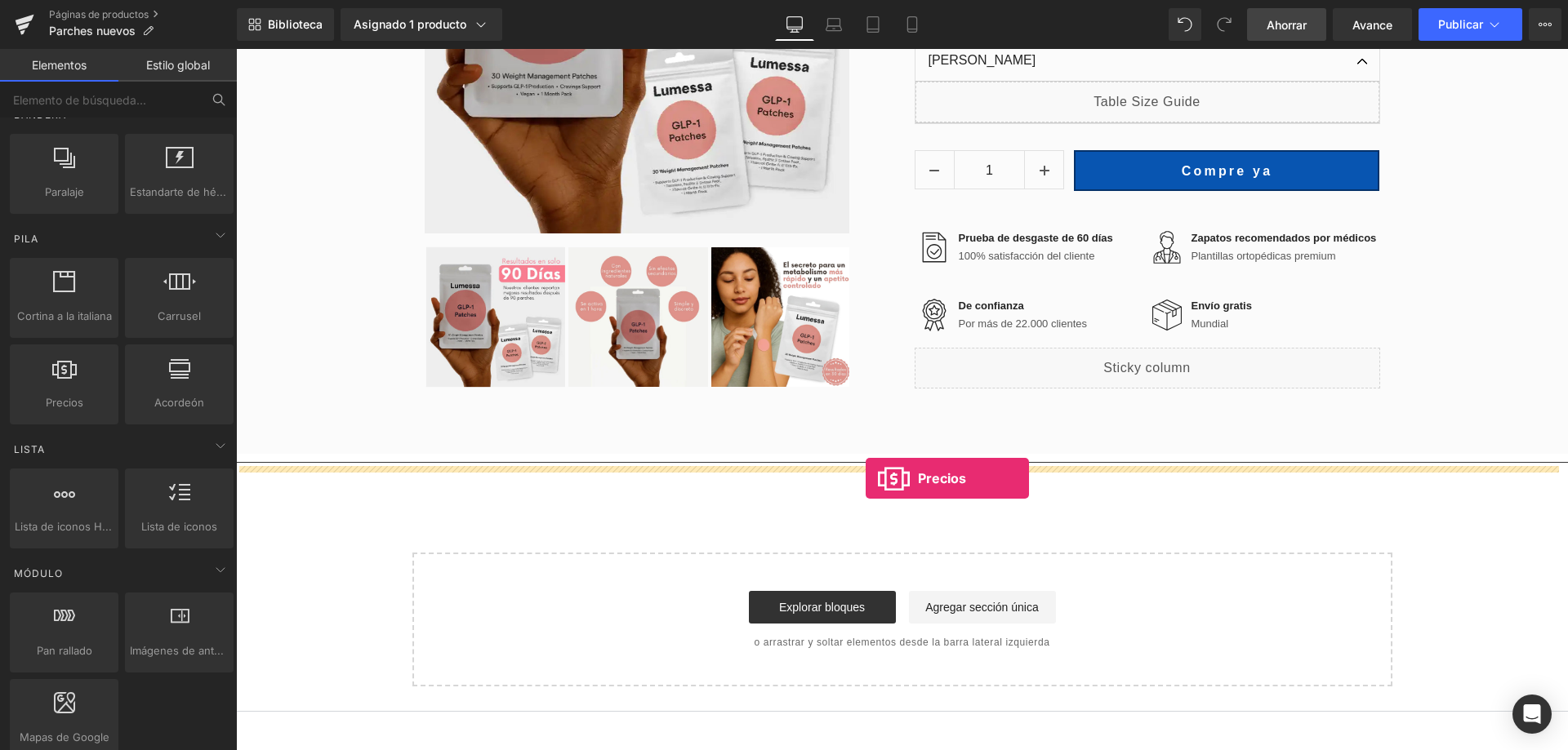
drag, startPoint x: 320, startPoint y: 425, endPoint x: 865, endPoint y: 478, distance: 547.6
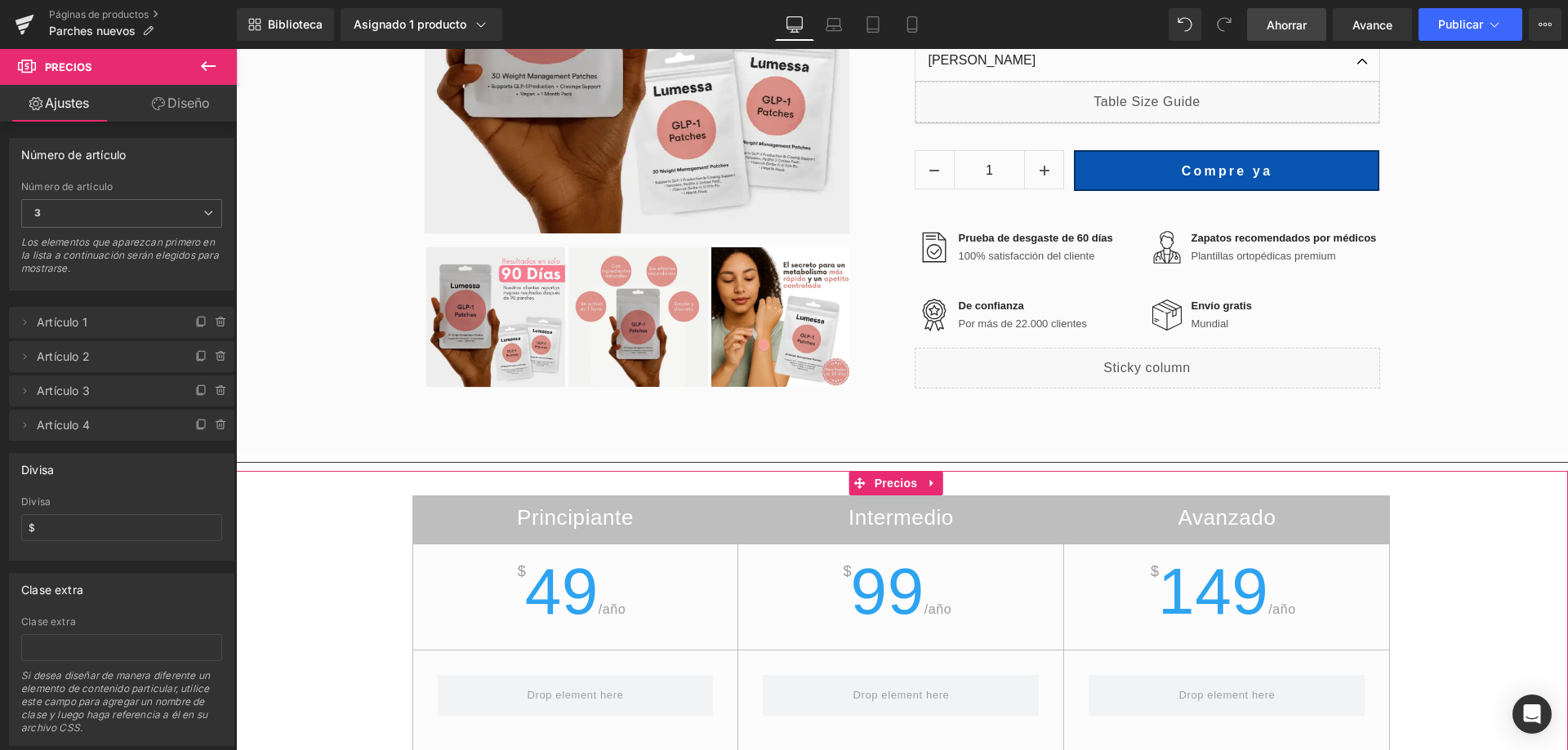
scroll to position [848, 0]
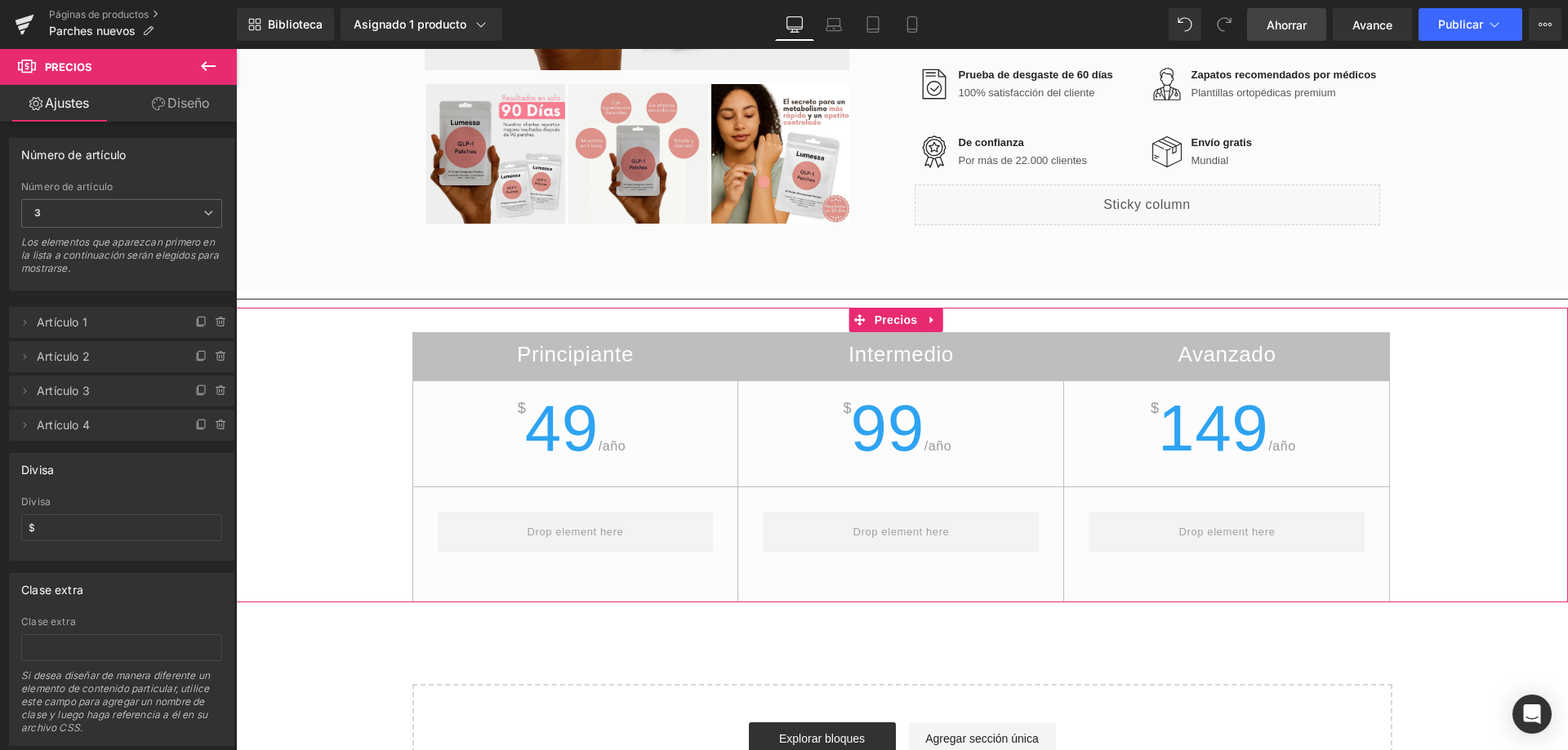
click at [1054, 342] on h2 "Intermedio" at bounding box center [901, 357] width 325 height 32
drag, startPoint x: 1047, startPoint y: 347, endPoint x: 1046, endPoint y: 381, distance: 34.0
click at [1046, 381] on div "Intermedio $ 99 /año" at bounding box center [900, 467] width 326 height 270
click at [943, 382] on div "Intermedio $ 99 /año" at bounding box center [900, 467] width 326 height 270
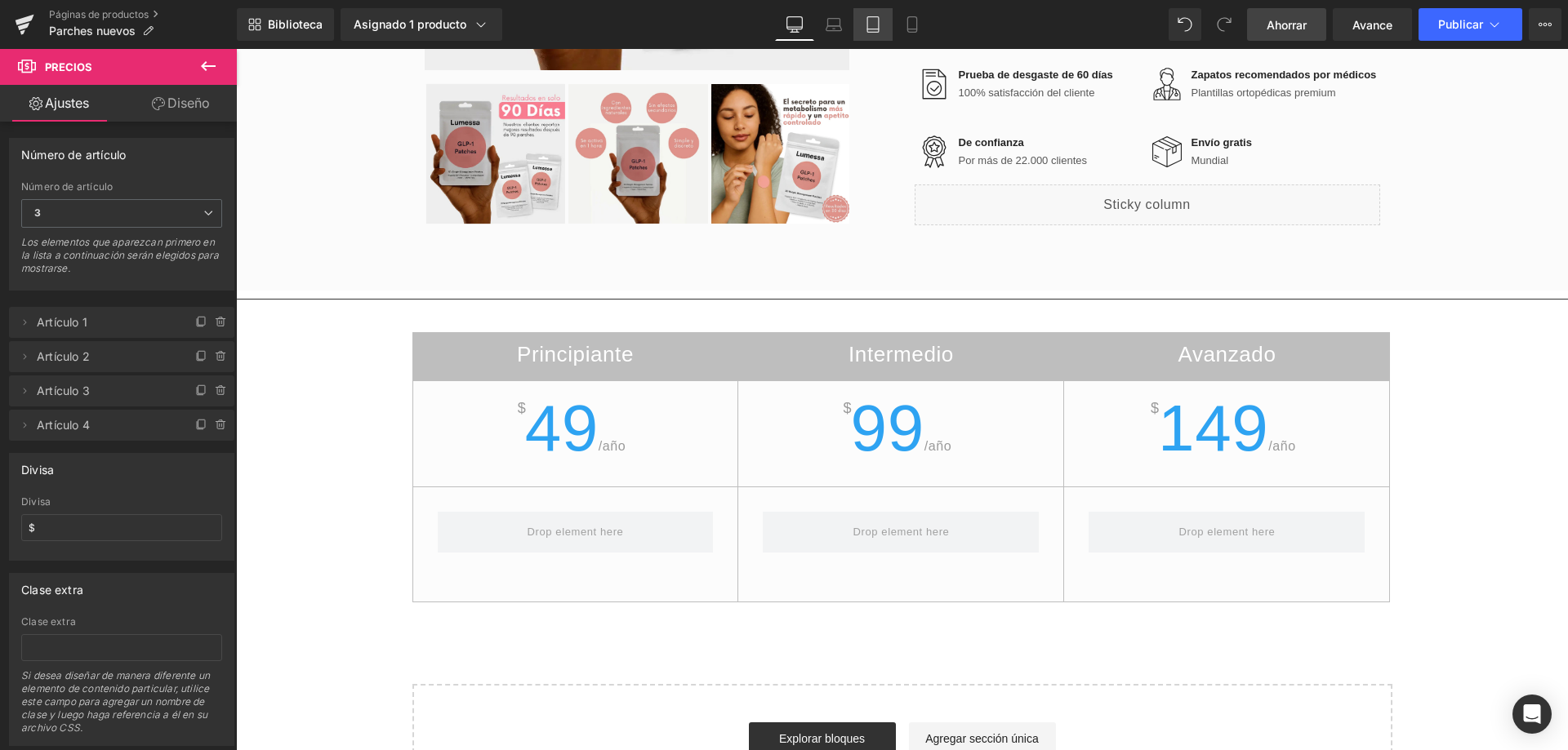
click at [871, 30] on icon at bounding box center [873, 30] width 11 height 0
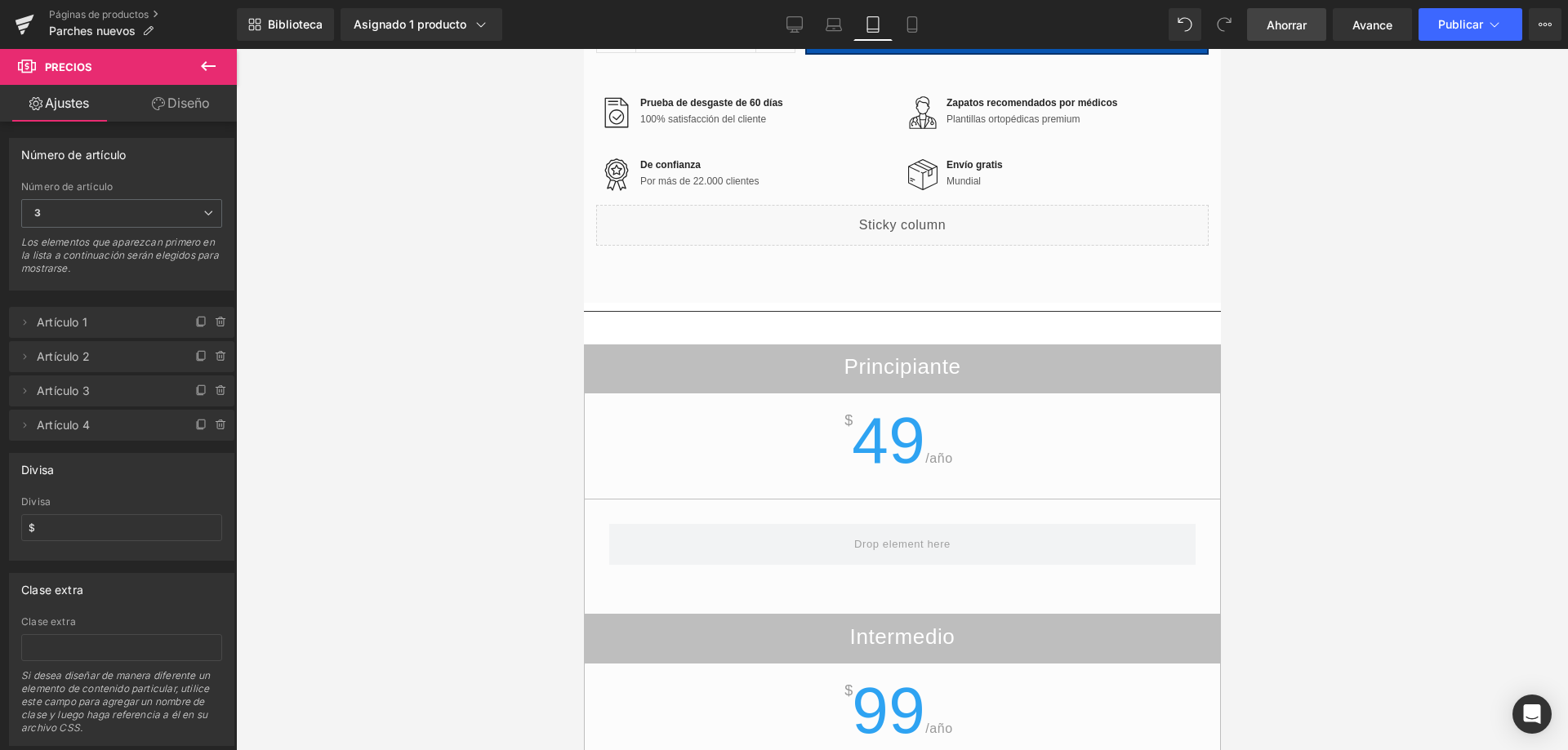
scroll to position [1611, 0]
click at [890, 29] on link "Tableta" at bounding box center [873, 25] width 39 height 33
click at [907, 30] on icon at bounding box center [911, 30] width 9 height 0
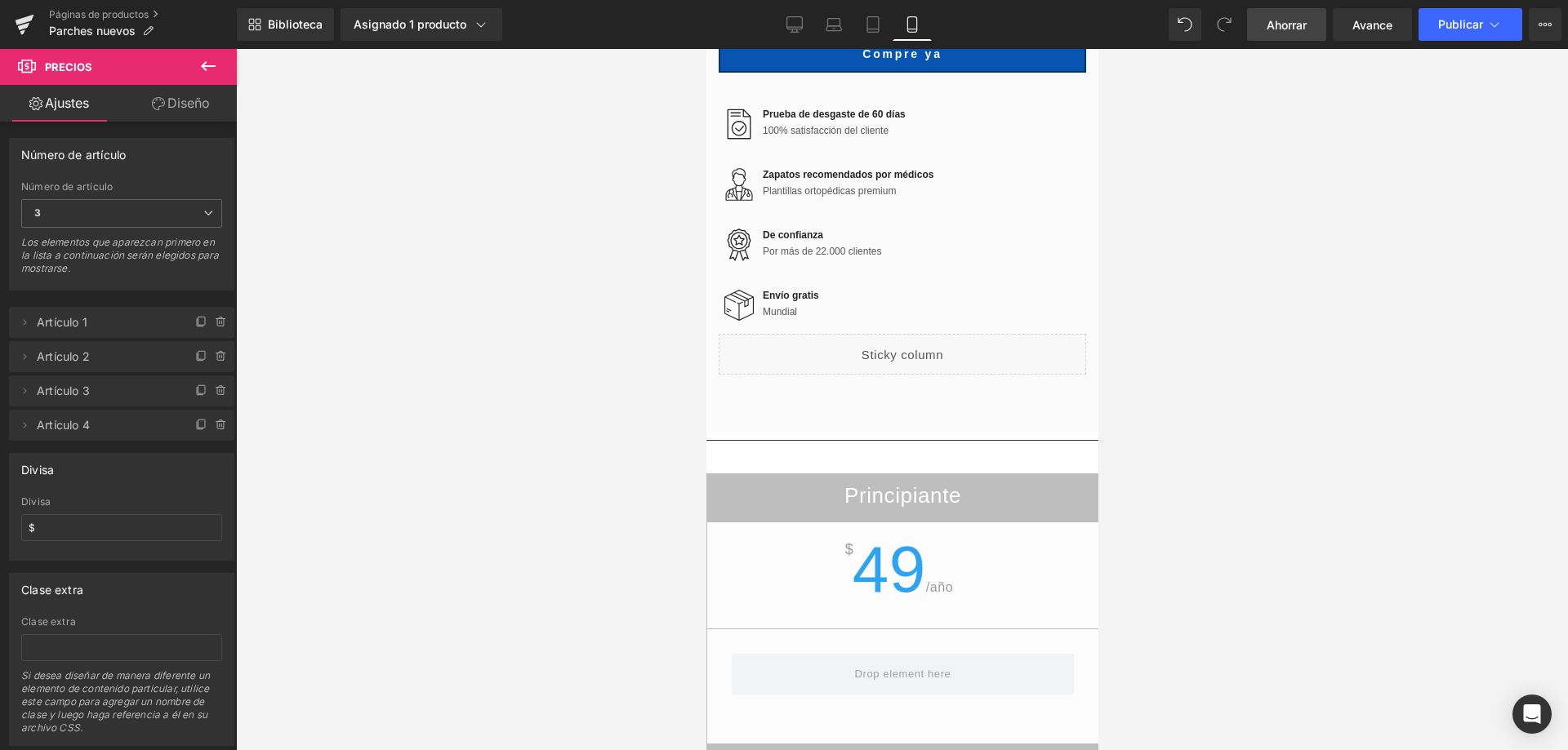
scroll to position [1420, 0]
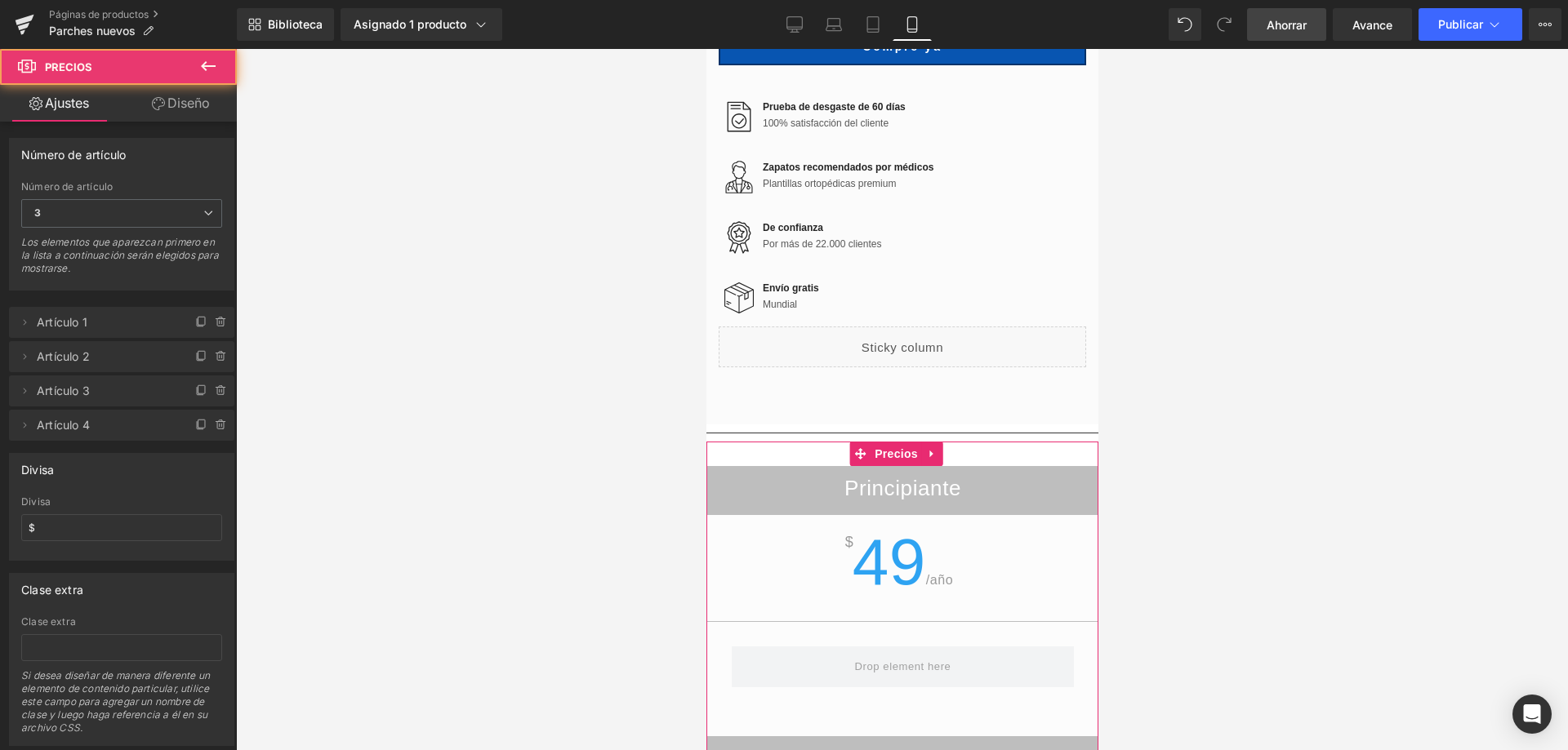
click at [977, 475] on h2 "Principiante" at bounding box center [902, 491] width 392 height 32
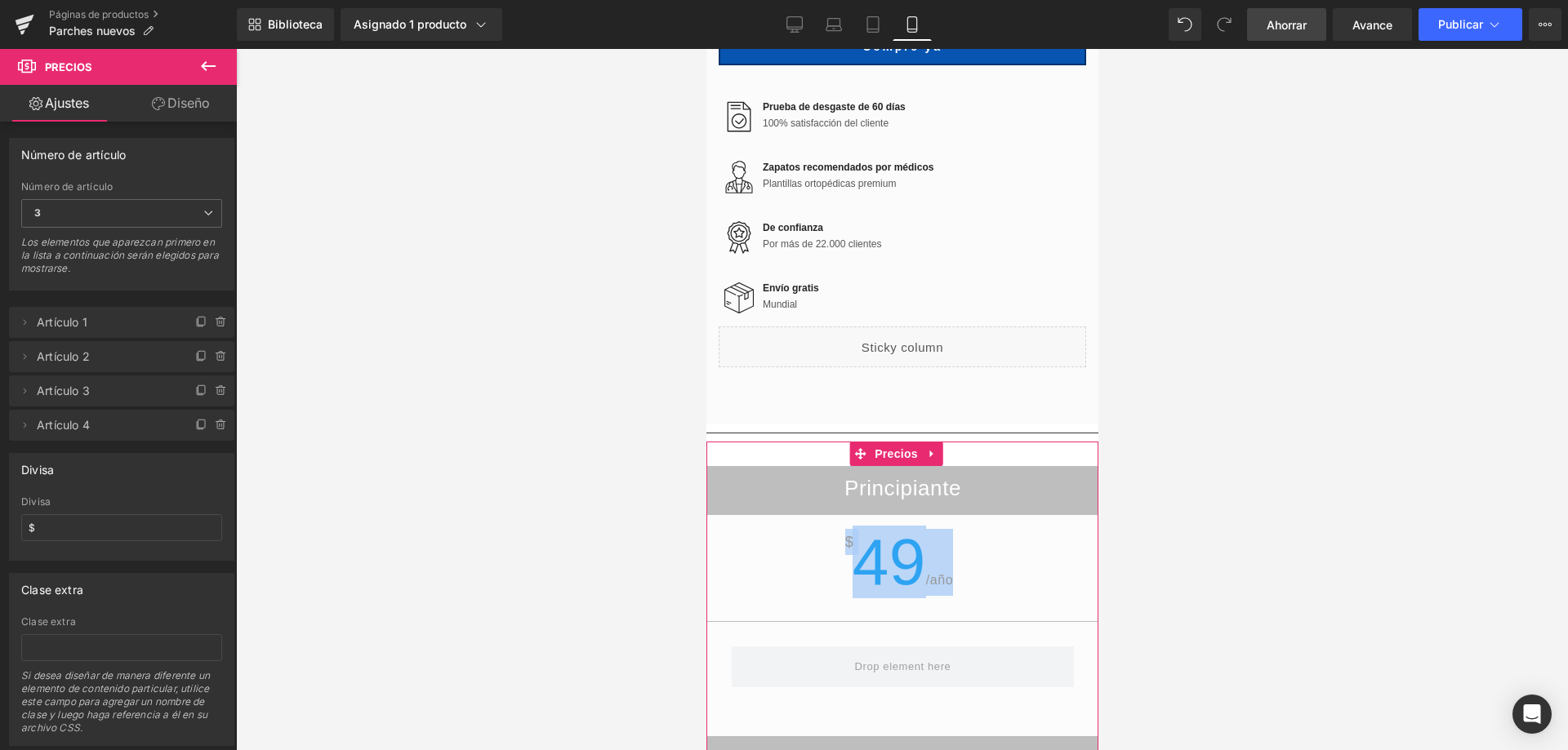
drag, startPoint x: 977, startPoint y: 438, endPoint x: 972, endPoint y: 486, distance: 48.3
click at [972, 486] on div "Principiante $ 49 /año" at bounding box center [902, 601] width 392 height 270
click at [976, 475] on h2 "Principiante" at bounding box center [902, 491] width 392 height 32
click at [918, 442] on span "Precios" at bounding box center [896, 454] width 52 height 25
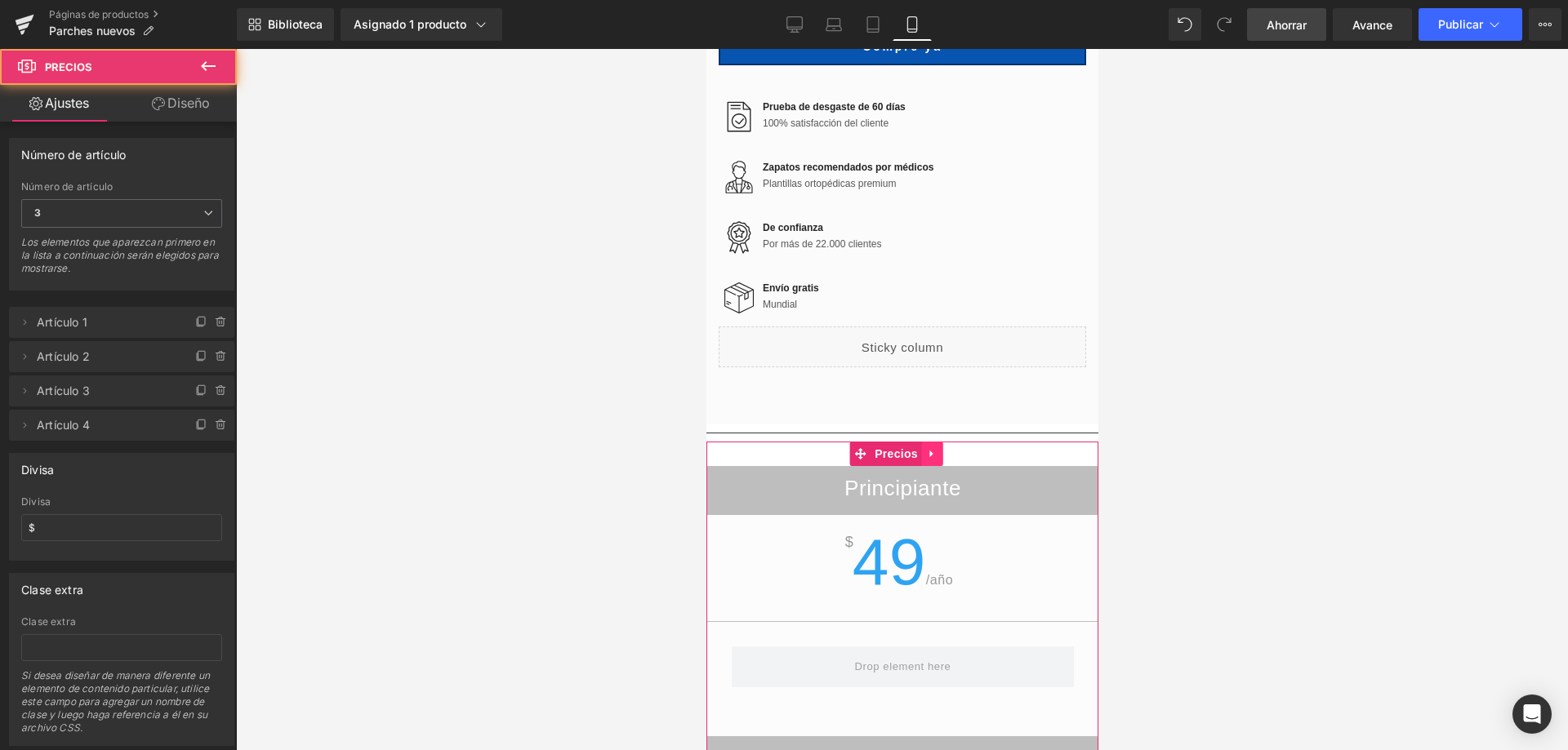
click at [934, 448] on icon at bounding box center [932, 453] width 11 height 12
click at [949, 442] on link at bounding box center [943, 454] width 21 height 25
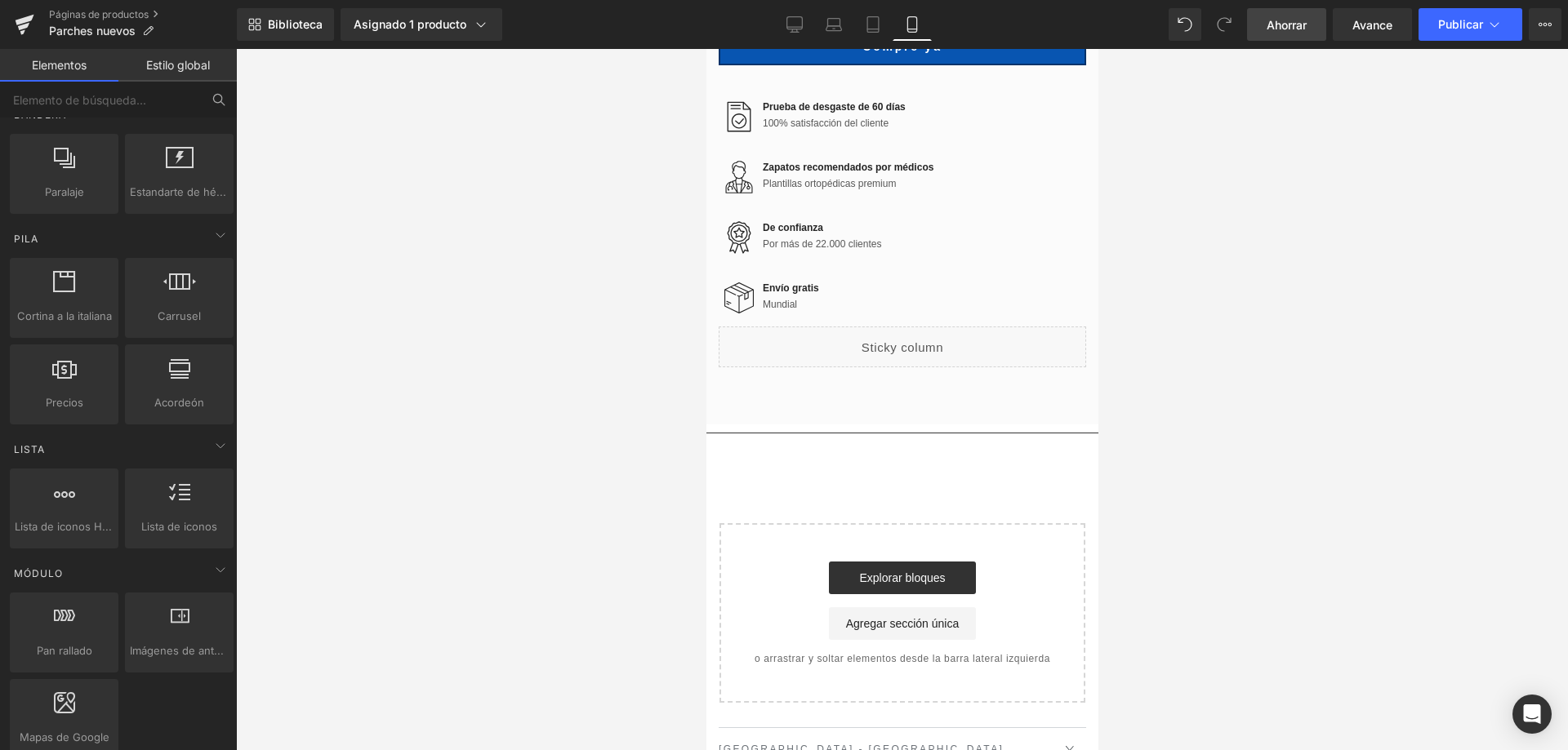
click at [1293, 32] on span "Ahorrar" at bounding box center [1287, 25] width 40 height 17
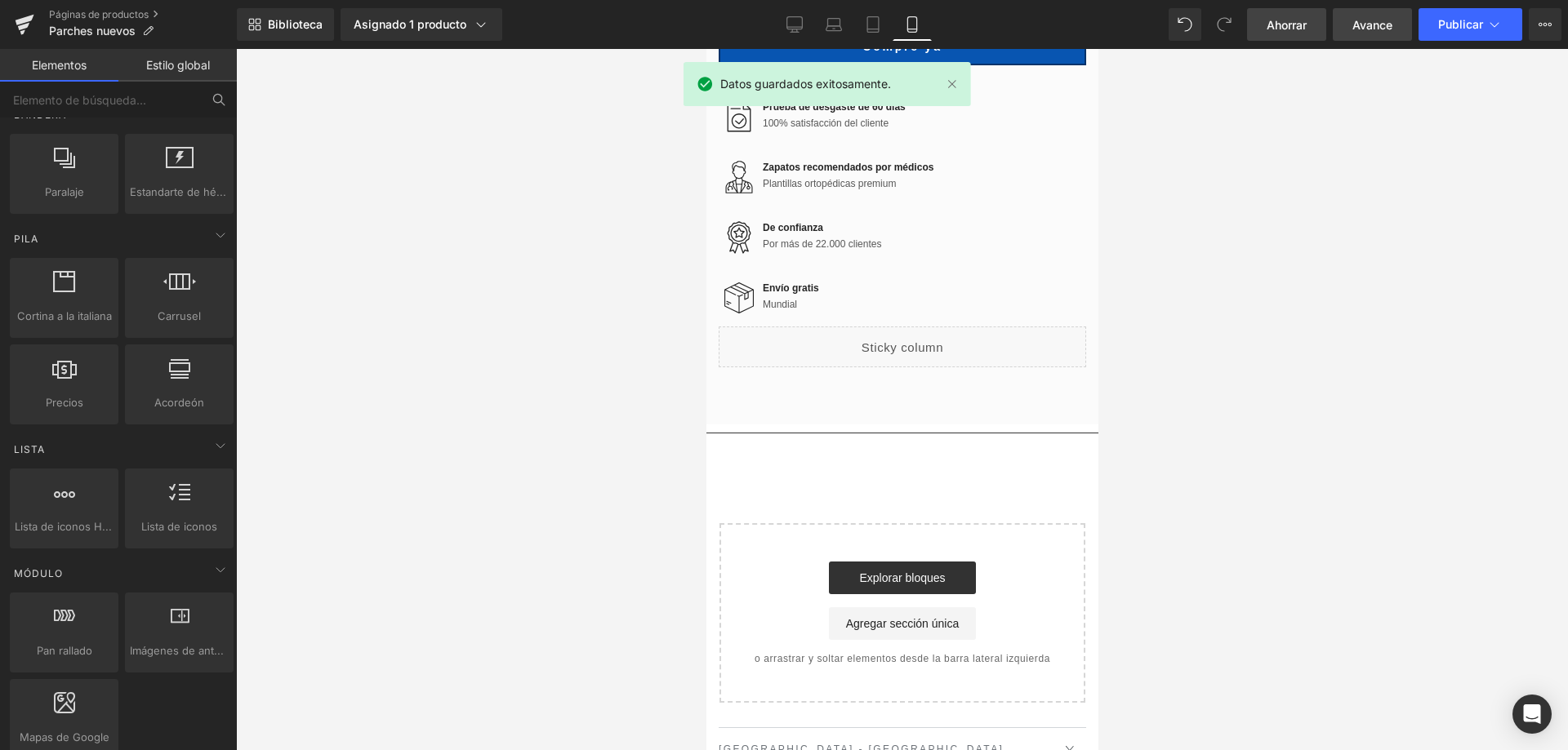
click at [1363, 19] on font "Avance" at bounding box center [1373, 25] width 40 height 14
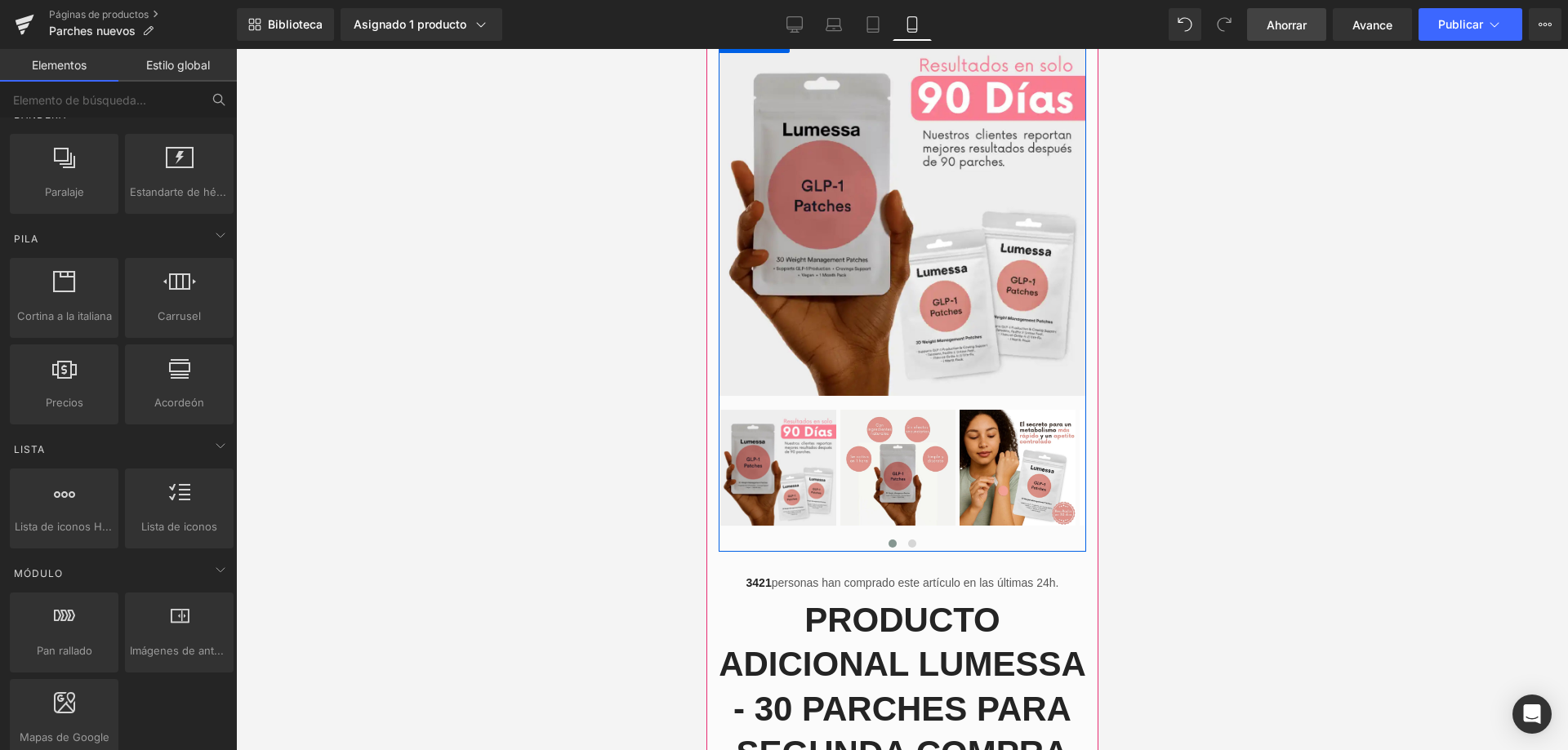
click at [980, 142] on img at bounding box center [902, 212] width 368 height 367
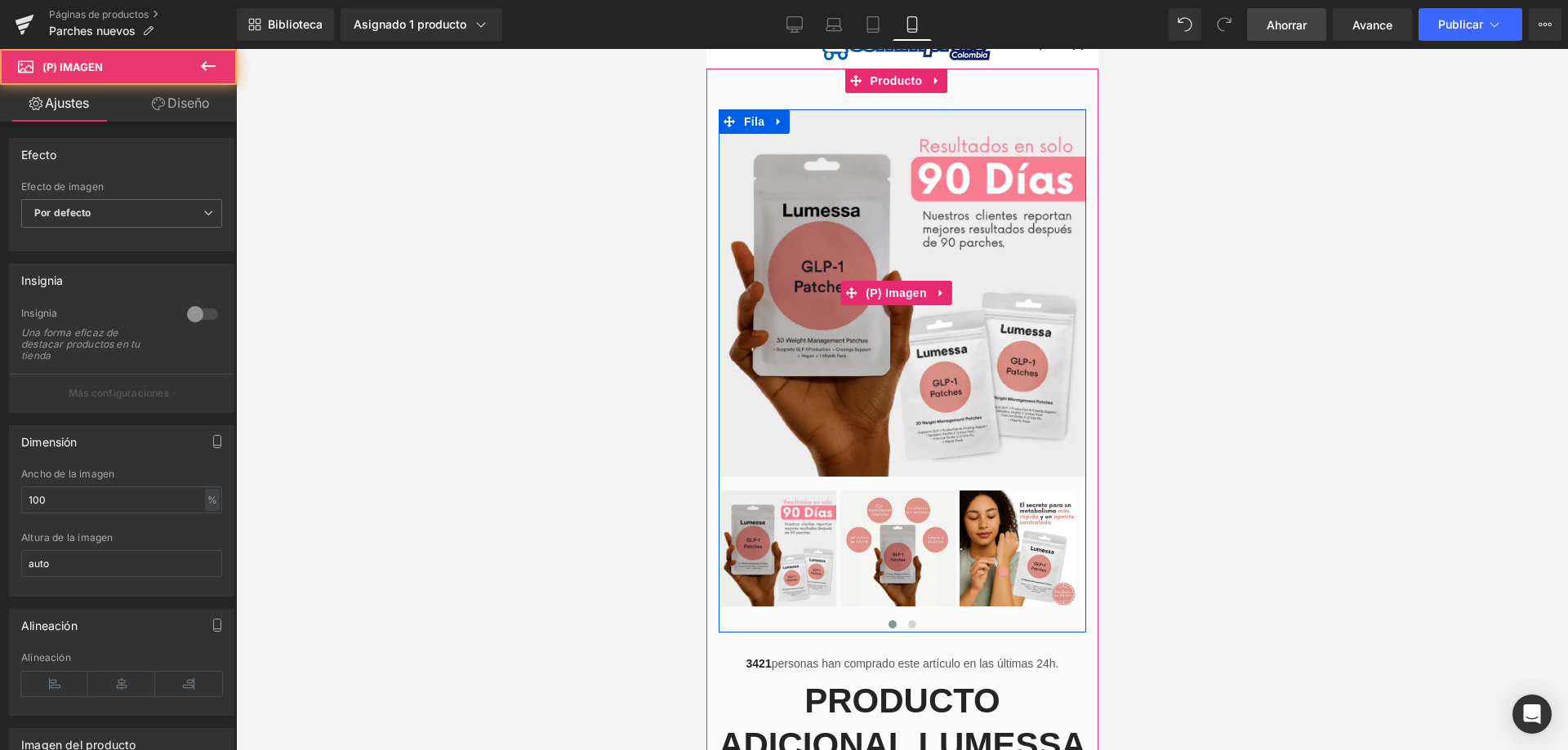
scroll to position [0, 0]
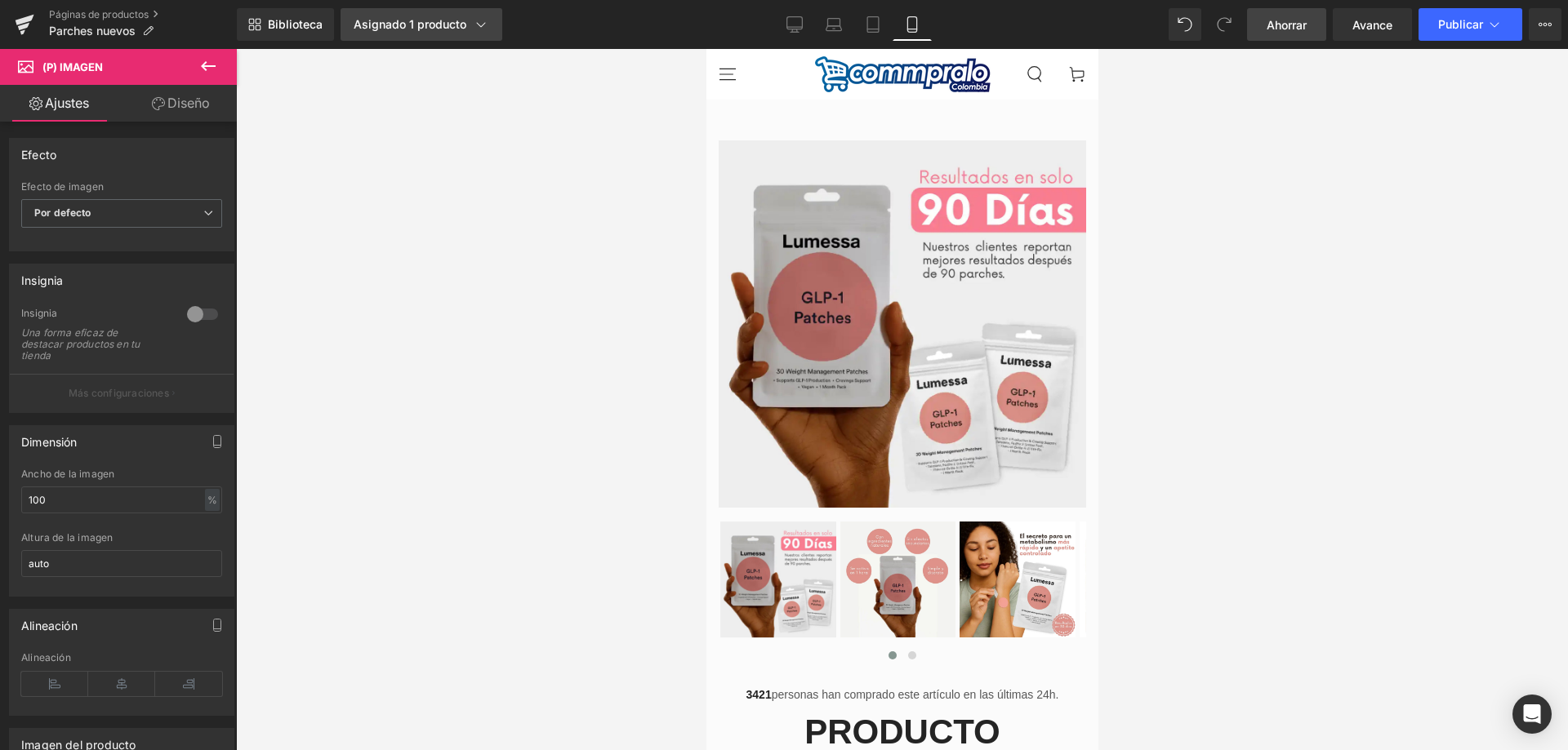
click at [446, 19] on font "Asignado 1 producto" at bounding box center [410, 24] width 113 height 14
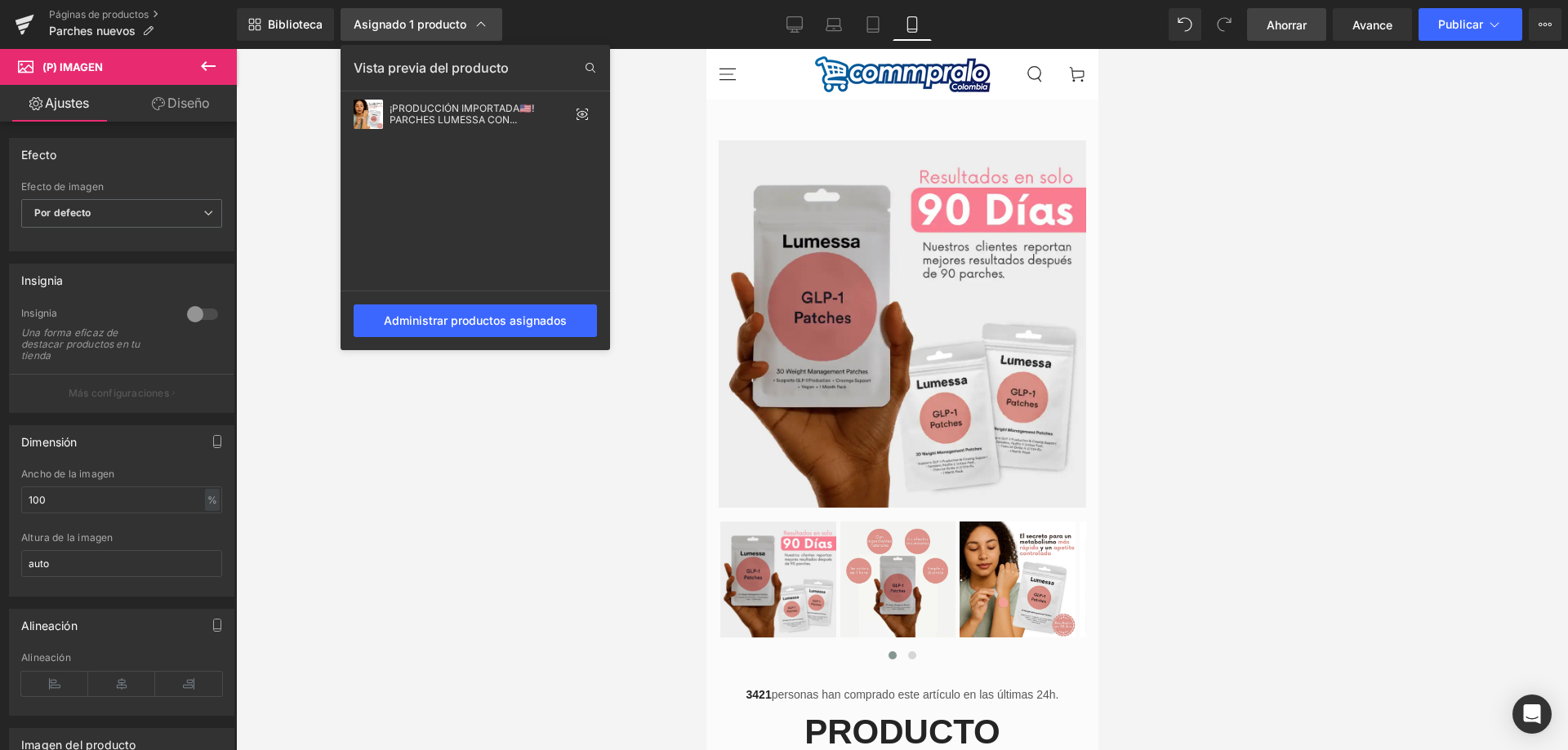
click at [446, 19] on font "Asignado 1 producto" at bounding box center [410, 24] width 113 height 14
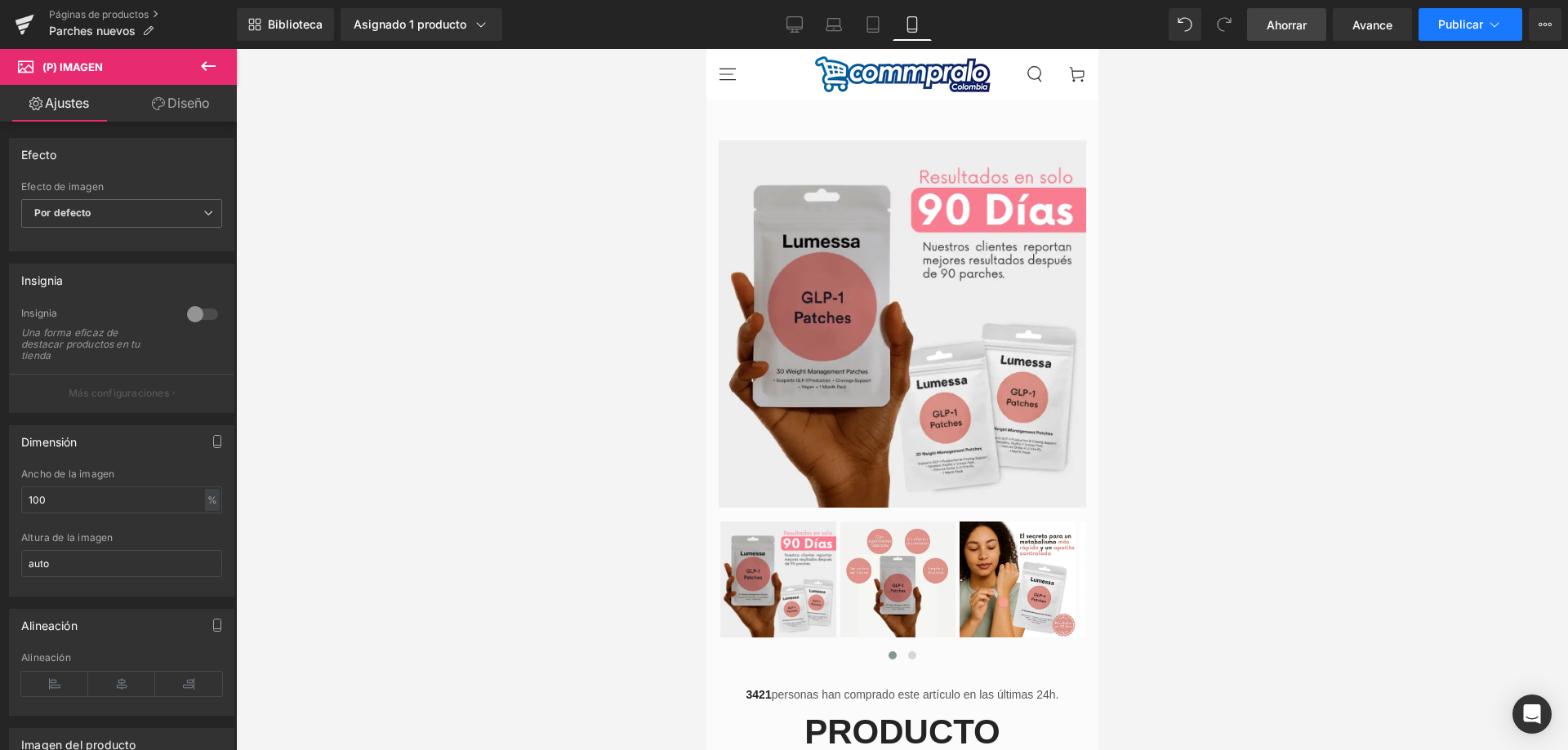
click at [1490, 22] on icon at bounding box center [1494, 24] width 16 height 16
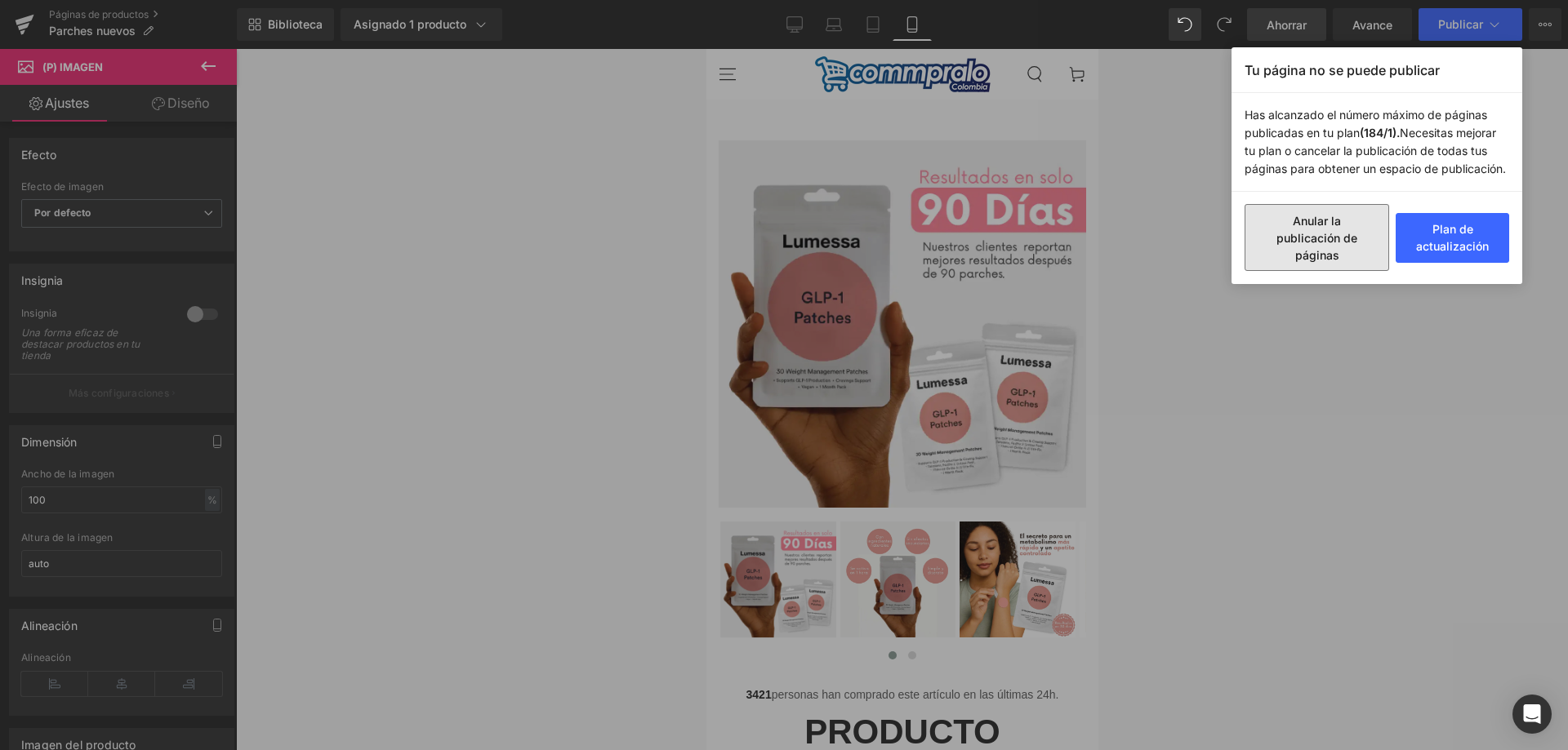
click at [1326, 245] on button "Anular la publicación de páginas" at bounding box center [1316, 237] width 145 height 67
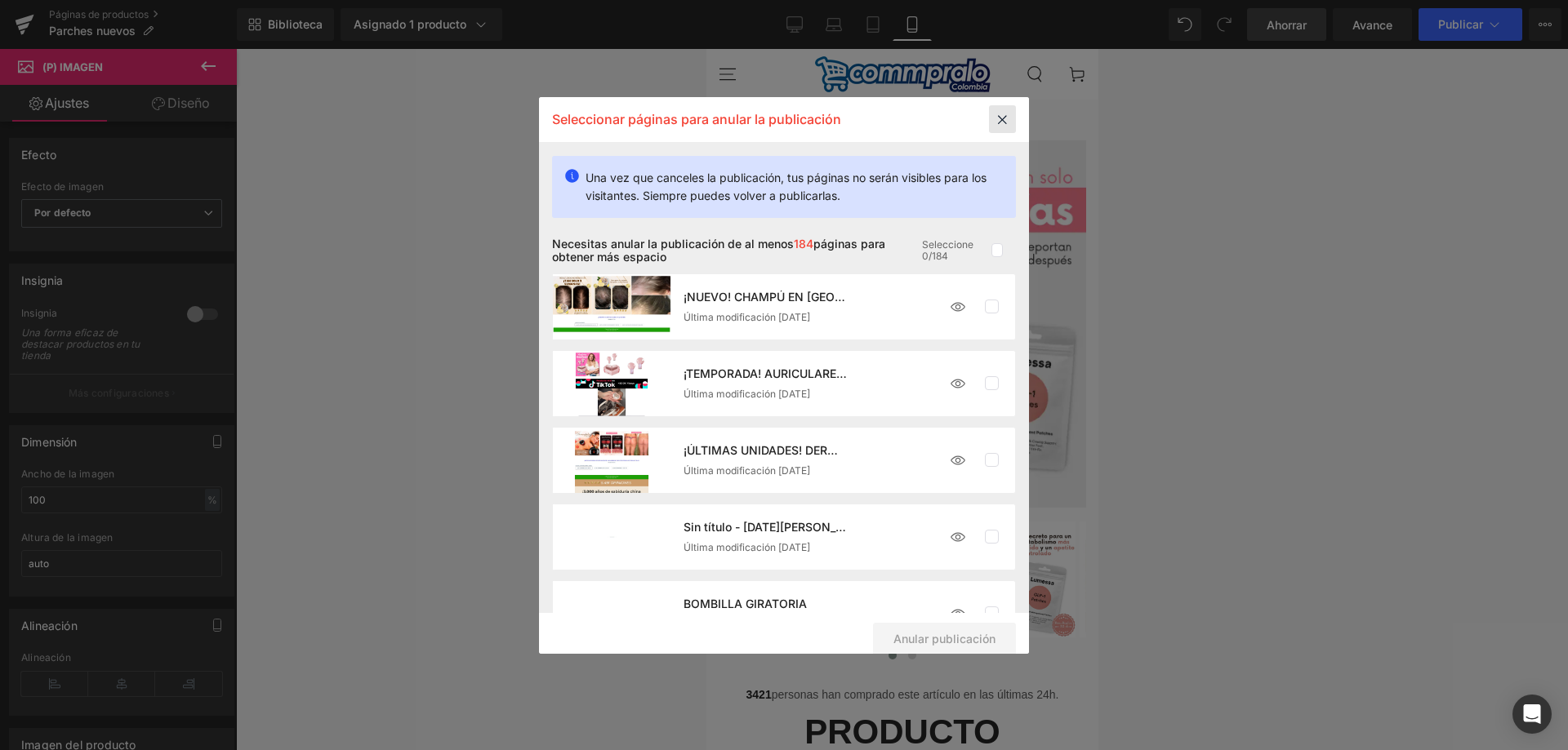
click at [1004, 121] on icon at bounding box center [1002, 119] width 27 height 28
